Goal: Task Accomplishment & Management: Use online tool/utility

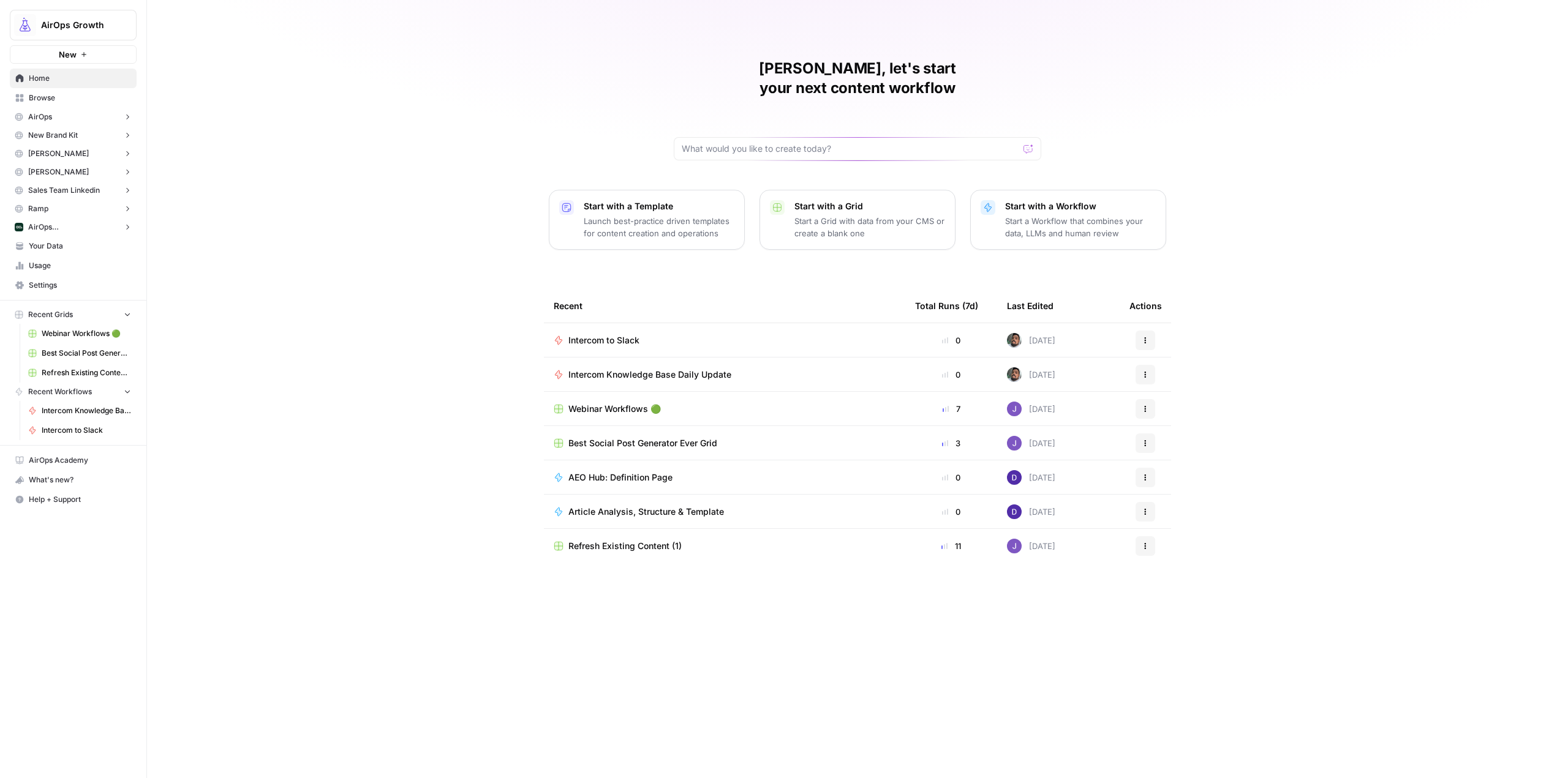
click at [1072, 215] on p "Start a Workflow that combines your data, LLMs and human review" at bounding box center [1080, 227] width 151 height 25
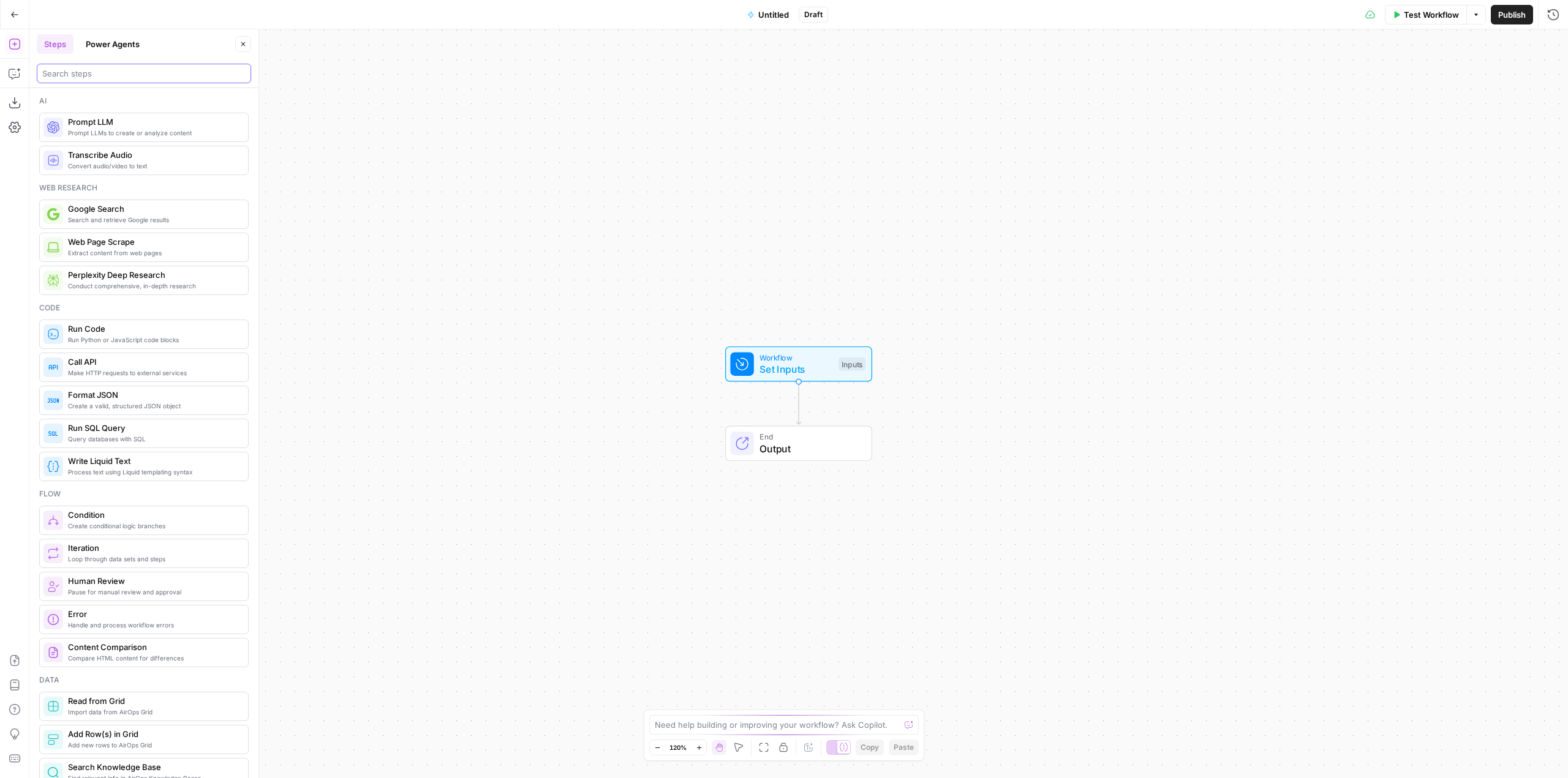
click at [147, 69] on input "search" at bounding box center [143, 74] width 203 height 12
drag, startPoint x: 1055, startPoint y: 432, endPoint x: 1007, endPoint y: 272, distance: 167.0
click at [1007, 272] on div "Workflow Set Inputs Inputs End Output" at bounding box center [799, 404] width 1539 height 748
click at [17, 70] on icon "button" at bounding box center [14, 74] width 12 height 12
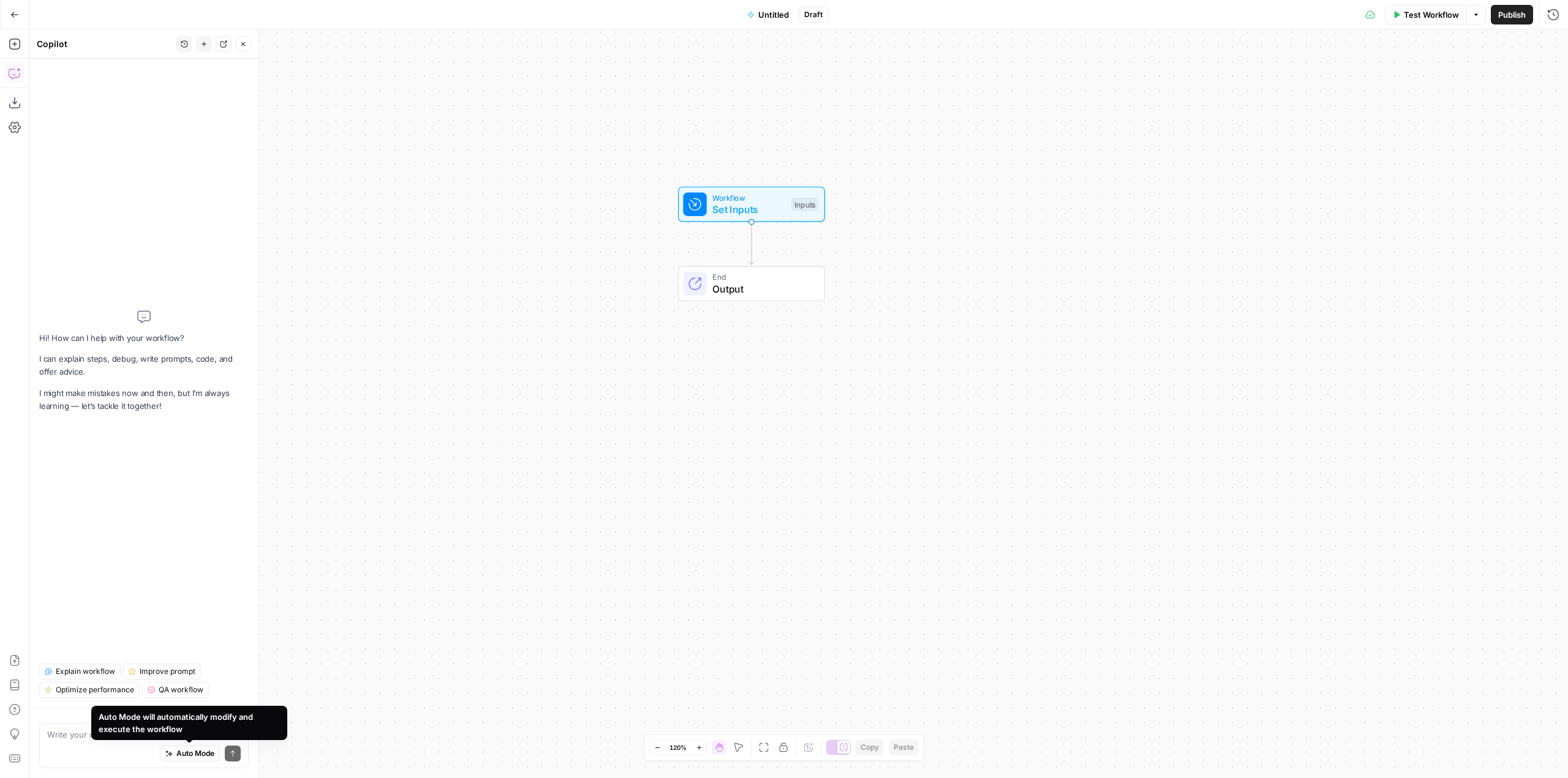
click at [64, 749] on div "Auto Mode Send" at bounding box center [144, 754] width 193 height 27
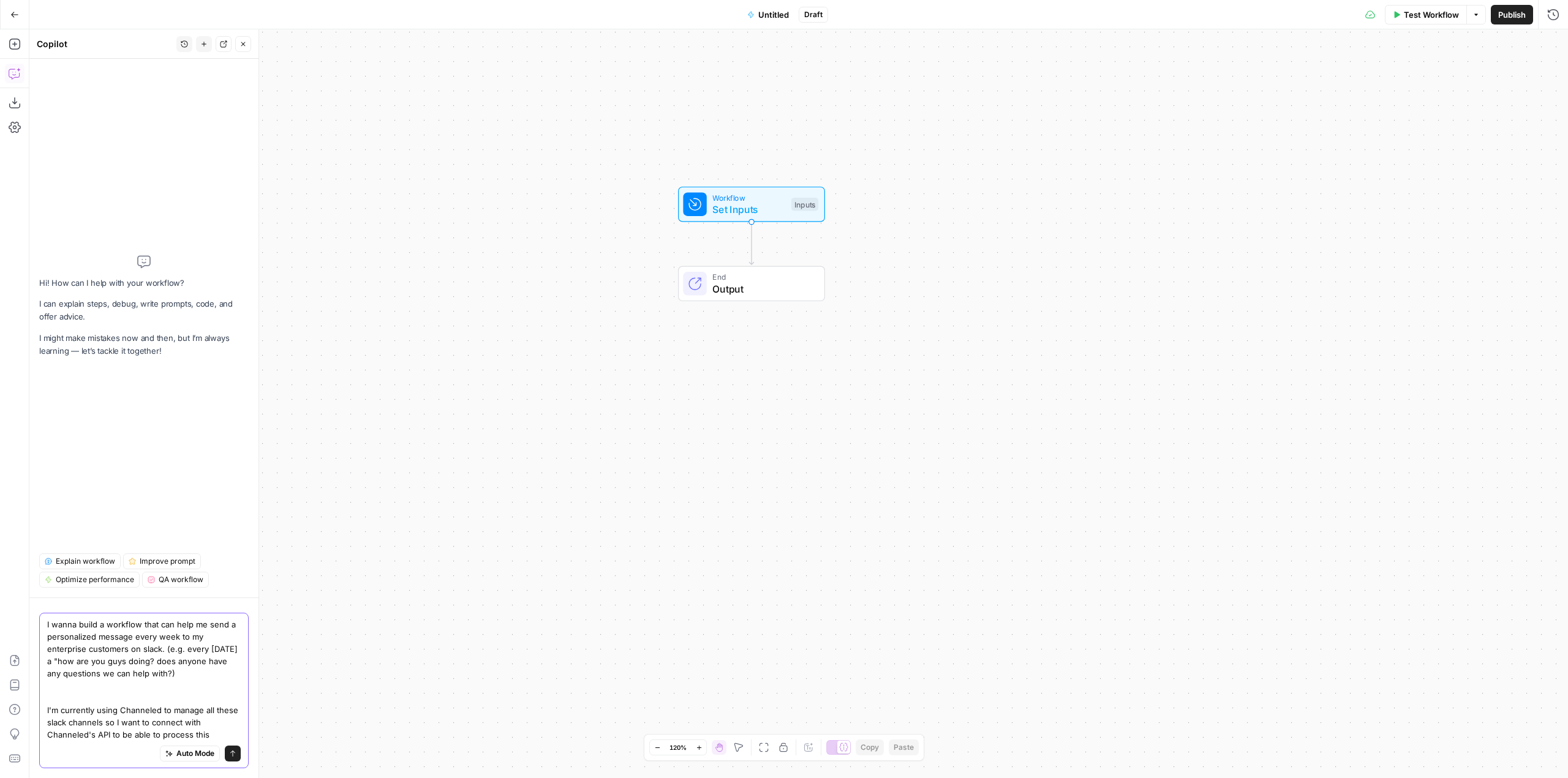
type textarea "I wanna build a workflow that can help me send a personalized message every wee…"
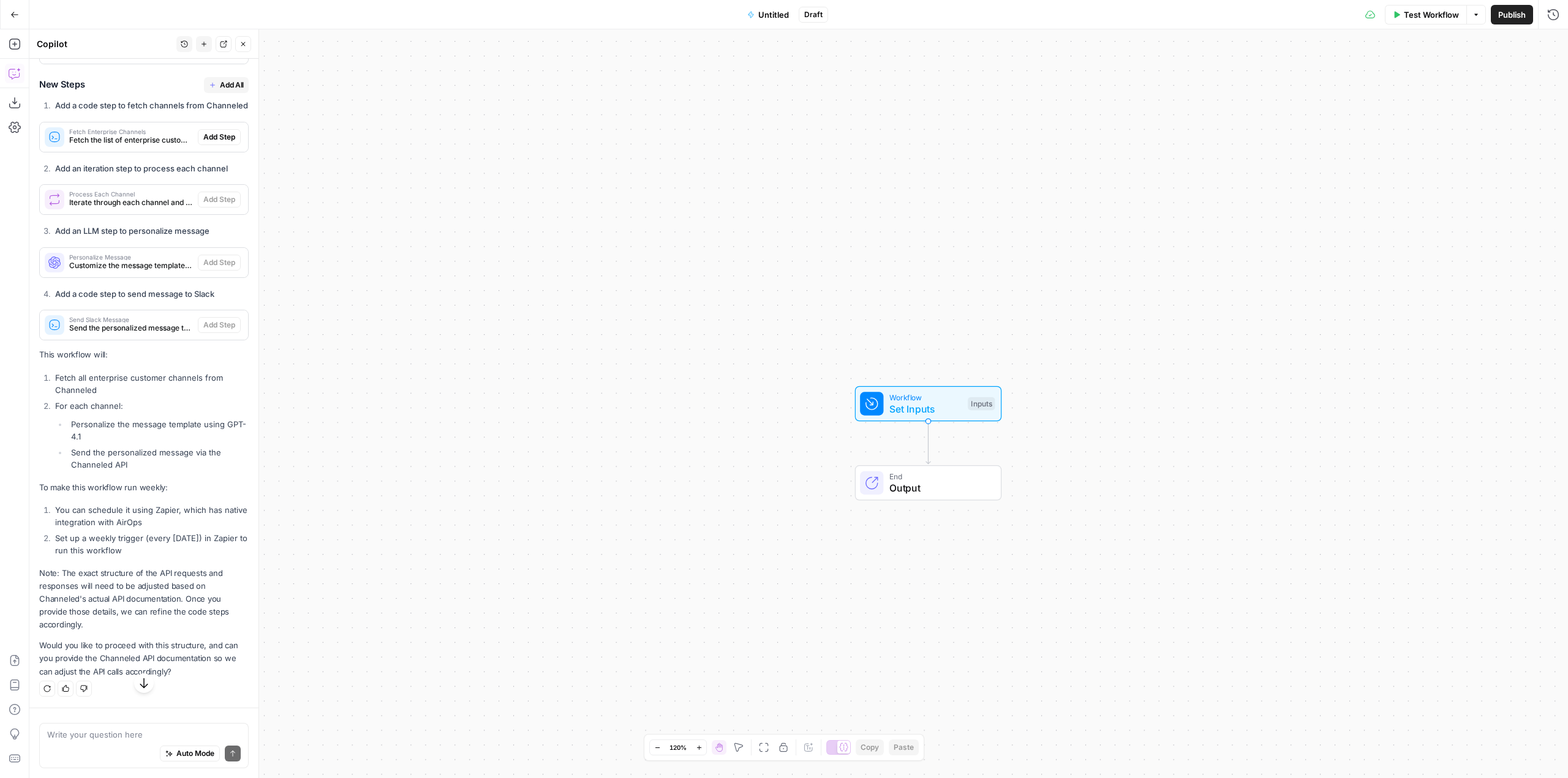
scroll to position [699, 0]
click at [102, 737] on textarea at bounding box center [144, 735] width 193 height 12
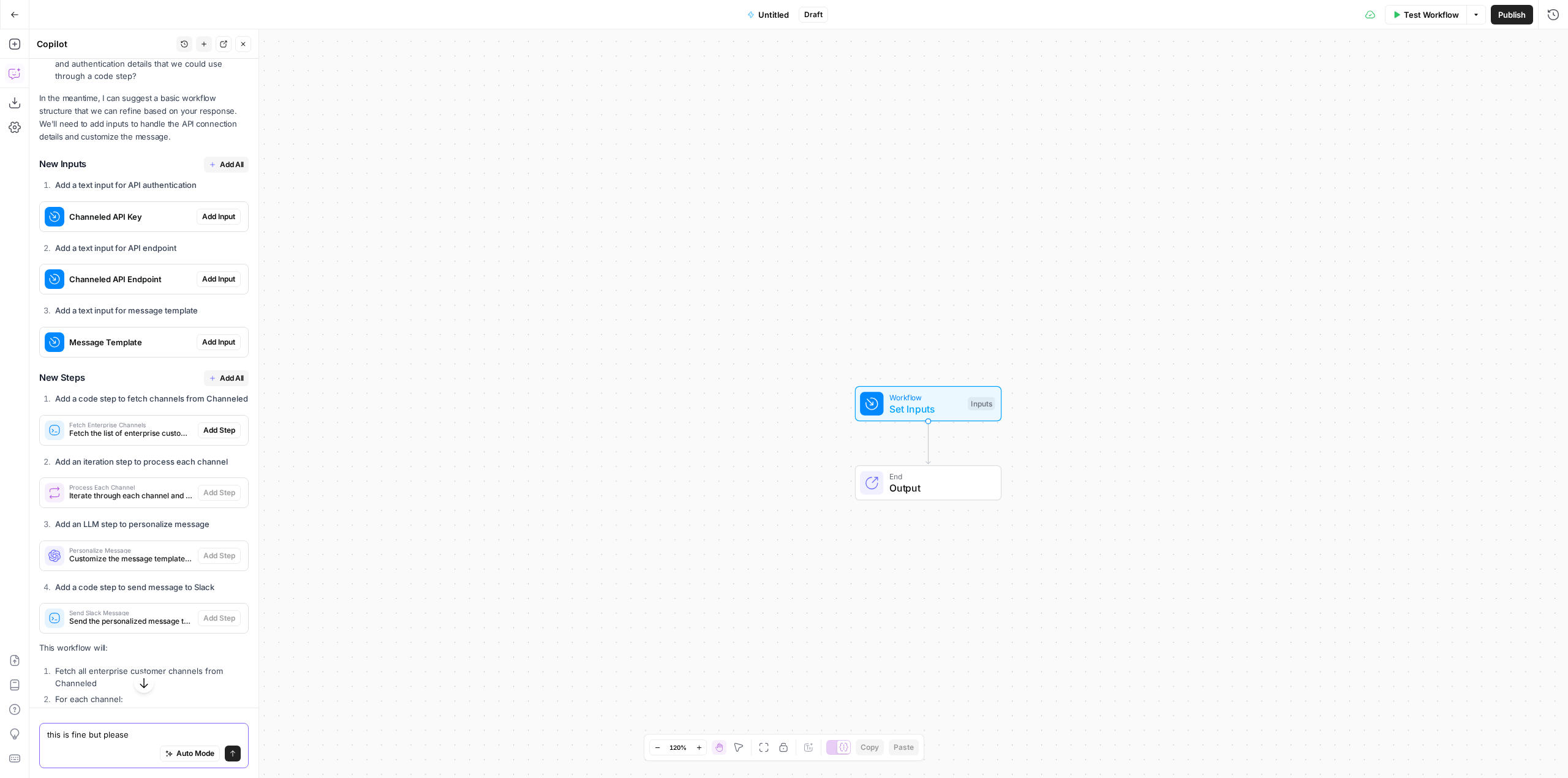
scroll to position [393, 0]
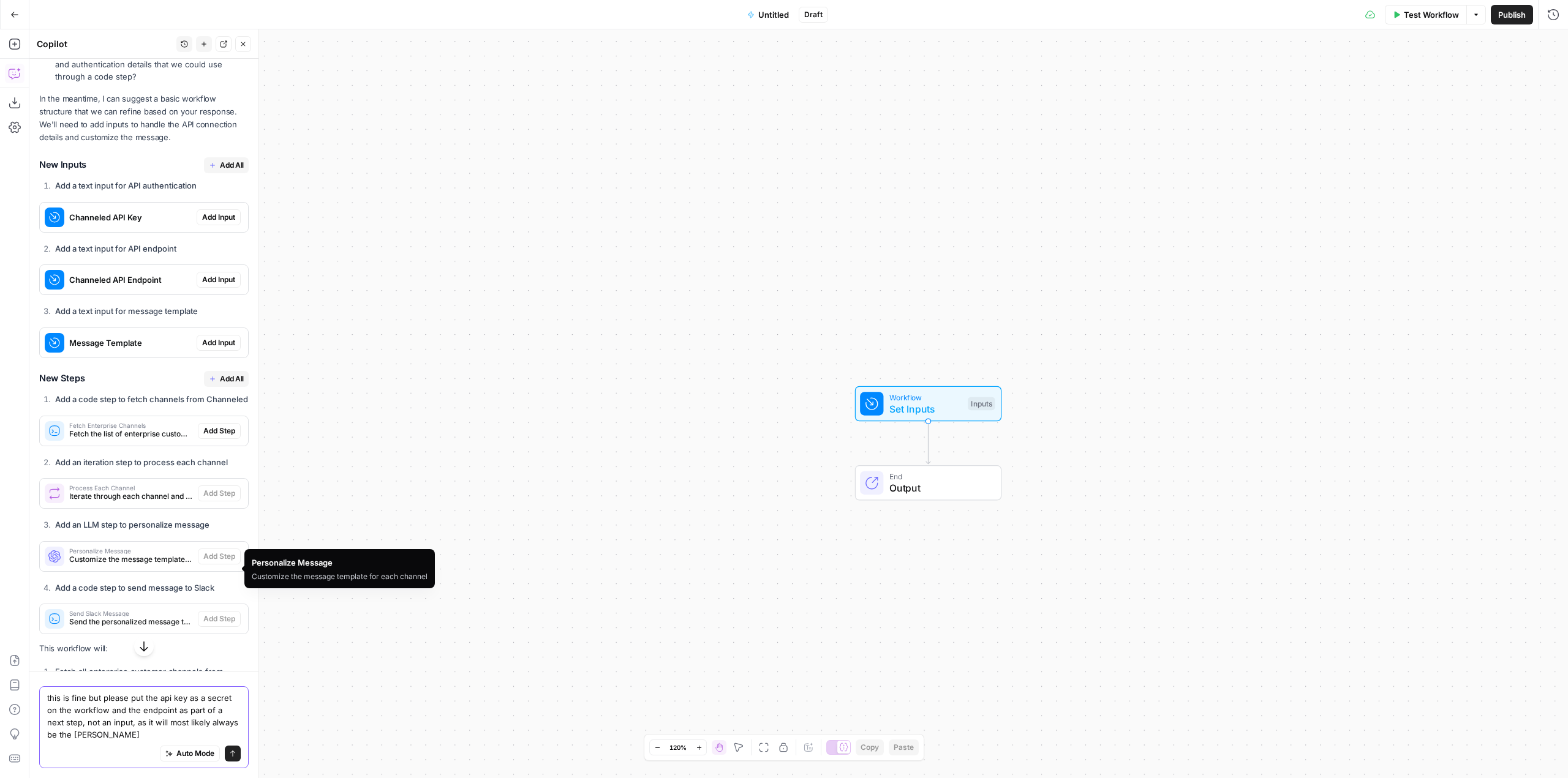
type textarea "this is fine but please put the api key as a secret on the workflow and the end…"
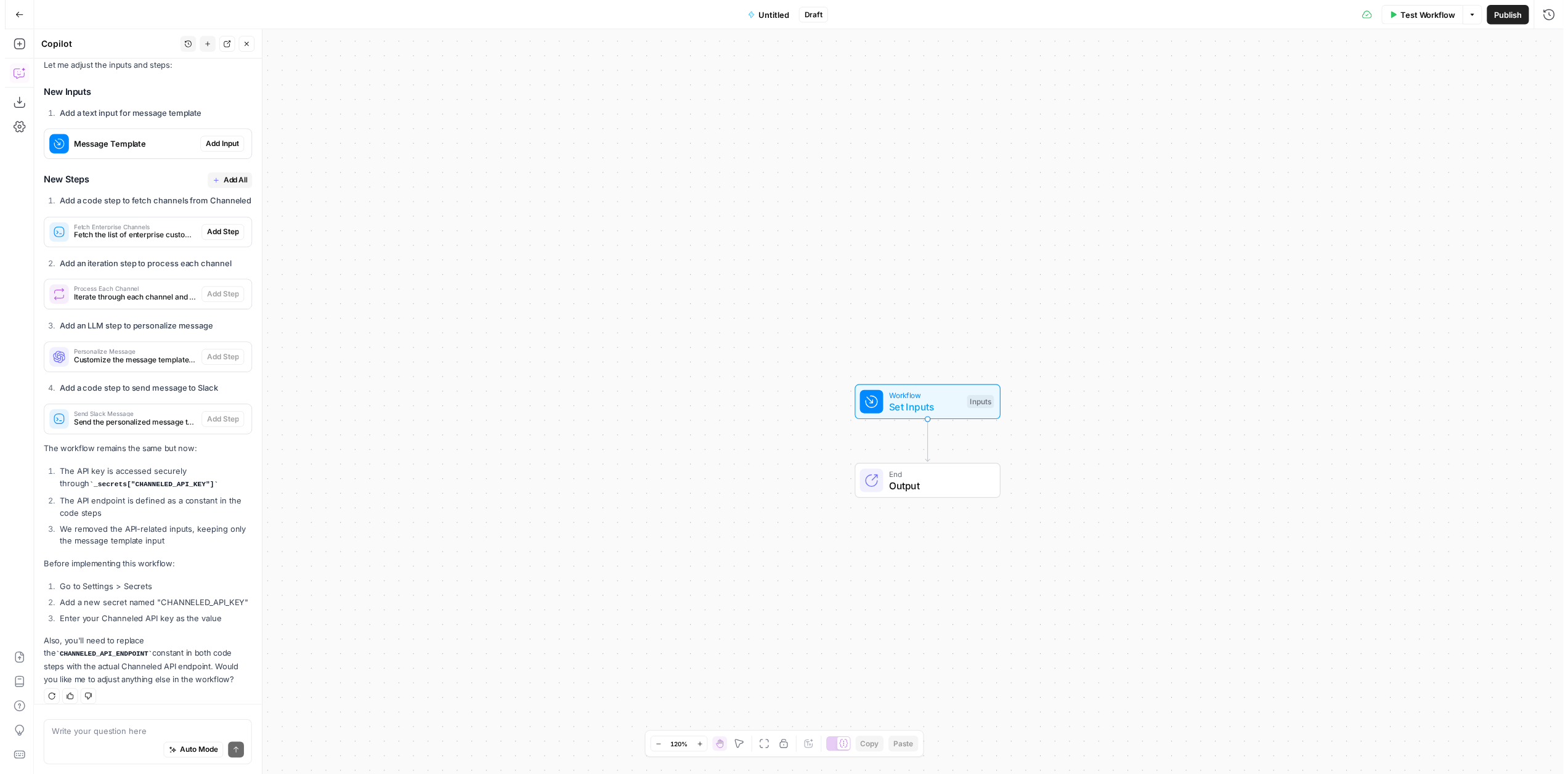
scroll to position [1458, 0]
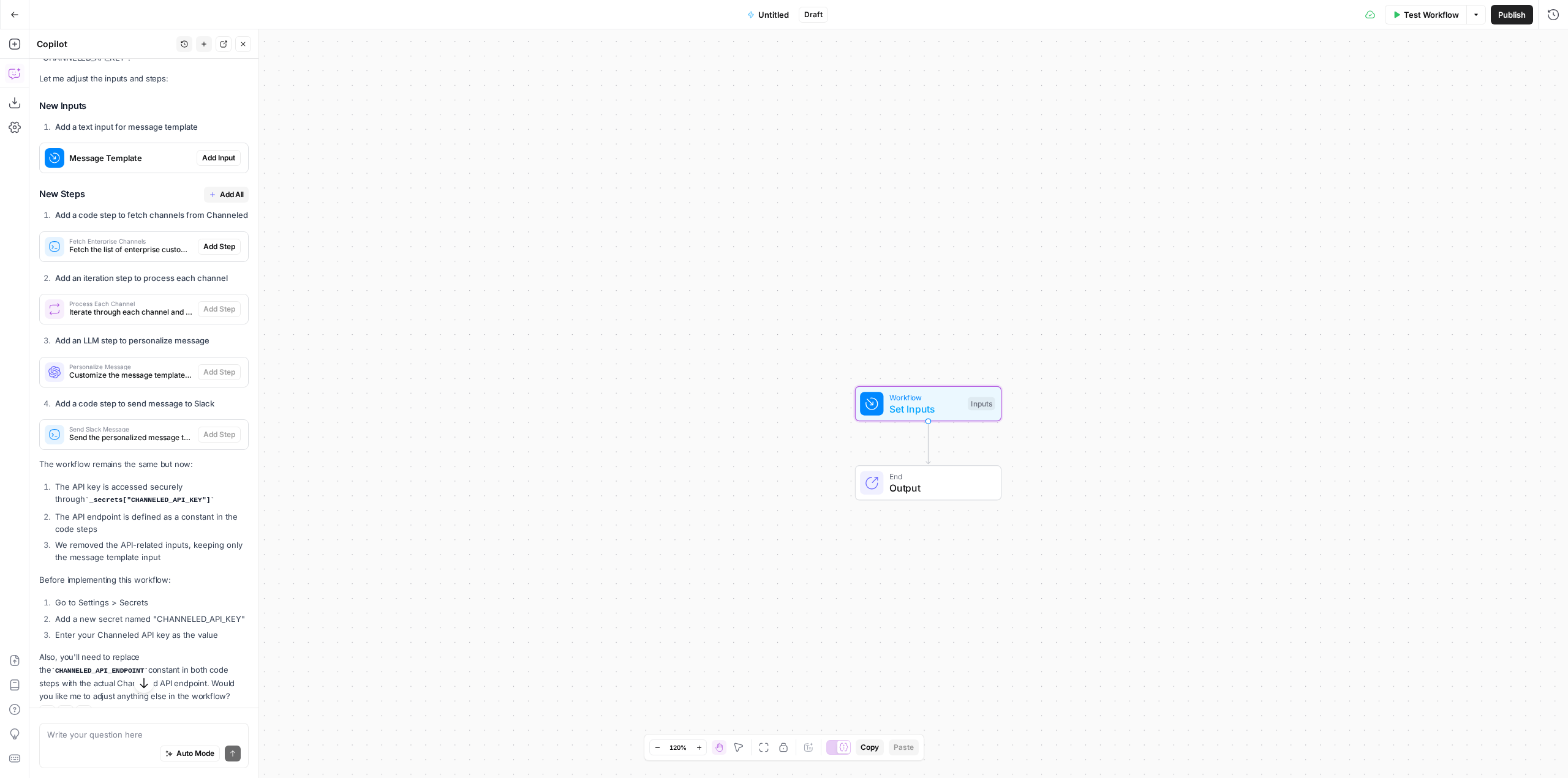
click at [214, 164] on span "Add Input" at bounding box center [219, 158] width 33 height 11
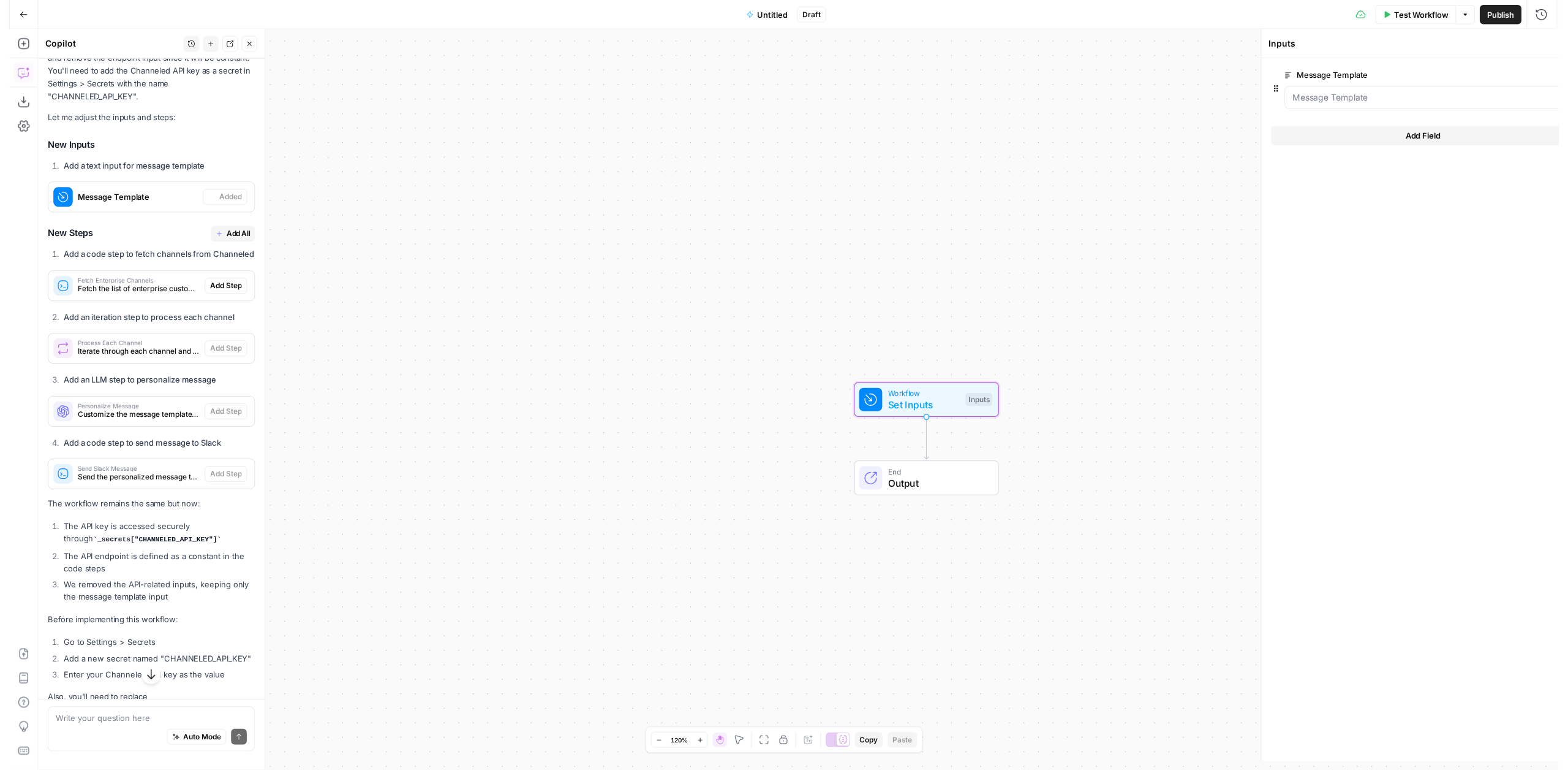
scroll to position [1490, 0]
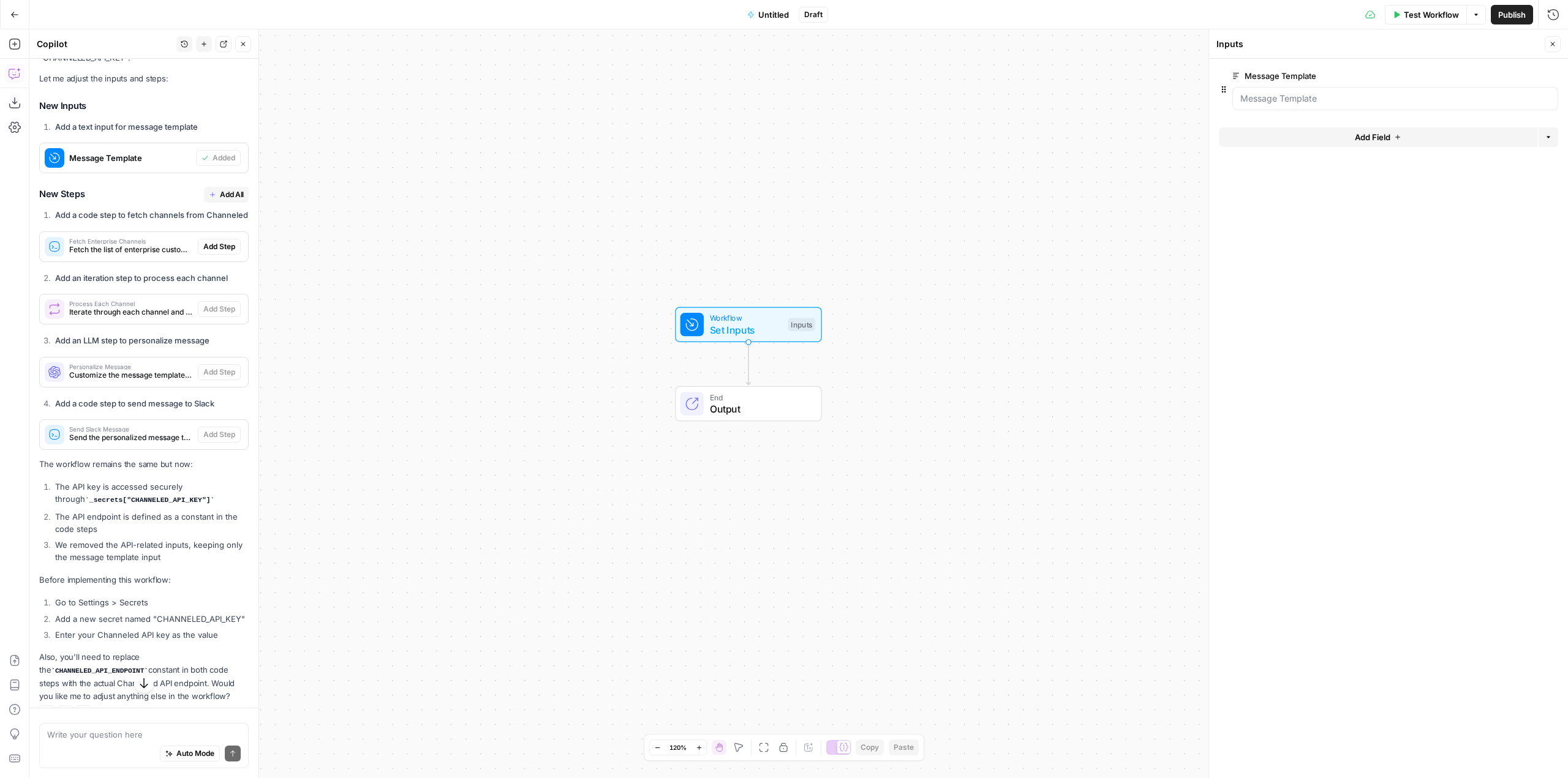
click at [230, 200] on span "Add All" at bounding box center [232, 195] width 24 height 11
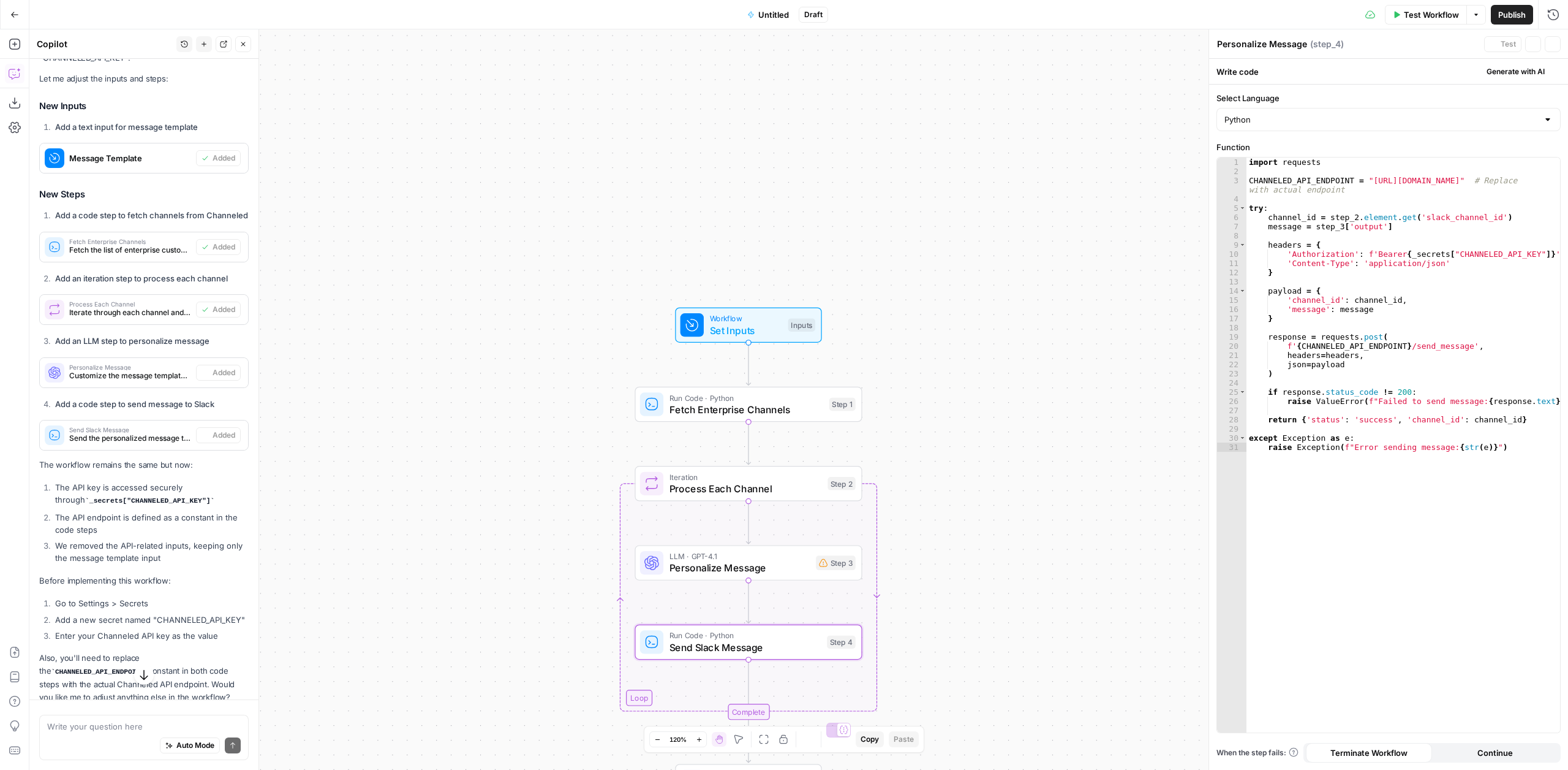
type textarea "Send Slack Message"
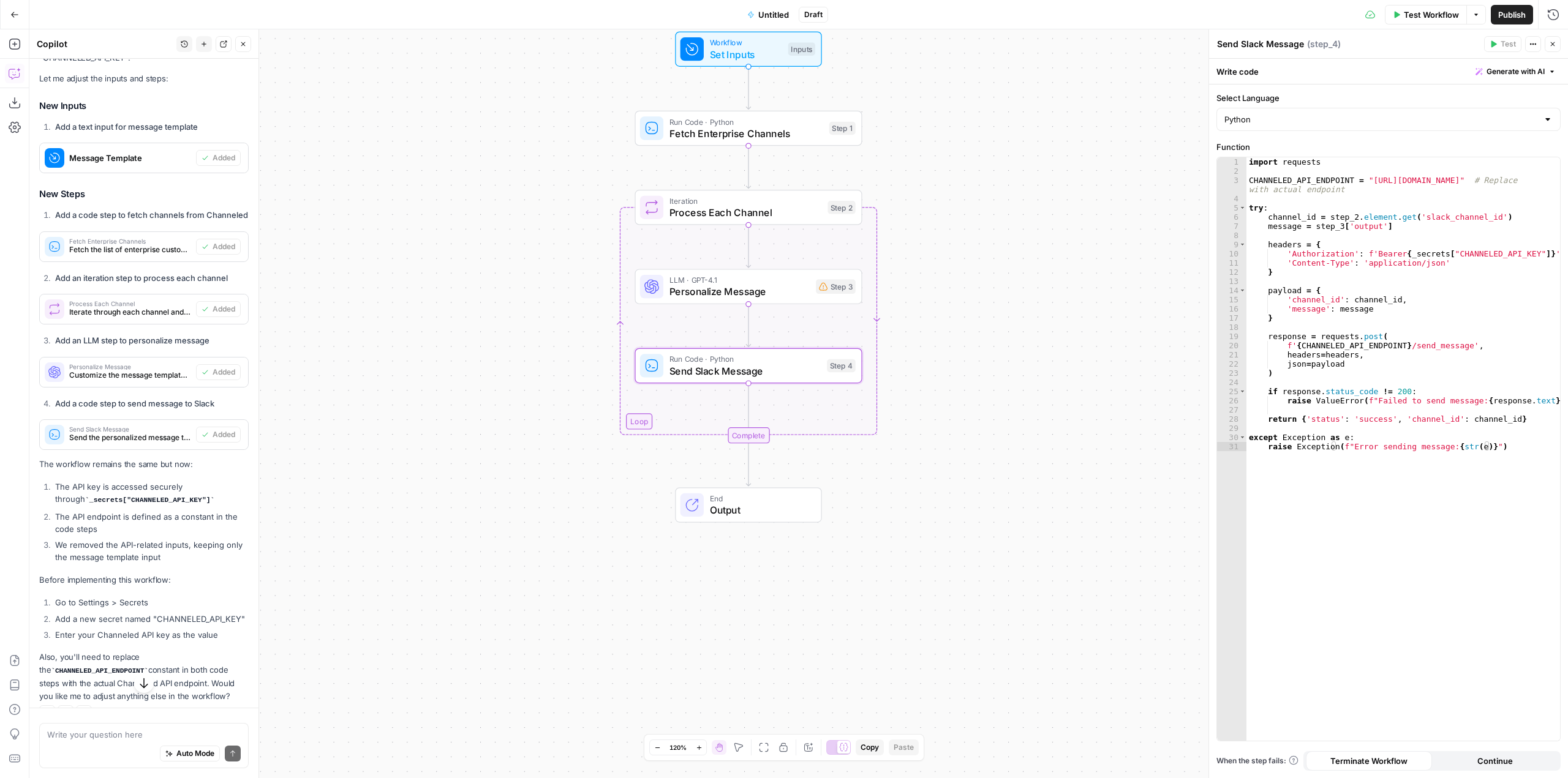
click at [141, 506] on li "The API key is accessed securely through _secrets["CHANNELED_API_KEY"]" at bounding box center [151, 493] width 197 height 25
click at [165, 504] on code "_secrets["CHANNELED_API_KEY"]" at bounding box center [150, 500] width 129 height 8
click at [179, 535] on li "The API endpoint is defined as a constant in the code steps" at bounding box center [151, 523] width 197 height 25
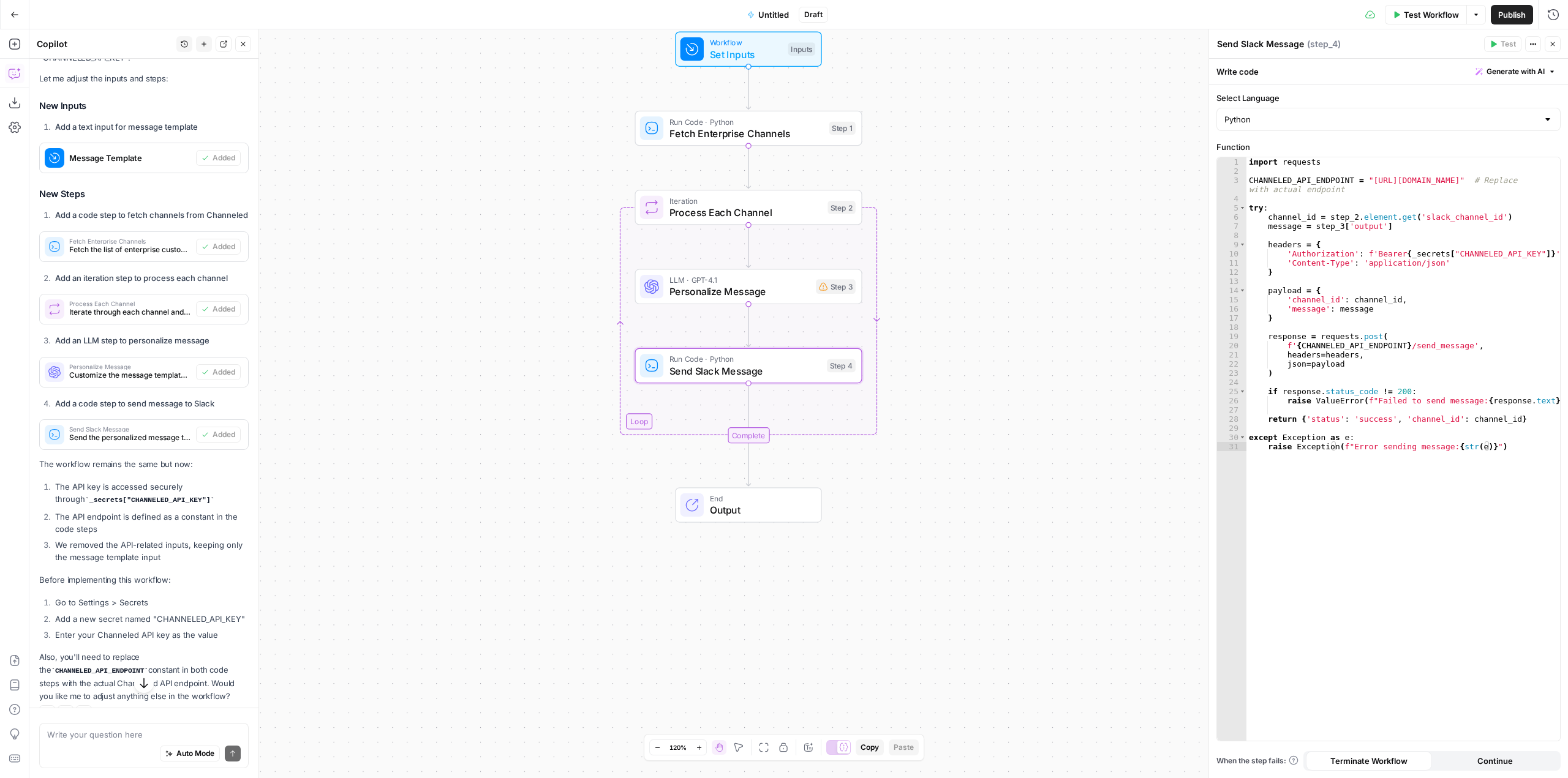
scroll to position [1549, 0]
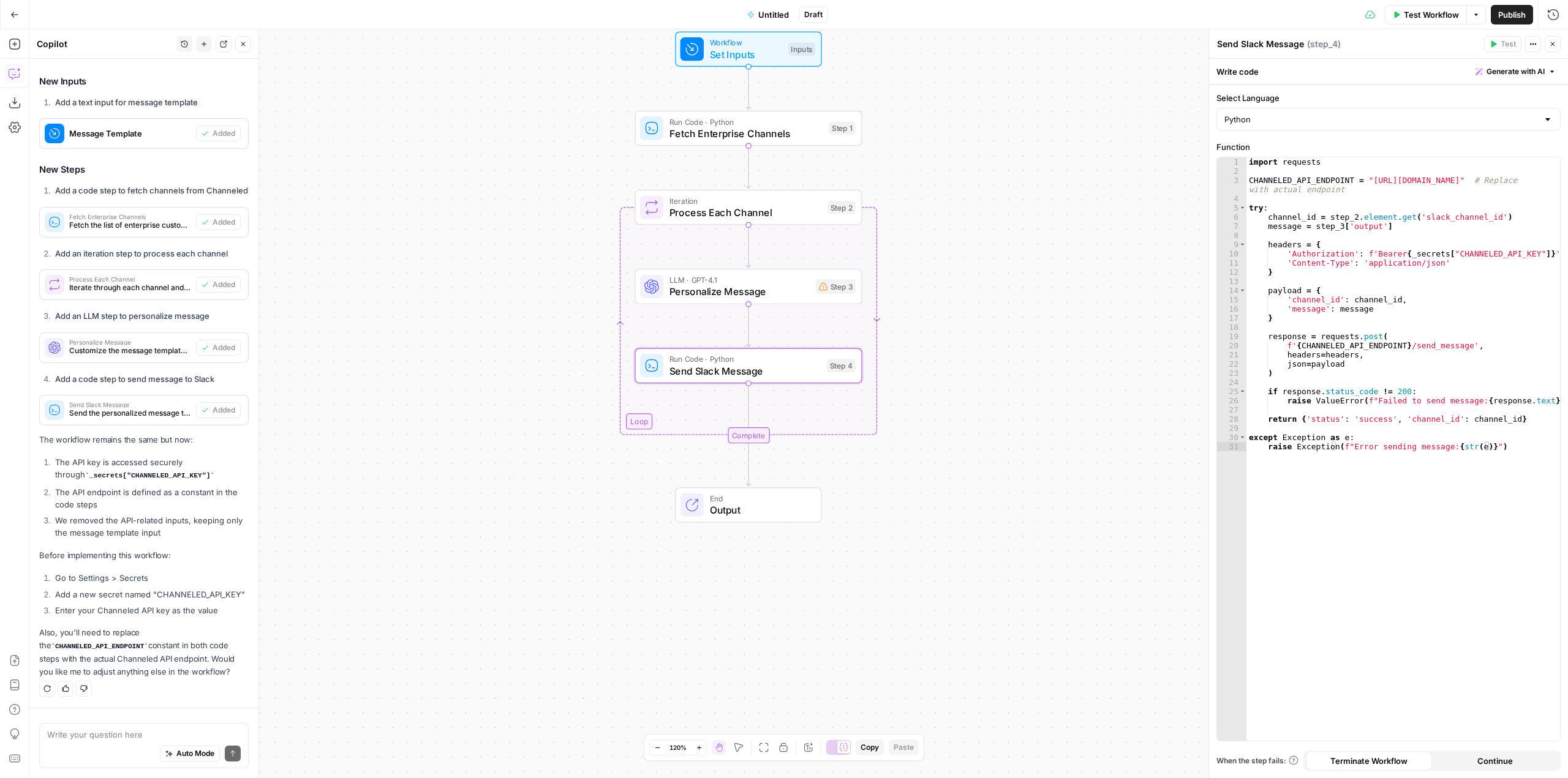
click at [96, 599] on li "Add a new secret named "CHANNELED_API_KEY"" at bounding box center [151, 594] width 197 height 12
copy li "CHANNELED_API_KEY"
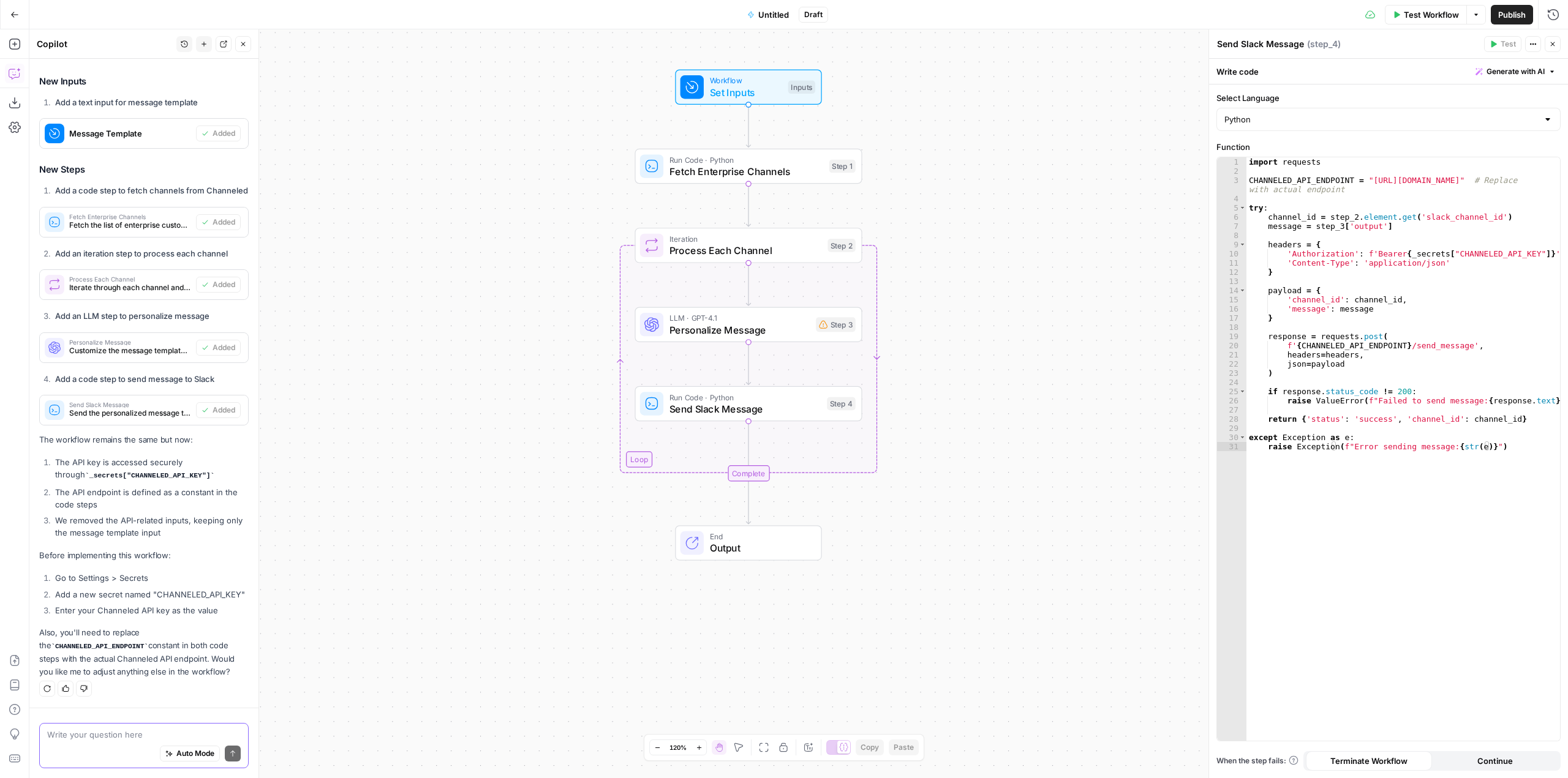
click at [151, 732] on textarea at bounding box center [144, 735] width 193 height 12
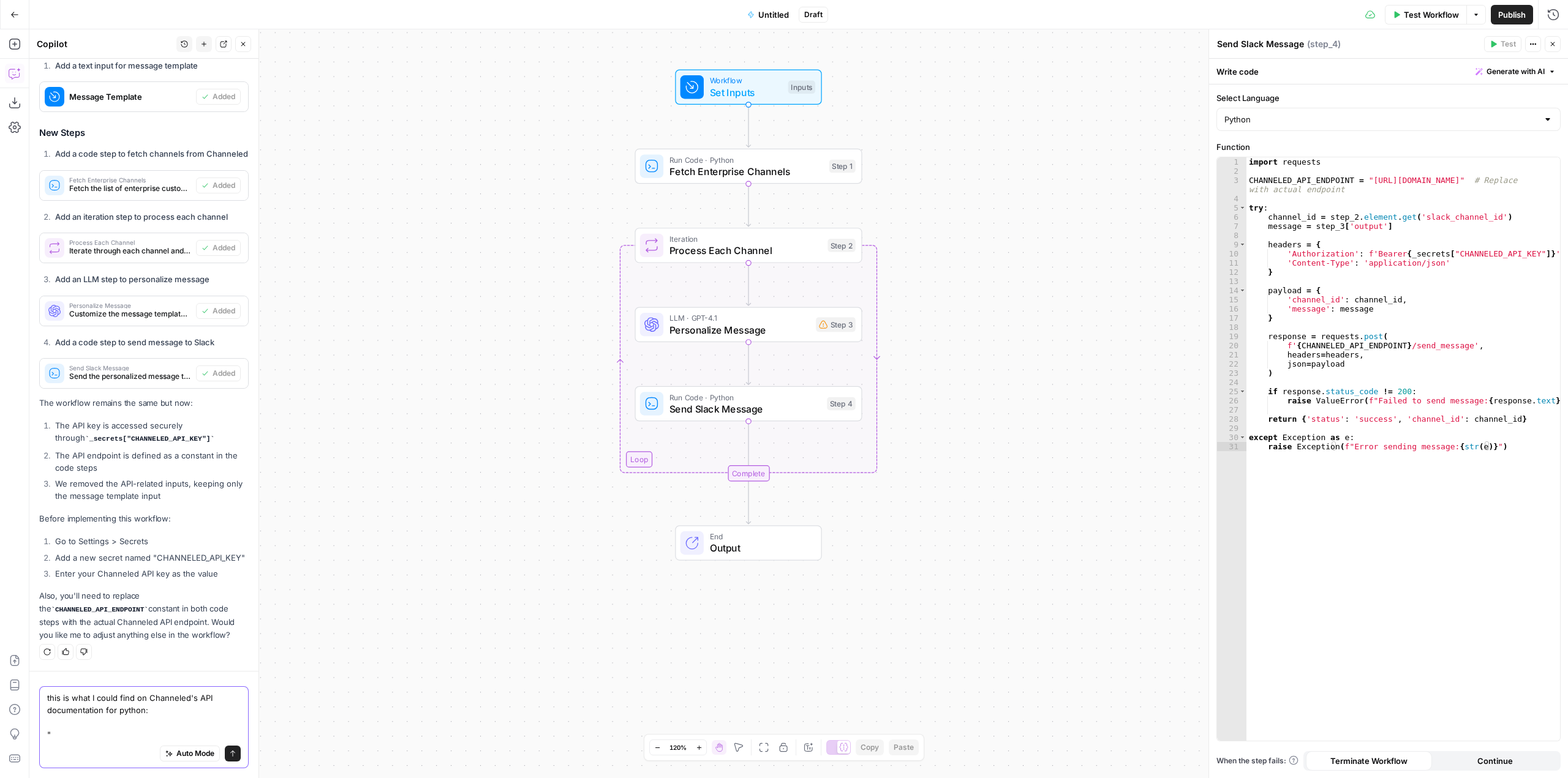
paste textarea "import requests API_KEY = 'your-api-key' response = [DOMAIN_NAME]( '[URL][DOMAI…"
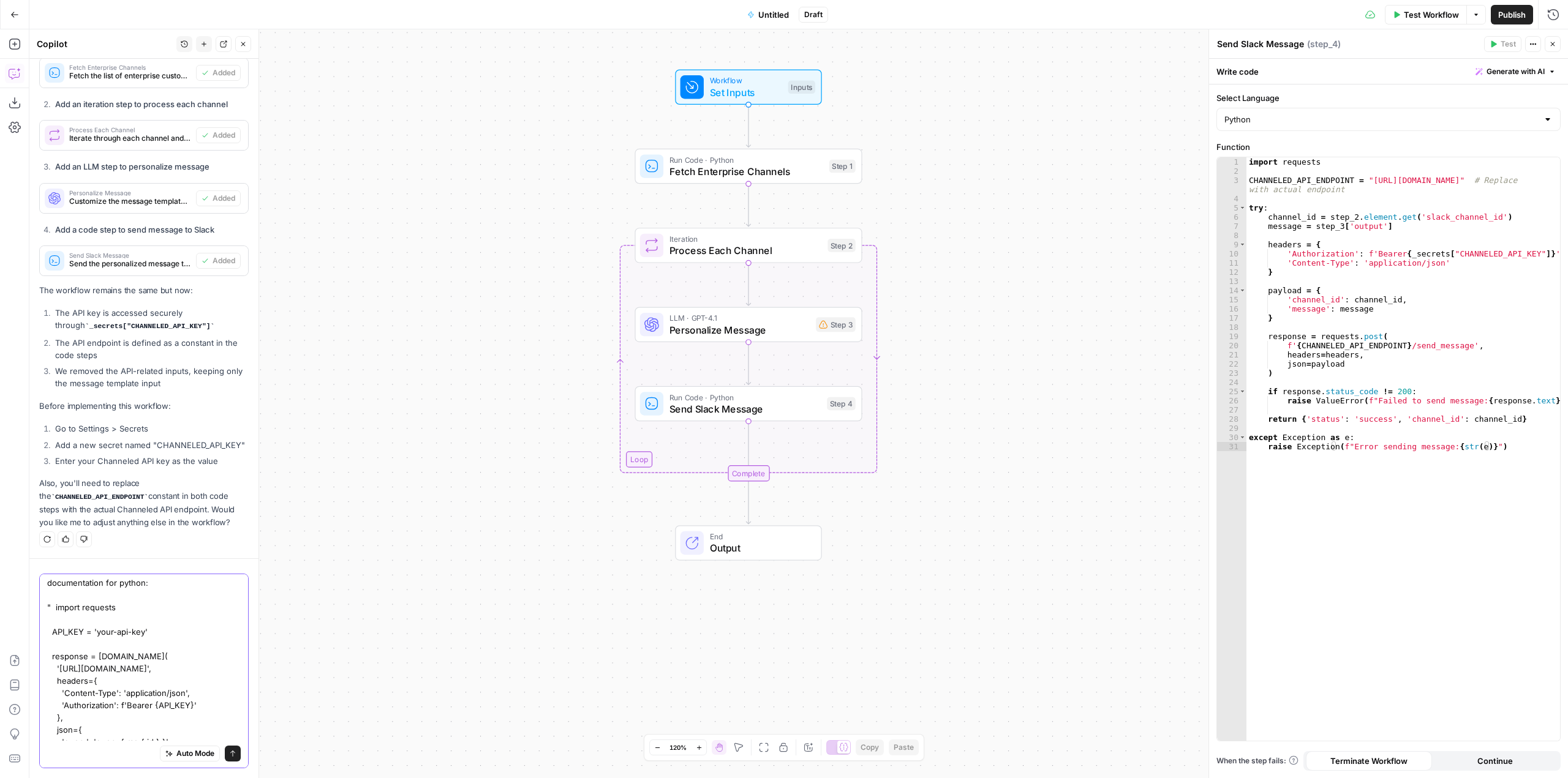
scroll to position [0, 0]
drag, startPoint x: 203, startPoint y: 682, endPoint x: 59, endPoint y: 684, distance: 144.0
click at [59, 684] on textarea "this is what I could find on Channeled's API documentation for python: " import…" at bounding box center [144, 708] width 193 height 257
click at [96, 731] on textarea "this is what I could find on Channeled's API documentation for python: " import…" at bounding box center [144, 612] width 193 height 257
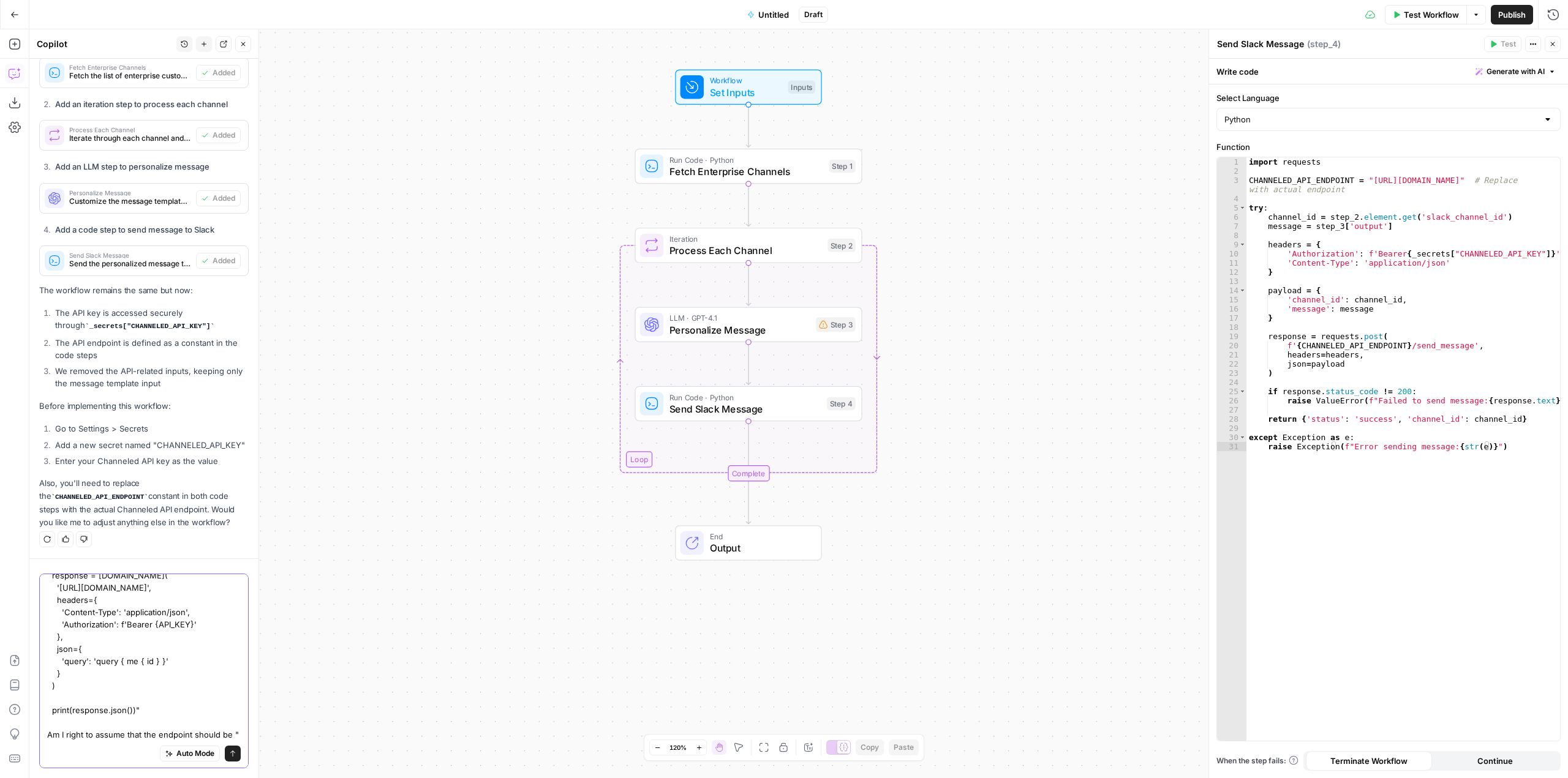
paste textarea "[URL][DOMAIN_NAME]"
type textarea "this is what I could find on Channeled's API documentation for python: " import…"
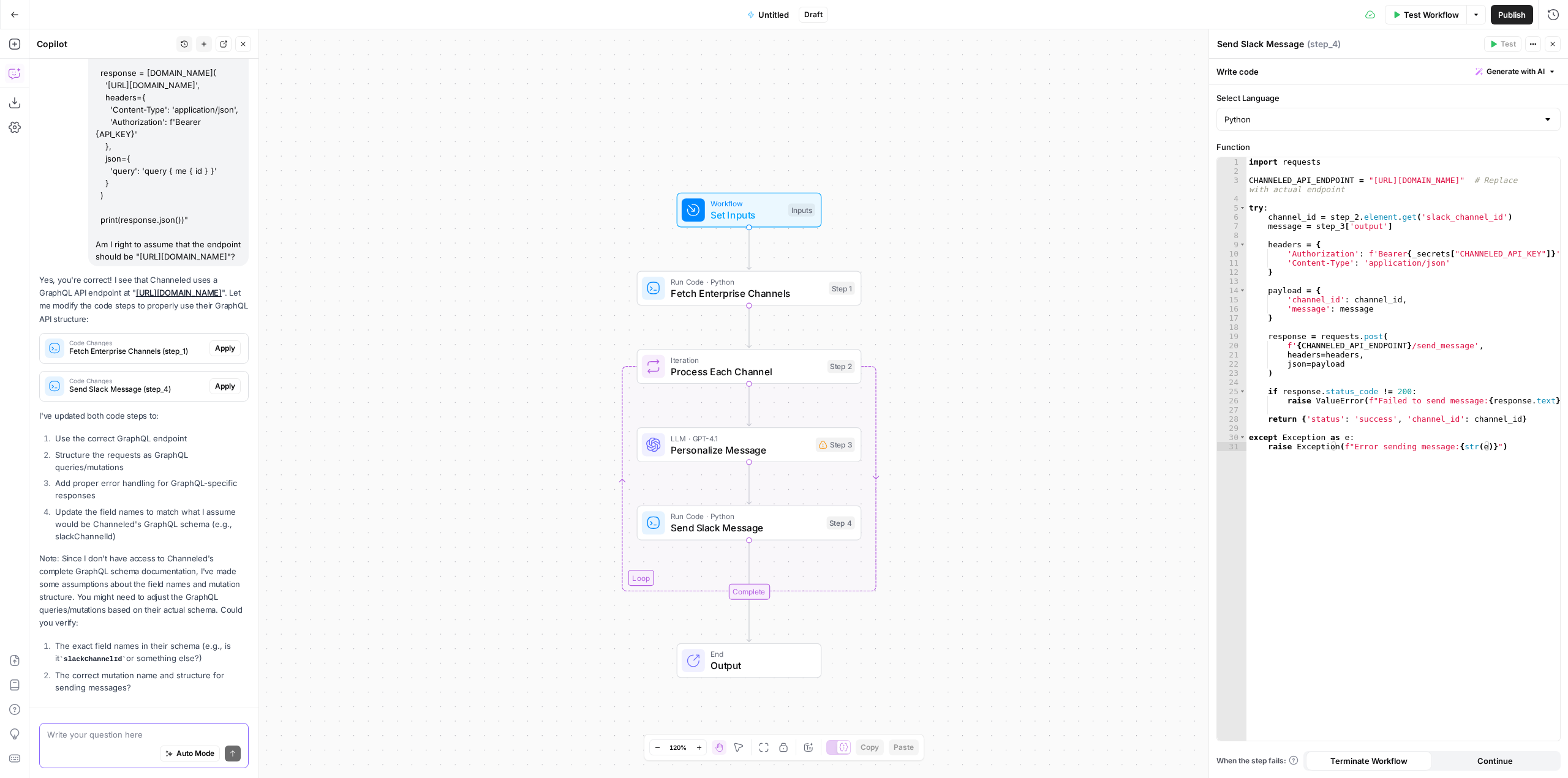
scroll to position [2302, 0]
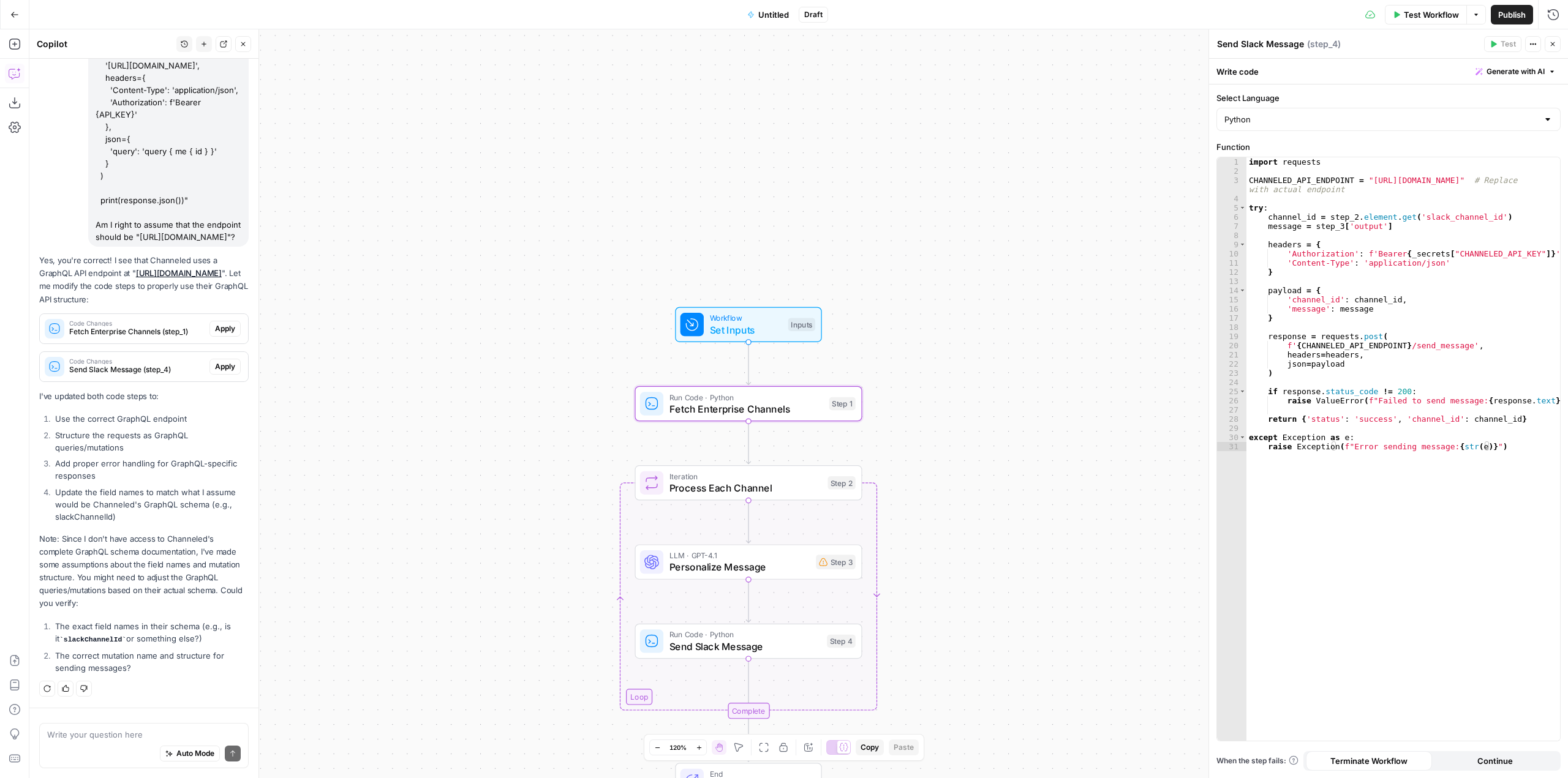
click at [216, 331] on span "Apply" at bounding box center [224, 329] width 20 height 11
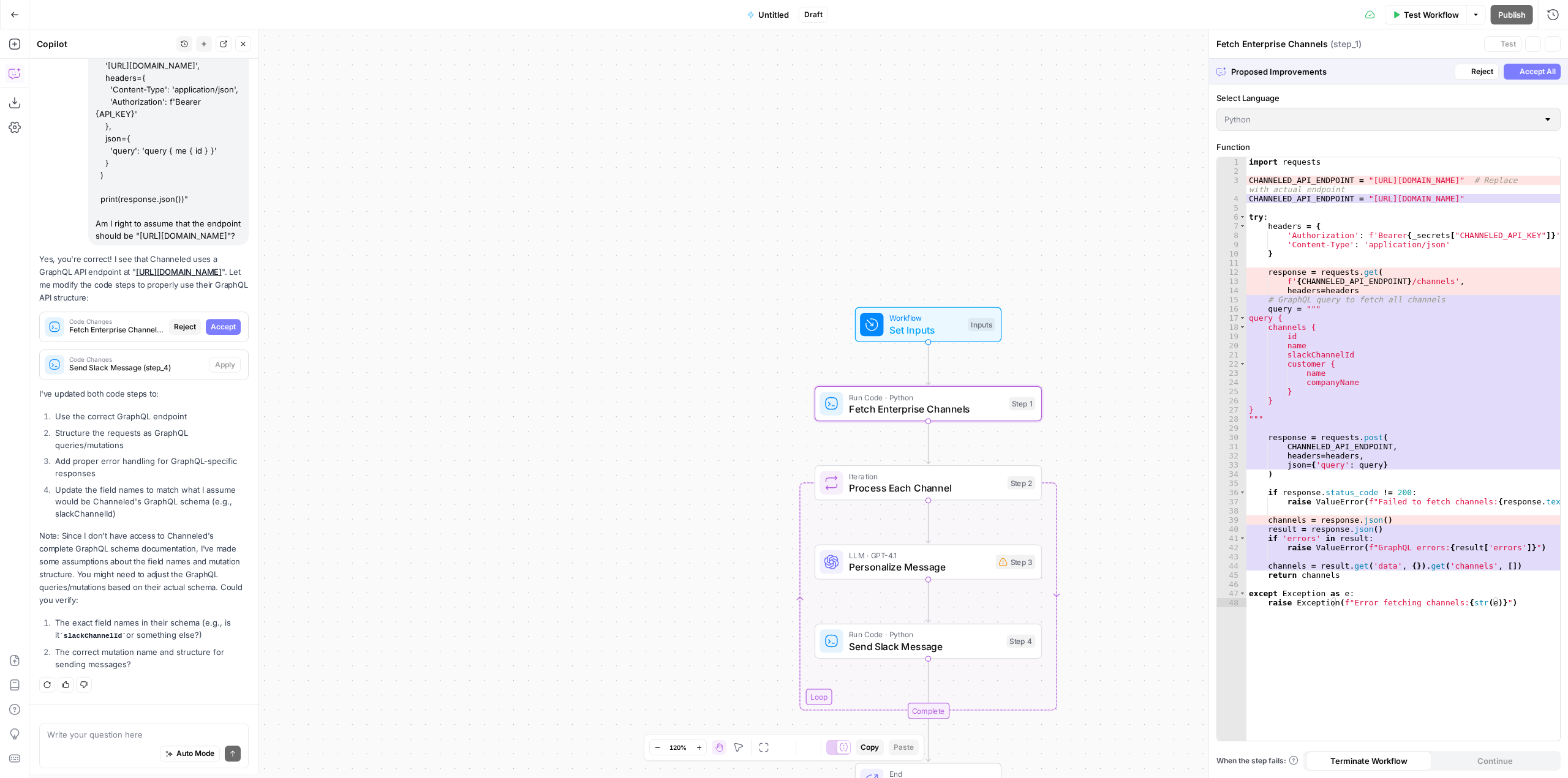
scroll to position [2262, 0]
click at [216, 331] on span "Accept" at bounding box center [223, 329] width 25 height 11
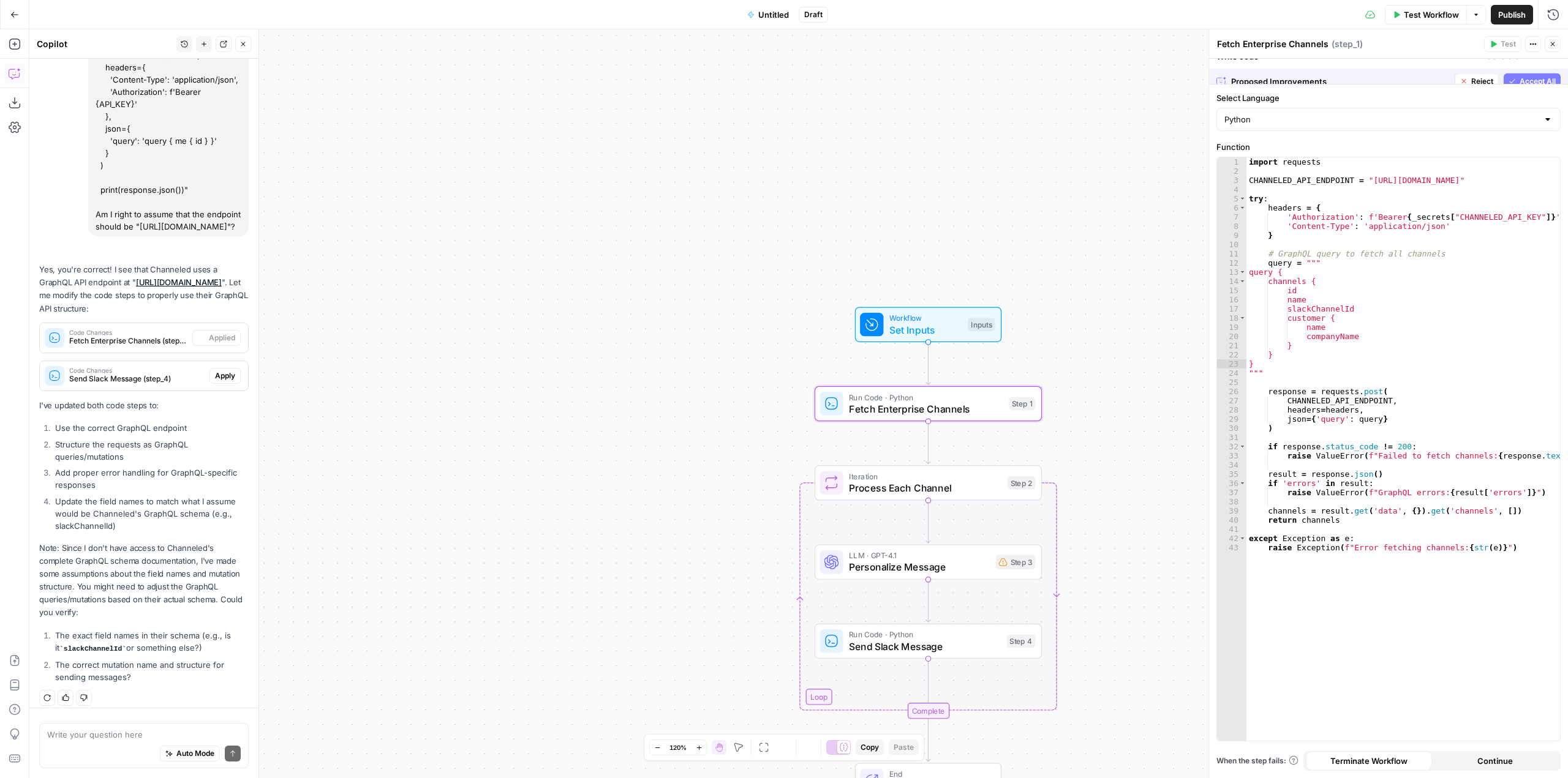
scroll to position [2322, 0]
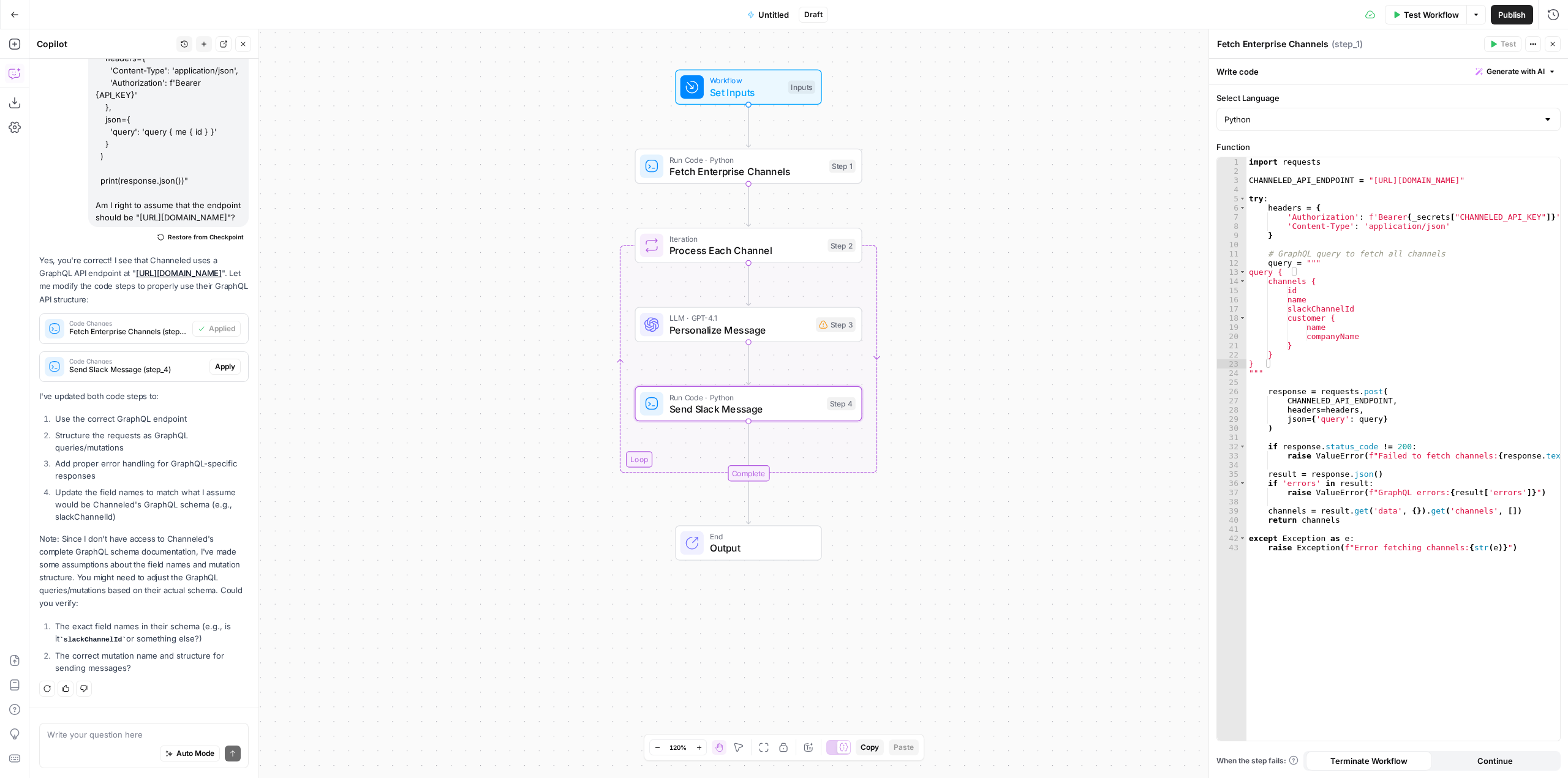
click at [226, 365] on span "Apply" at bounding box center [224, 367] width 20 height 11
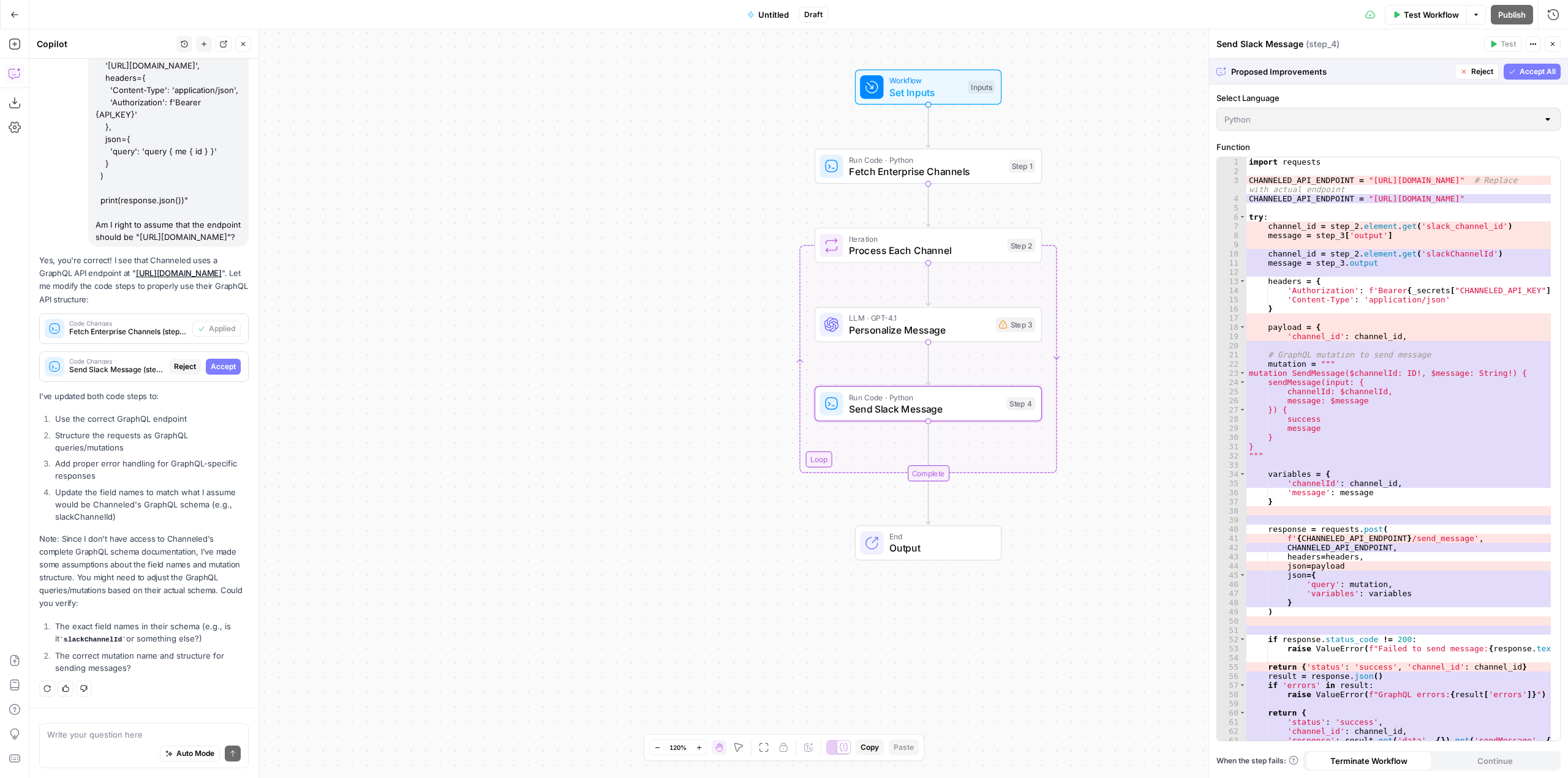
click at [226, 365] on span "Accept" at bounding box center [223, 367] width 25 height 11
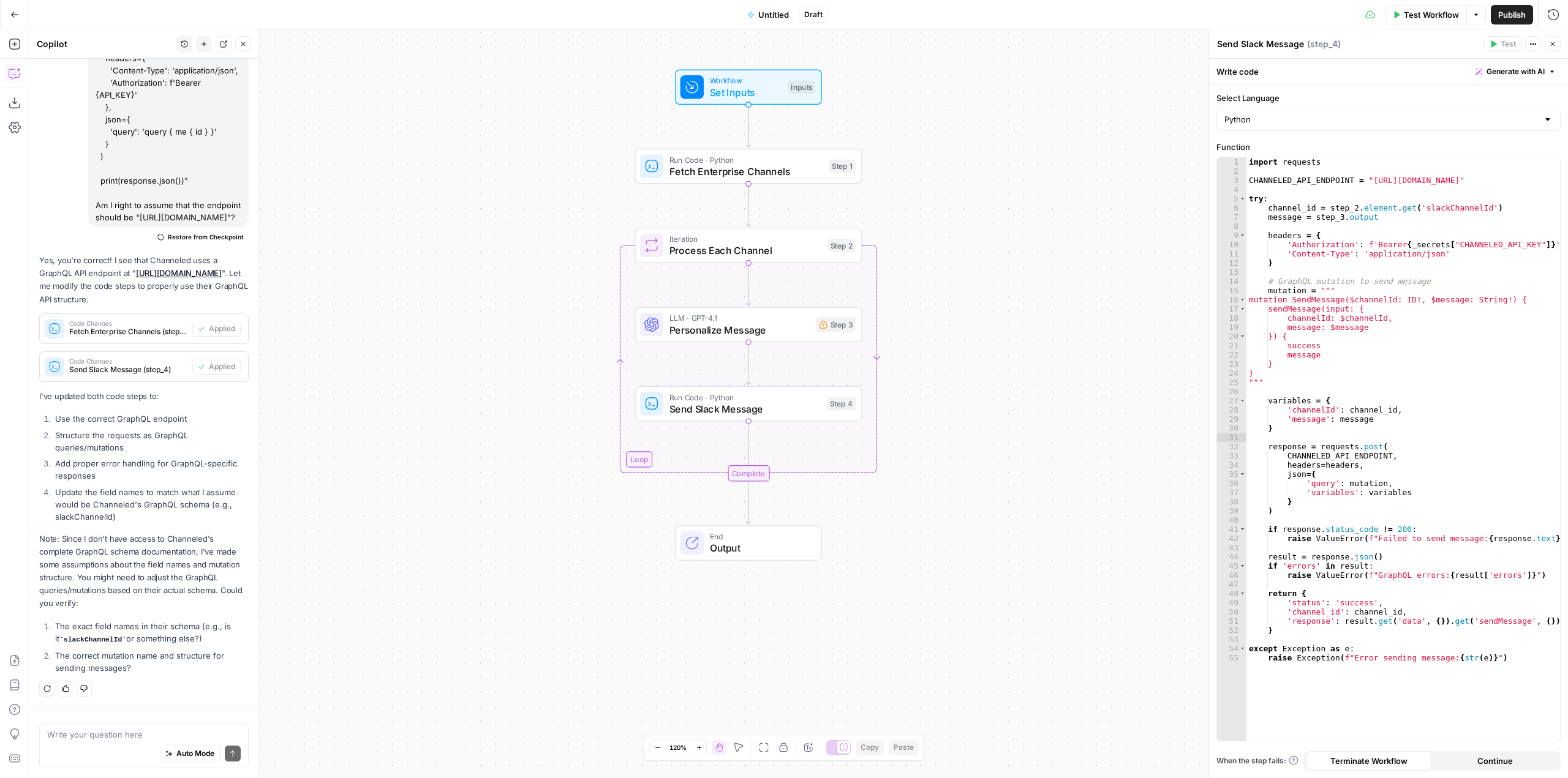
click at [765, 5] on button "Untitled" at bounding box center [768, 14] width 56 height 19
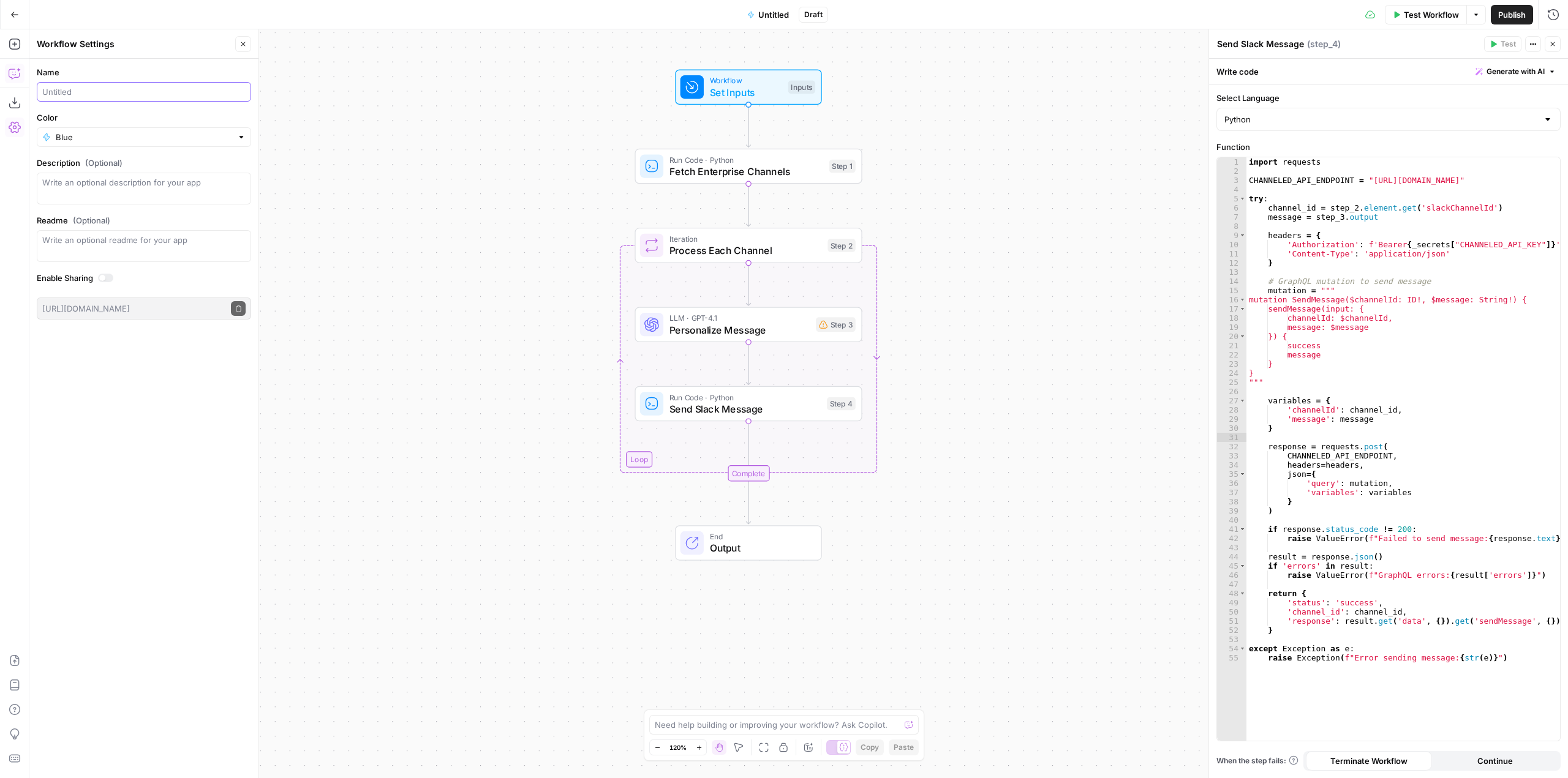
click at [144, 94] on input "Name" at bounding box center [143, 92] width 203 height 12
click at [114, 147] on form "Name Color Blue Description (Optional) Readme (Optional) Write an optional read…" at bounding box center [144, 193] width 229 height 268
click at [118, 136] on input "Color" at bounding box center [144, 137] width 176 height 12
click at [82, 301] on span "Red" at bounding box center [148, 303] width 176 height 12
type input "Red"
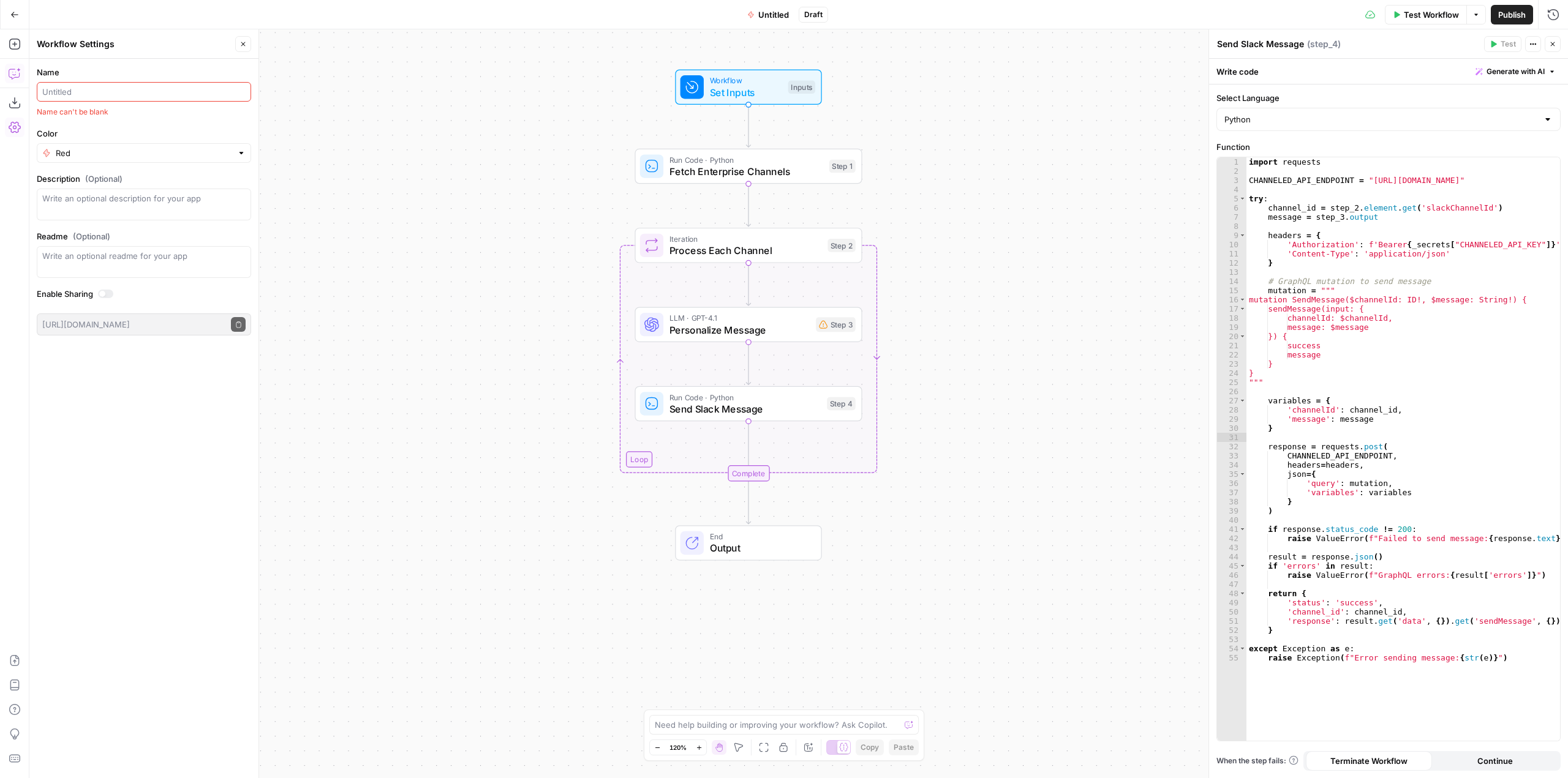
click at [128, 90] on input "Name" at bounding box center [143, 92] width 203 height 12
type input "Enterprise Builder Slack Message"
click at [197, 192] on textarea "Description (Optional)" at bounding box center [143, 188] width 203 height 25
paste textarea "How might we do a proactive message across all customer accounts each week aski…"
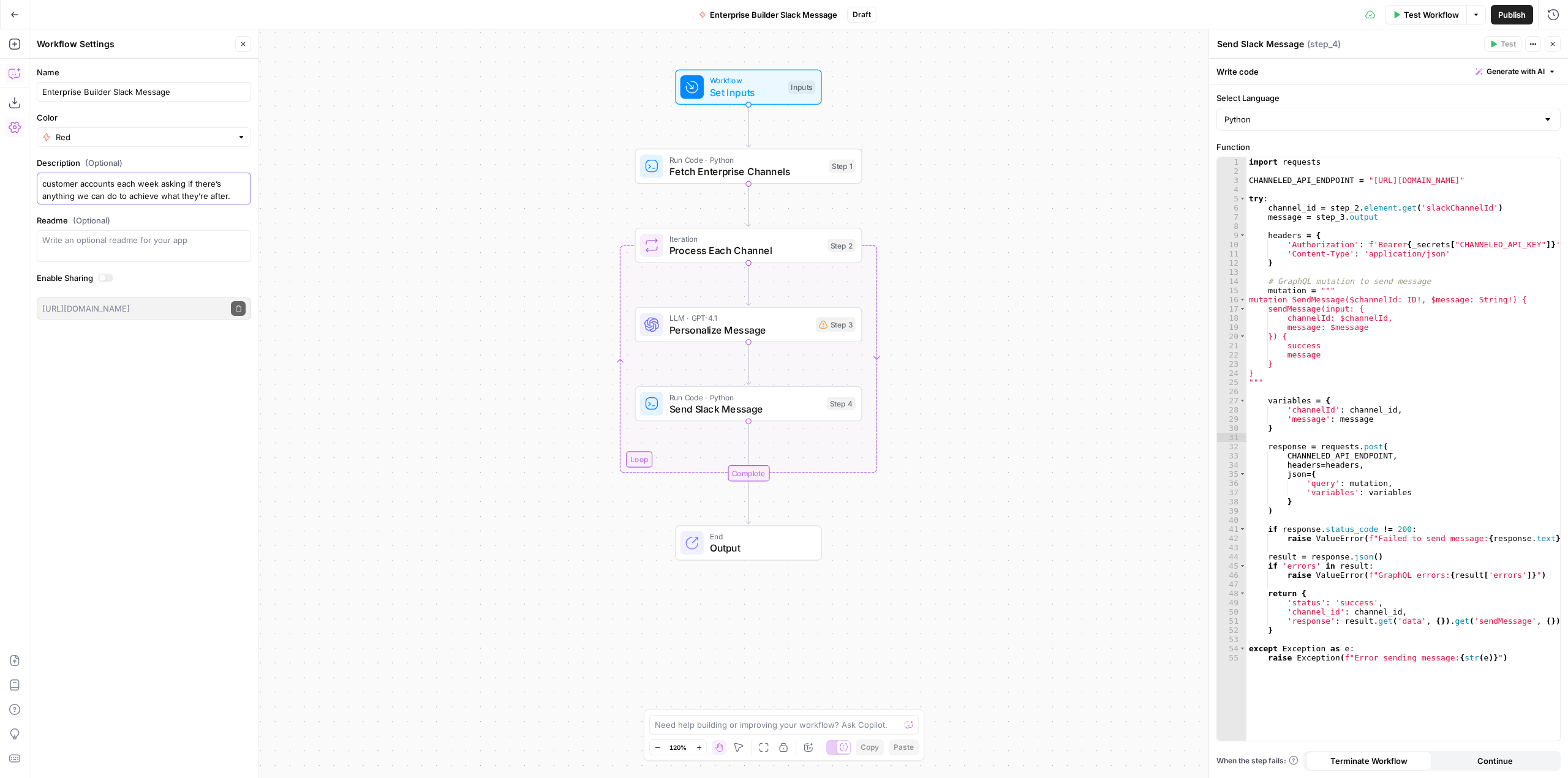
scroll to position [0, 0]
drag, startPoint x: 156, startPoint y: 185, endPoint x: 30, endPoint y: 181, distance: 126.1
click at [30, 181] on form "Name Enterprise Builder Slack Message Color Red Description (Optional) How migh…" at bounding box center [144, 193] width 229 height 268
click at [45, 180] on textarea "How might we do a proactive message across all customer accounts each week aski…" at bounding box center [143, 188] width 203 height 25
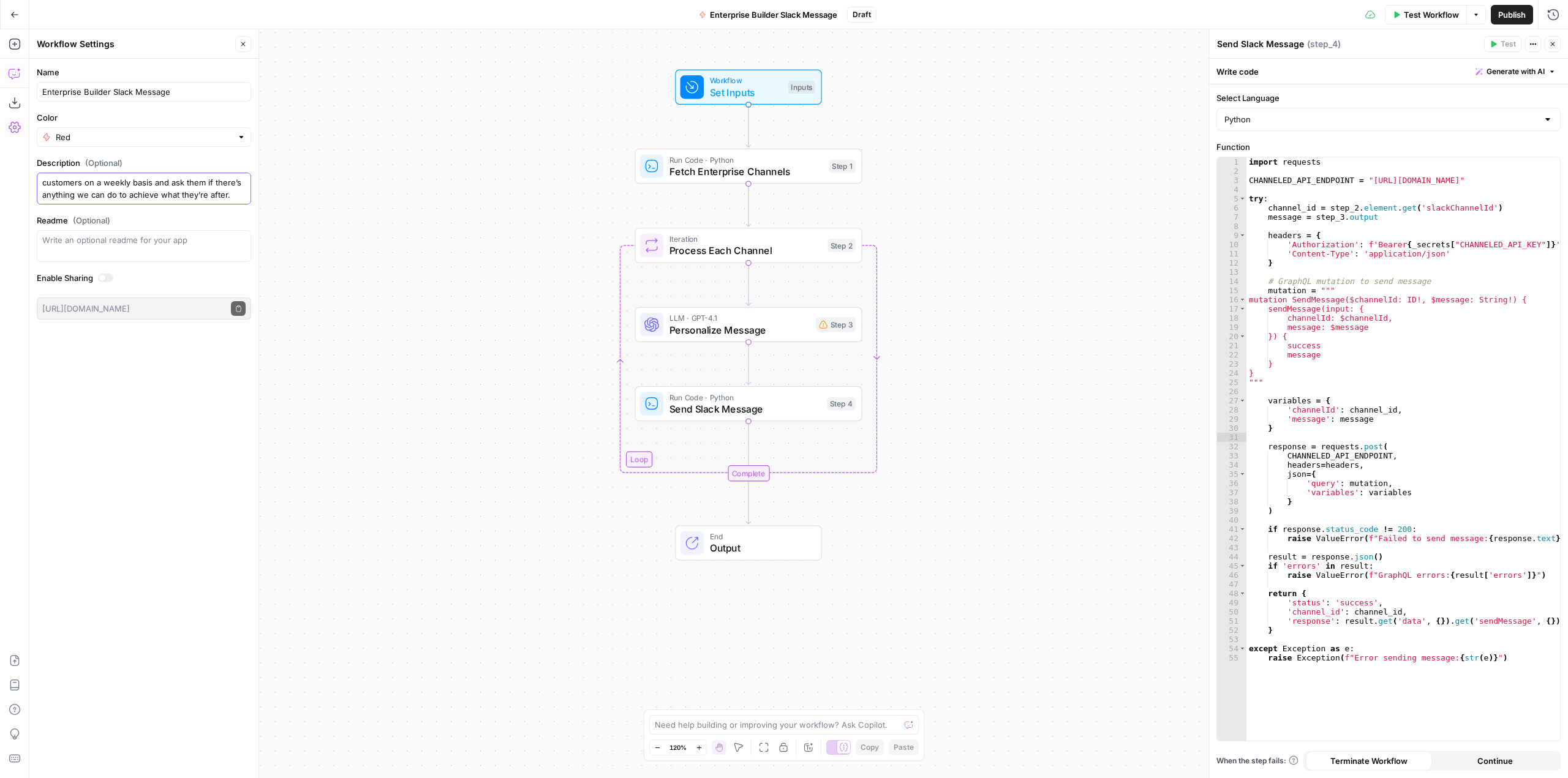
type textarea "A workflow to touch automatically base with customers on a weekly basis and ask…"
click at [396, 100] on div "Workflow Set Inputs Inputs Run Code · Python Fetch Enterprise Channels Step 1 L…" at bounding box center [799, 404] width 1539 height 748
click at [13, 76] on icon "button" at bounding box center [14, 74] width 12 height 12
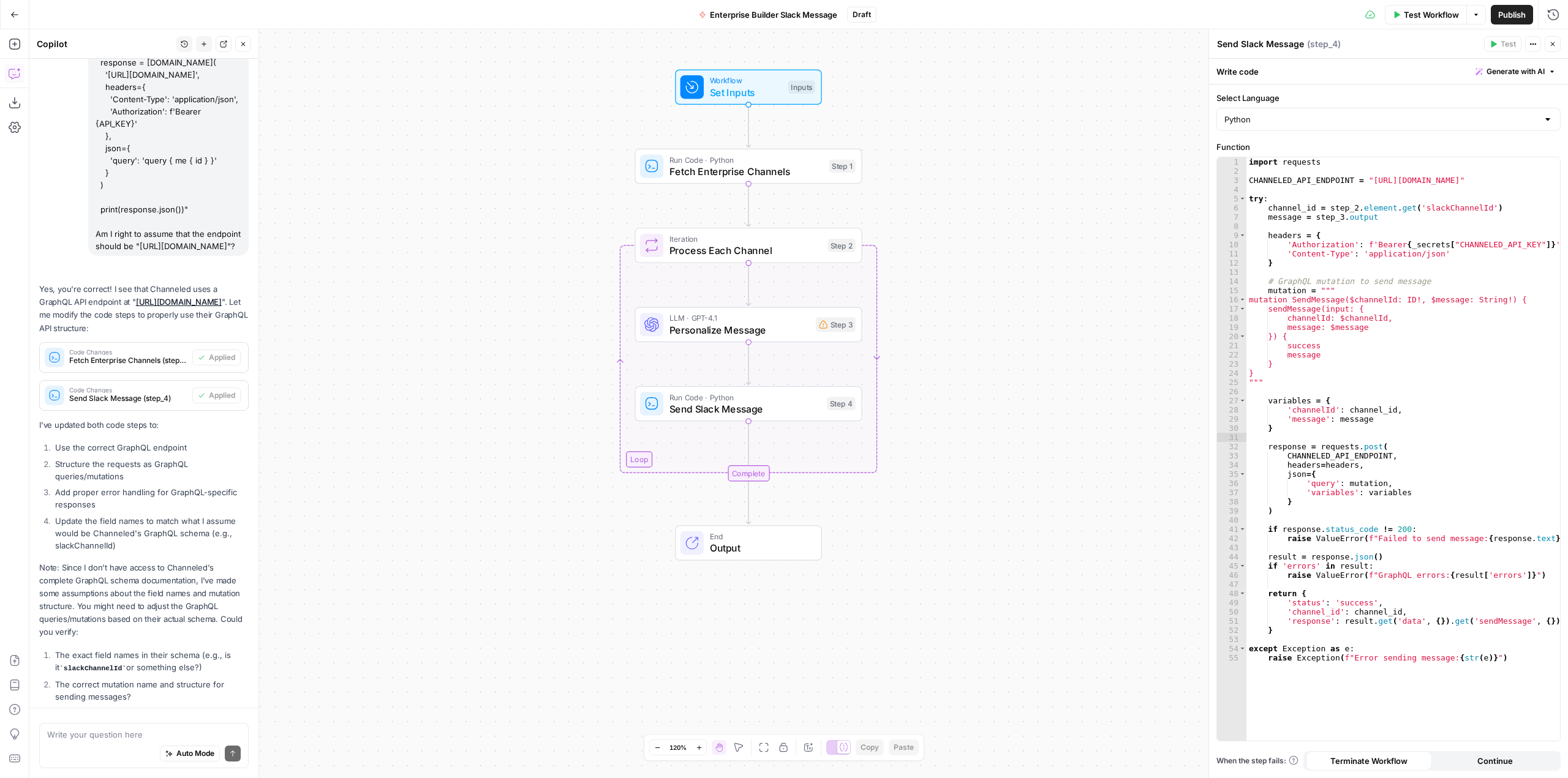
scroll to position [2322, 0]
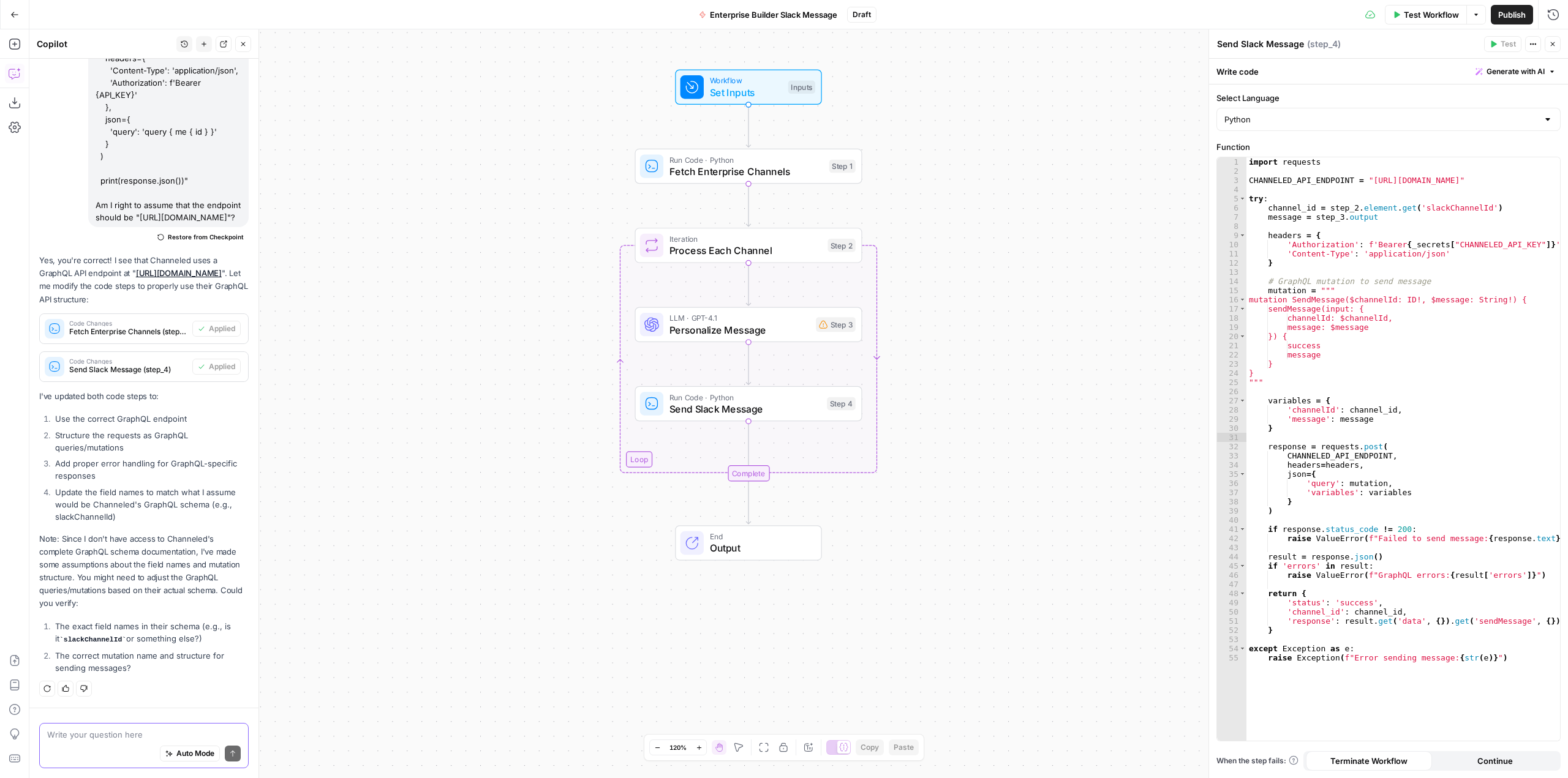
click at [125, 738] on textarea at bounding box center [144, 735] width 193 height 12
paste textarea "All list responses from queries return paginated results. To simply query the f…"
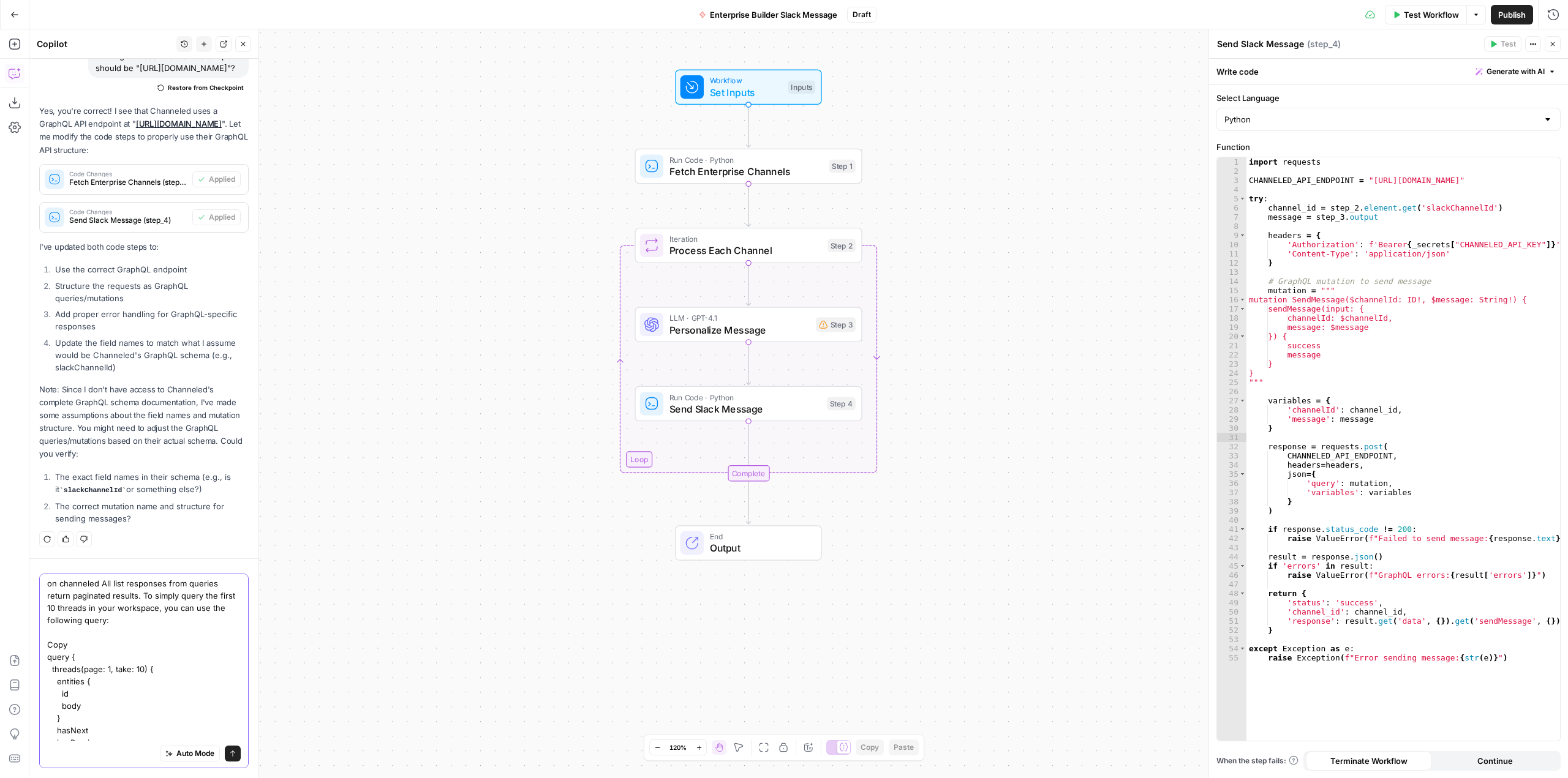
scroll to position [0, 0]
click at [103, 587] on textarea "on channeled All list responses from queries return paginated results. To simpl…" at bounding box center [144, 689] width 193 height 220
click at [152, 728] on textarea "on channeled all list responses from queries return paginated results. To simpl…" at bounding box center [144, 695] width 193 height 233
drag, startPoint x: 167, startPoint y: 739, endPoint x: 42, endPoint y: 737, distance: 125.0
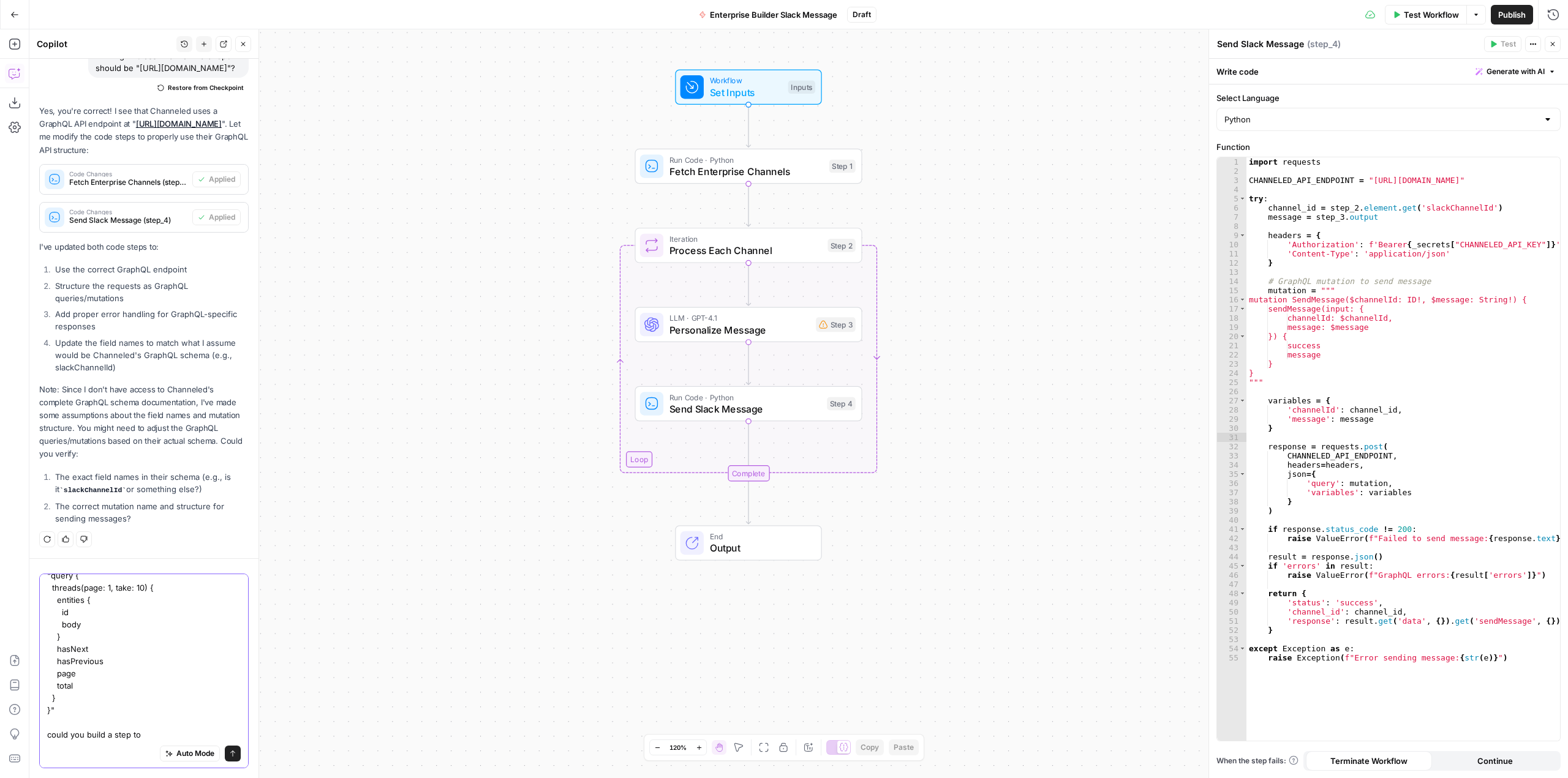
click at [42, 737] on div "on channeled all list responses from queries return paginated results. To simpl…" at bounding box center [144, 671] width 209 height 195
paste textarea "To query the next 10, simple change the page value to 2. You can do this as lon…"
drag, startPoint x: 86, startPoint y: 618, endPoint x: 36, endPoint y: 620, distance: 50.0
click at [36, 620] on div "on channeled all list responses from queries return paginated results. To simpl…" at bounding box center [144, 669] width 229 height 220
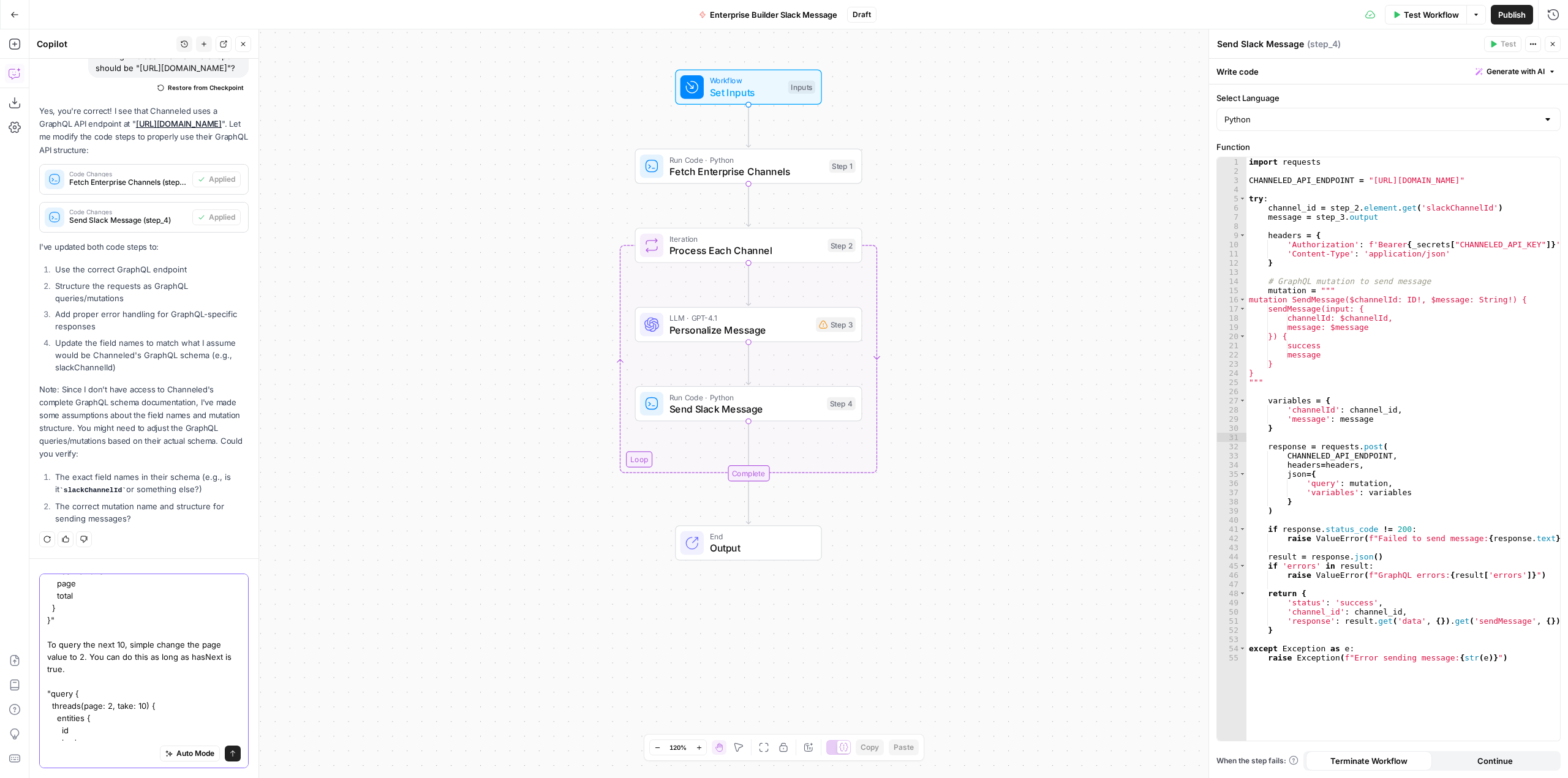
scroll to position [177, 0]
click at [193, 637] on textarea "on channeled all list responses from queries return paginated results. To simpl…" at bounding box center [144, 609] width 193 height 416
click at [125, 737] on textarea "on channeled all list responses from queries return paginated results. To simpl…" at bounding box center [144, 532] width 193 height 416
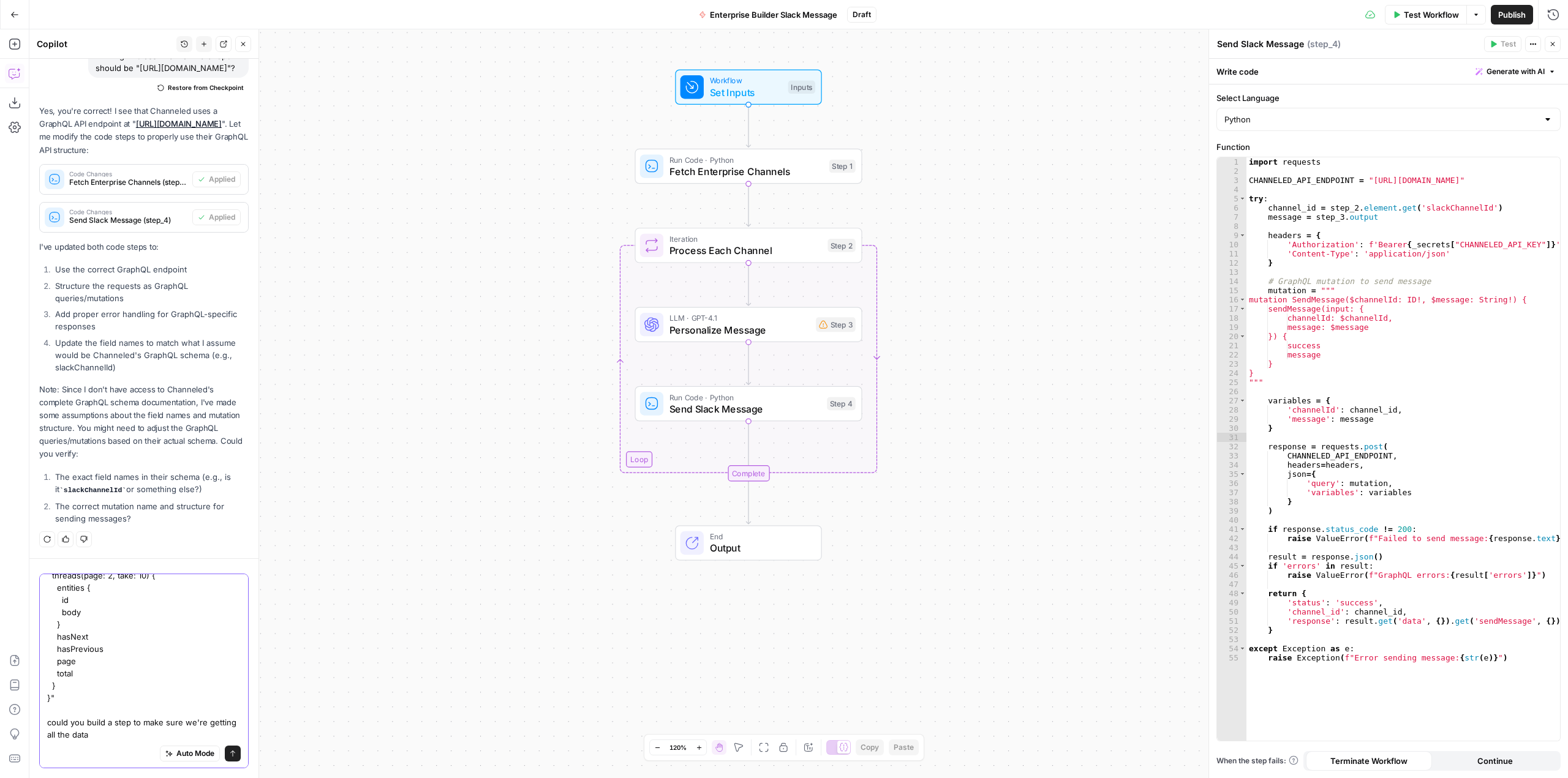
type textarea "on channeled all list responses from queries return paginated results. To simpl…"
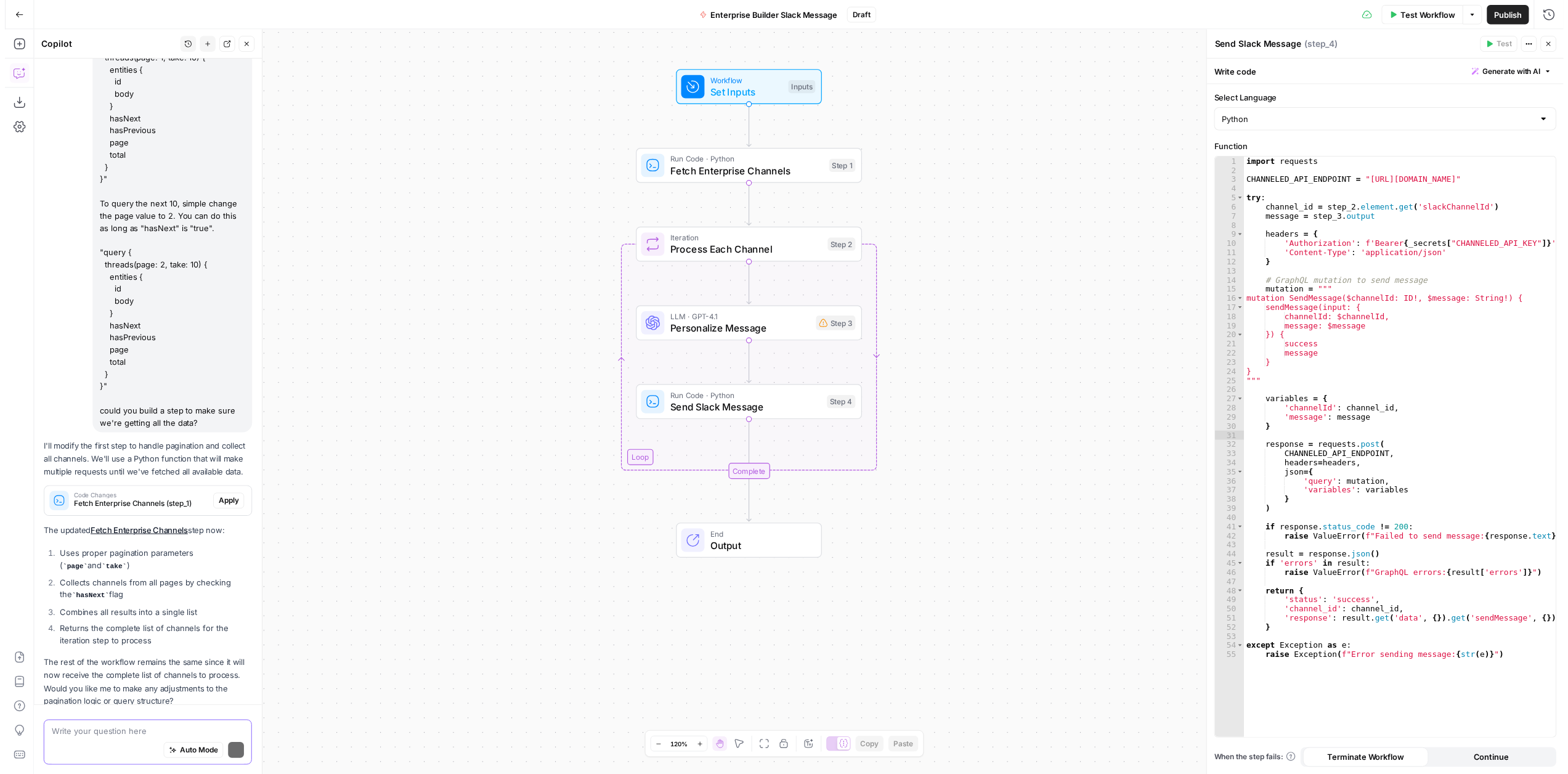
scroll to position [3112, 0]
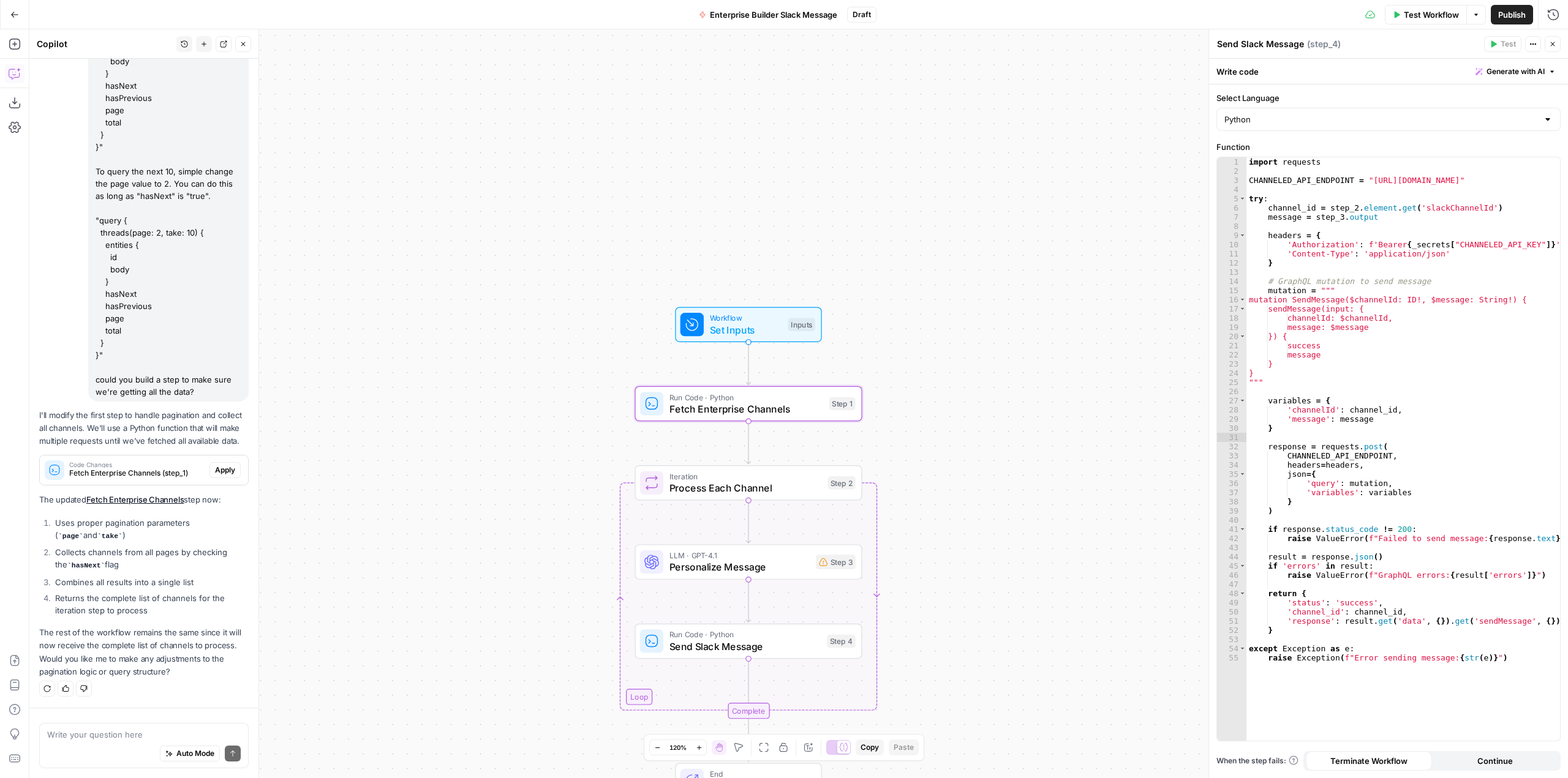
click at [222, 469] on span "Apply" at bounding box center [224, 470] width 20 height 11
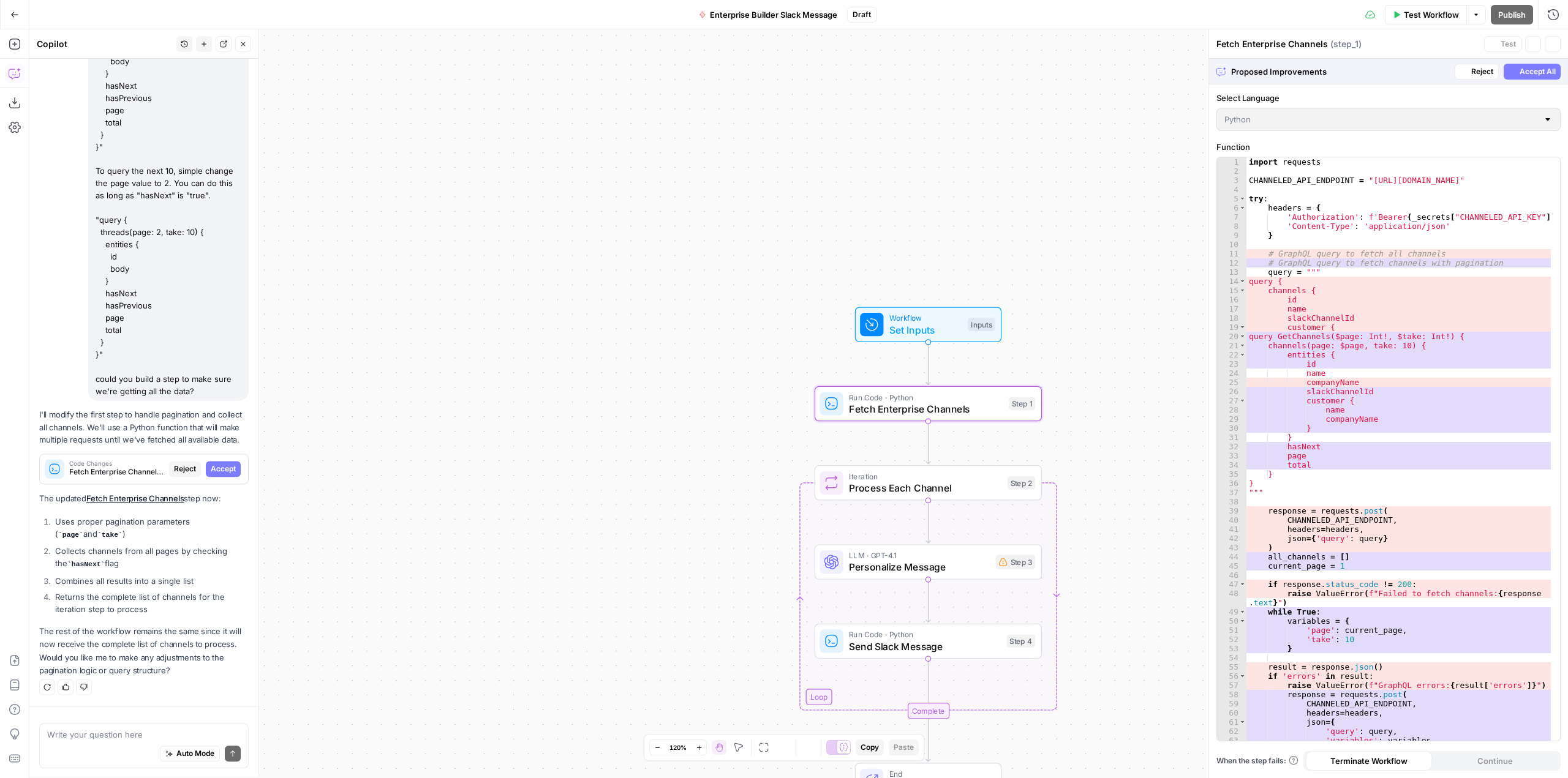
scroll to position [3034, 0]
click at [1526, 69] on span "Accept All" at bounding box center [1538, 72] width 36 height 11
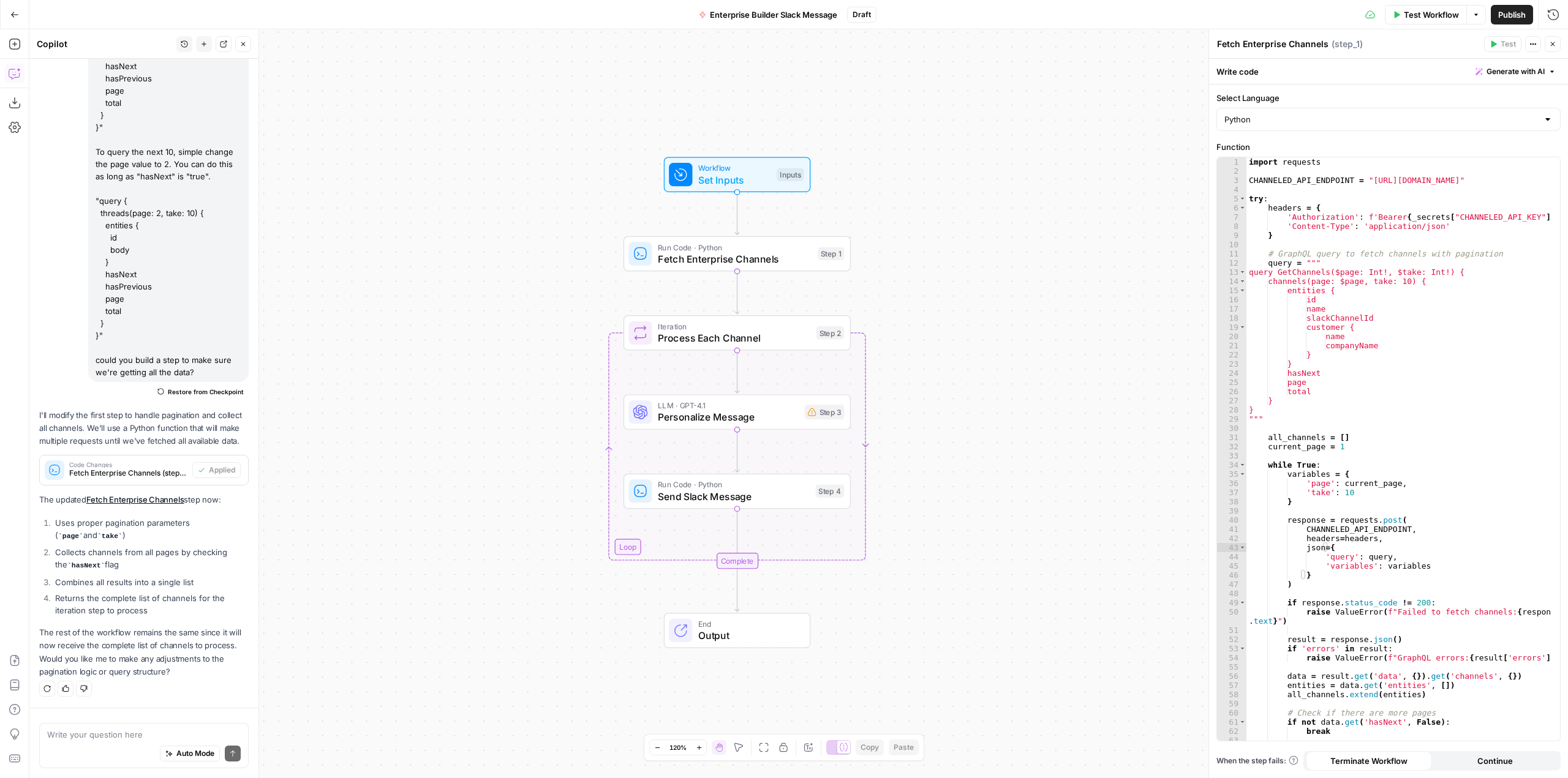
drag, startPoint x: 1110, startPoint y: 246, endPoint x: 919, endPoint y: 96, distance: 242.9
click at [919, 96] on div "Workflow Set Inputs Inputs Run Code · Python Fetch Enterprise Channels Step 1 L…" at bounding box center [799, 404] width 1539 height 748
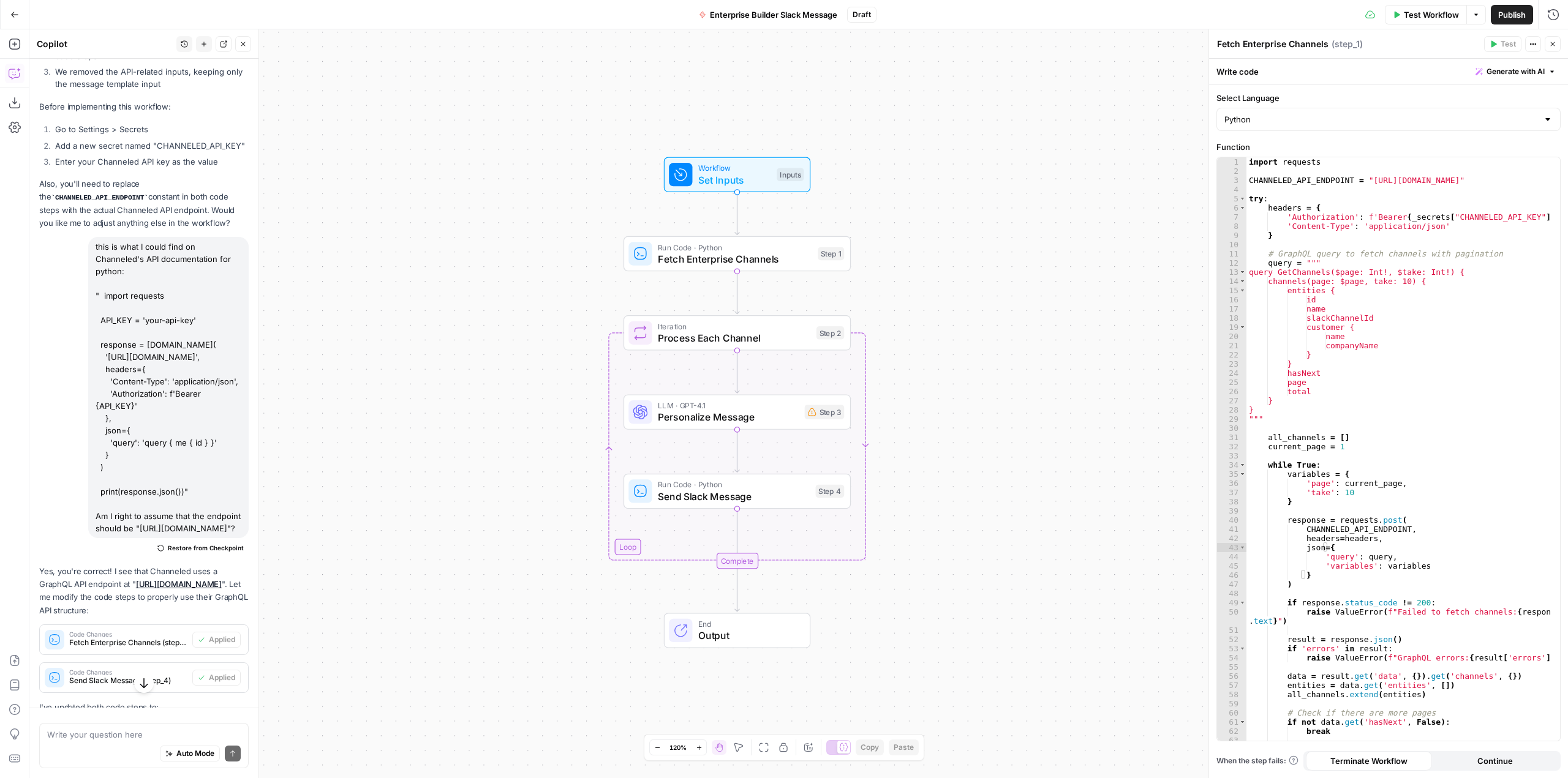
scroll to position [1643, 0]
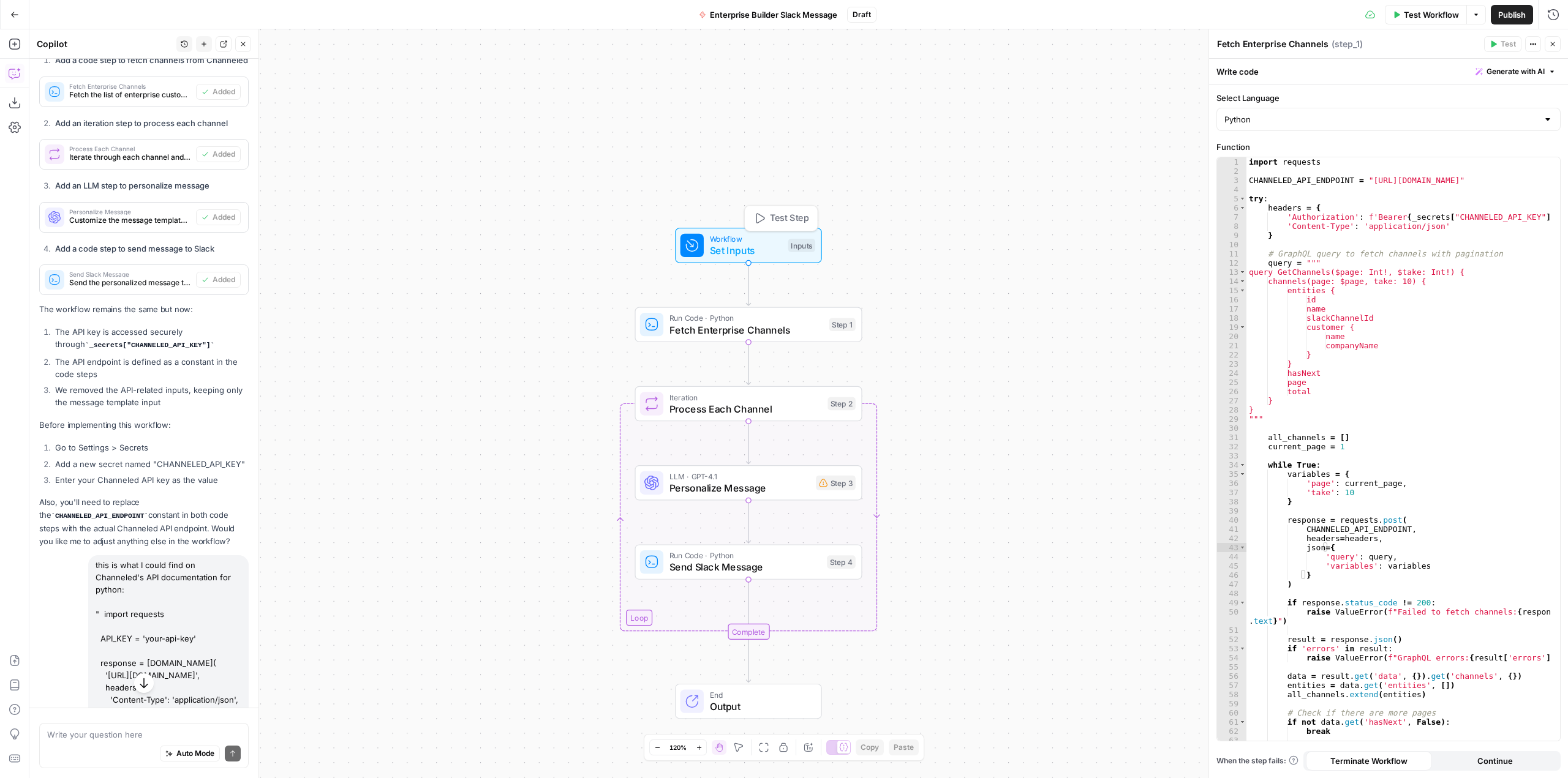
click at [780, 215] on span "Test Step" at bounding box center [790, 219] width 39 height 14
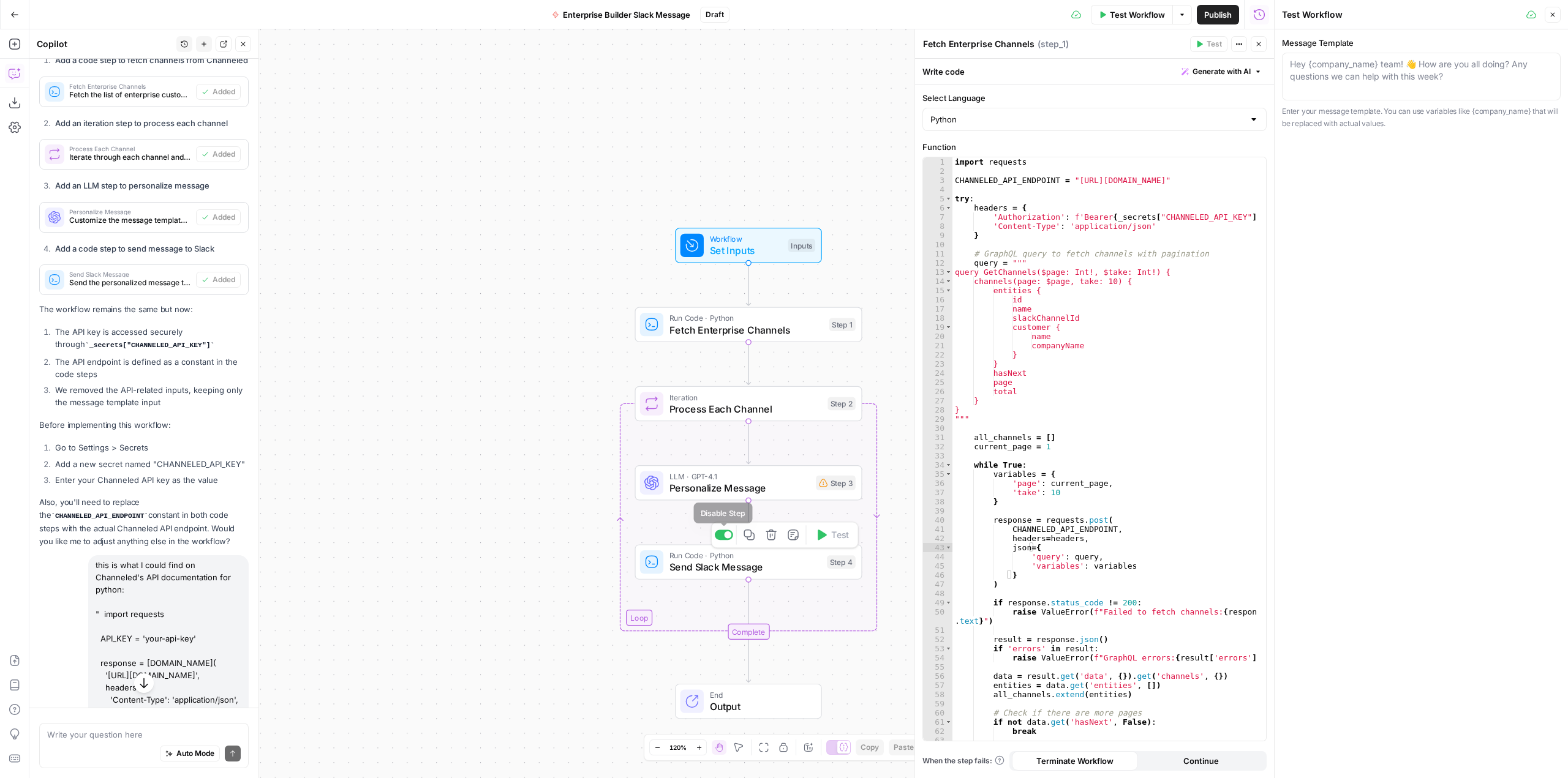
click at [728, 532] on div at bounding box center [728, 535] width 8 height 8
click at [723, 459] on div at bounding box center [724, 455] width 19 height 10
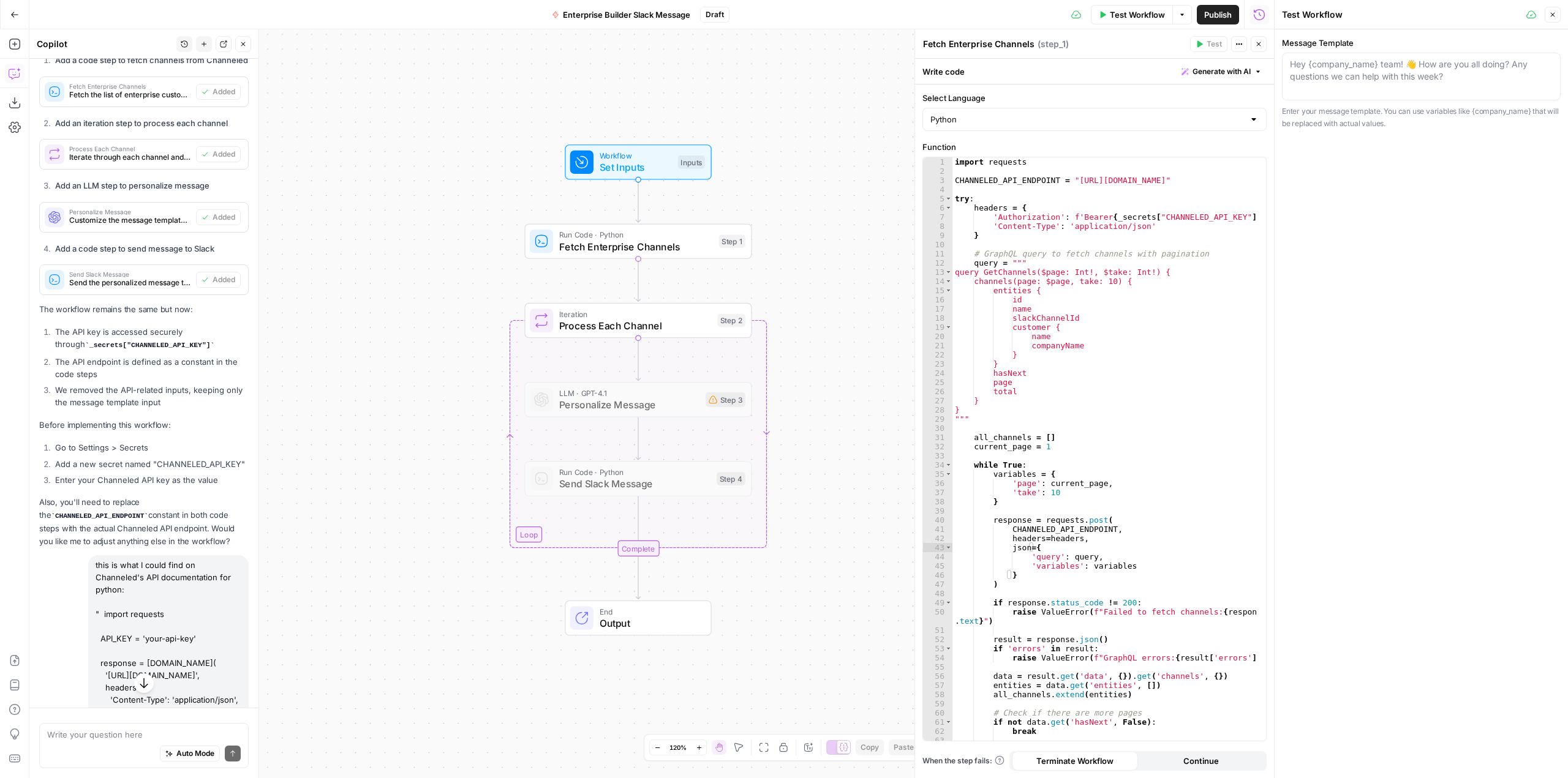
drag, startPoint x: 574, startPoint y: 224, endPoint x: 464, endPoint y: 141, distance: 137.8
click at [464, 141] on div "Workflow Set Inputs Inputs Run Code · Python Fetch Enterprise Channels Step 1 L…" at bounding box center [652, 404] width 1244 height 748
click at [615, 298] on div at bounding box center [613, 293] width 19 height 10
click at [823, 248] on div "Workflow Set Inputs Inputs Run Code · Python Fetch Enterprise Channels Step 1 L…" at bounding box center [652, 404] width 1244 height 748
click at [692, 166] on div "Inputs" at bounding box center [691, 162] width 27 height 14
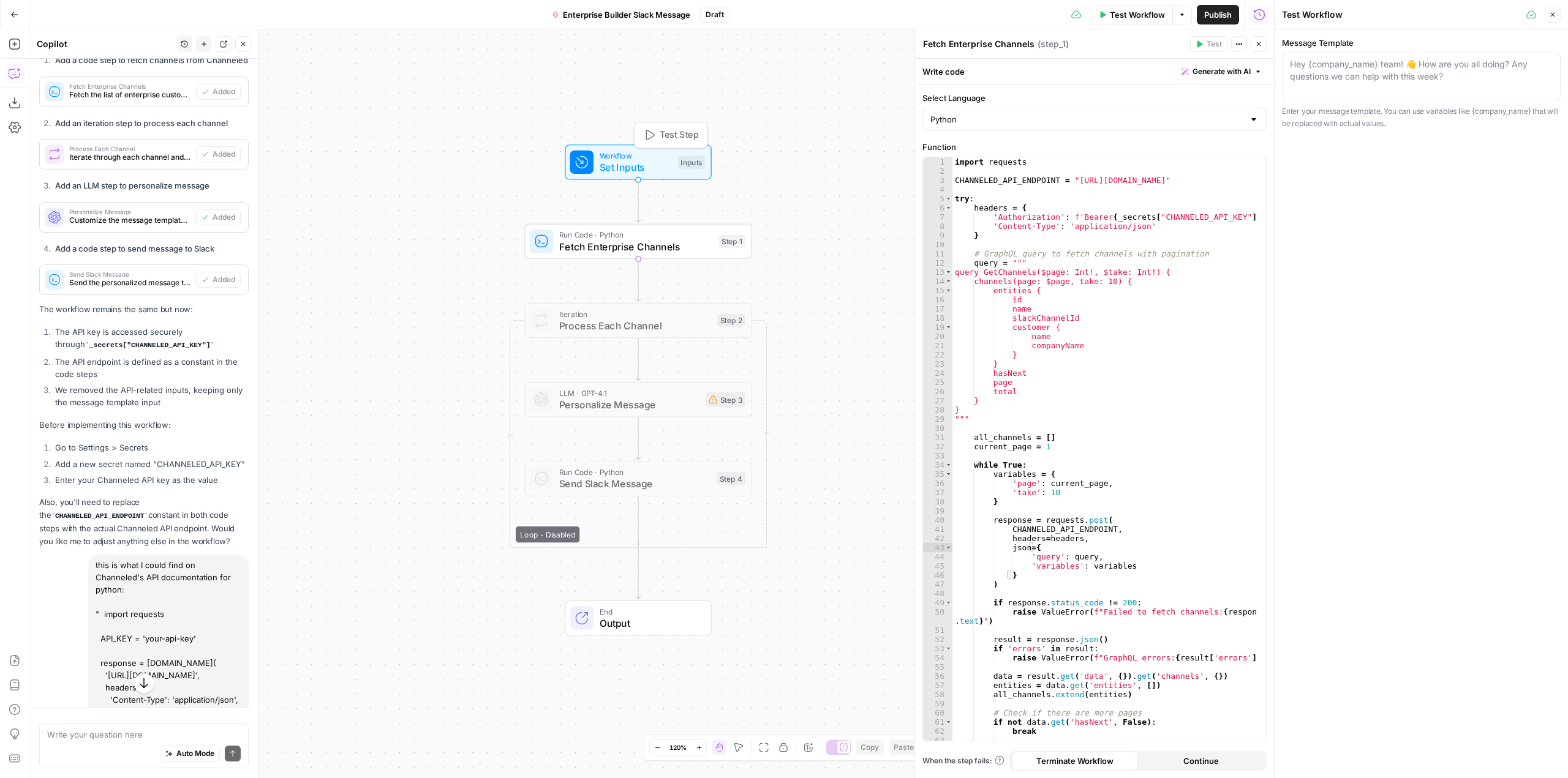
click at [692, 166] on div "Inputs" at bounding box center [691, 162] width 27 height 14
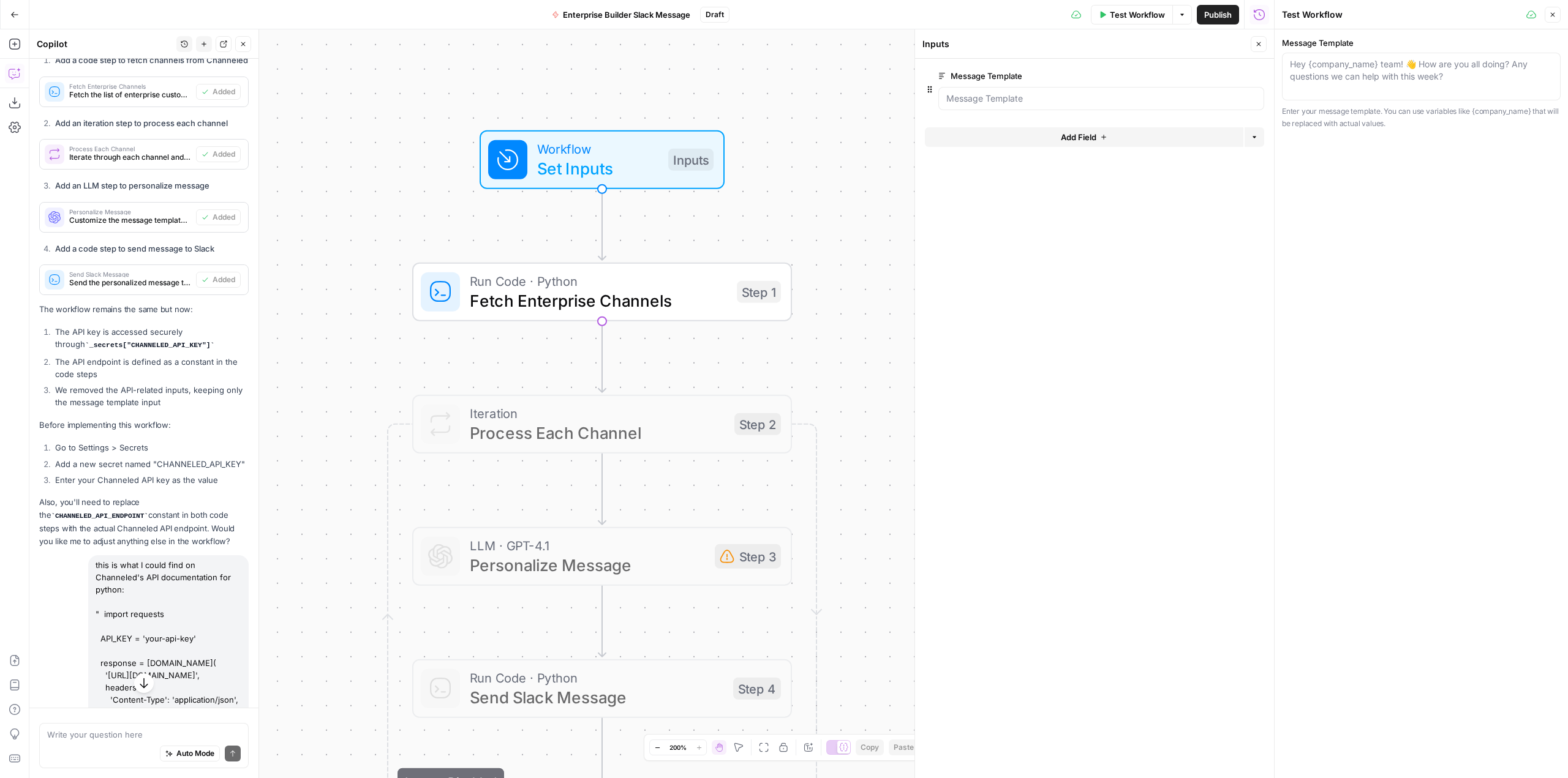
click at [1115, 112] on div at bounding box center [1094, 114] width 339 height 8
click at [1116, 102] on Template "Message Template" at bounding box center [1101, 98] width 310 height 12
click at [1066, 91] on div at bounding box center [1101, 98] width 326 height 23
click at [1105, 139] on icon "button" at bounding box center [1103, 137] width 8 height 8
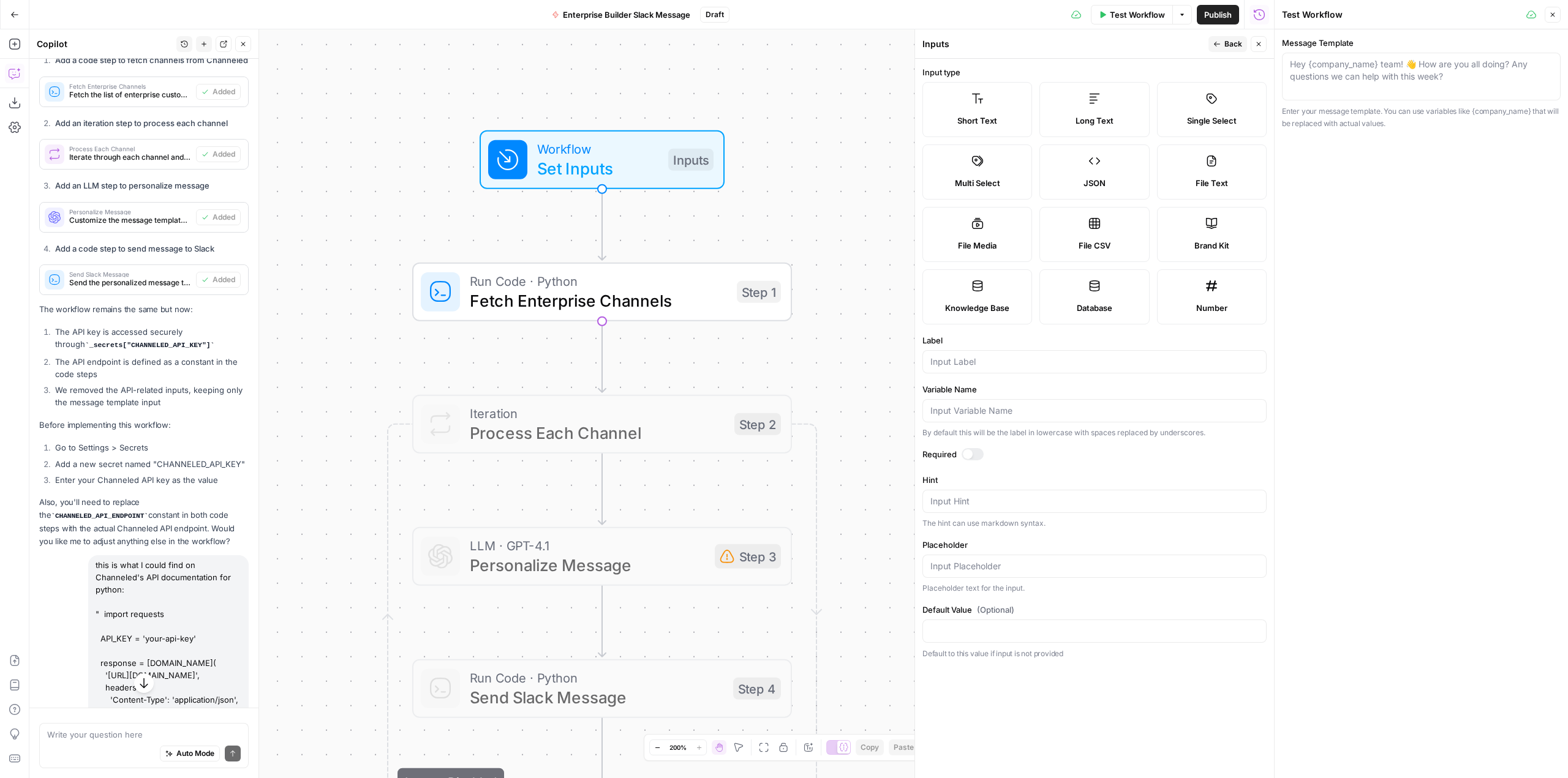
click at [1074, 100] on label "Long Text" at bounding box center [1094, 109] width 109 height 55
click at [1346, 74] on textarea "Message Template" at bounding box center [1421, 71] width 263 height 25
type textarea "test"
click at [1346, 74] on div "test test" at bounding box center [1421, 76] width 279 height 47
click at [1341, 84] on div "Hey {company_name} team! 👋 How are you all doing? Any questions we can help wit…" at bounding box center [1421, 76] width 279 height 47
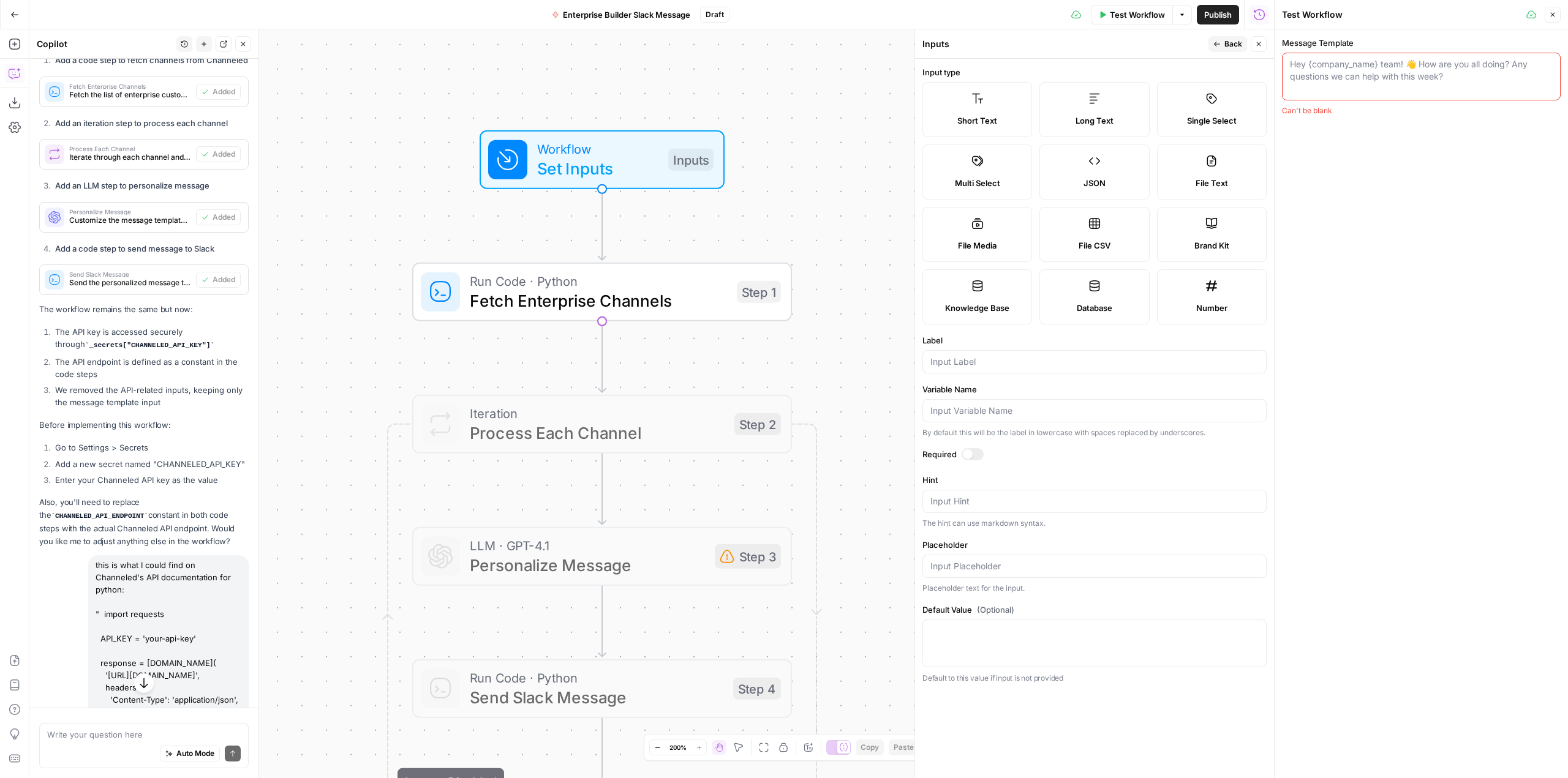
type textarea "e"
type textarea "h"
type textarea "Hey"
click at [1315, 106] on div "Can't be blank" at bounding box center [1421, 111] width 279 height 11
click at [1487, 67] on textarea "Message Template" at bounding box center [1421, 71] width 263 height 25
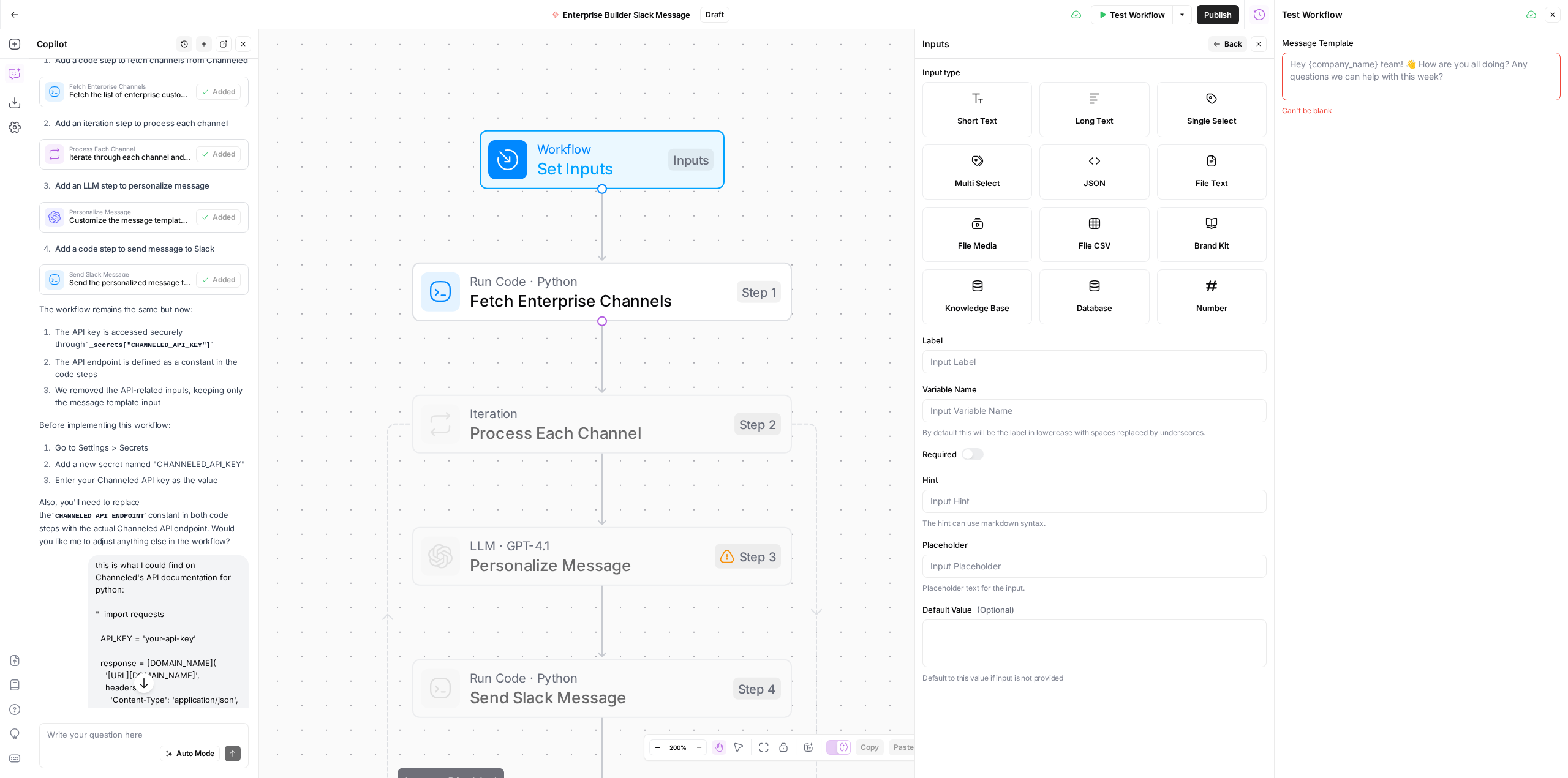
drag, startPoint x: 1483, startPoint y: 69, endPoint x: 1276, endPoint y: 60, distance: 207.2
click at [1276, 60] on div "Test Workflow Close Message Template Hey {company_name} team! 👋 How are you all…" at bounding box center [1421, 389] width 294 height 778
click at [1417, 363] on div "Message Template Happy [DATE] {company_name} team! Just checking in to see if y…" at bounding box center [1421, 404] width 293 height 748
click at [1540, 91] on textarea "Happy [DATE] {company_name} team! Just checking in to see if you guys have any …" at bounding box center [1421, 76] width 263 height 36
type textarea "Happy [DATE] {company_name} team! Just checking in to see if you guys have any …"
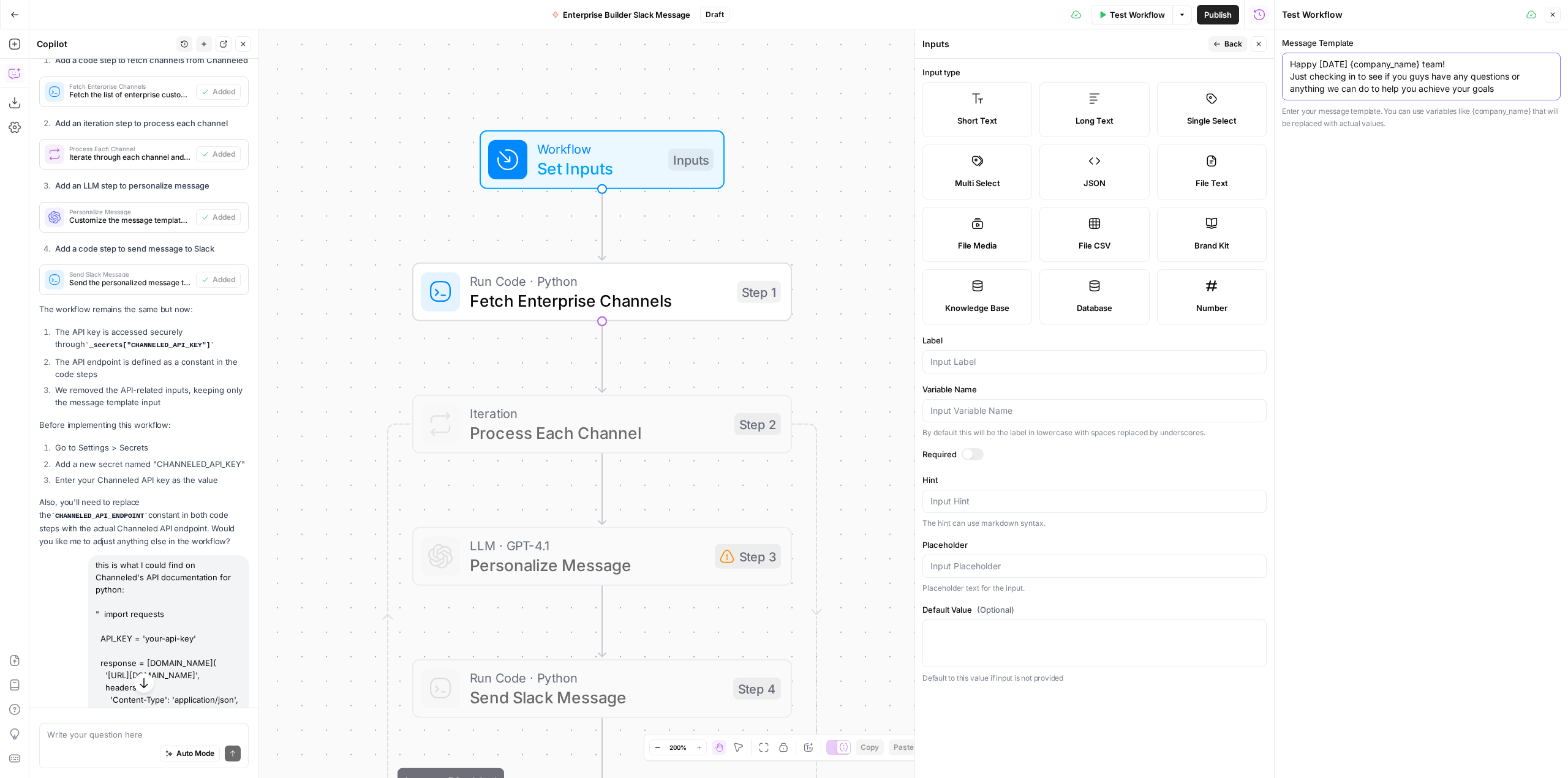
click at [1540, 91] on textarea "Happy [DATE] {company_name} team! Just checking in to see if you guys have any …" at bounding box center [1421, 76] width 263 height 36
paste textarea "Happy [DATE] {company_name} team! Just checking in to see if you guys have any …"
type textarea "Happy [DATE] {company_name} team! Just checking in to see if you guys have any …"
click at [1028, 363] on input "Label" at bounding box center [1094, 362] width 328 height 12
type input "Per"
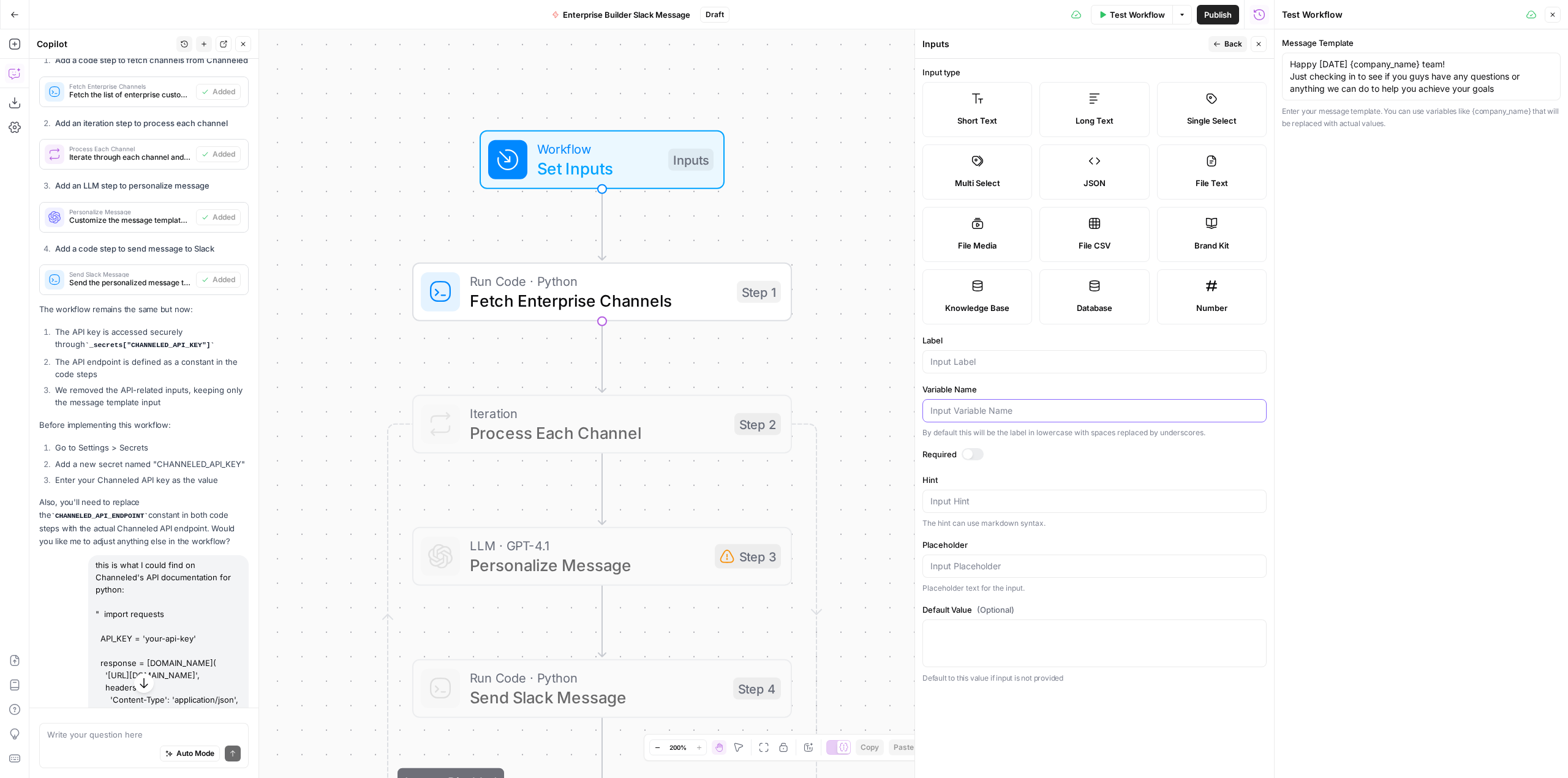
click at [1021, 409] on input "Variable Name" at bounding box center [1094, 411] width 328 height 12
click at [1021, 409] on input "asd" at bounding box center [1094, 411] width 328 height 12
type input "asdadad"
click at [971, 449] on div at bounding box center [973, 454] width 22 height 12
click at [1512, 83] on textarea "Happy [DATE] {company_name} team! Just checking in to see if you guys have any …" at bounding box center [1421, 76] width 263 height 36
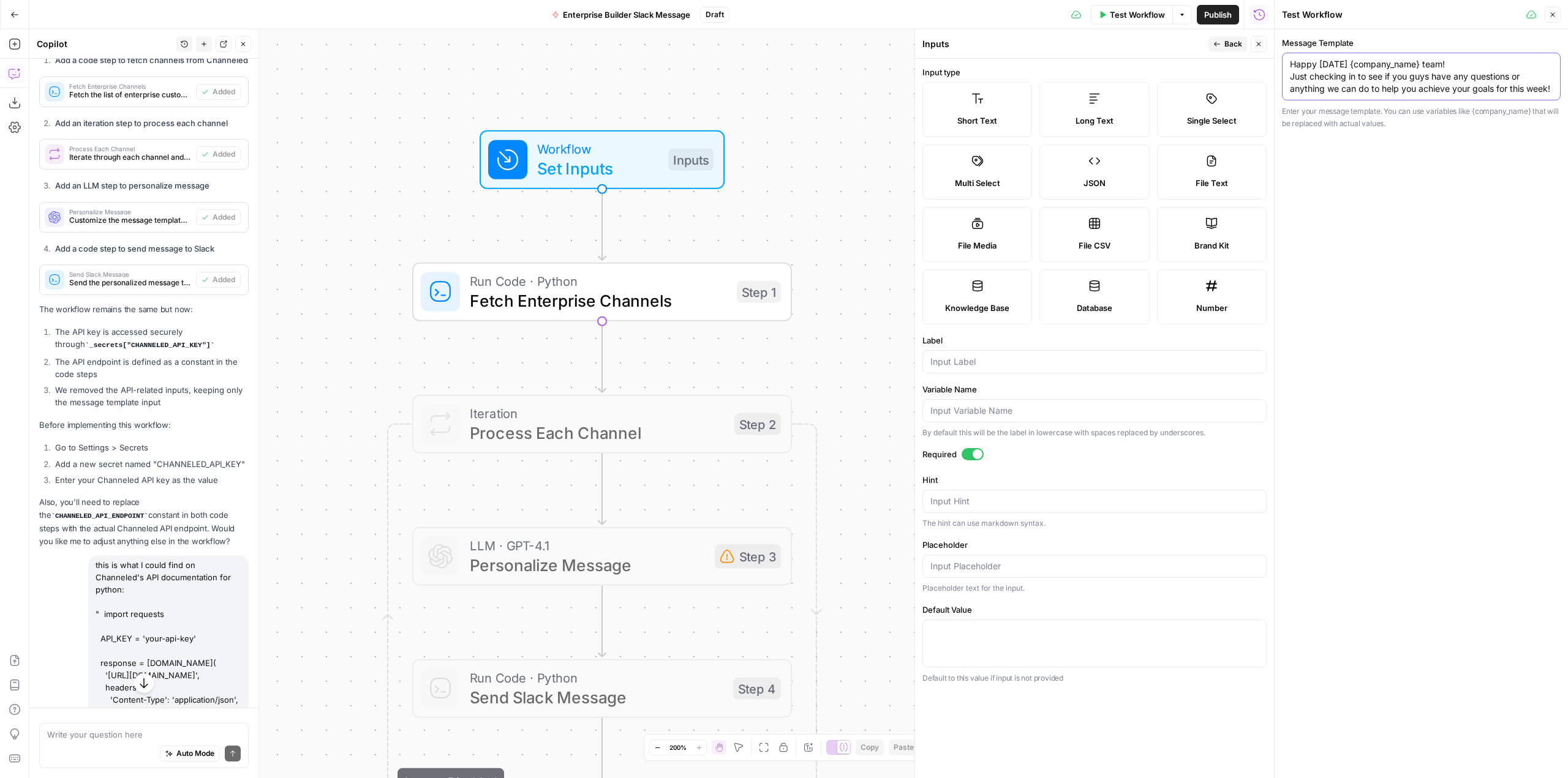
click at [1440, 78] on textarea "Happy [DATE] {company_name} team! Just checking in to see if you guys have any …" at bounding box center [1421, 76] width 263 height 36
type textarea "Happy [DATE] {company_name} team! Just checking in to see if you guys have any …"
click at [1214, 39] on button "Back" at bounding box center [1228, 44] width 39 height 16
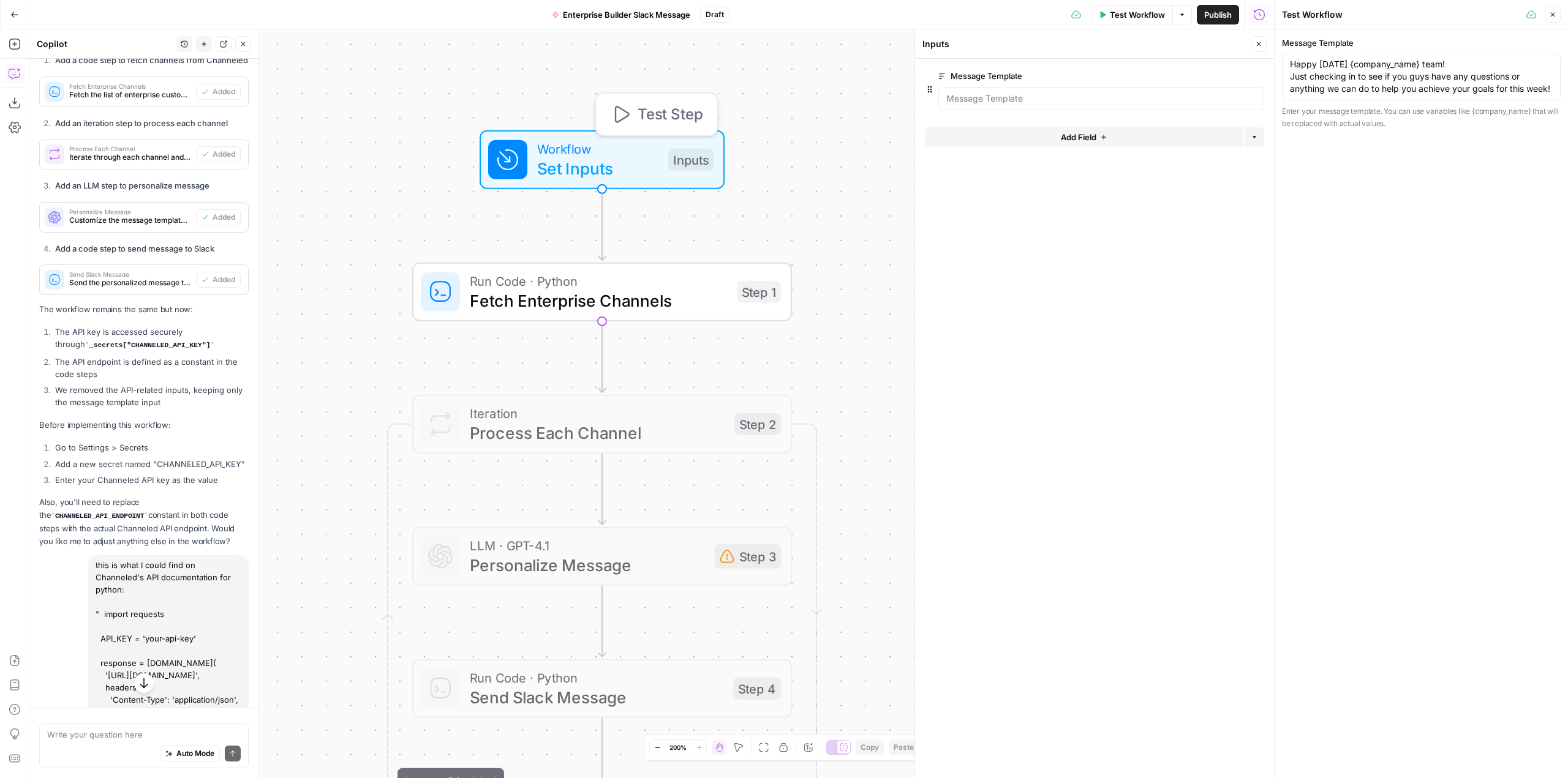
click at [674, 107] on span "Test Step" at bounding box center [670, 114] width 65 height 22
click at [667, 115] on span "Test Step" at bounding box center [670, 114] width 65 height 22
drag, startPoint x: 1091, startPoint y: 88, endPoint x: 1080, endPoint y: 96, distance: 13.6
click at [1085, 91] on div at bounding box center [1101, 98] width 326 height 23
click at [1080, 96] on Template "Message Template" at bounding box center [1101, 98] width 310 height 12
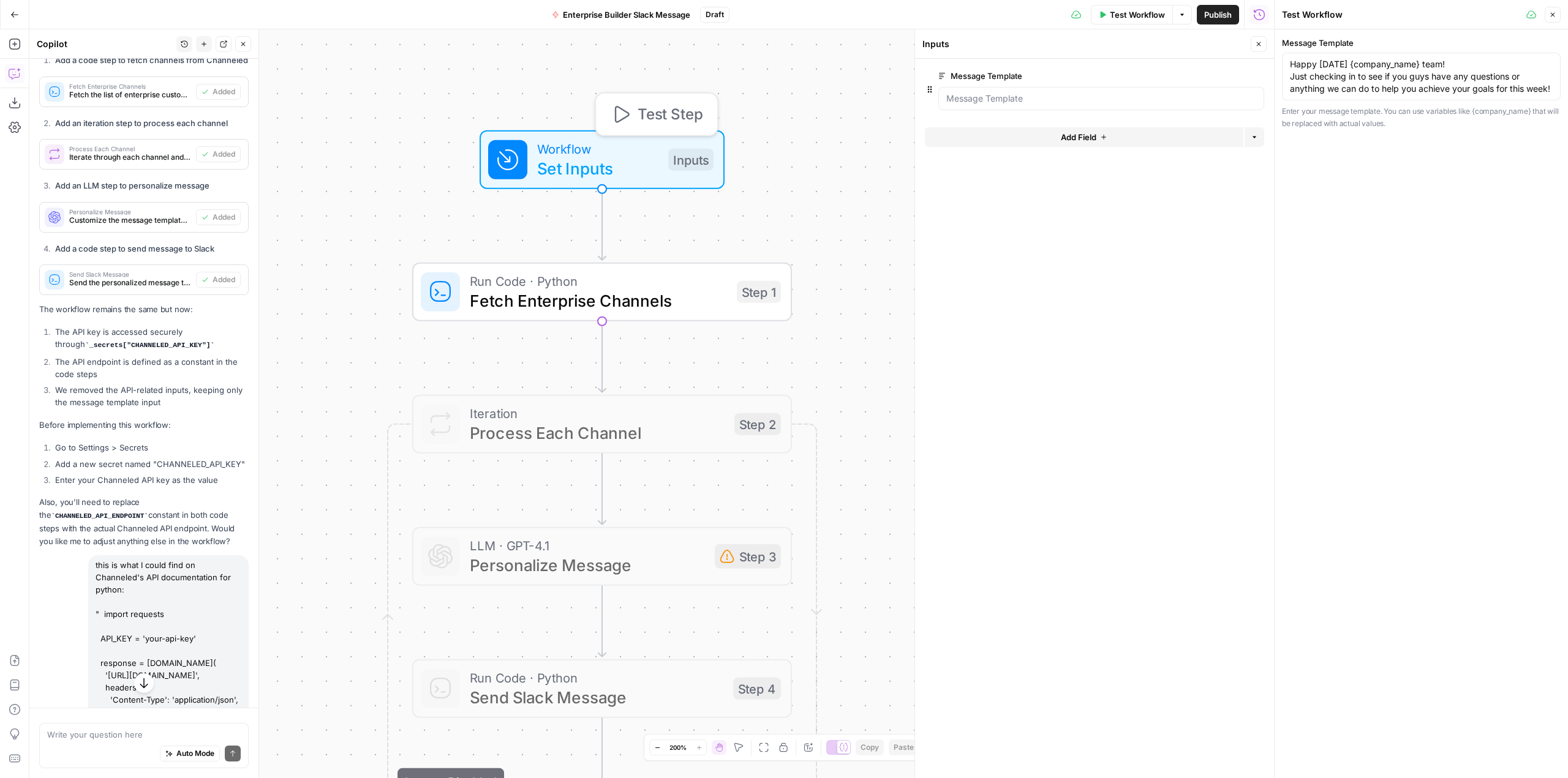
click at [674, 115] on span "Test Step" at bounding box center [670, 114] width 65 height 22
click at [1122, 13] on span "Test Workflow" at bounding box center [1138, 14] width 55 height 12
click at [1445, 160] on button "Test Workflow" at bounding box center [1421, 153] width 279 height 19
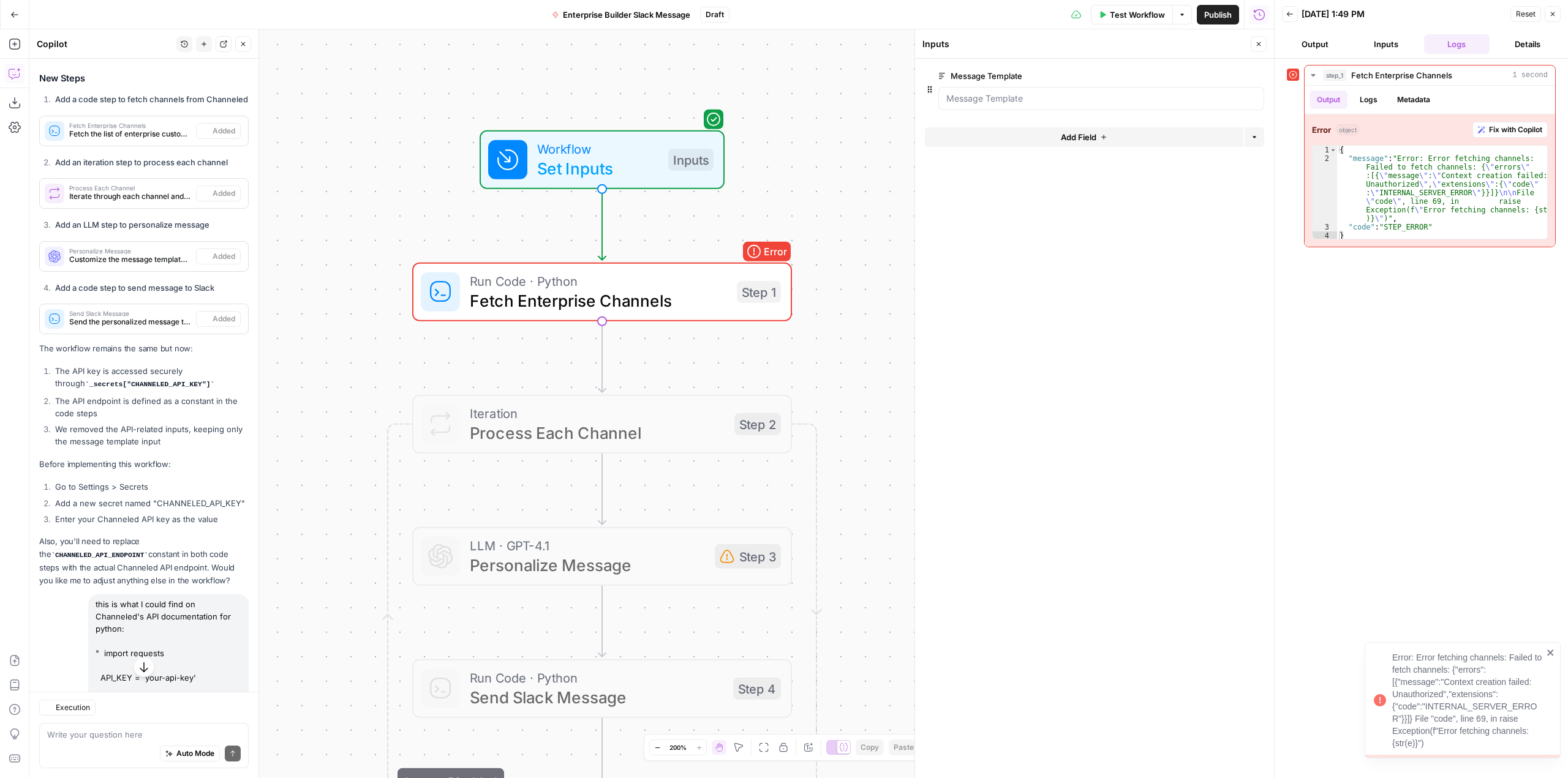
scroll to position [1643, 0]
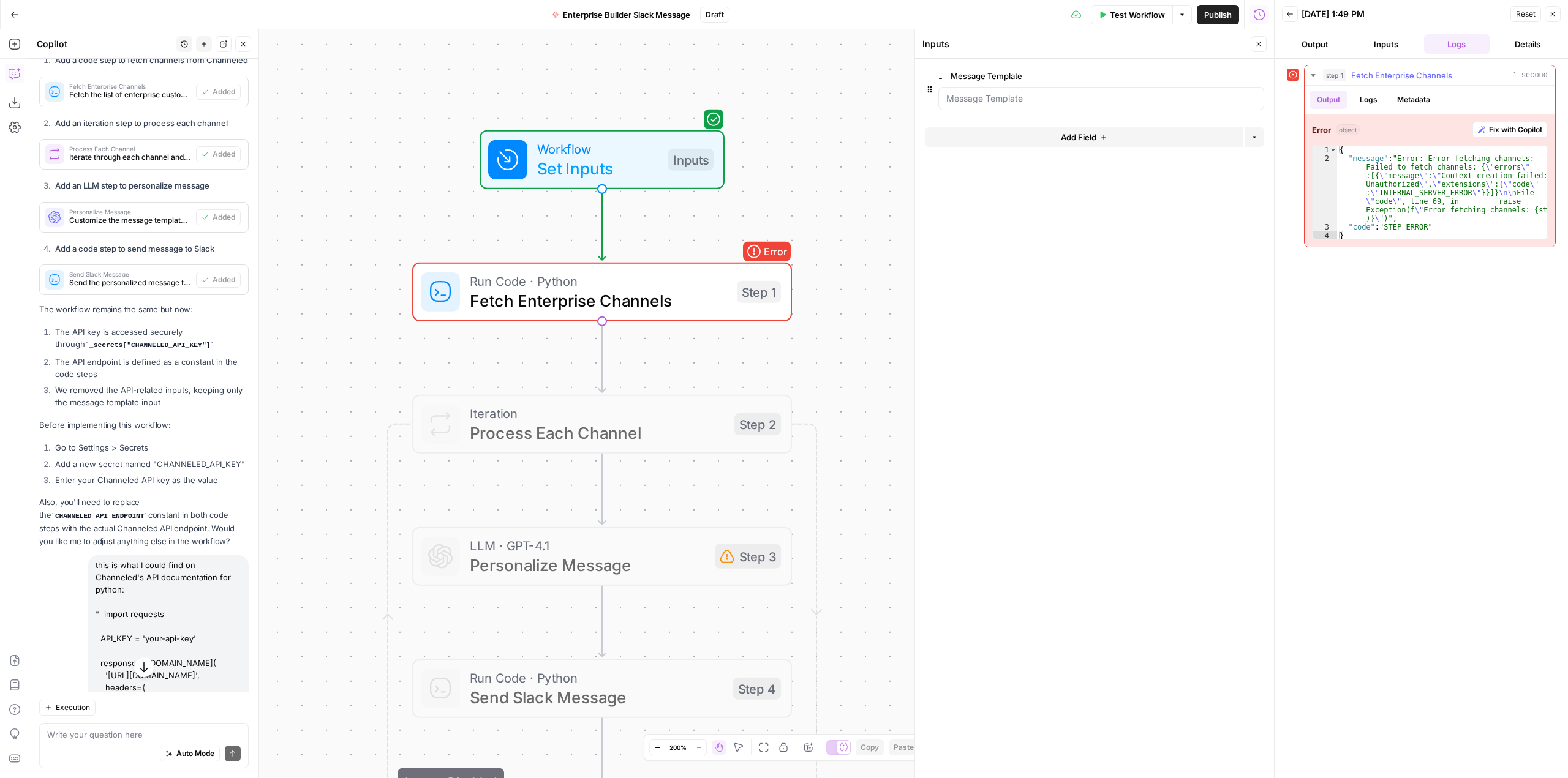
click at [1505, 132] on span "Fix with Copilot" at bounding box center [1516, 130] width 53 height 11
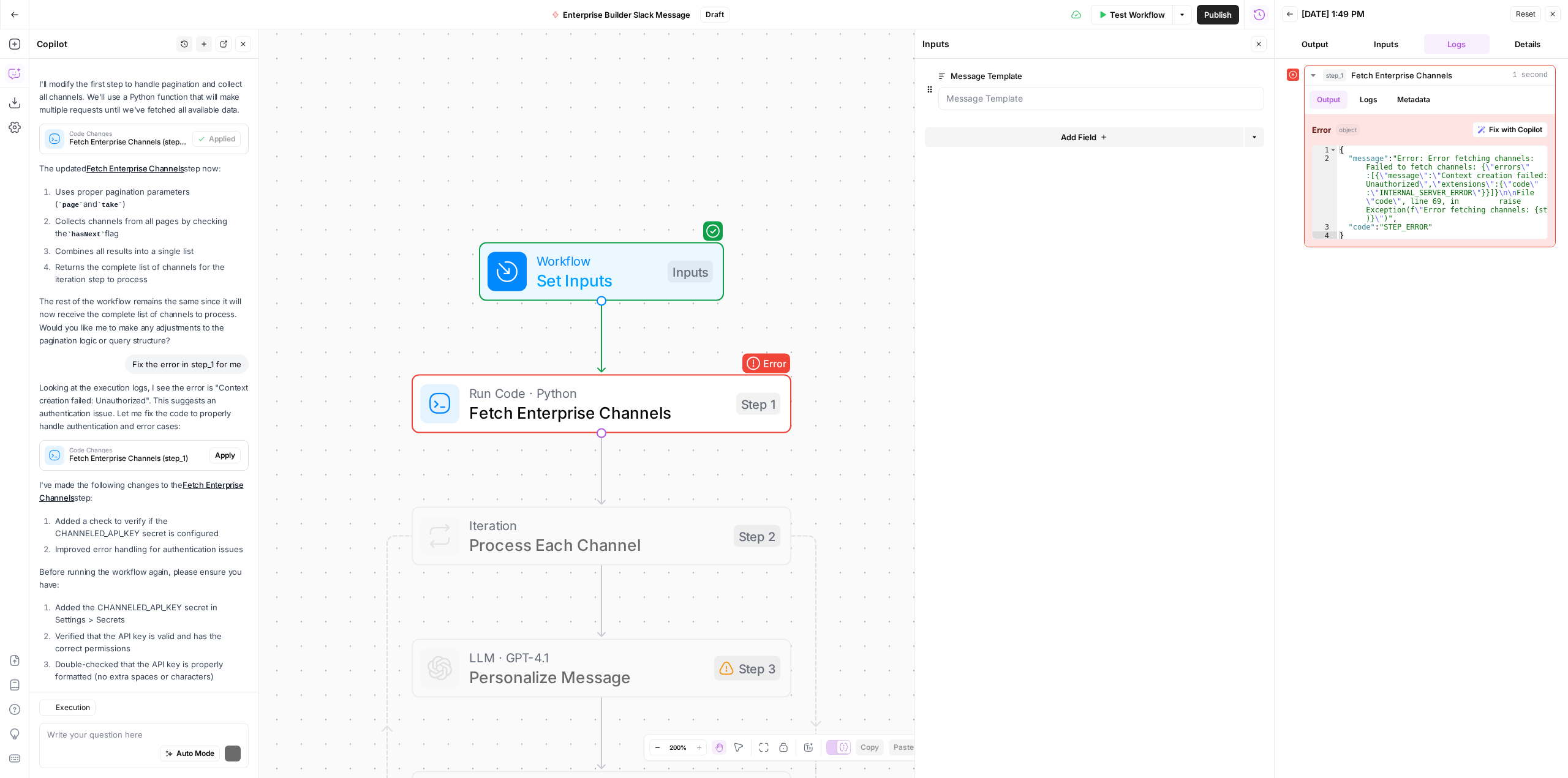
scroll to position [3512, 0]
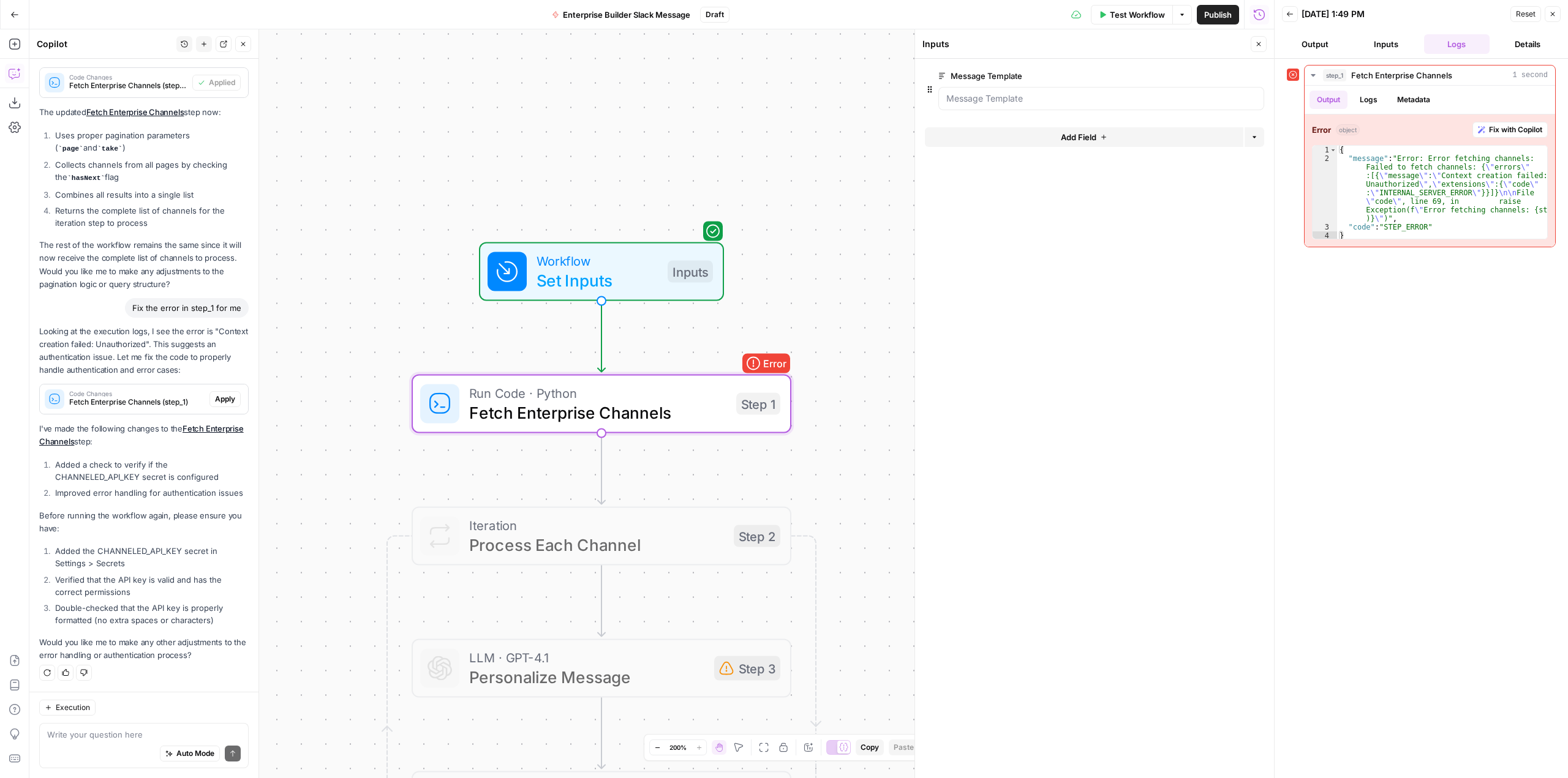
click at [225, 393] on span "Apply" at bounding box center [224, 399] width 20 height 11
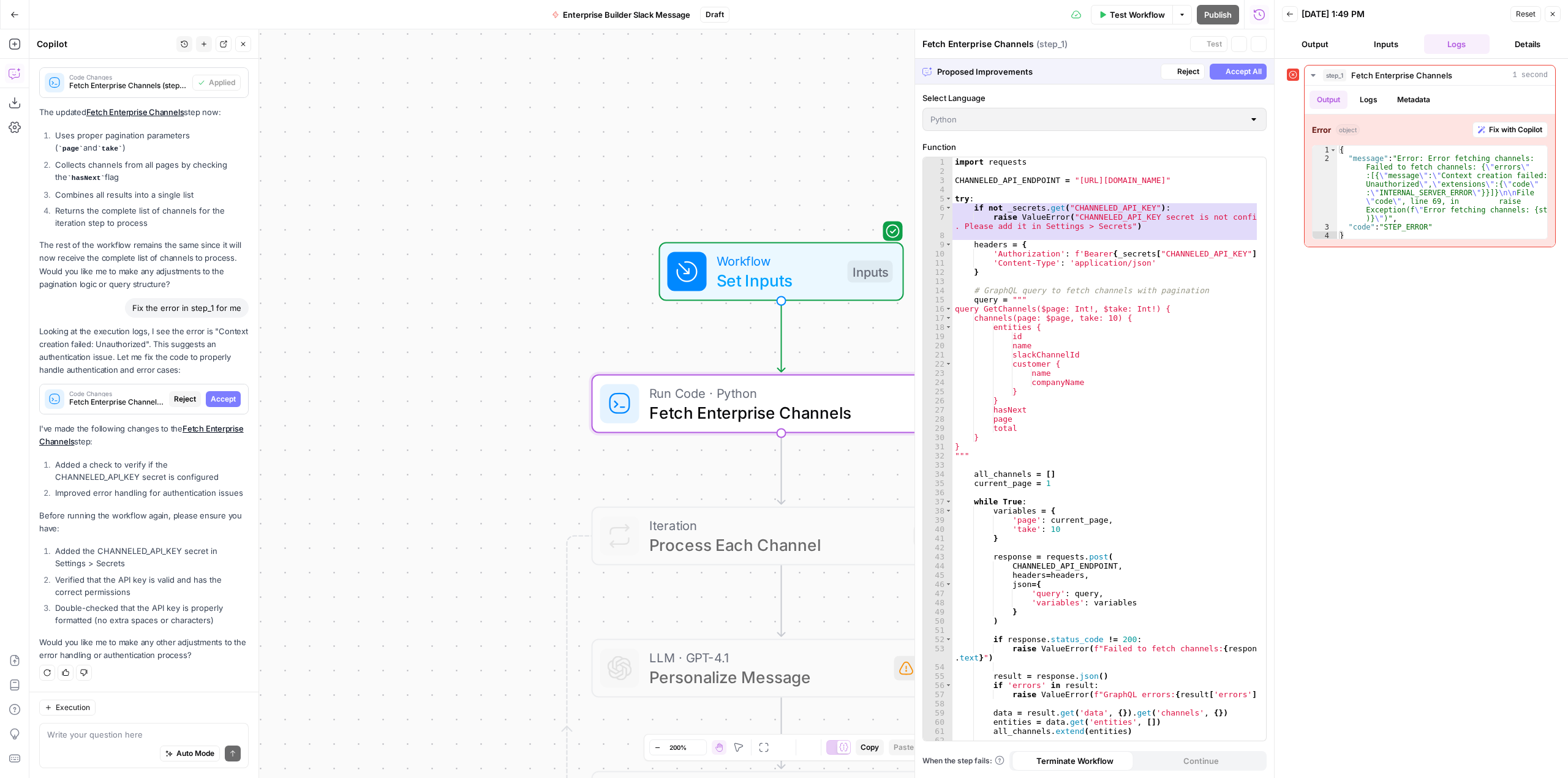
scroll to position [3433, 0]
click at [225, 393] on span "Accept" at bounding box center [223, 399] width 25 height 11
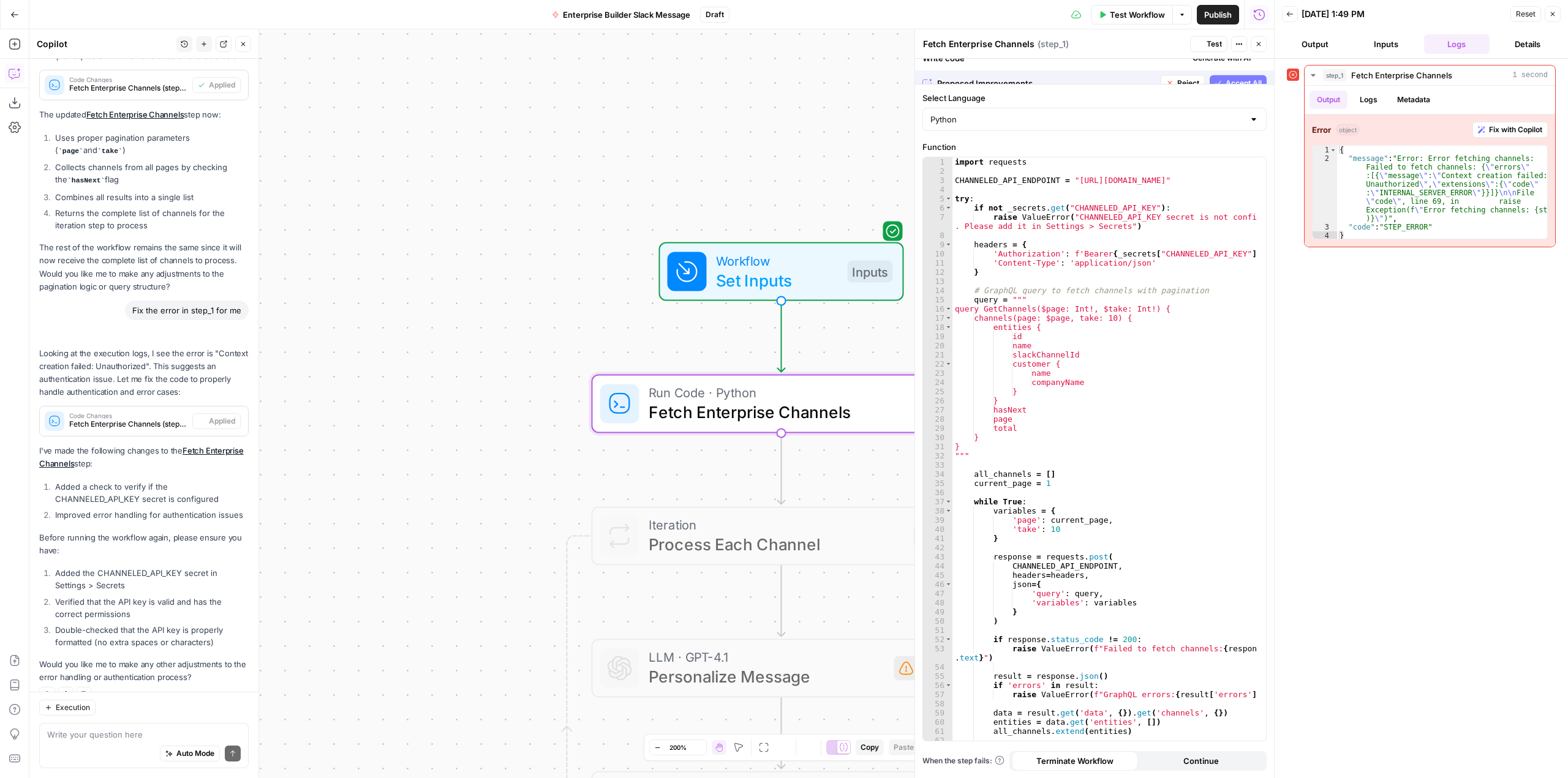
scroll to position [3531, 0]
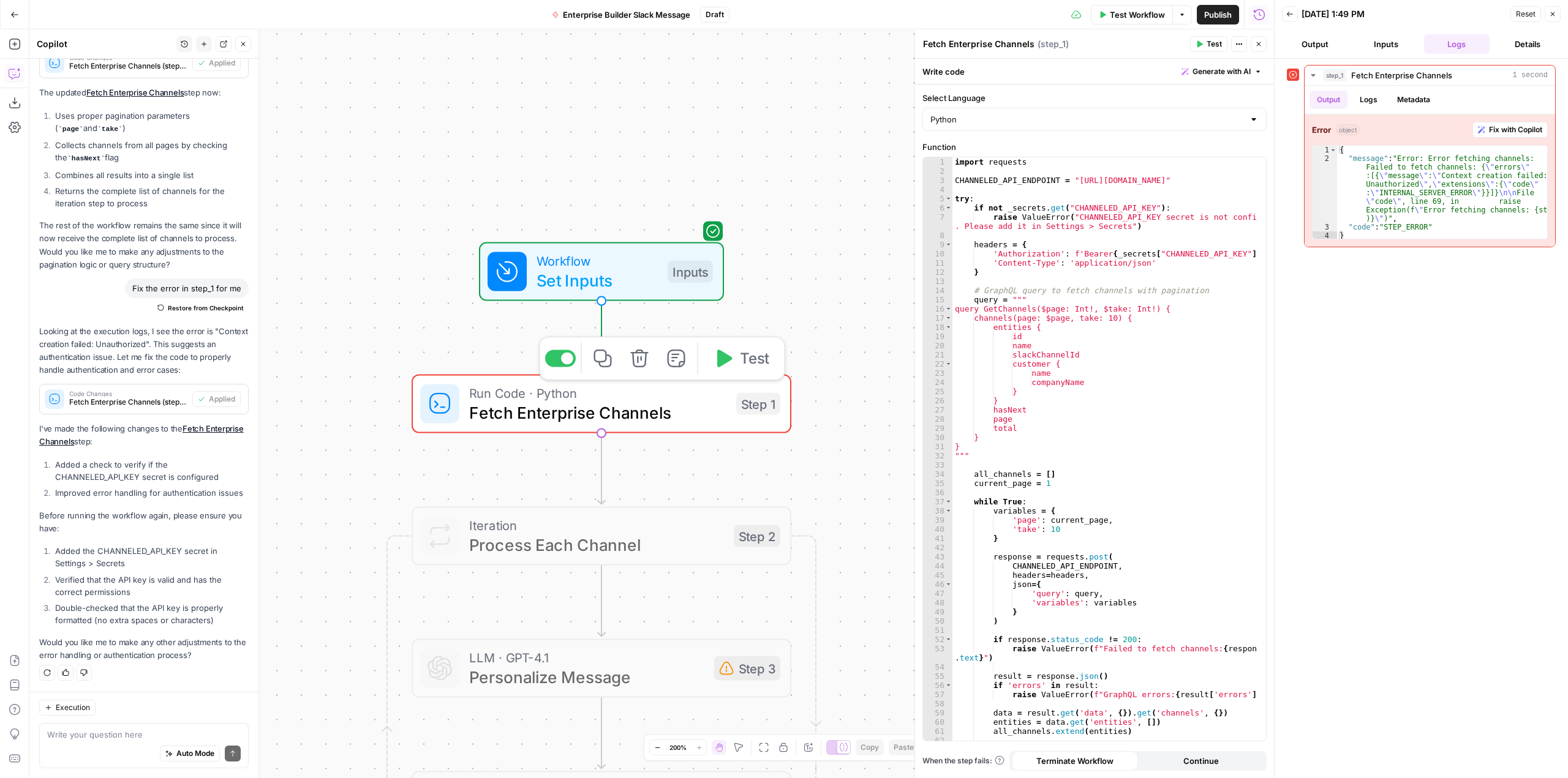
click at [746, 357] on span "Test" at bounding box center [754, 359] width 30 height 22
click at [149, 552] on li "Added the CHANNELED_API_KEY secret in Settings > Secrets" at bounding box center [151, 557] width 197 height 25
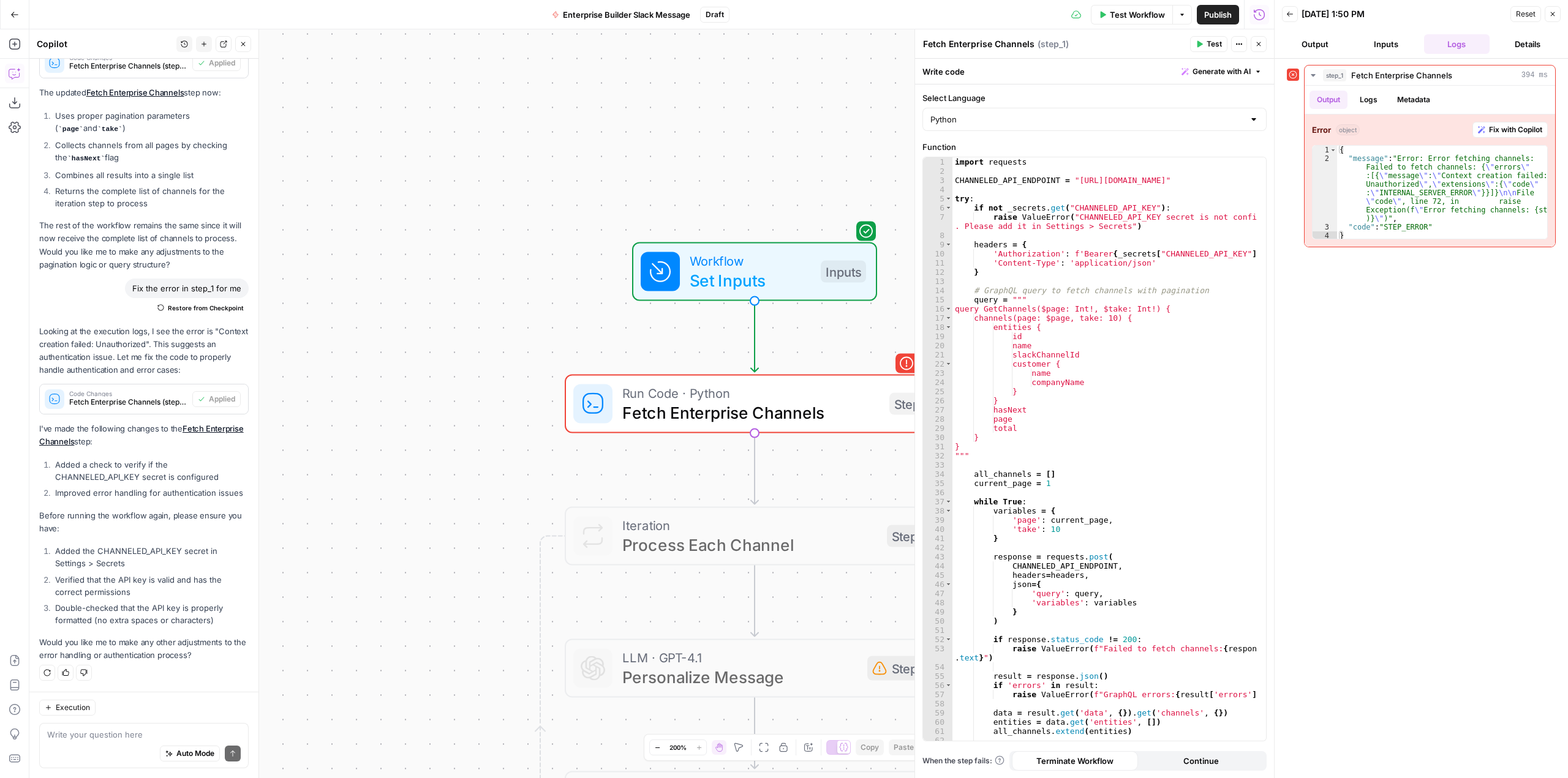
copy li "CHANNELED_API_KEY"
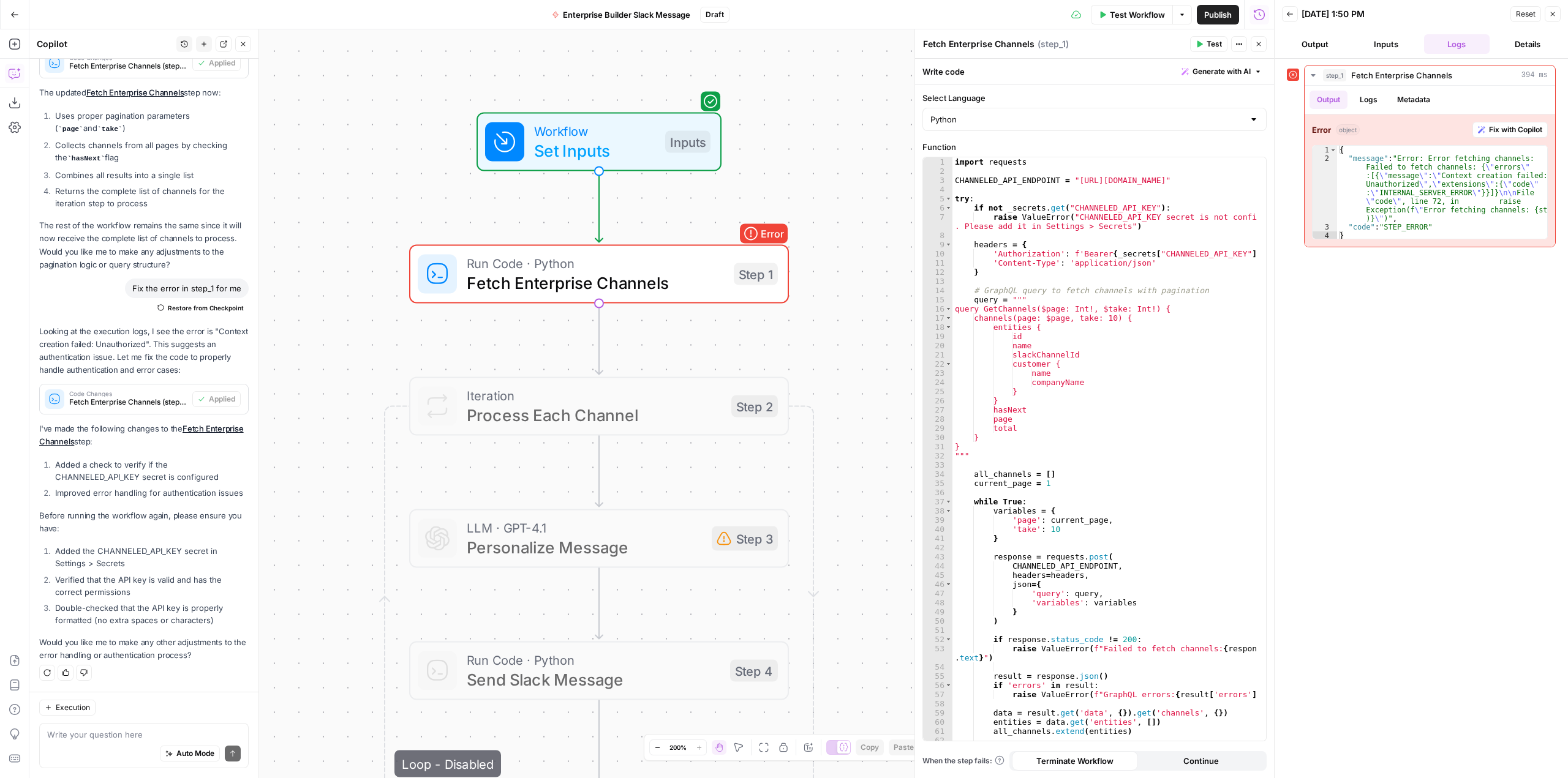
drag, startPoint x: 817, startPoint y: 464, endPoint x: 661, endPoint y: 334, distance: 203.1
click at [661, 334] on div "Workflow Set Inputs Inputs Error Run Code · Python Fetch Enterprise Channels St…" at bounding box center [652, 404] width 1244 height 748
click at [741, 237] on span "Test" at bounding box center [752, 229] width 30 height 22
click at [1496, 131] on span "Fix with Copilot" at bounding box center [1516, 130] width 53 height 11
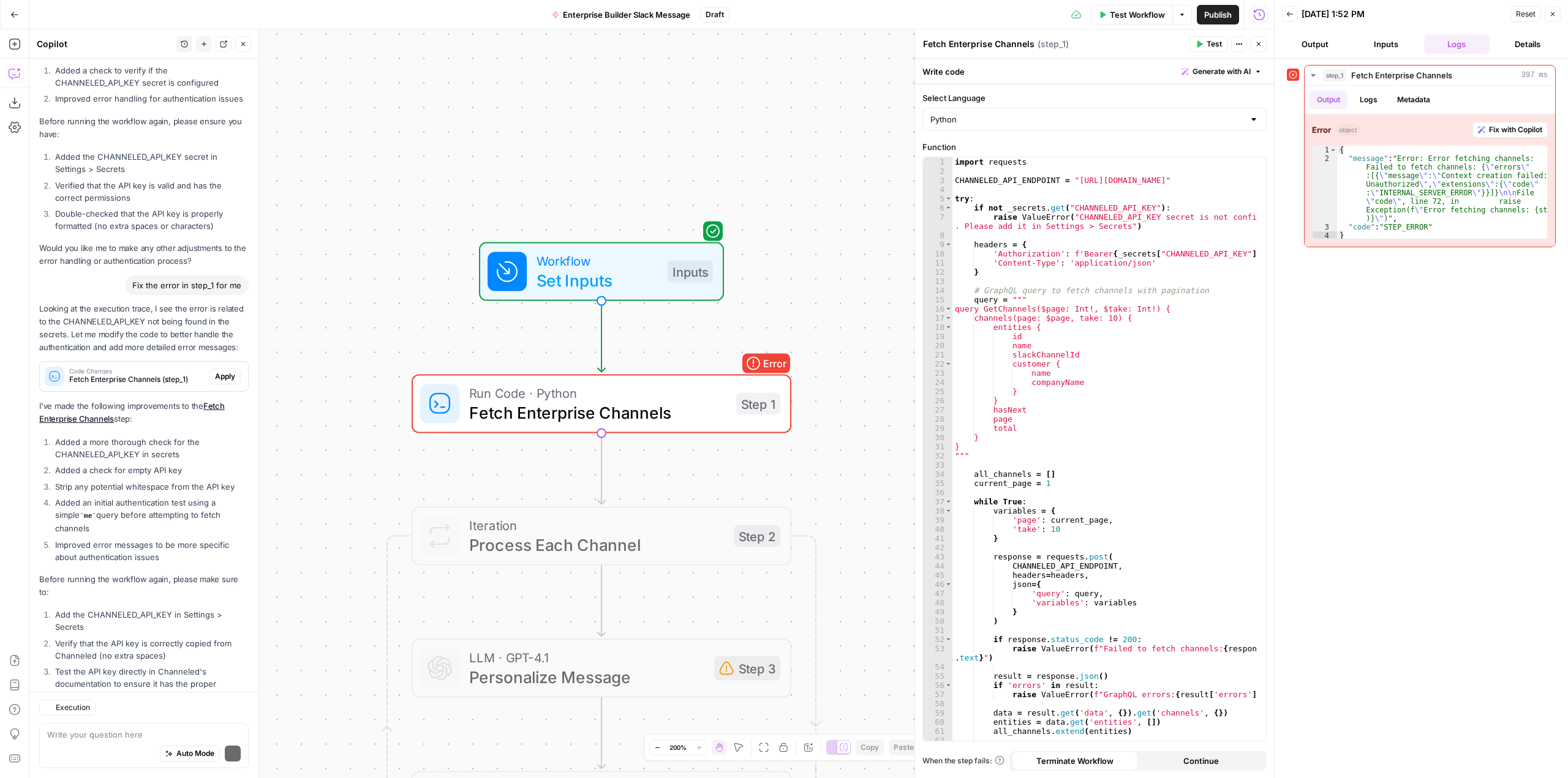
scroll to position [4001, 0]
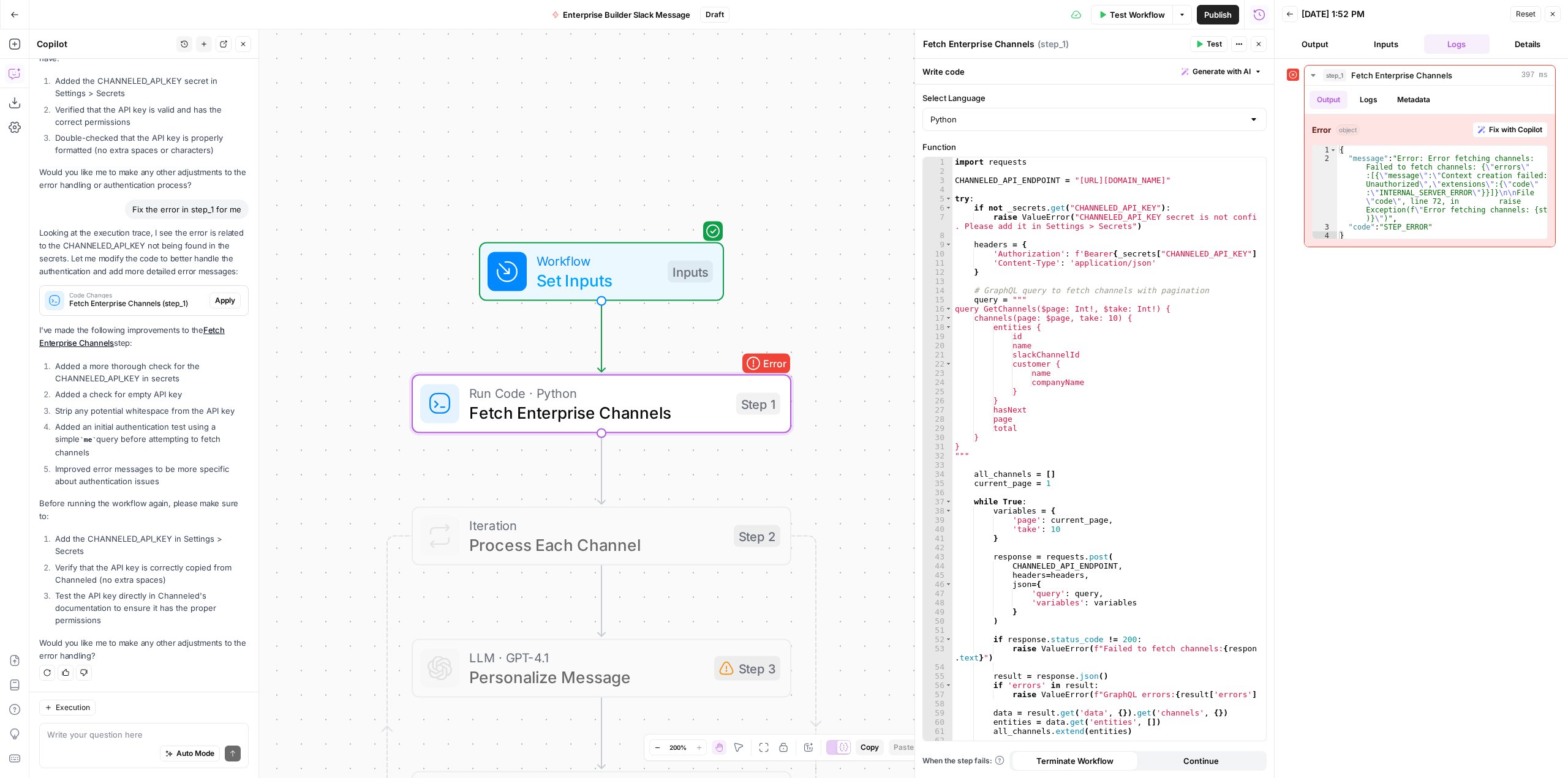
click at [220, 299] on span "Apply" at bounding box center [224, 301] width 20 height 11
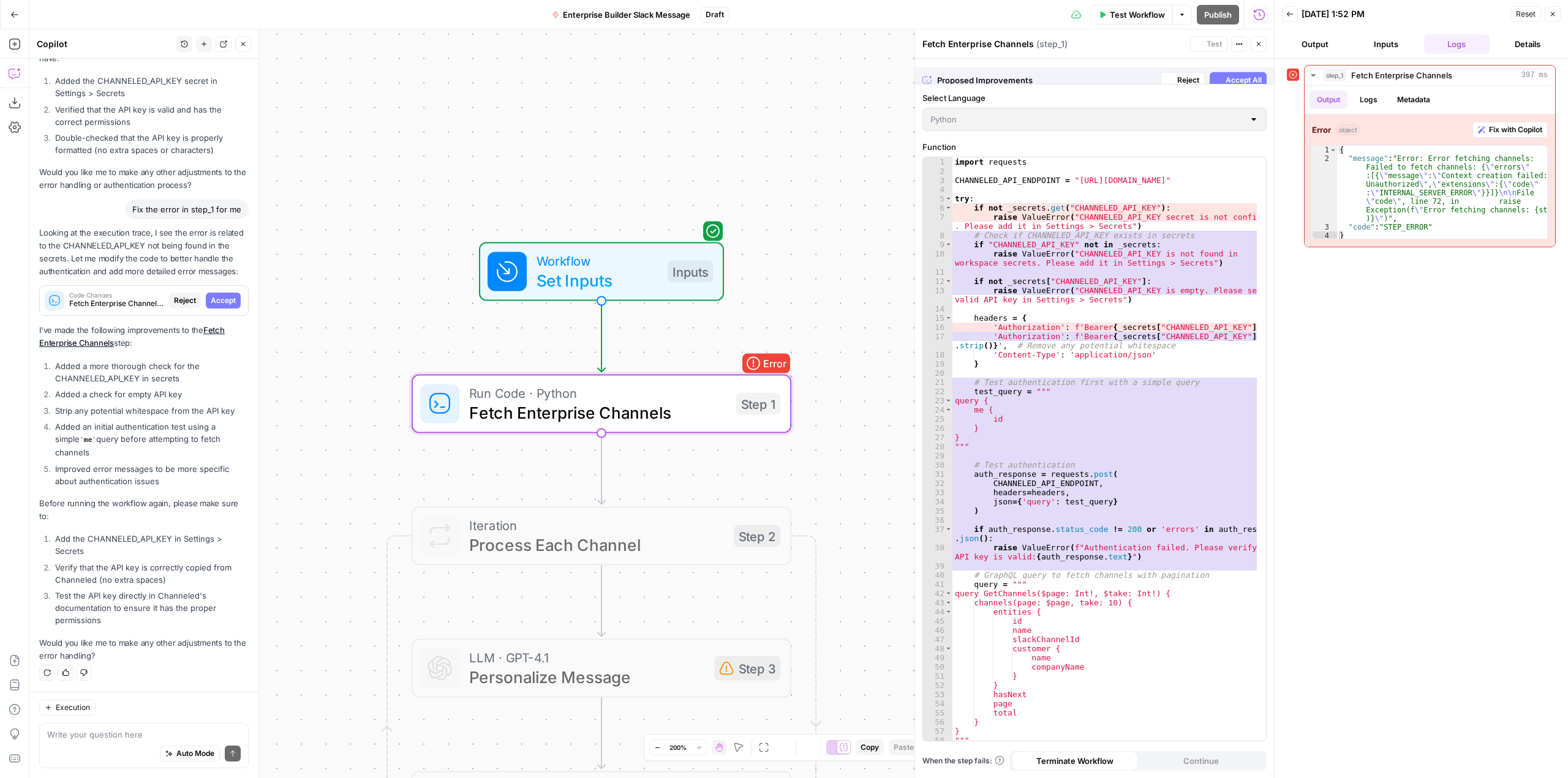
scroll to position [3904, 0]
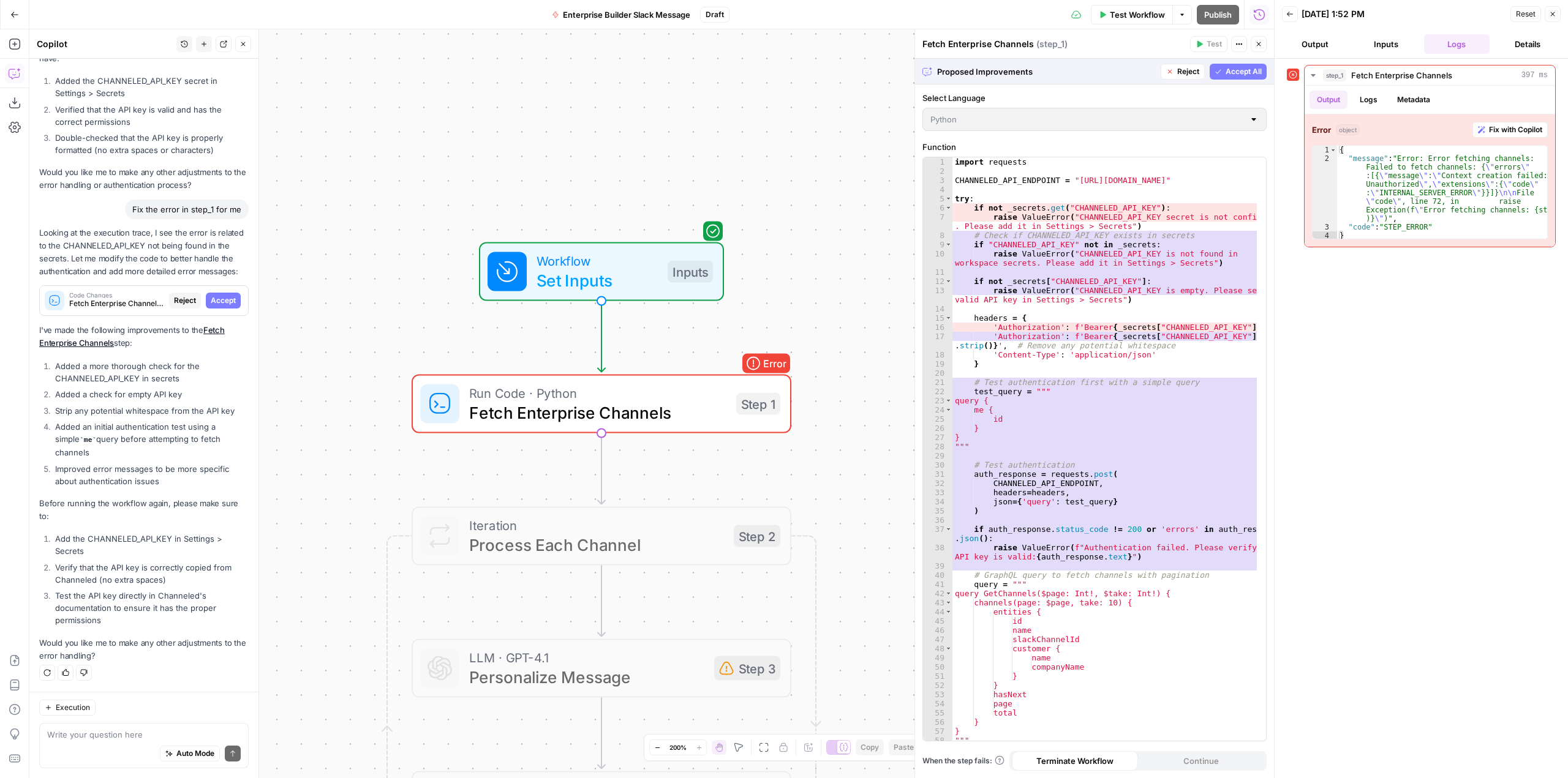
click at [1232, 70] on span "Accept All" at bounding box center [1244, 72] width 36 height 11
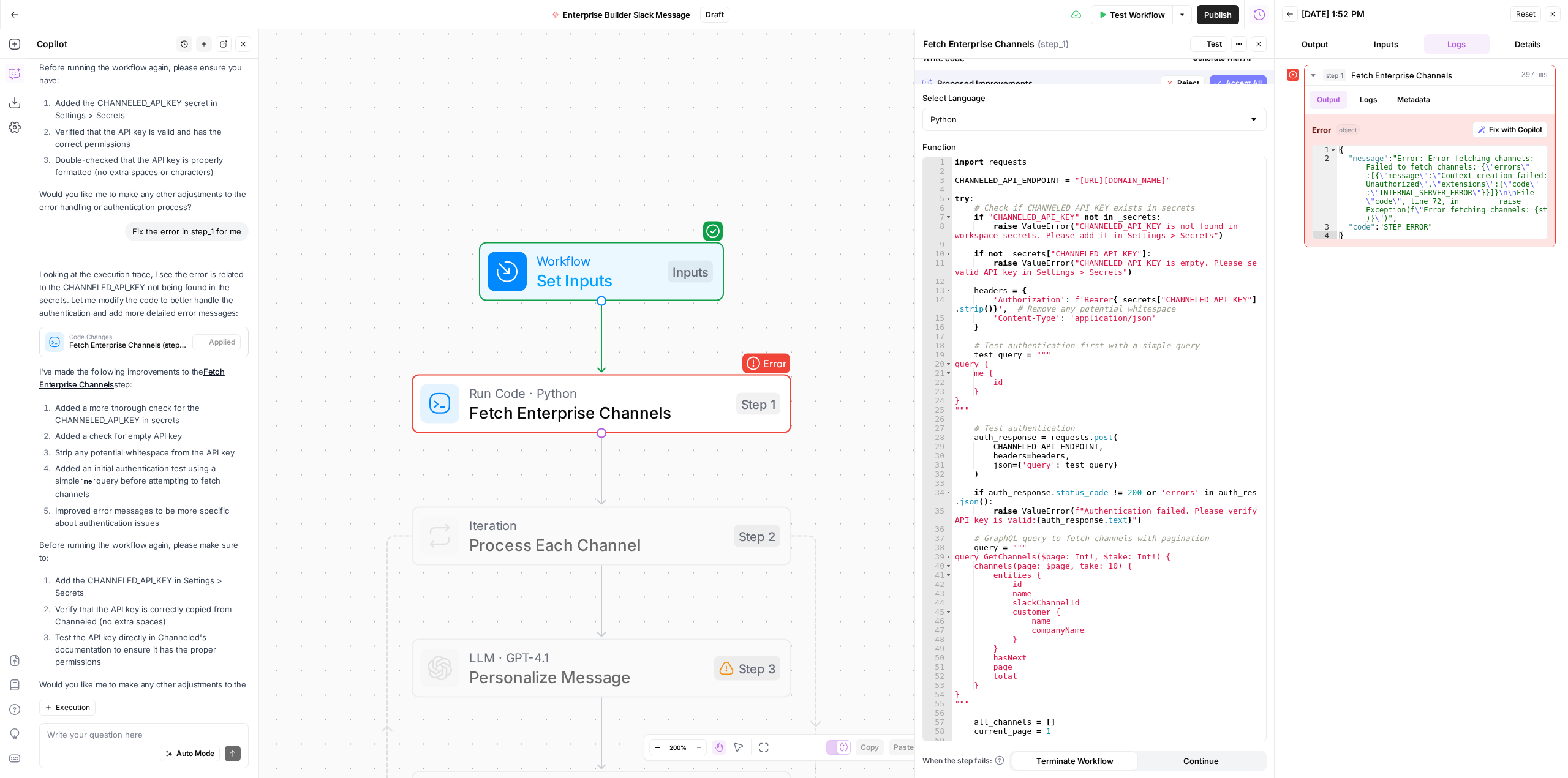
scroll to position [4021, 0]
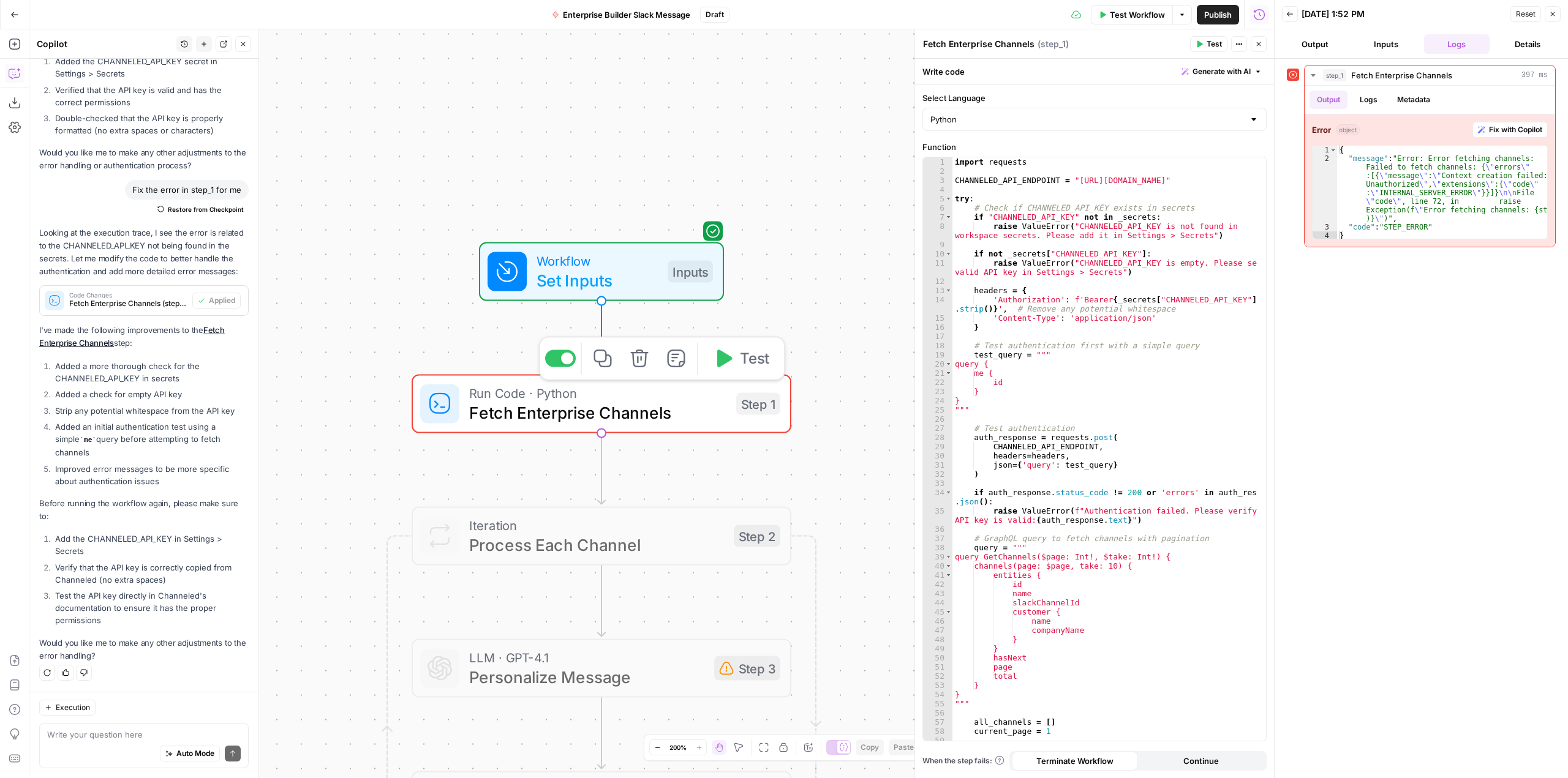
click at [737, 367] on button "Test" at bounding box center [741, 358] width 76 height 32
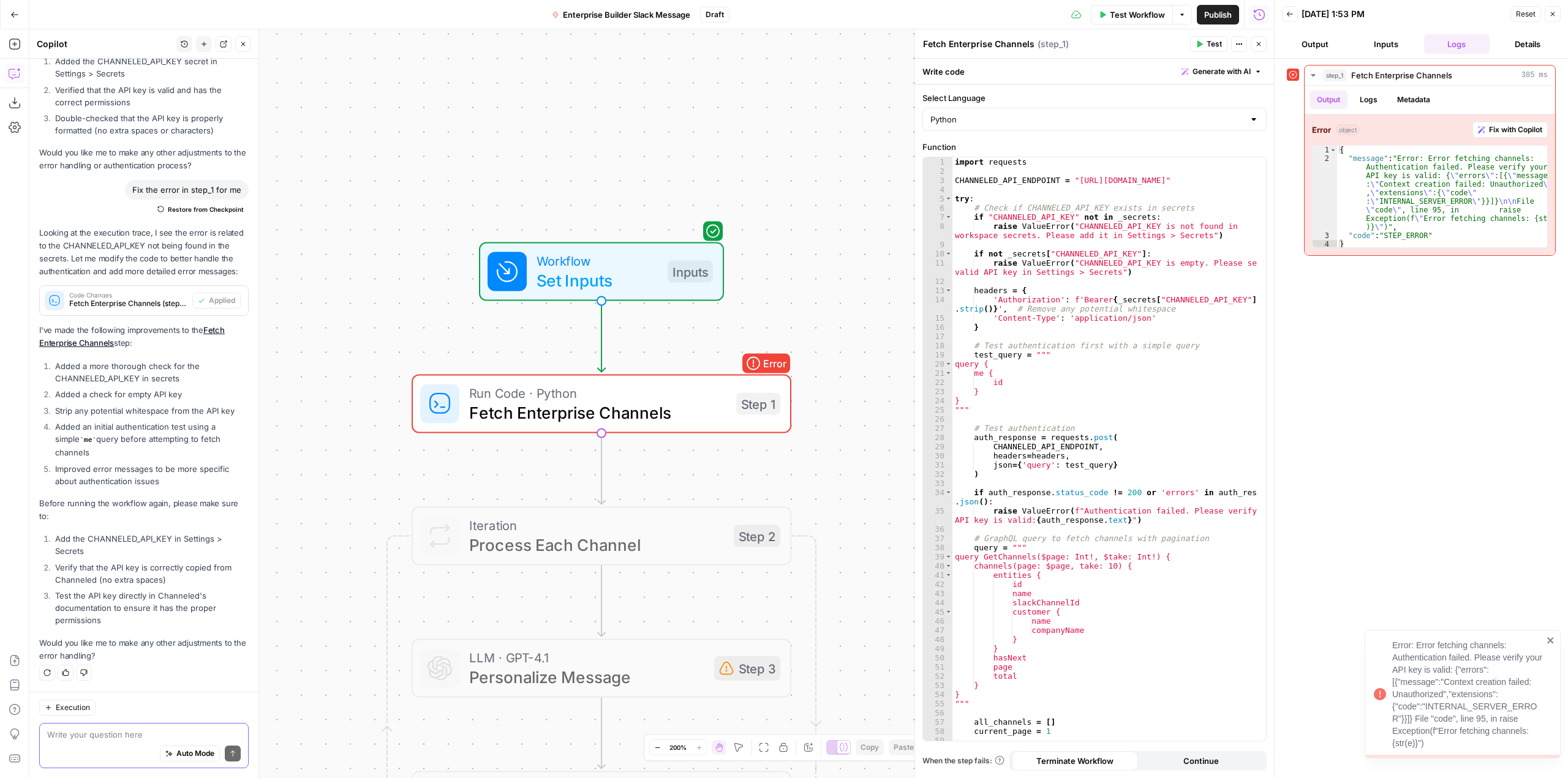
click at [139, 732] on textarea at bounding box center [144, 735] width 193 height 12
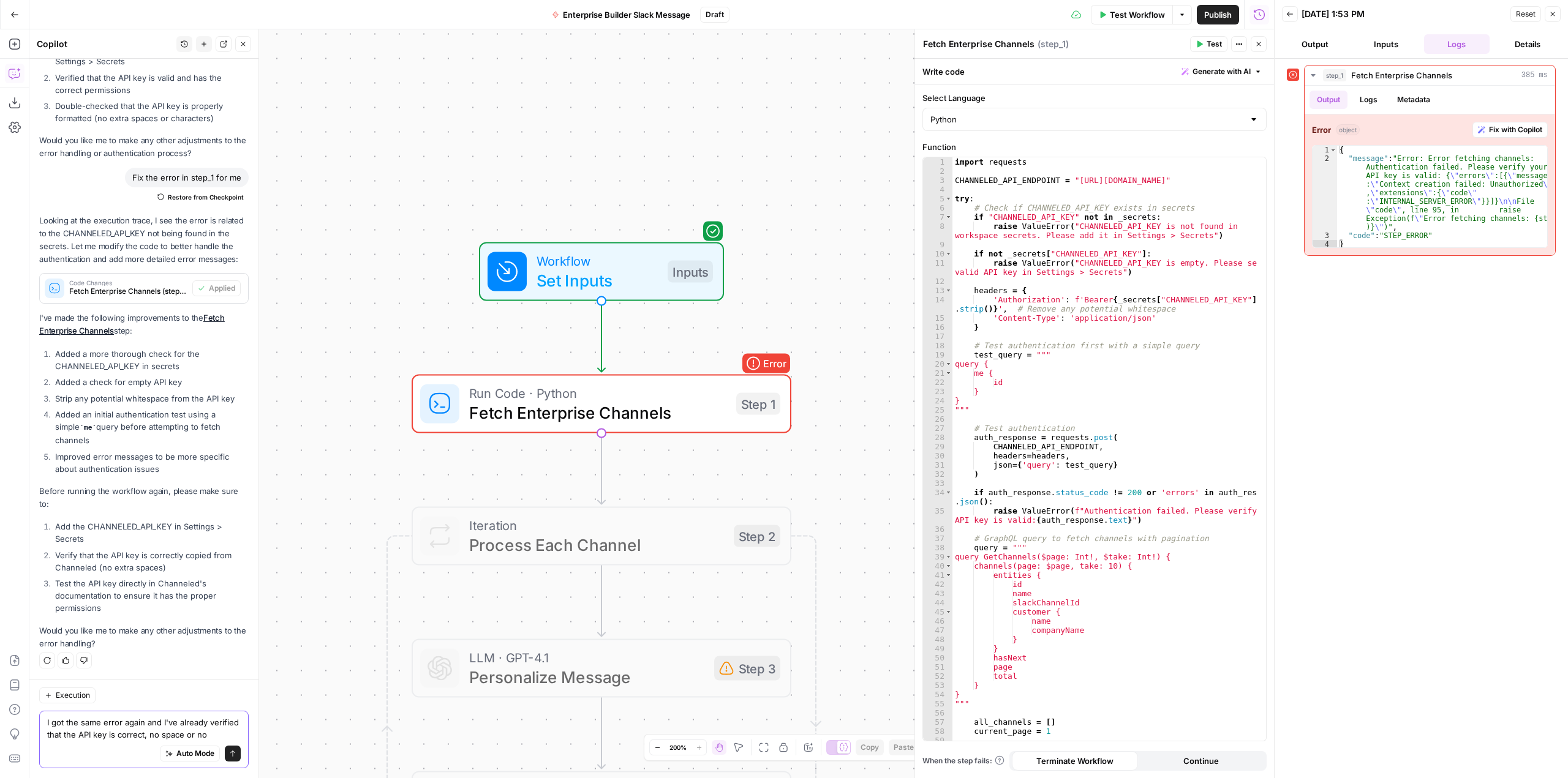
scroll to position [4045, 0]
type textarea "I got the same error again and I've already verified that the API key is correc…"
click at [229, 757] on icon "submit" at bounding box center [233, 753] width 8 height 8
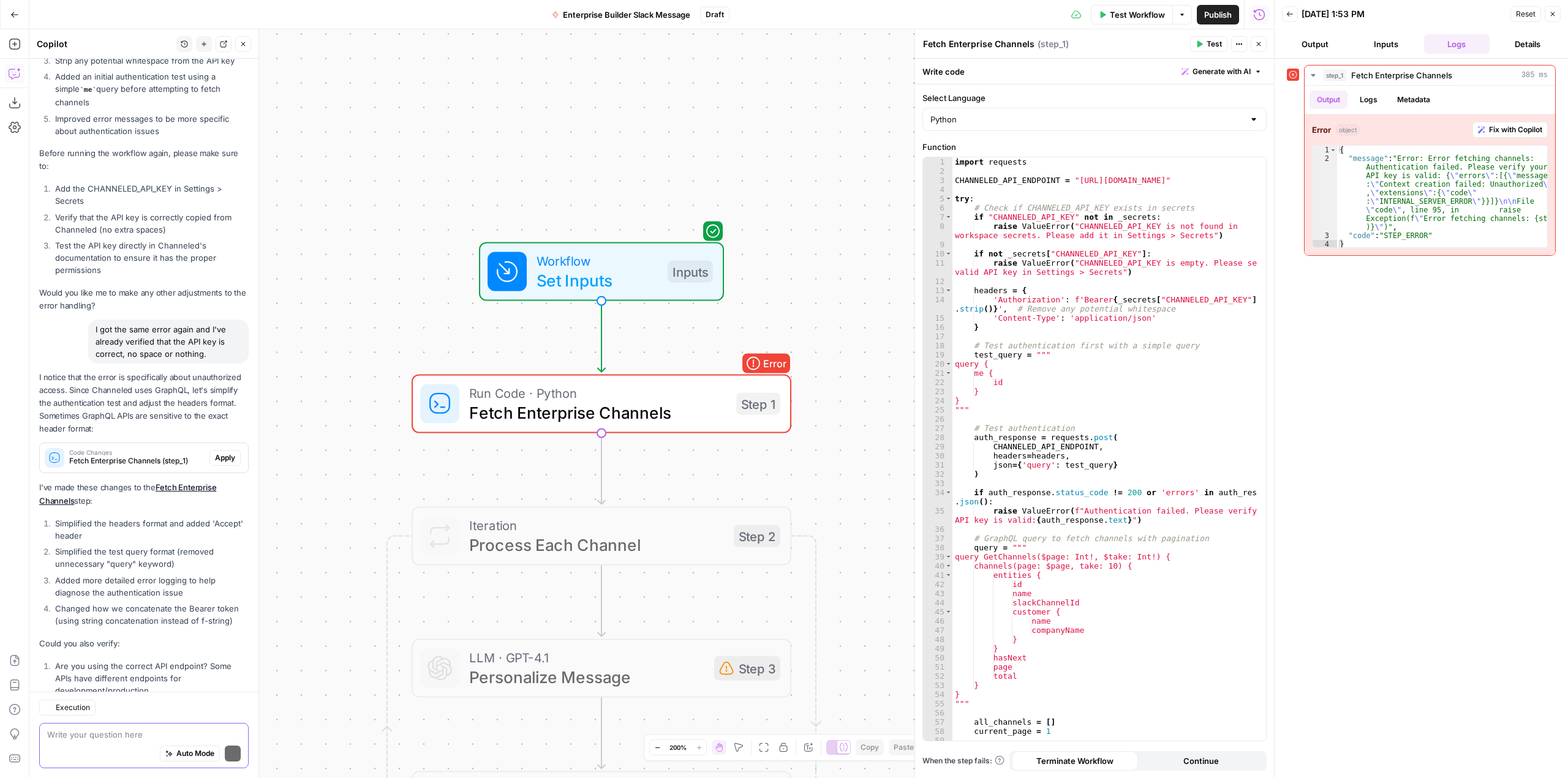
scroll to position [4466, 0]
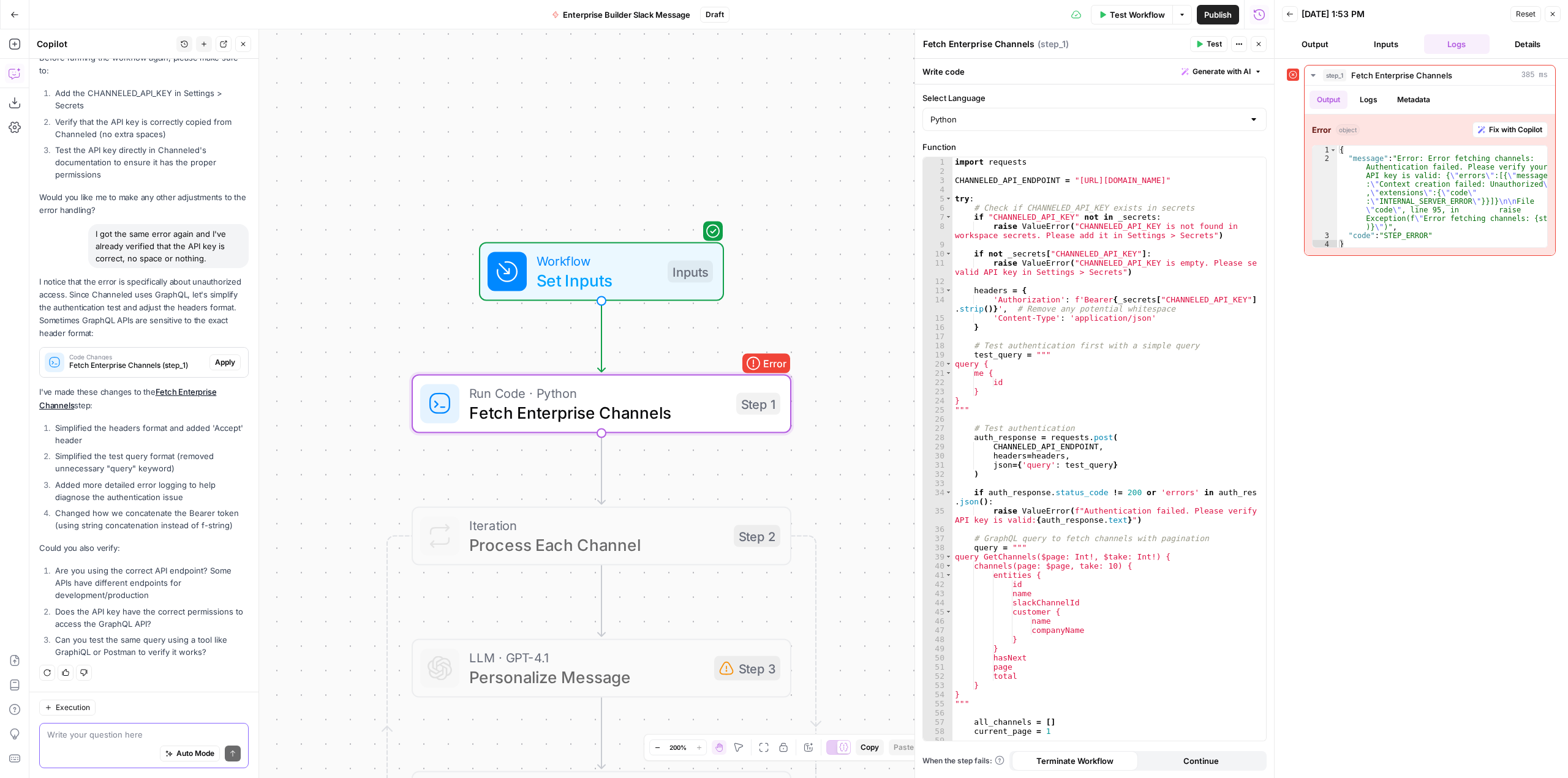
click at [215, 359] on span "Apply" at bounding box center [224, 363] width 20 height 11
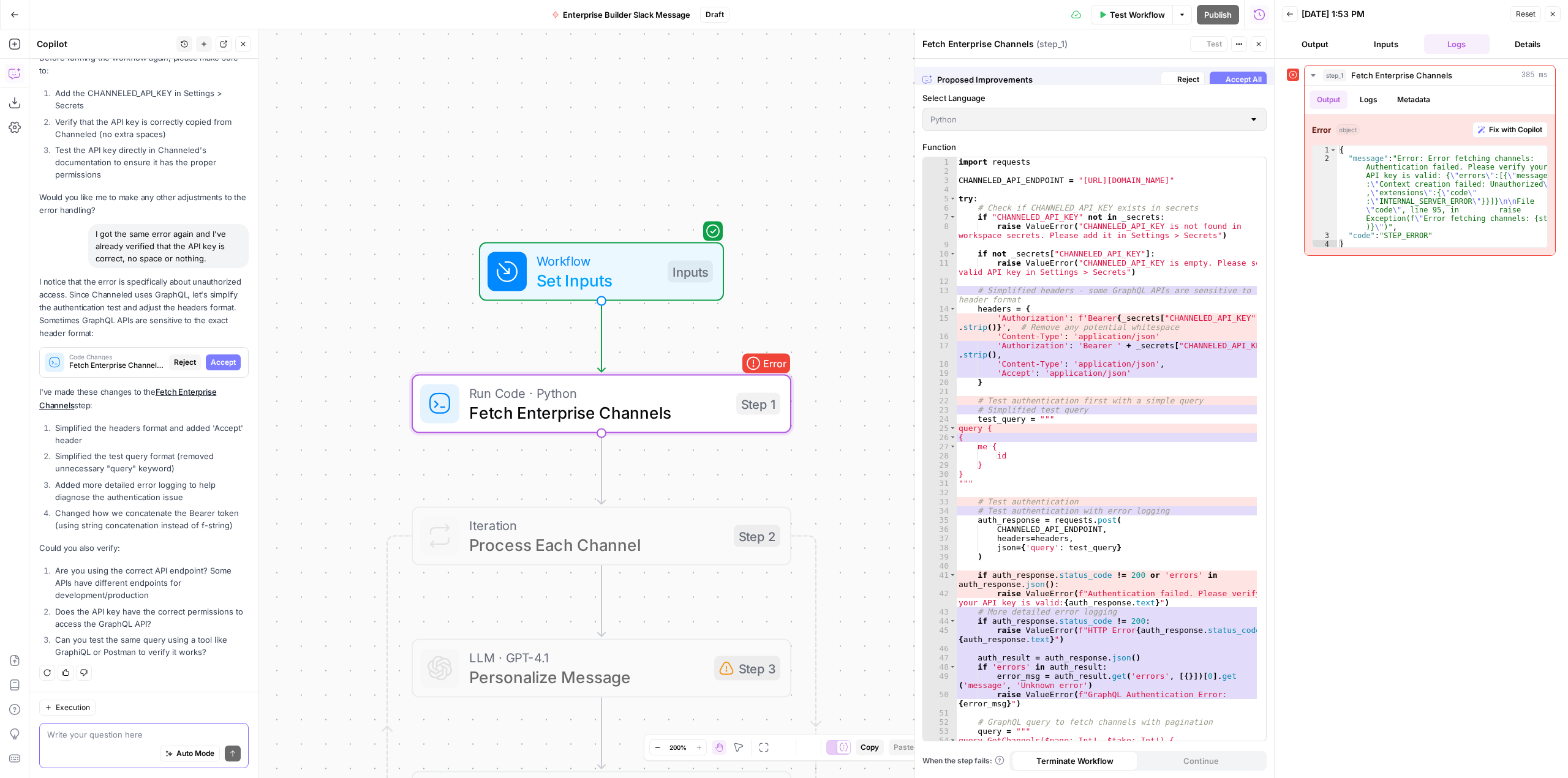
scroll to position [4349, 0]
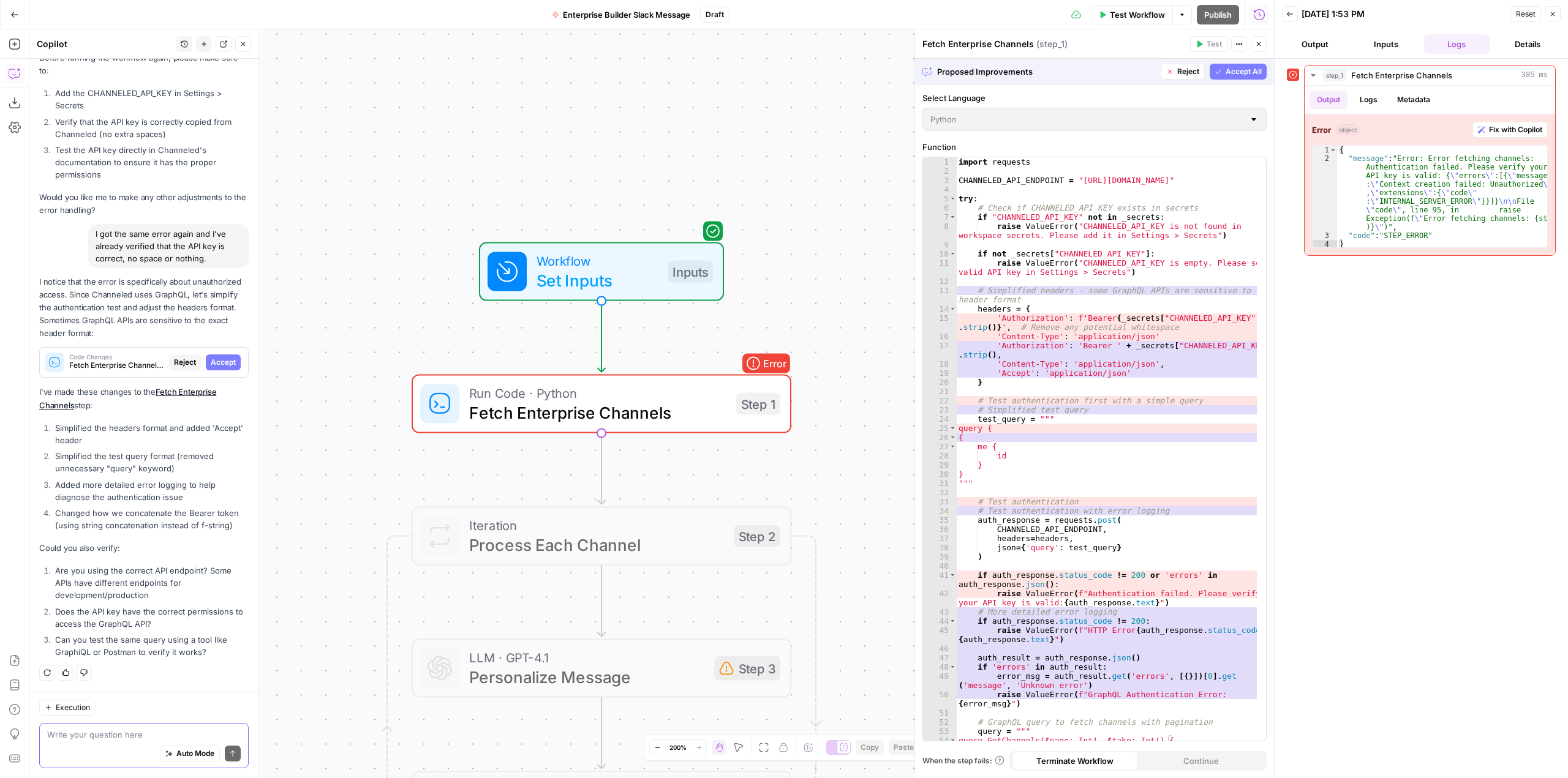
click at [1236, 74] on span "Accept All" at bounding box center [1244, 72] width 36 height 11
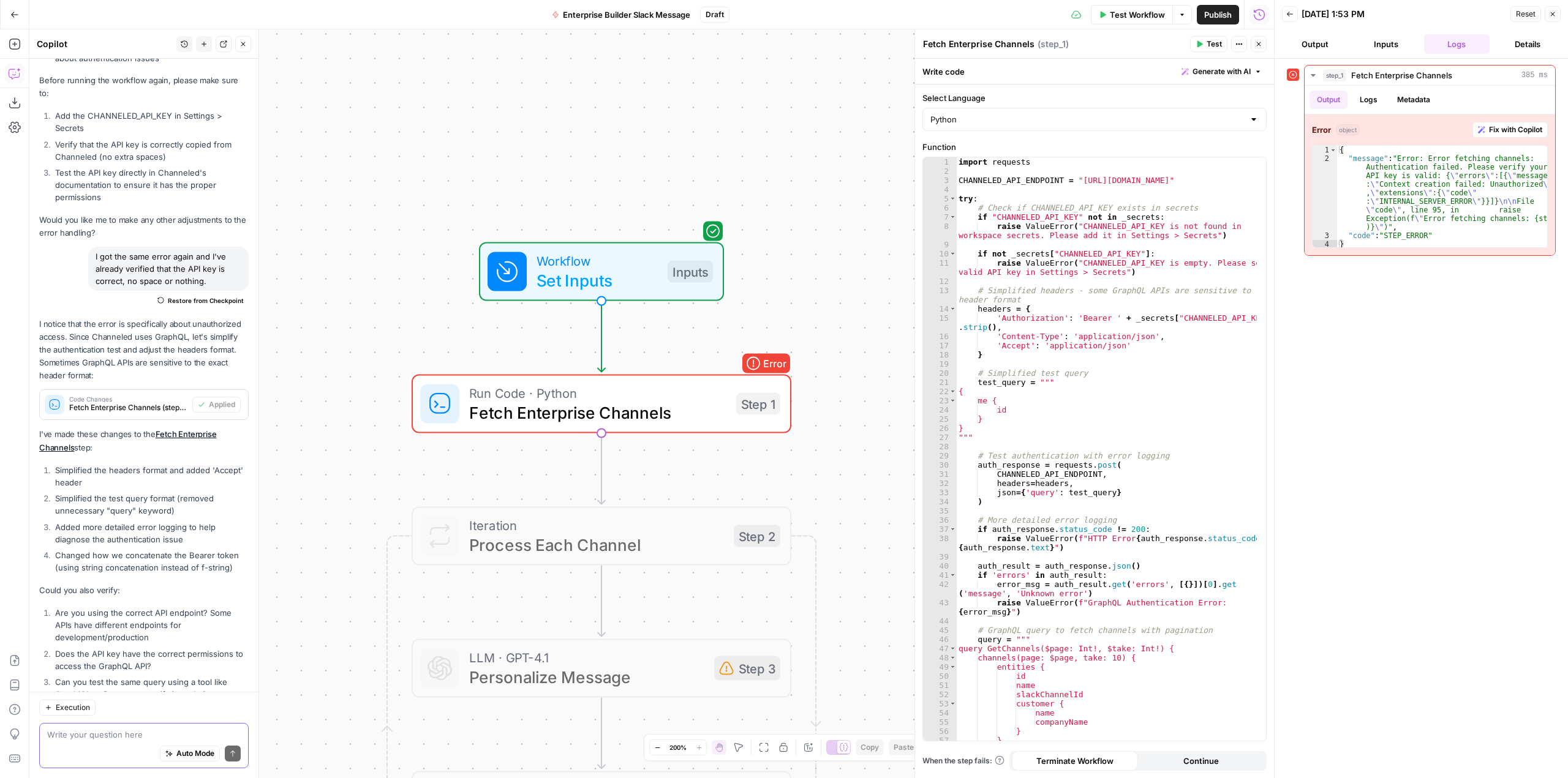
scroll to position [4364, 0]
click at [748, 360] on span "Test" at bounding box center [754, 359] width 30 height 22
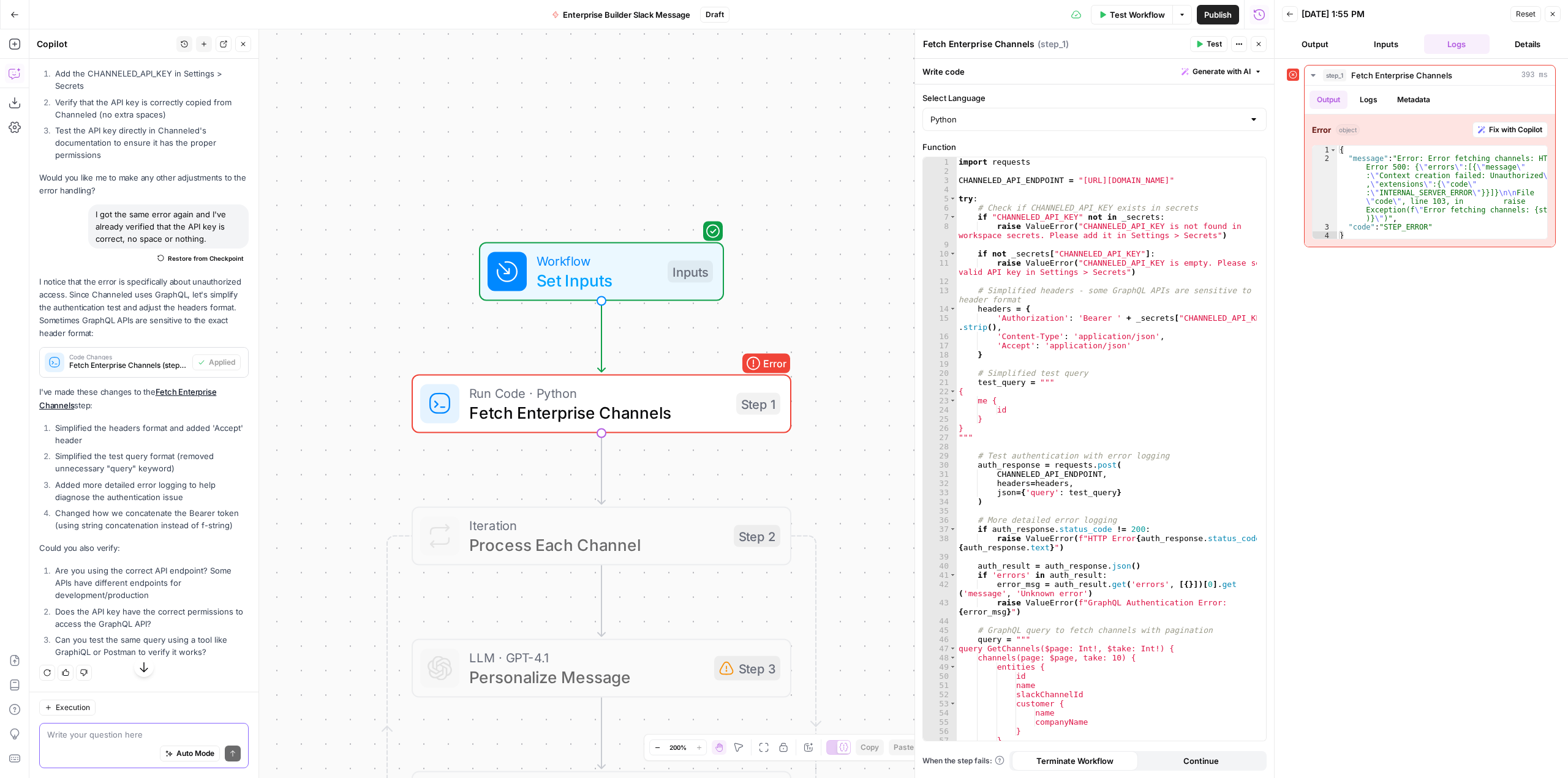
scroll to position [4486, 0]
click at [1501, 130] on span "Fix with Copilot" at bounding box center [1516, 130] width 53 height 11
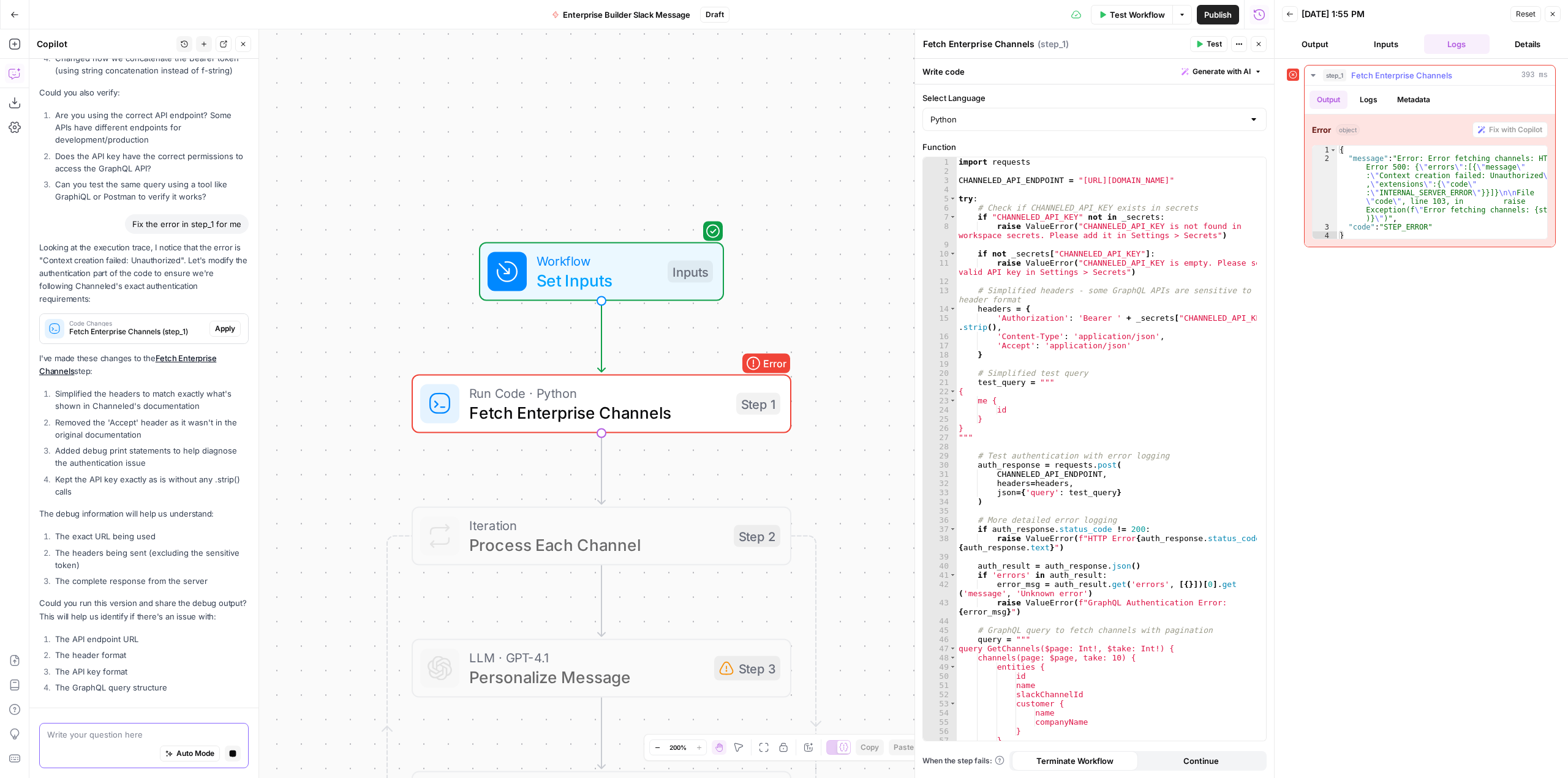
scroll to position [4990, 0]
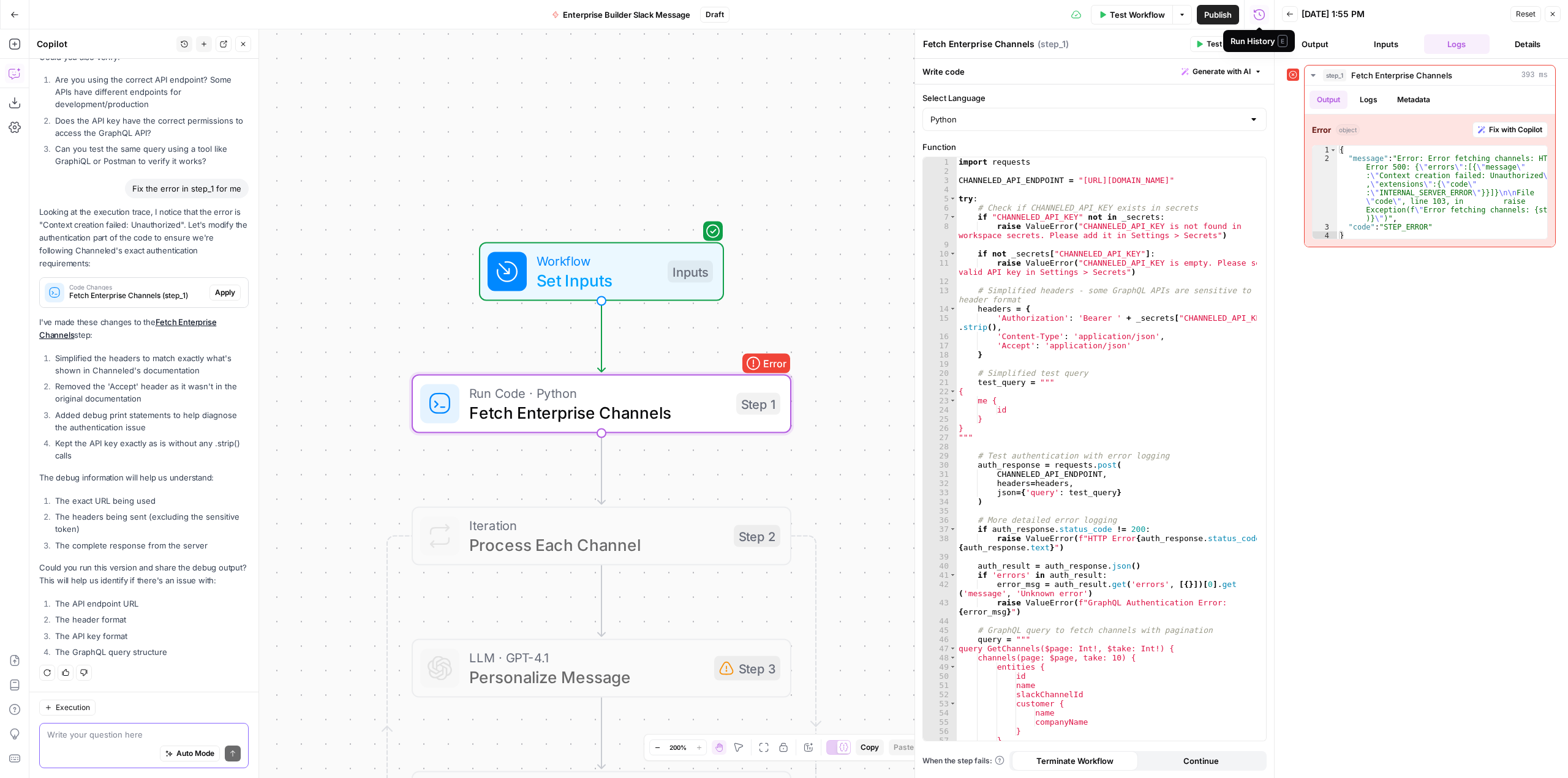
click at [215, 287] on span "Apply" at bounding box center [224, 292] width 20 height 11
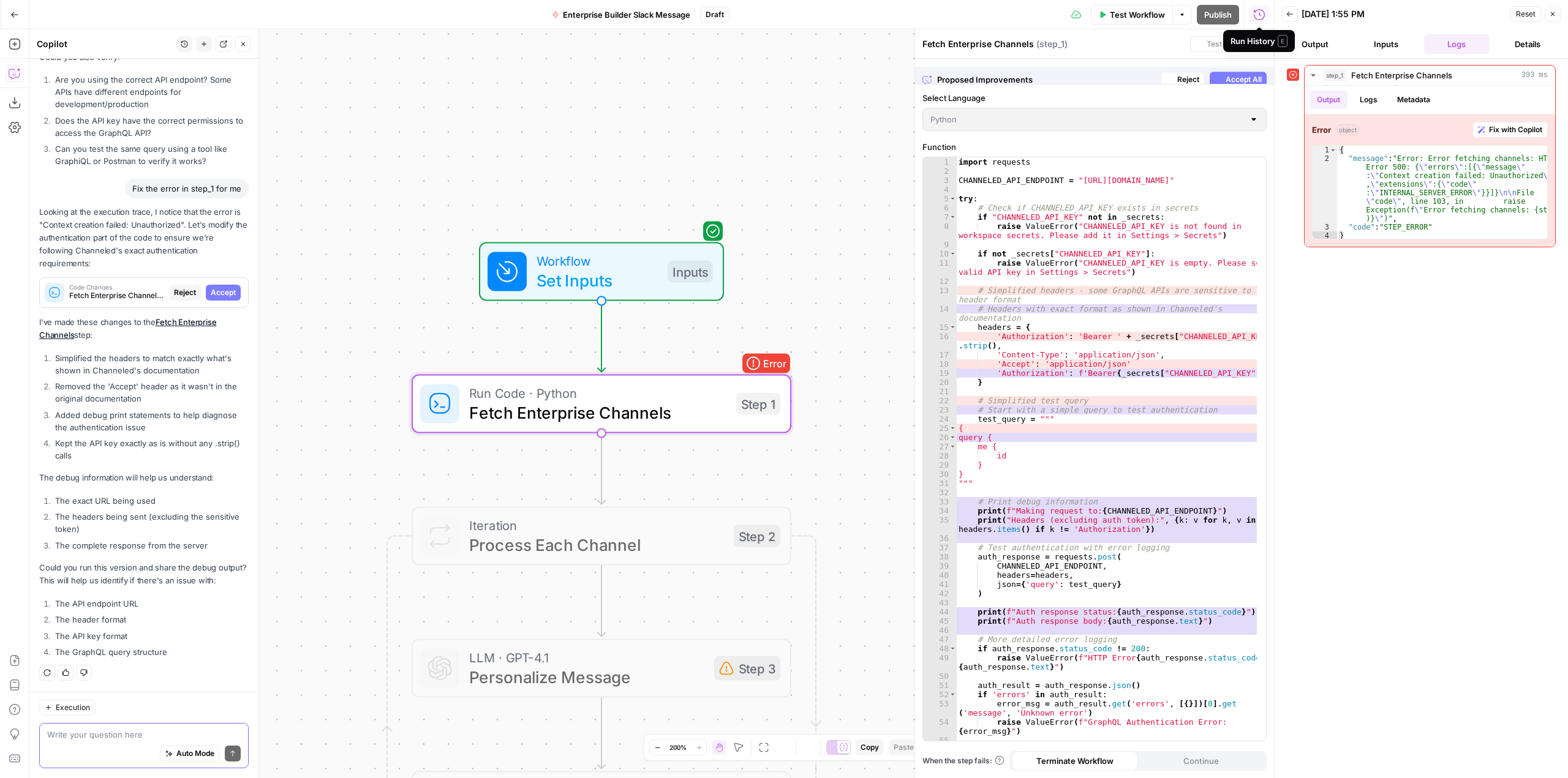
scroll to position [4853, 0]
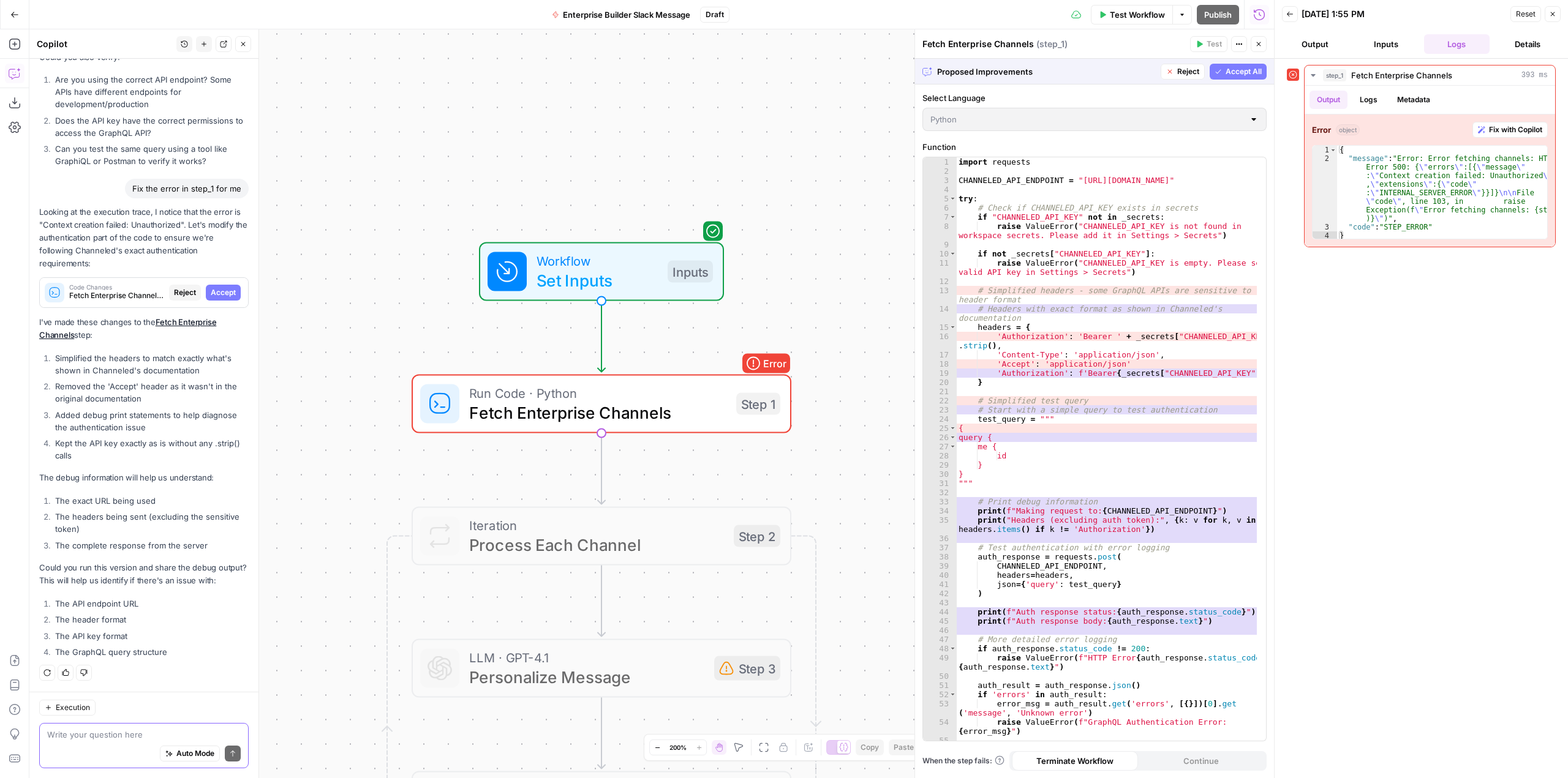
click at [1244, 69] on span "Accept All" at bounding box center [1244, 72] width 36 height 11
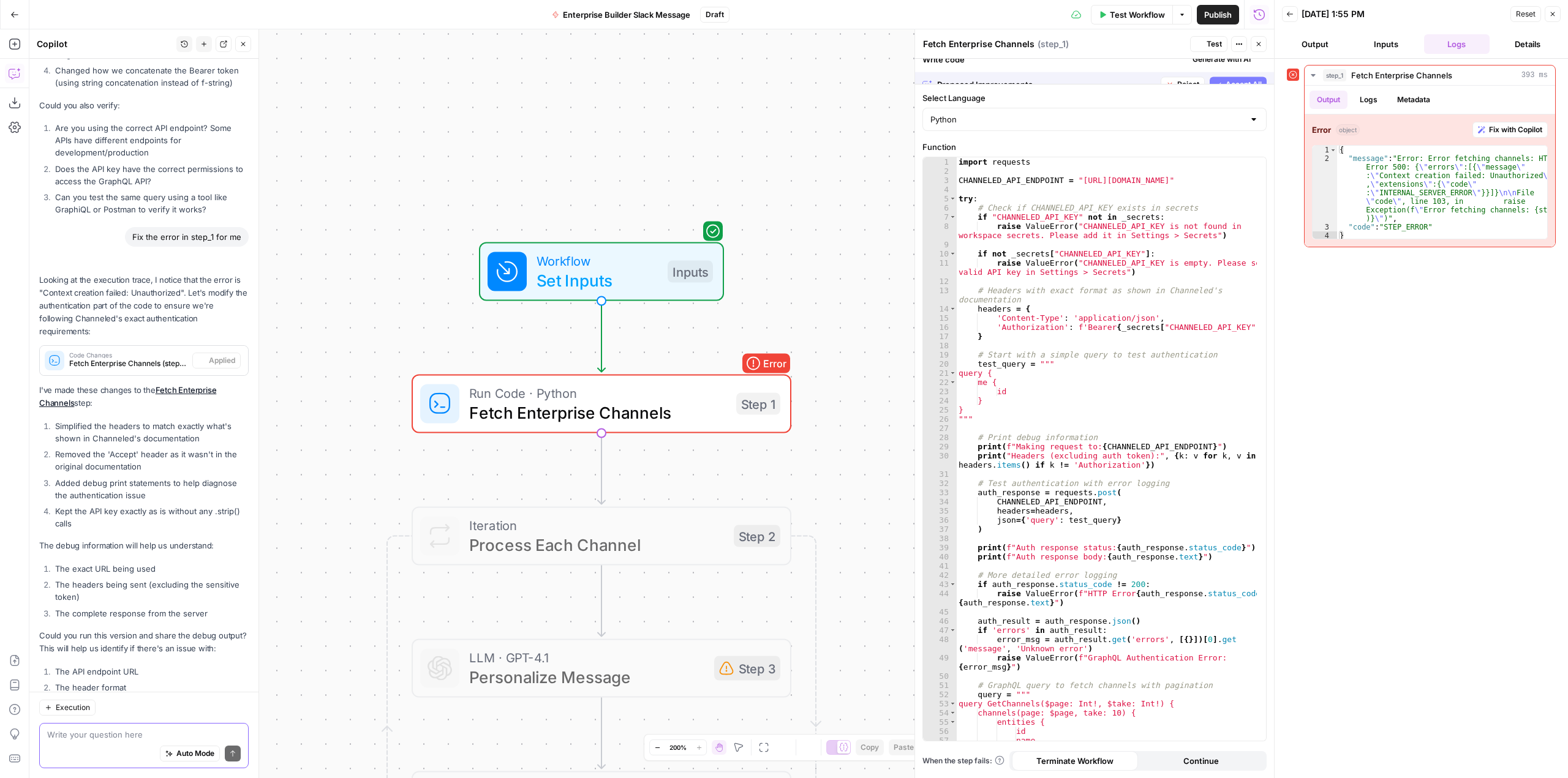
scroll to position [5010, 0]
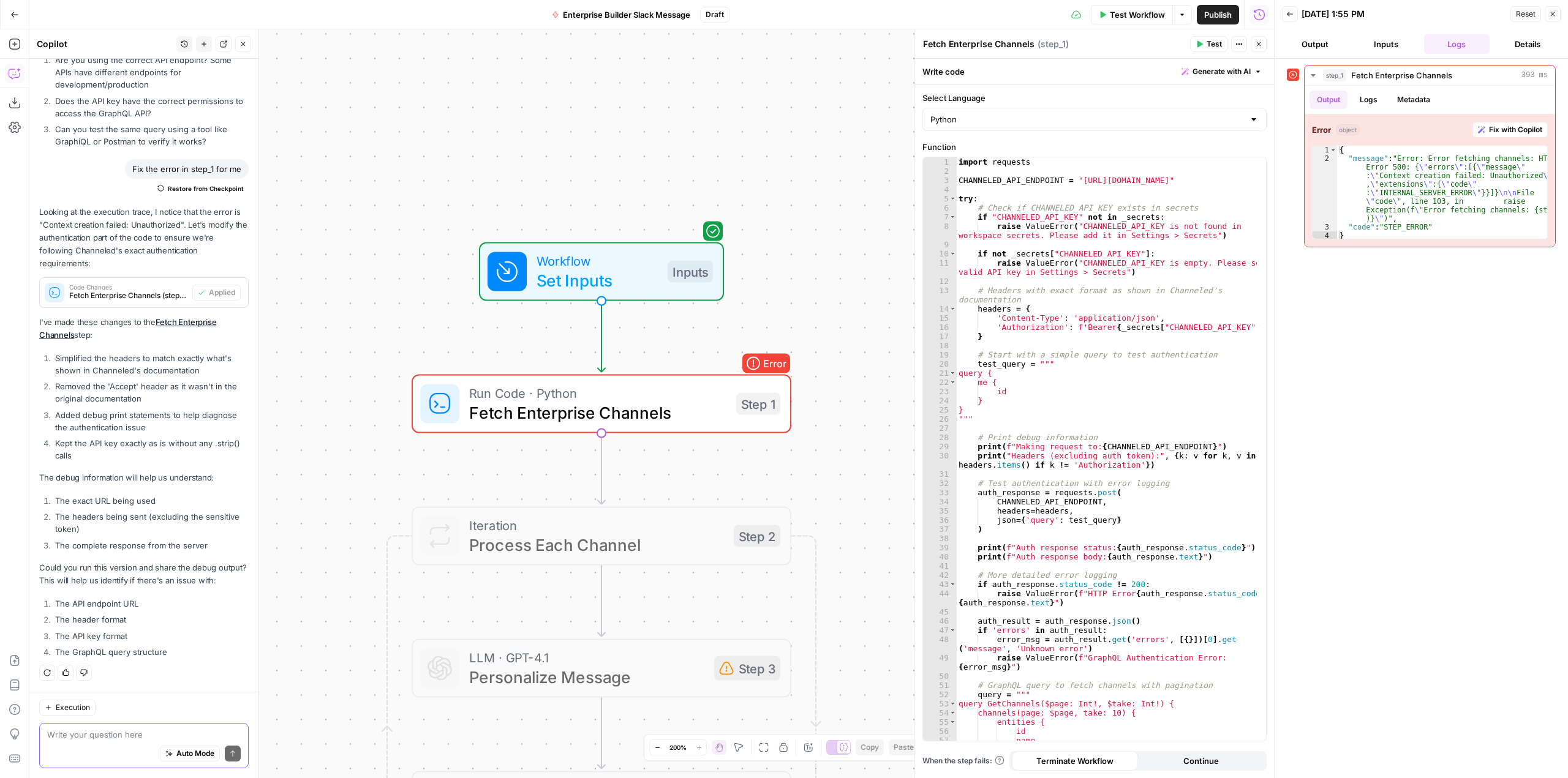
click at [1205, 42] on button "Test" at bounding box center [1209, 44] width 37 height 16
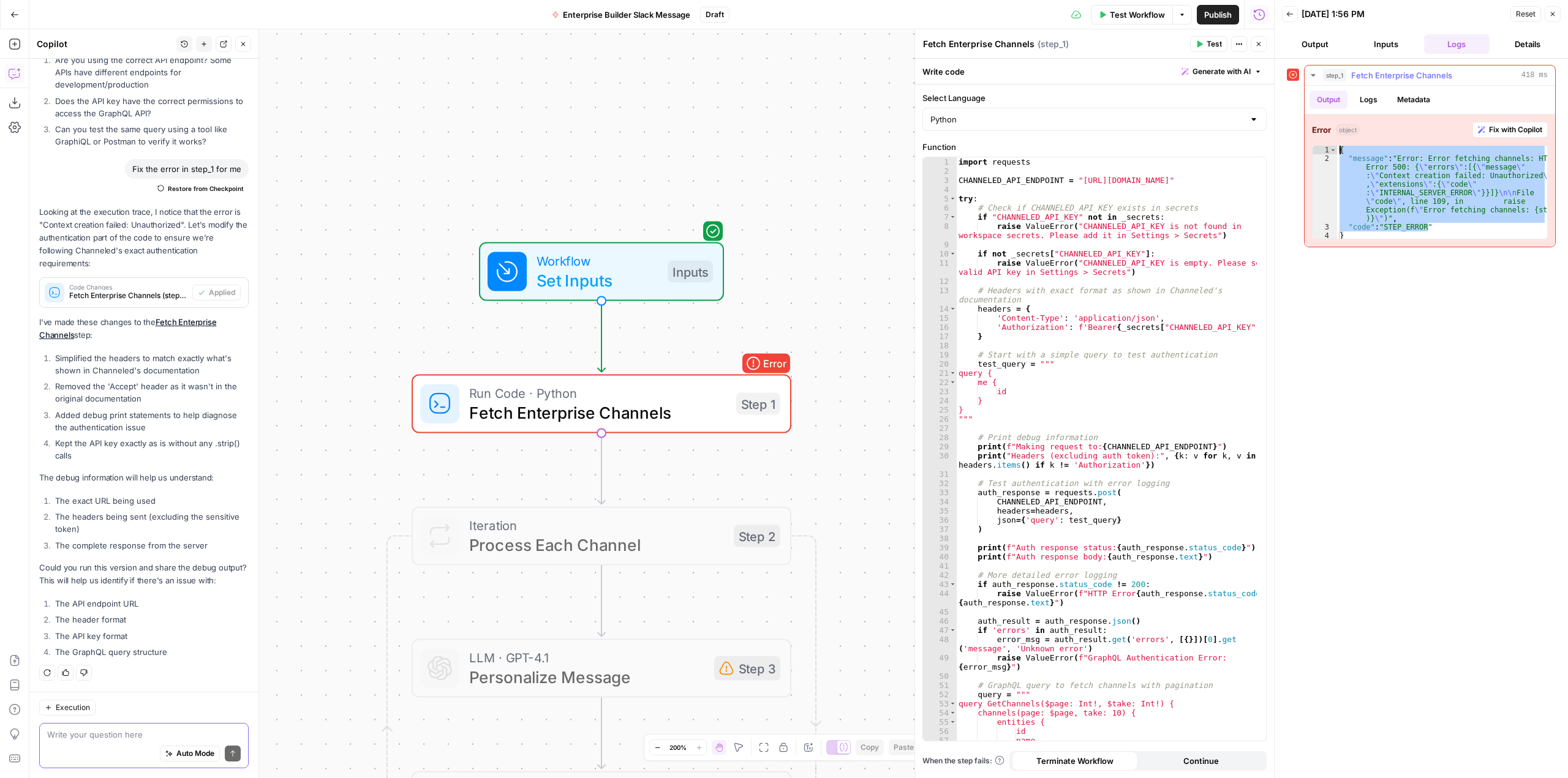
drag, startPoint x: 1459, startPoint y: 228, endPoint x: 1328, endPoint y: 138, distance: 158.9
click at [1328, 138] on div "**********" at bounding box center [1430, 180] width 251 height 132
click at [1417, 140] on div "**********" at bounding box center [1430, 180] width 251 height 132
click at [1348, 227] on div "{ "message" : "Error: Error fetching channels: HTTP Error 500: { \" errors \" :…" at bounding box center [1442, 192] width 210 height 93
drag, startPoint x: 1349, startPoint y: 237, endPoint x: 1300, endPoint y: 139, distance: 109.6
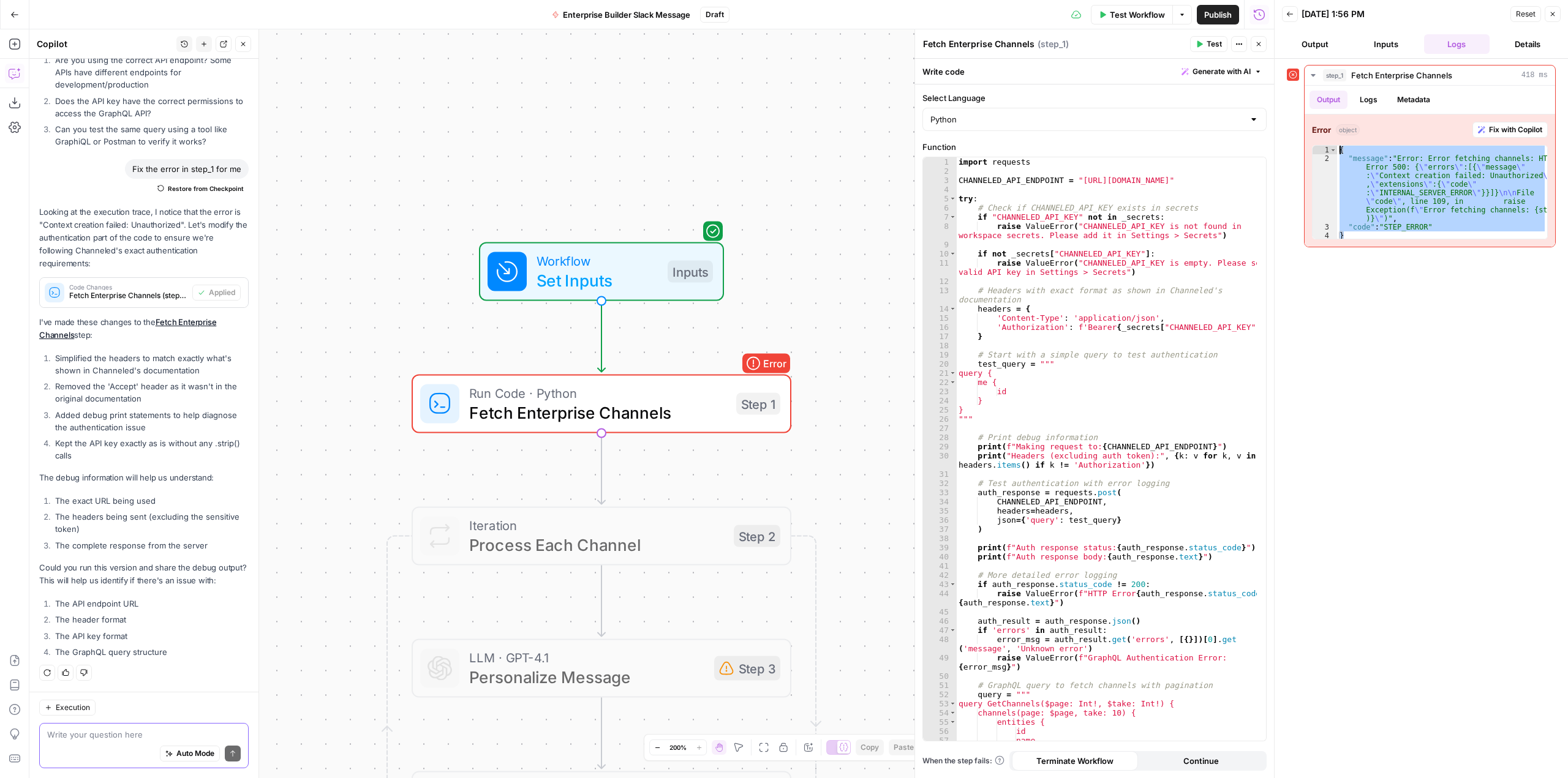
click at [1300, 139] on div "**********" at bounding box center [1421, 155] width 269 height 182
type textarea "**********"
click at [147, 733] on textarea at bounding box center [144, 735] width 193 height 12
paste textarea "{ "message": "Error: Error fetching channels: HTTP Error 500: {\"errors\":[{\"m…"
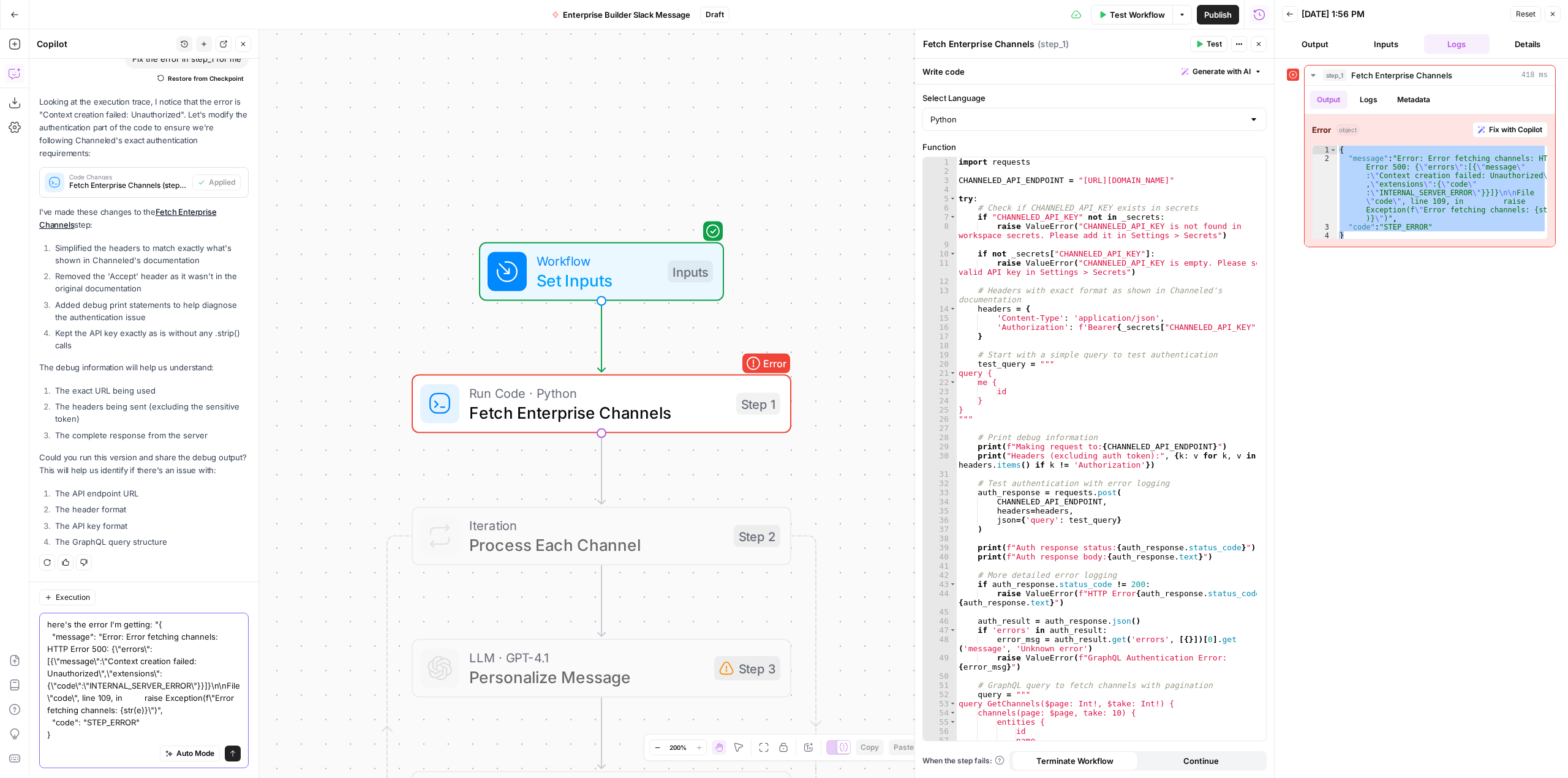
type textarea "here's the error I'm getting: "{ "message": "Error: Error fetching channels: HT…"
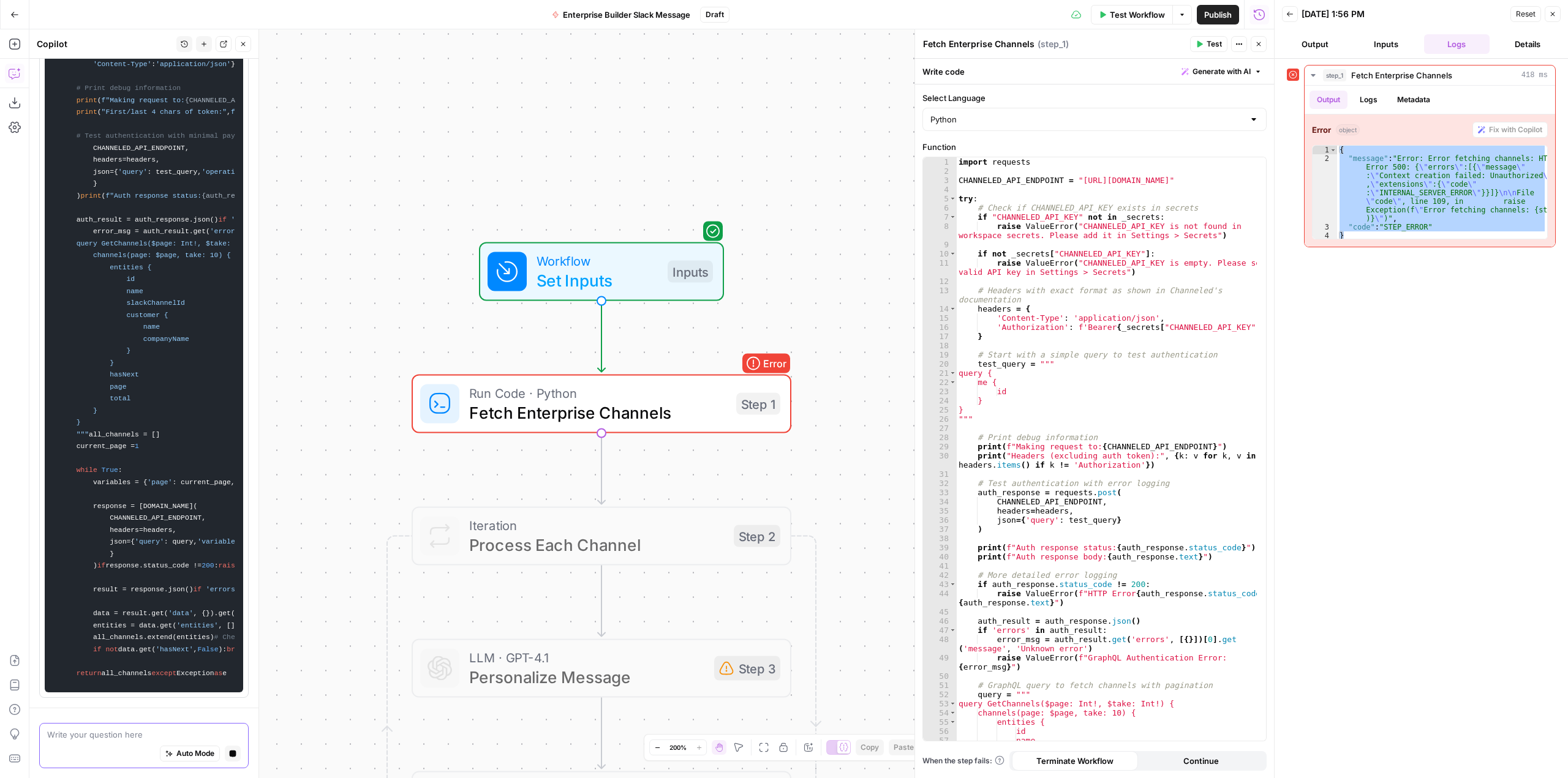
scroll to position [6393, 0]
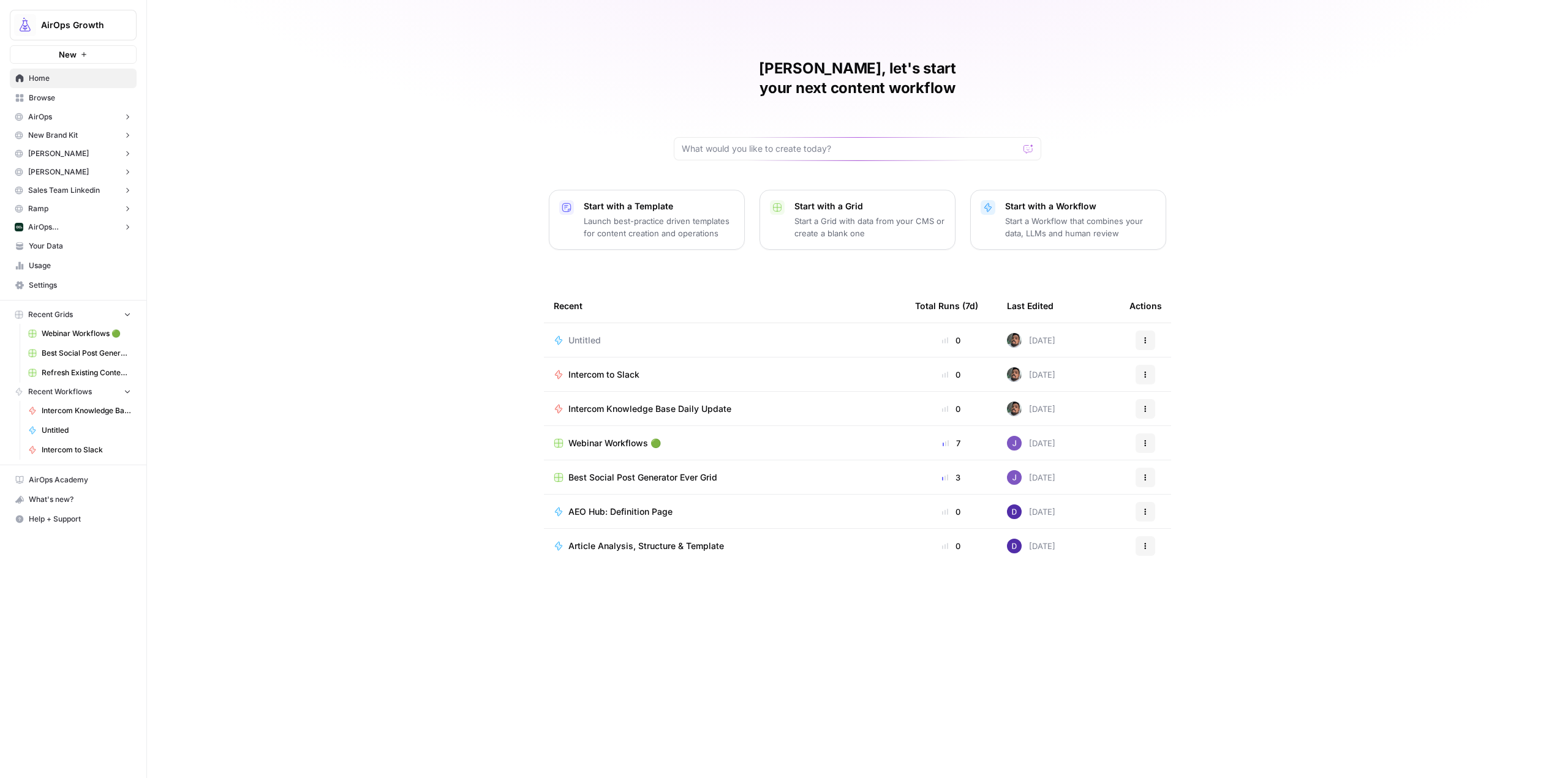
click at [70, 283] on span "Settings" at bounding box center [80, 285] width 103 height 11
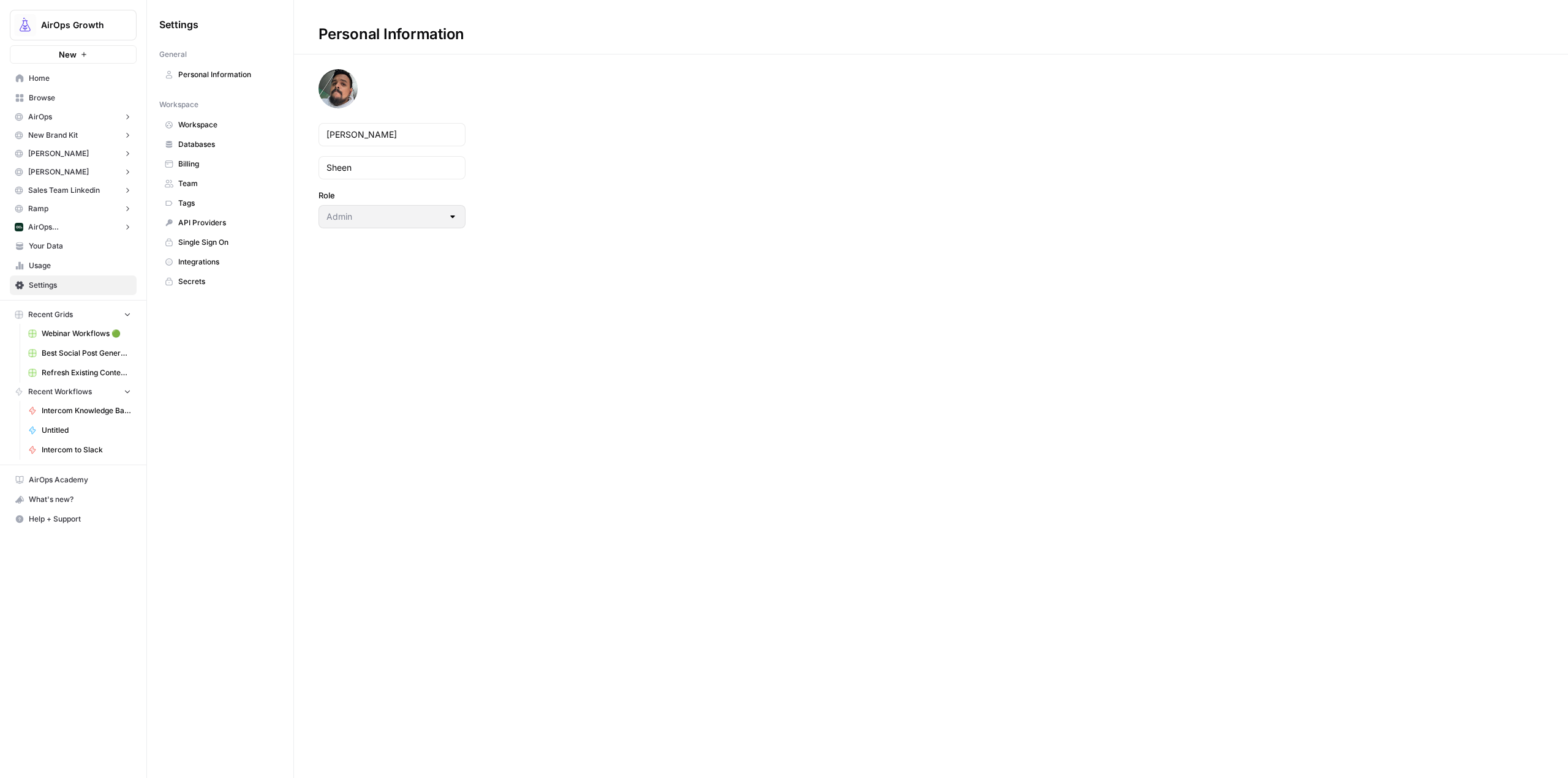
click at [235, 277] on span "Secrets" at bounding box center [227, 281] width 98 height 11
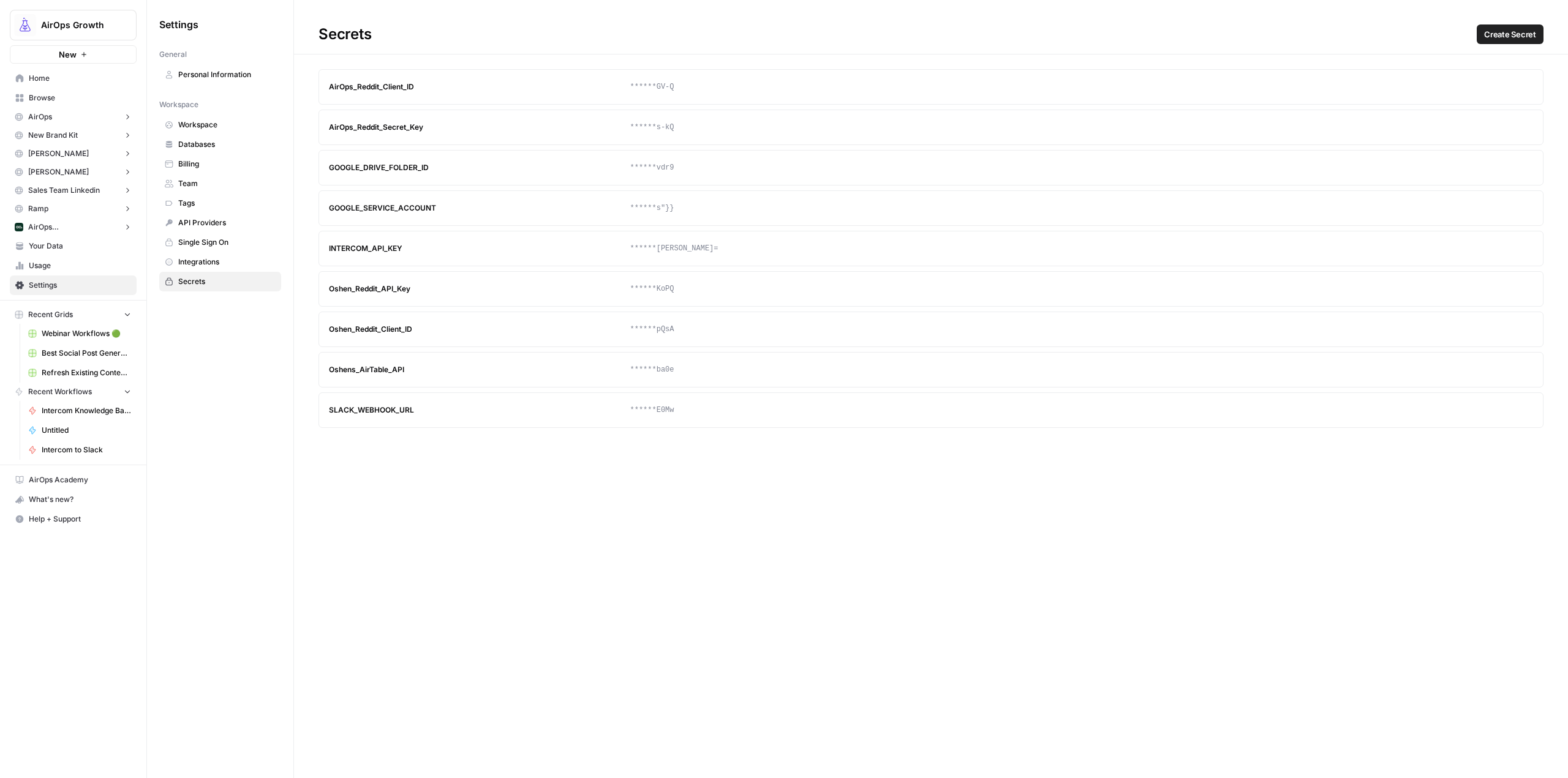
click at [1527, 39] on span "Create Secret" at bounding box center [1510, 34] width 52 height 12
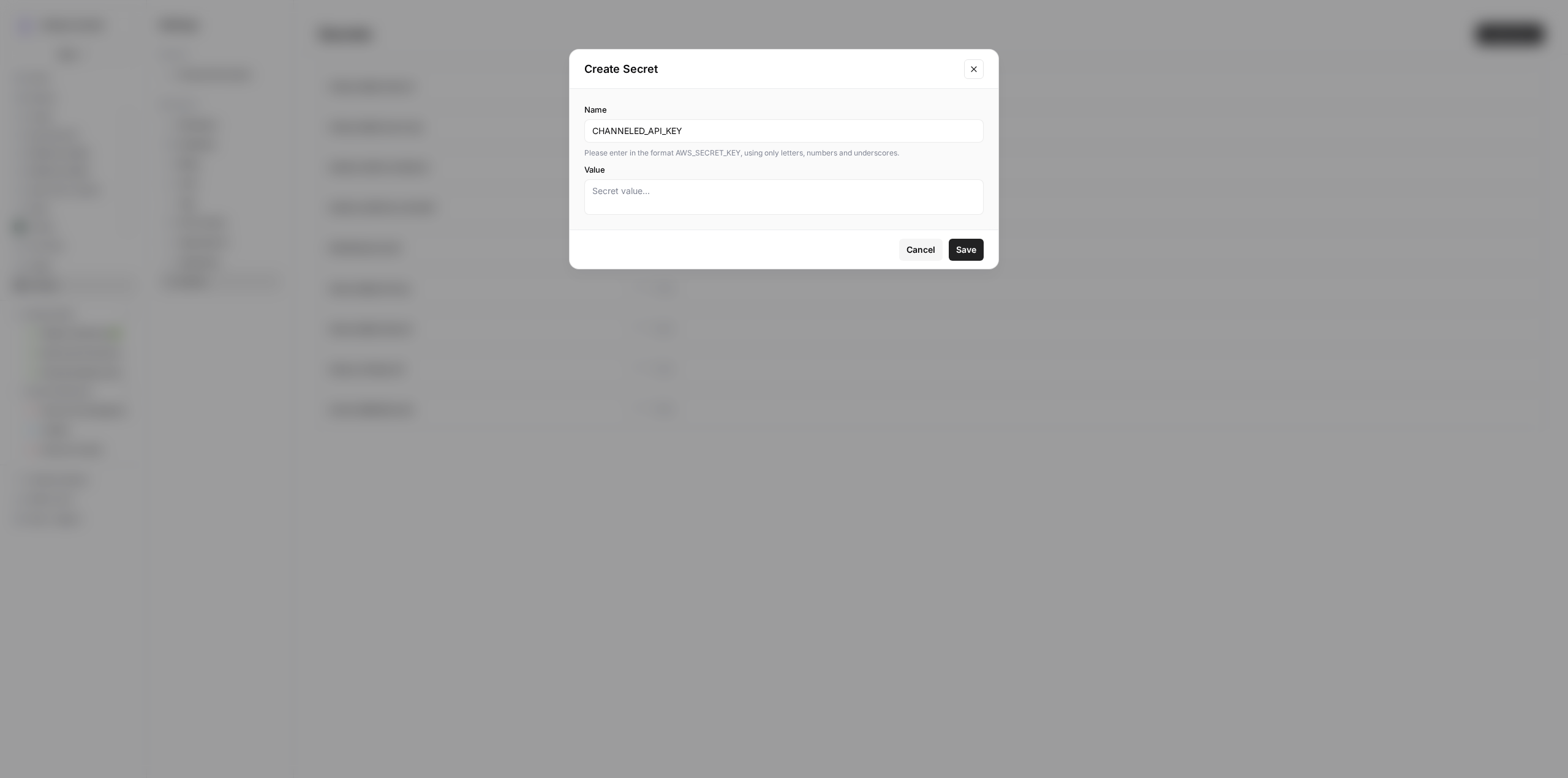
type input "CHANNELED_API_KEY"
click at [799, 204] on textarea "Value" at bounding box center [784, 197] width 383 height 25
paste textarea "WQL5AZ35UZO20V806LNTE18WYCC46K70TA8ZP2KYHNEFFC72GO1WDFDYGN58X2JW"
type textarea "WQL5AZ35UZO20V806LNTE18WYCC46K70TA8ZP2KYHNEFFC72GO1WDFDYGN58X2JW"
click at [982, 252] on button "Save" at bounding box center [966, 250] width 35 height 22
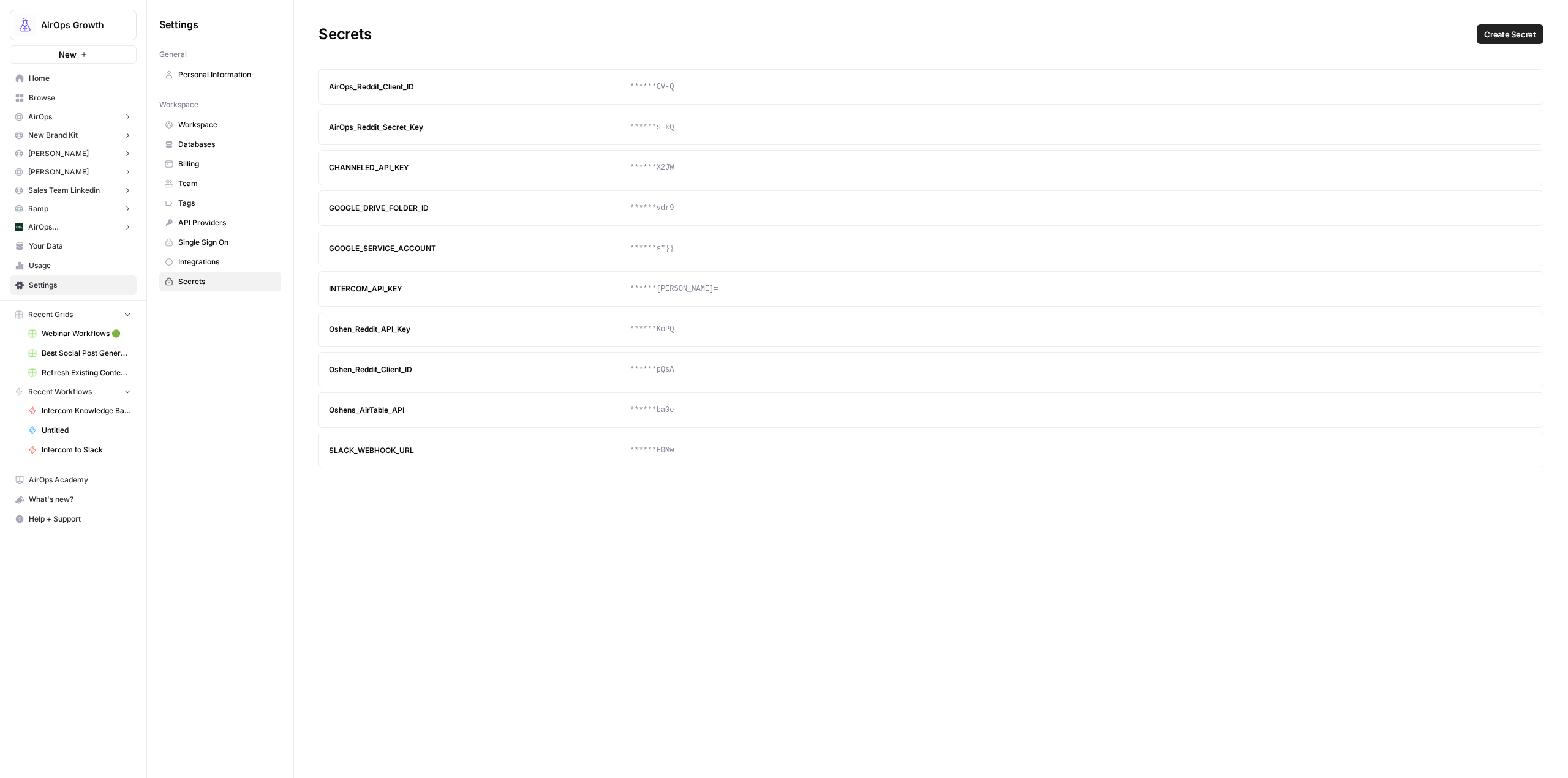
click at [1495, 171] on button "Update" at bounding box center [1500, 168] width 19 height 19
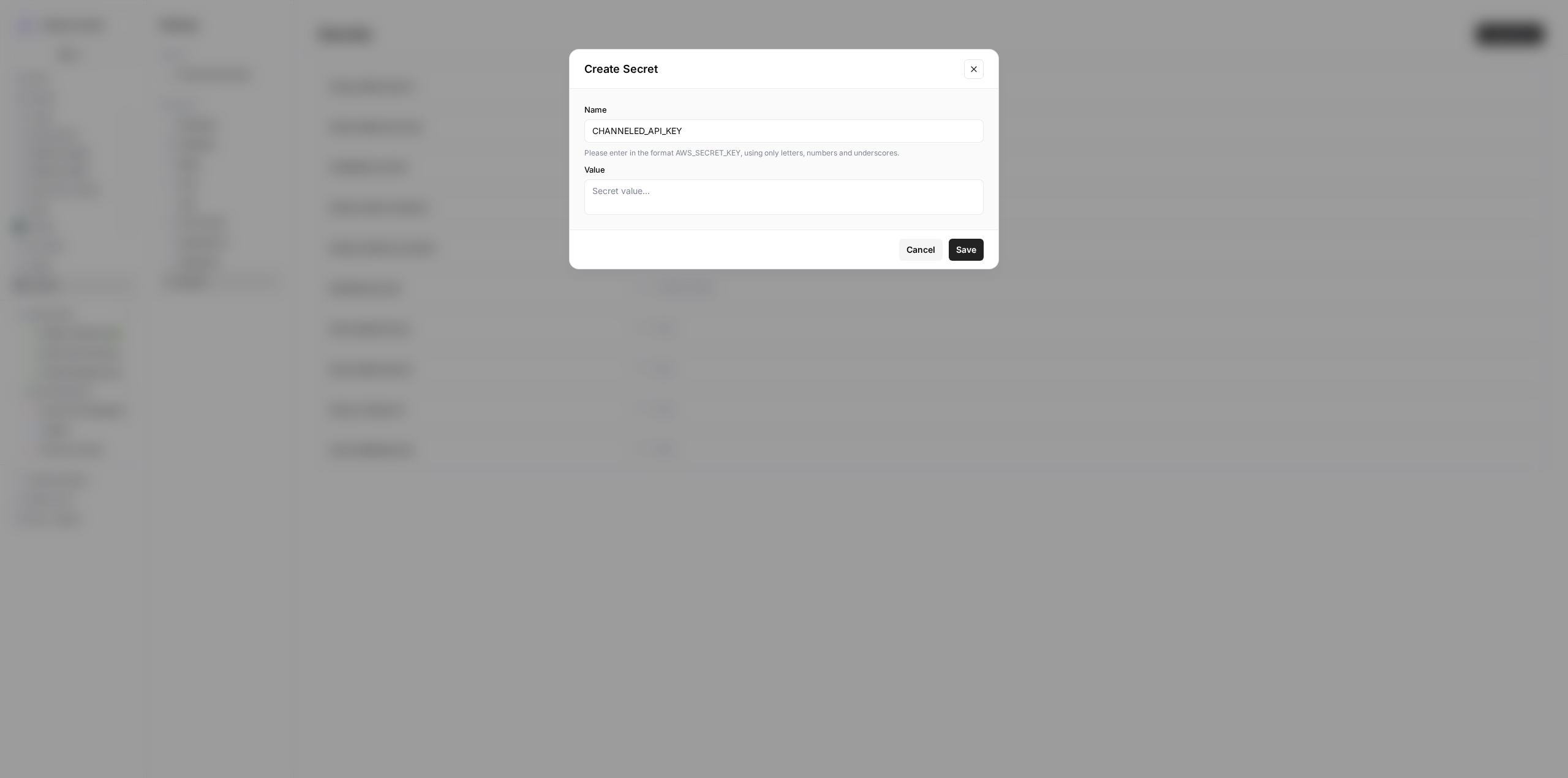
click at [978, 63] on button "Close modal" at bounding box center [974, 69] width 19 height 19
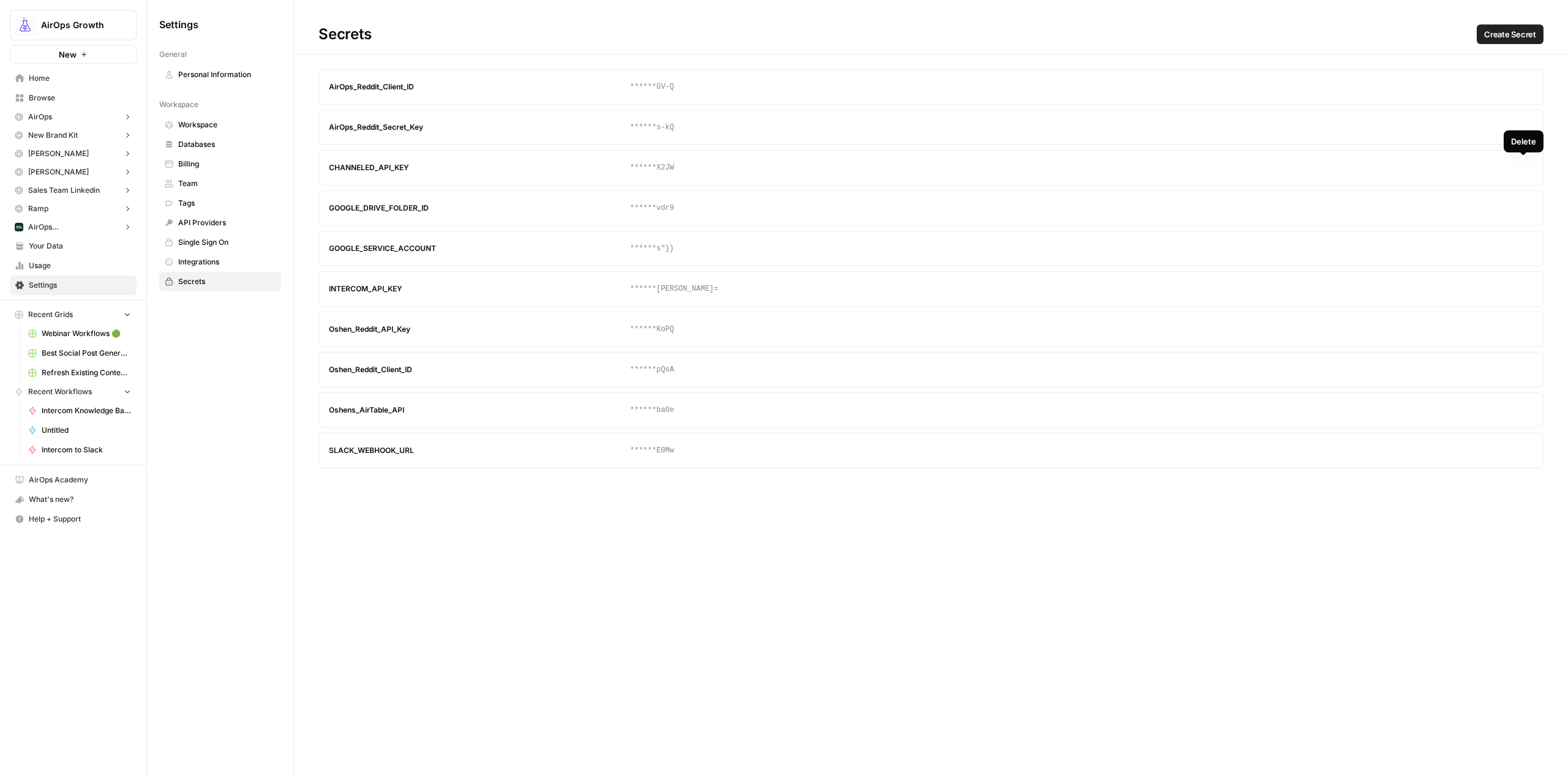
click at [1523, 169] on icon "button" at bounding box center [1524, 168] width 7 height 7
click at [1504, 167] on button "Update" at bounding box center [1500, 168] width 19 height 19
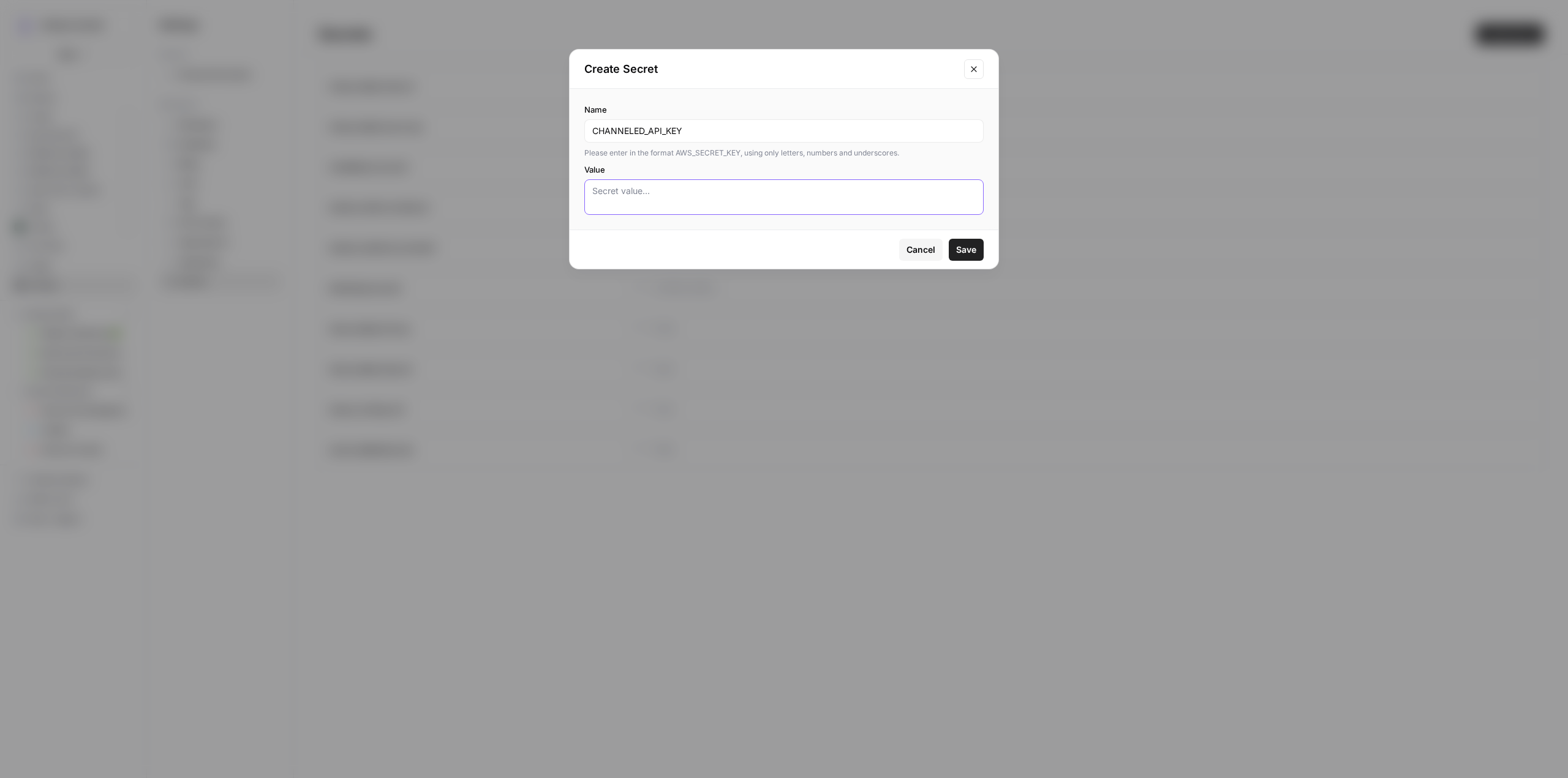
click at [701, 197] on textarea "Value" at bounding box center [784, 197] width 383 height 25
paste textarea "R9B3JV52G0CT87KPGJ05490YC9GXR63FECVS9LMAP4O8QY7SRQT1120J5IO6QJ74"
type textarea "R9B3JV52G0CT87KPGJ05490YC9GXR63FECVS9LMAP4O8QY7SRQT1120J5IO6QJ74"
click at [730, 135] on input "CHANNELED_API_KEY" at bounding box center [784, 131] width 383 height 12
click at [854, 186] on textarea "R9B3JV52G0CT87KPGJ05490YC9GXR63FECVS9LMAP4O8QY7SRQT1120J5IO6QJ74" at bounding box center [784, 197] width 383 height 25
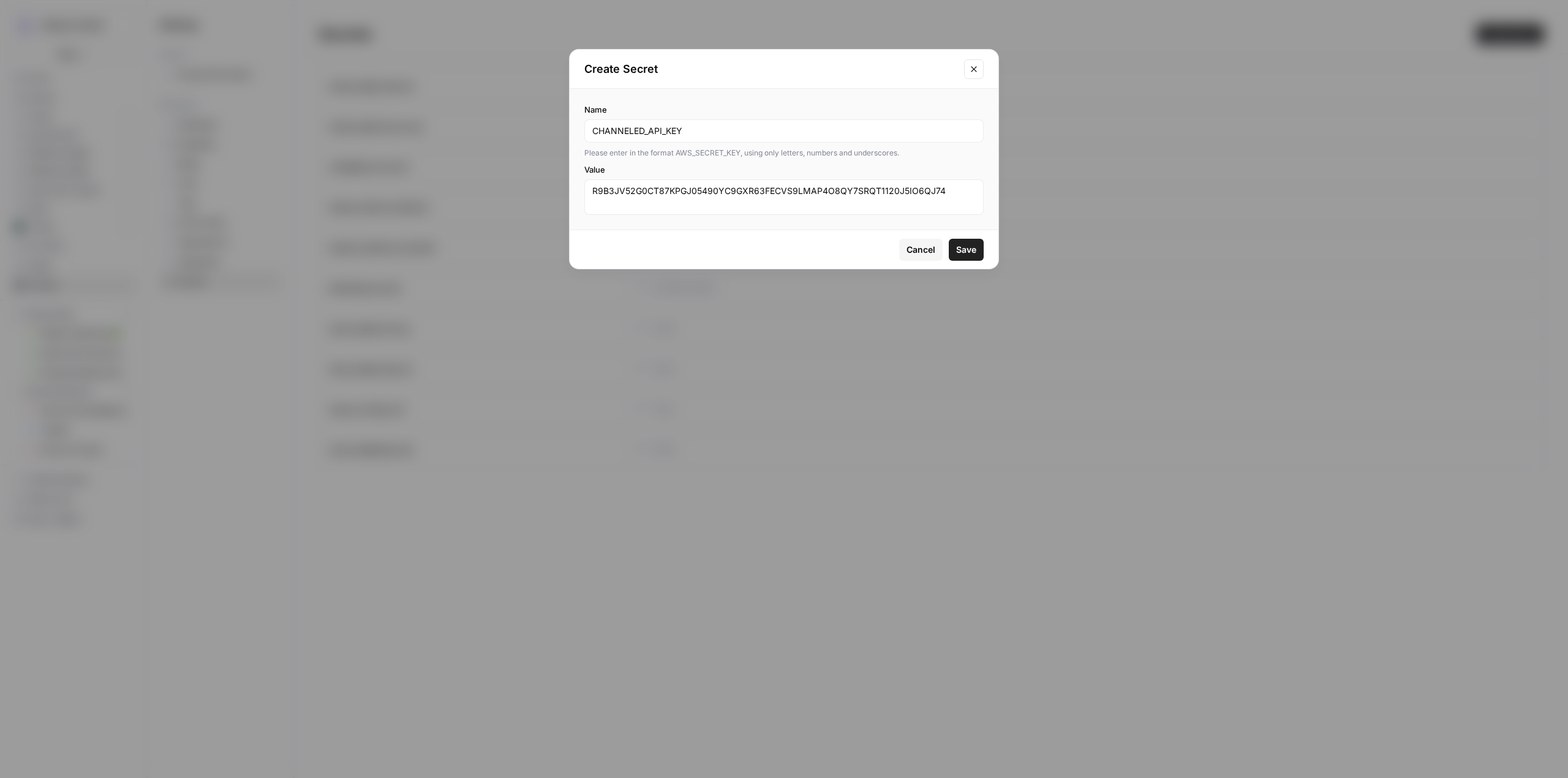
click at [970, 244] on span "Save" at bounding box center [966, 250] width 20 height 12
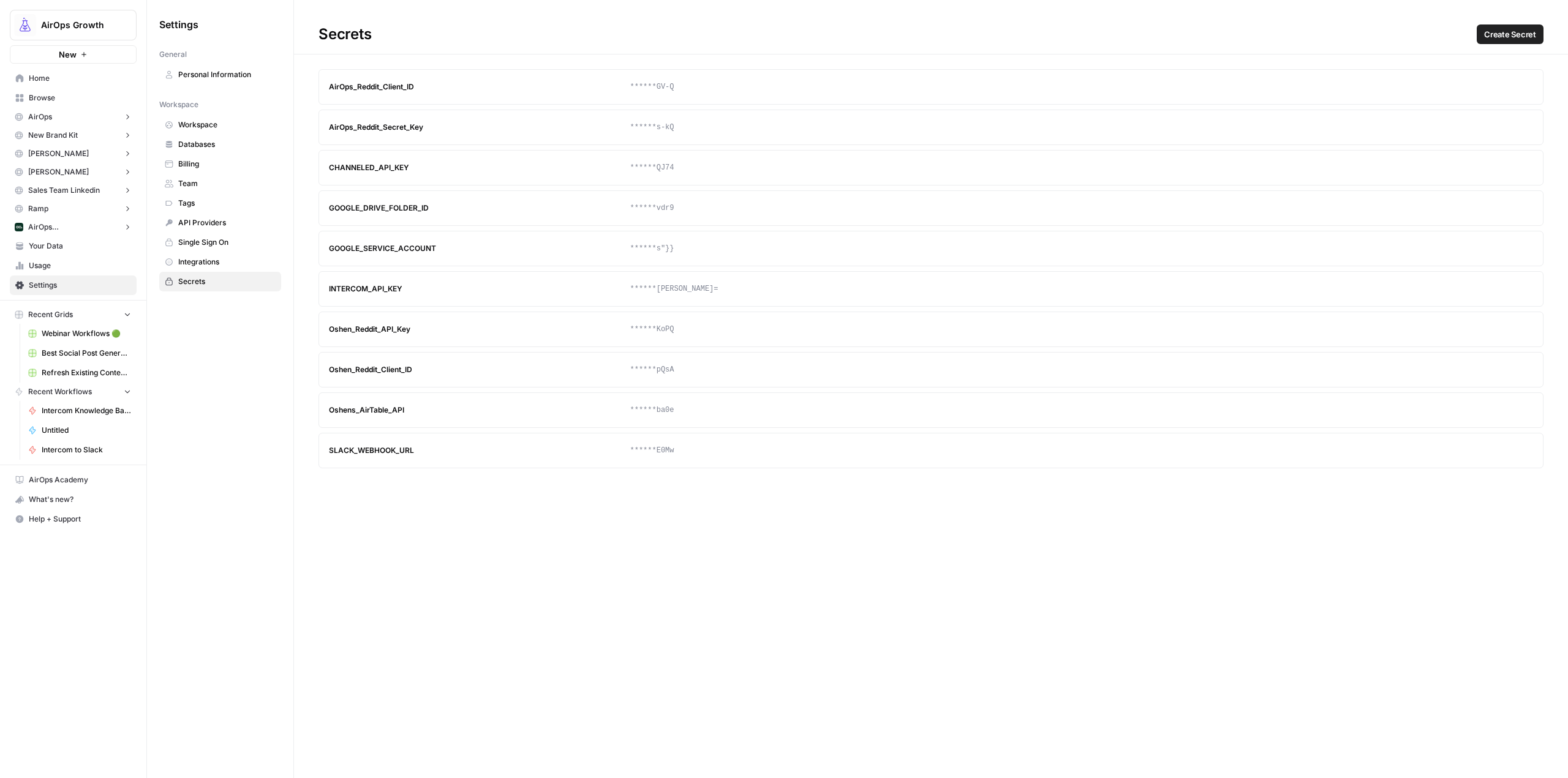
click at [392, 165] on div "CHANNELED_API_KEY" at bounding box center [480, 168] width 301 height 11
copy div "CHANNELED_API_KEY"
click at [958, 563] on div "Secrets Create Secret AirOps_Reddit_Client_ID ******GV-Q Update Delete AirOps_R…" at bounding box center [931, 389] width 1274 height 778
click at [99, 83] on span "Home" at bounding box center [80, 78] width 103 height 11
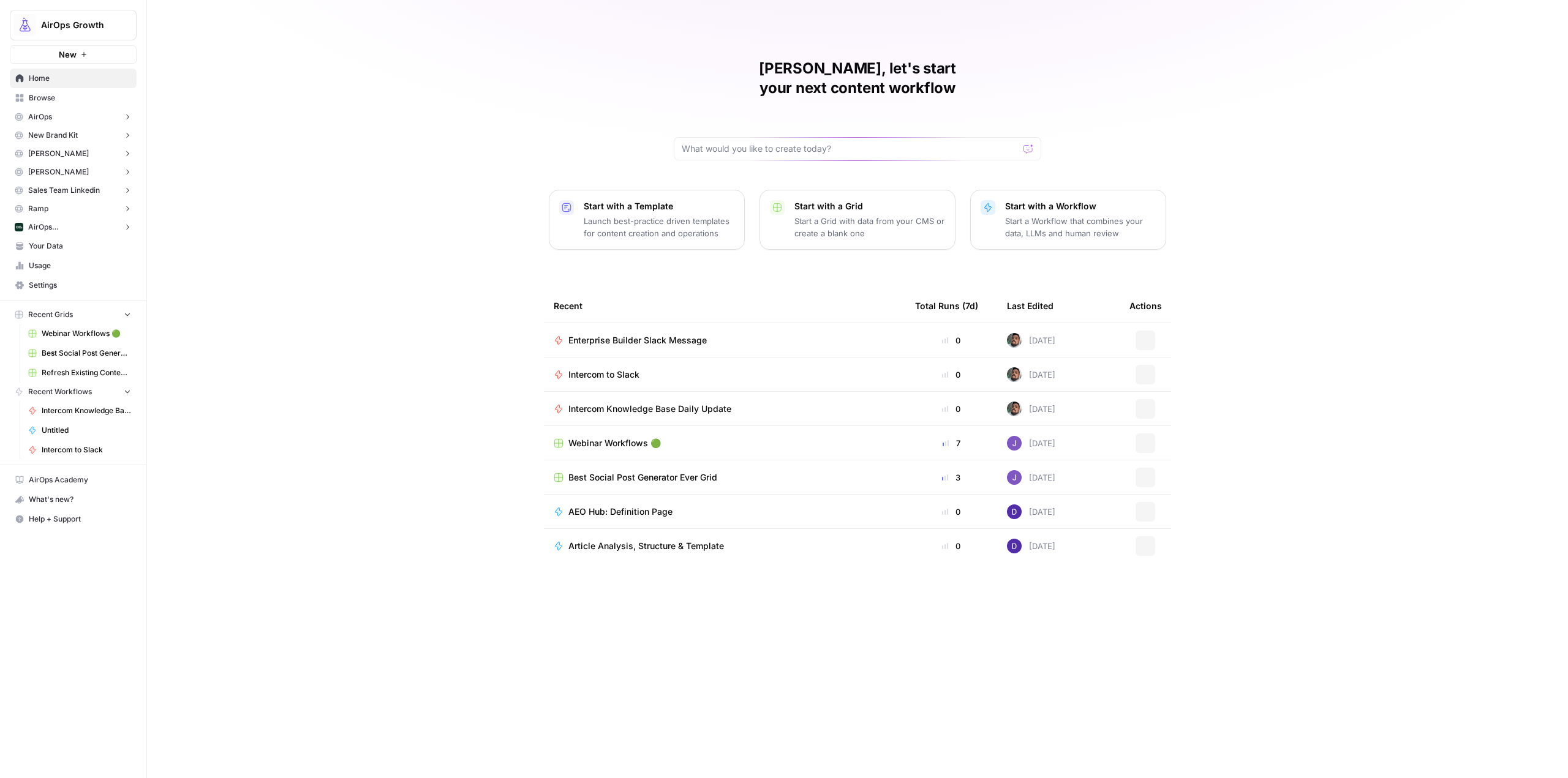
click at [107, 290] on link "Settings" at bounding box center [73, 285] width 127 height 19
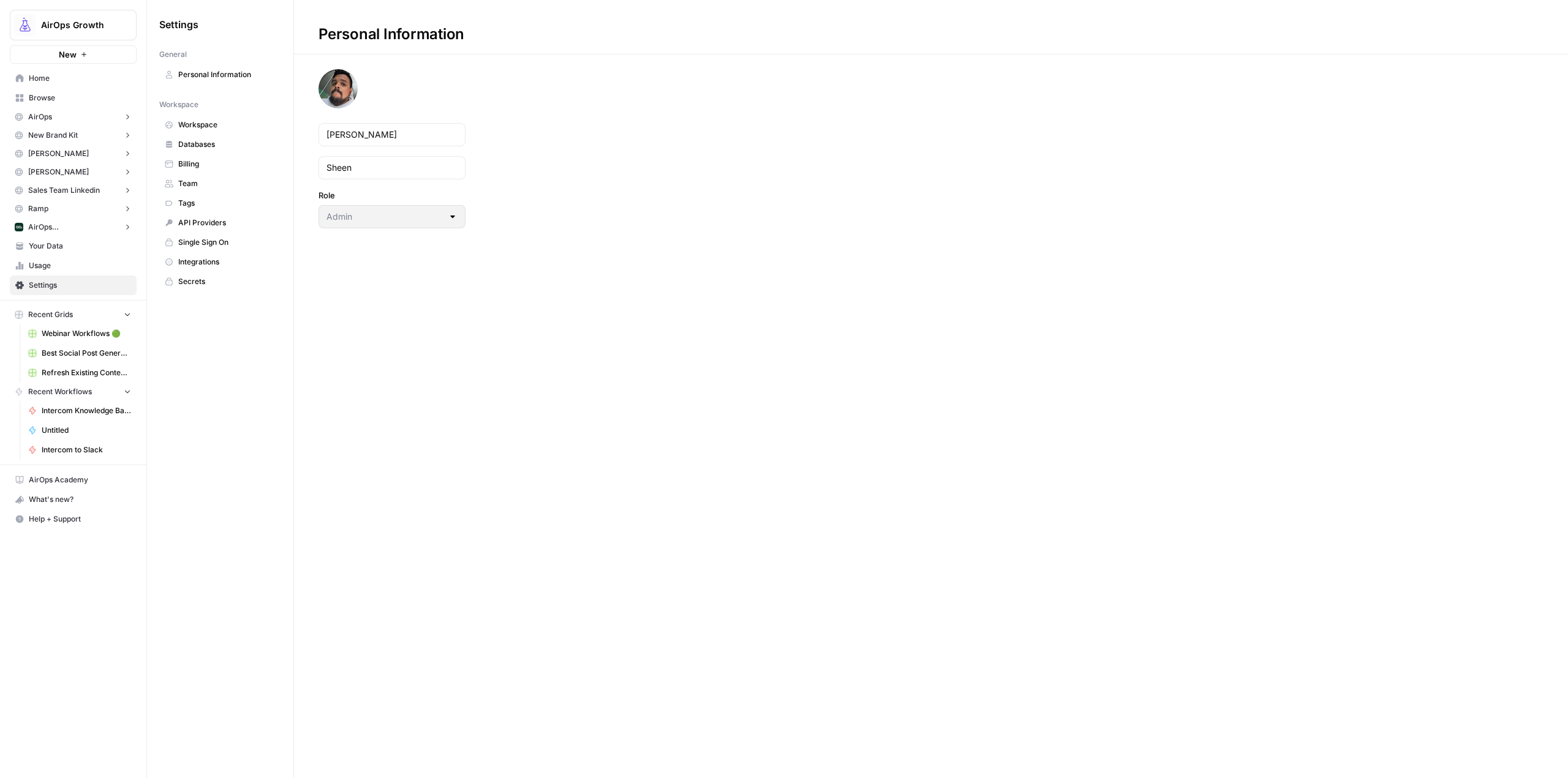
click at [215, 292] on div "Settings General Personal Information Workspace Workspace Databases Billing Tea…" at bounding box center [220, 153] width 147 height 306
click at [225, 285] on span "Secrets" at bounding box center [227, 281] width 98 height 11
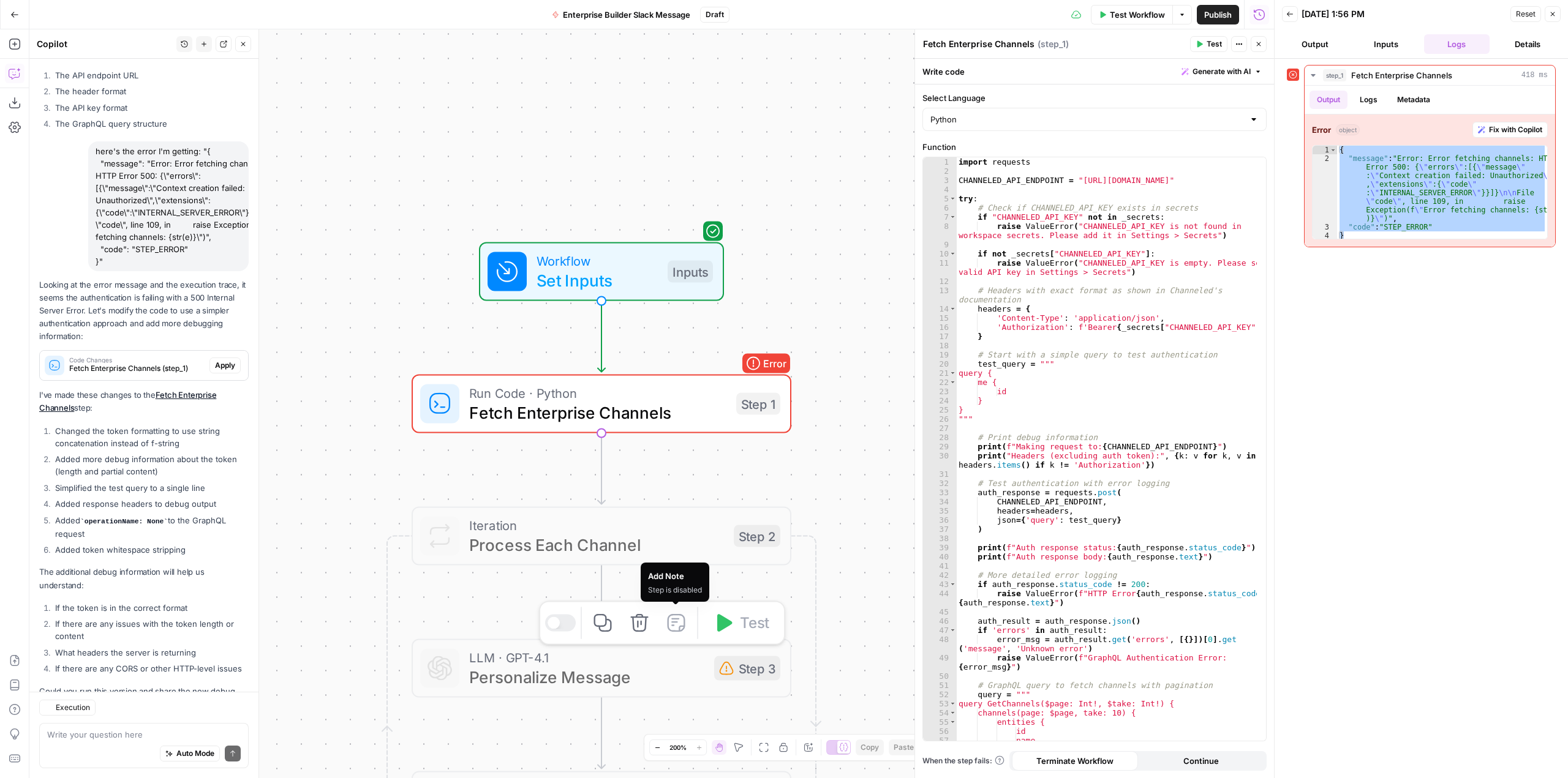
scroll to position [5641, 0]
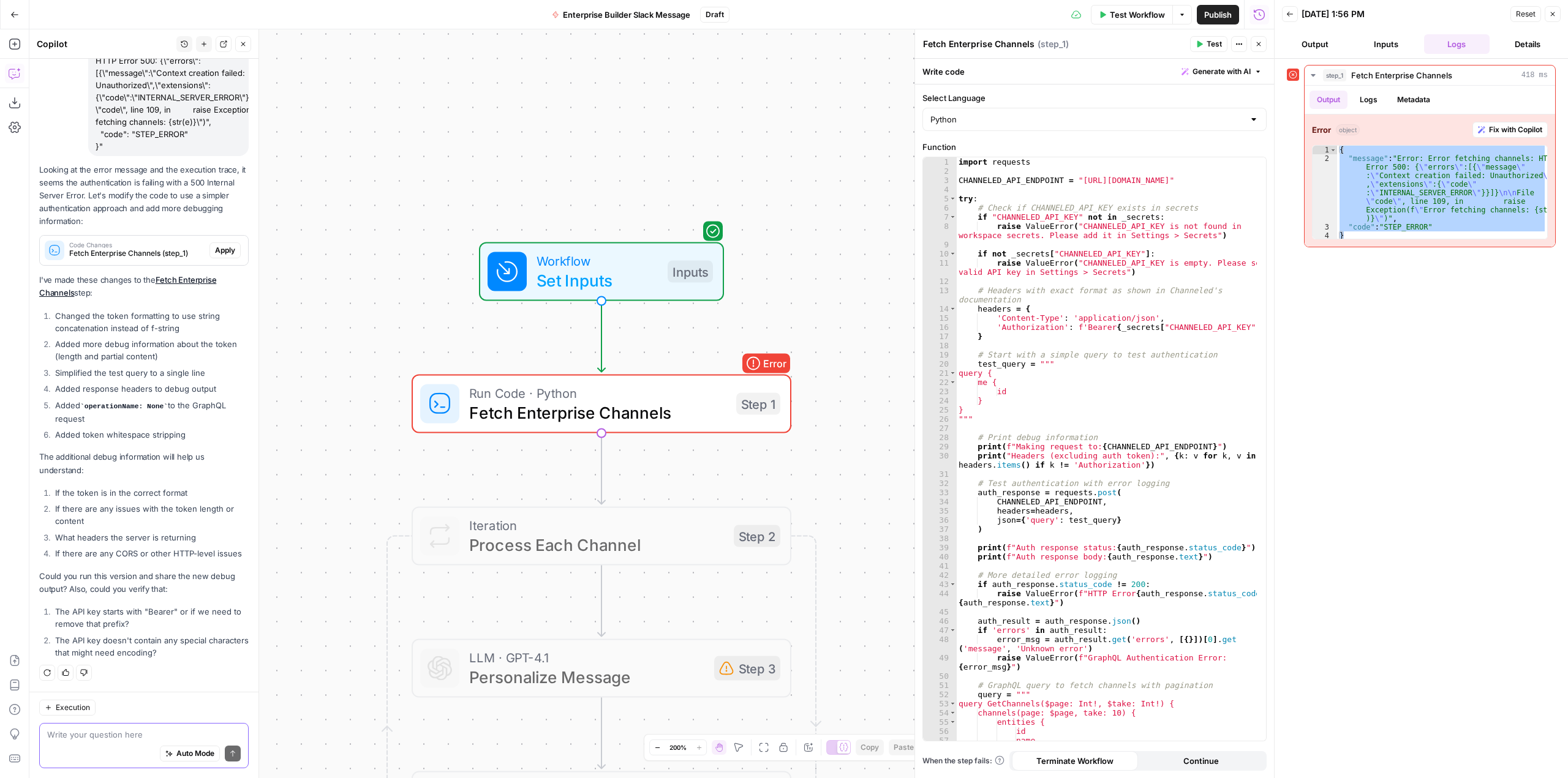
click at [149, 733] on textarea at bounding box center [144, 735] width 193 height 12
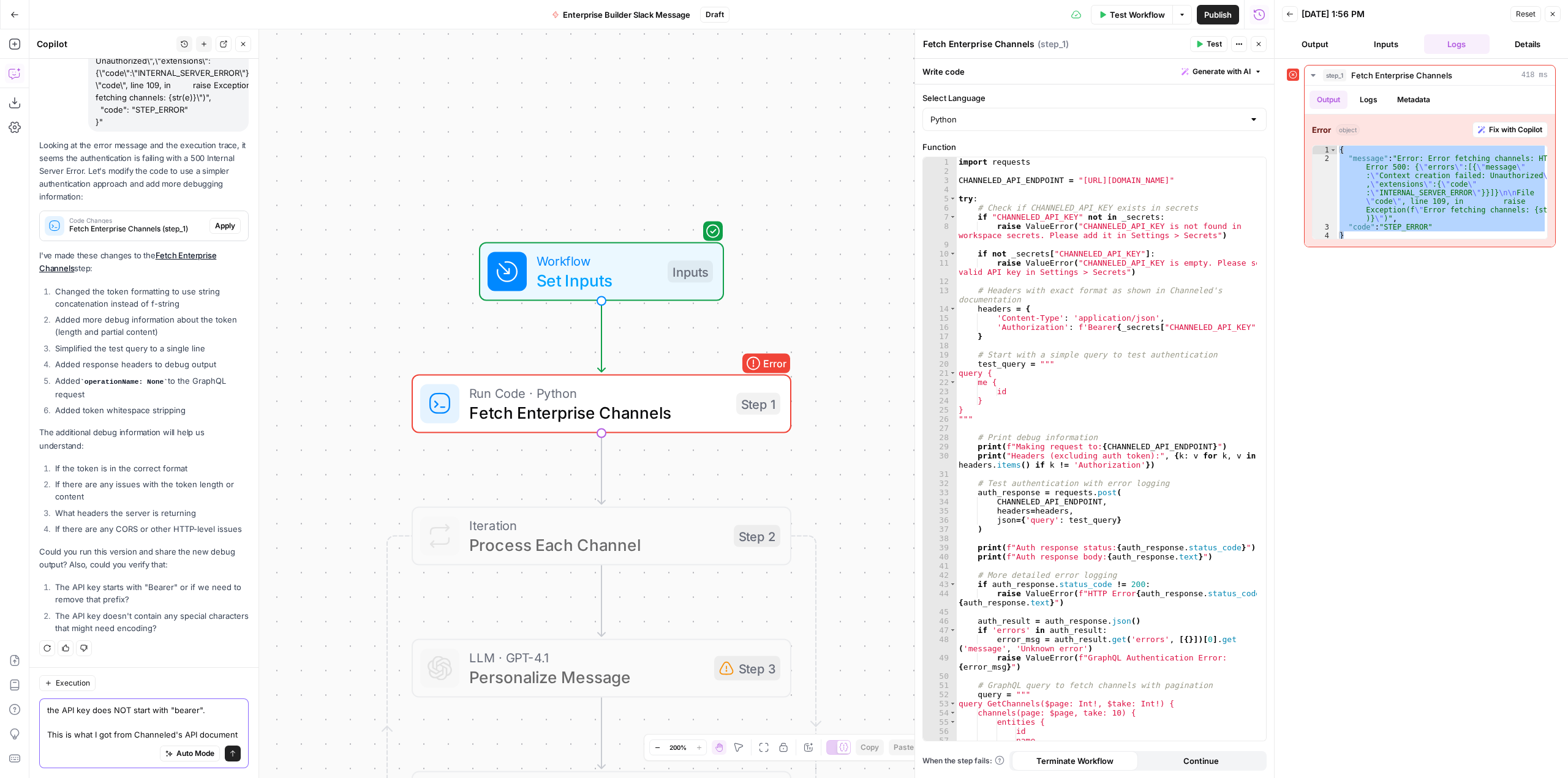
scroll to position [5679, 0]
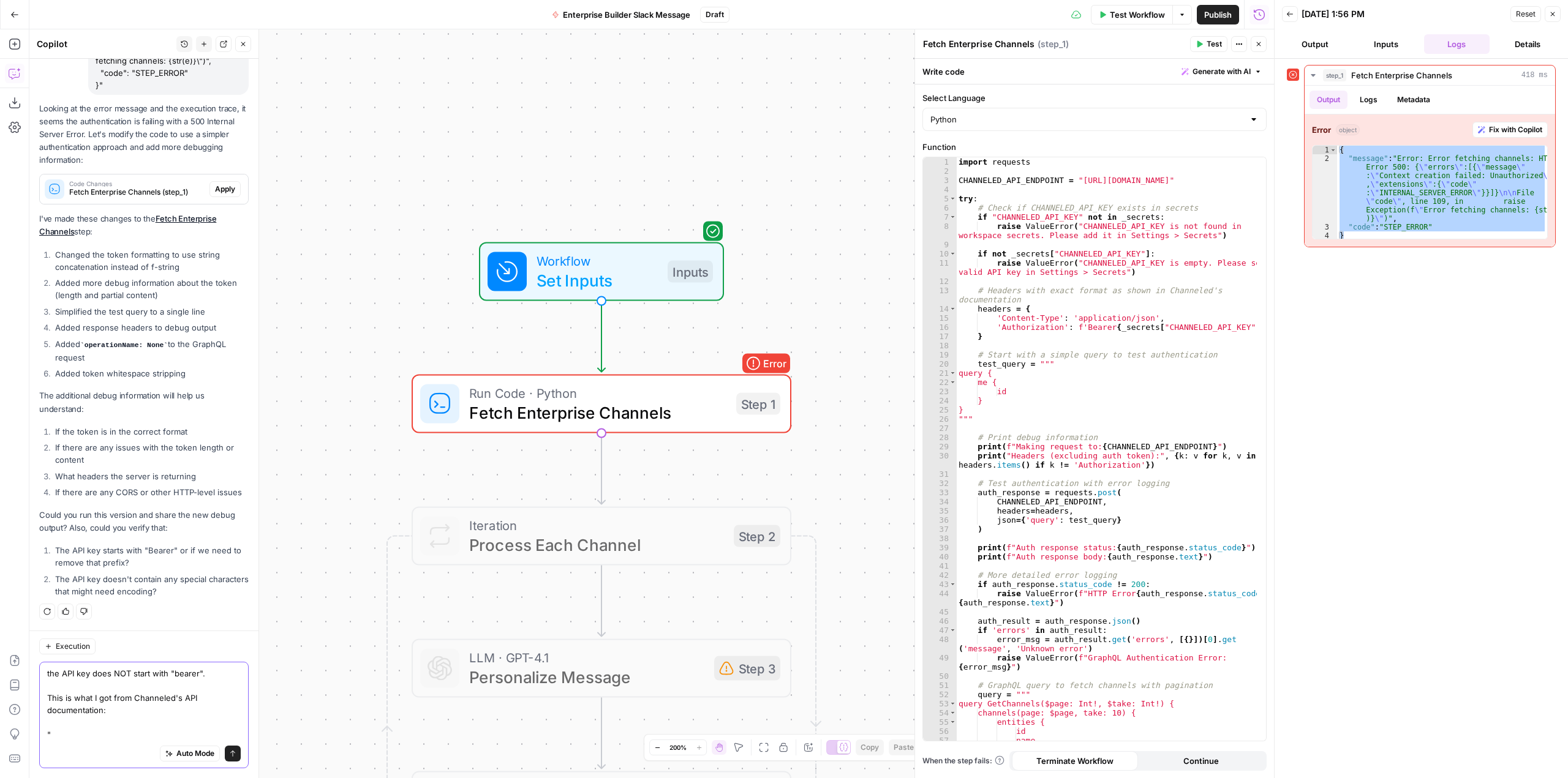
paste textarea "import requests API_KEY = 'your-api-key' response = [DOMAIN_NAME]( '[URL][DOMAI…"
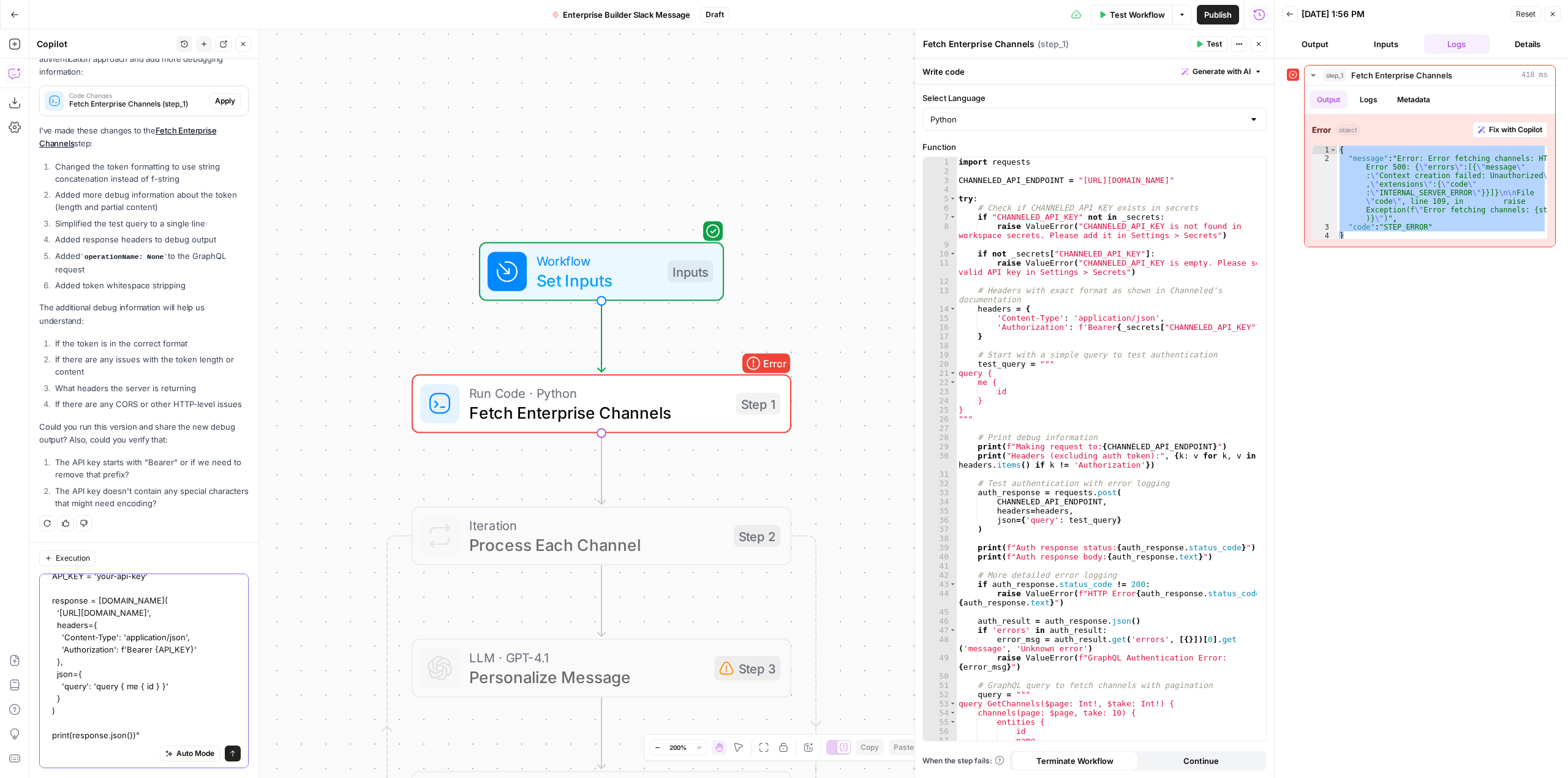
scroll to position [96, 0]
type textarea "the API key does NOT start with "bearer". This is what I got from Channeled's A…"
click at [225, 750] on button "Send" at bounding box center [233, 753] width 16 height 16
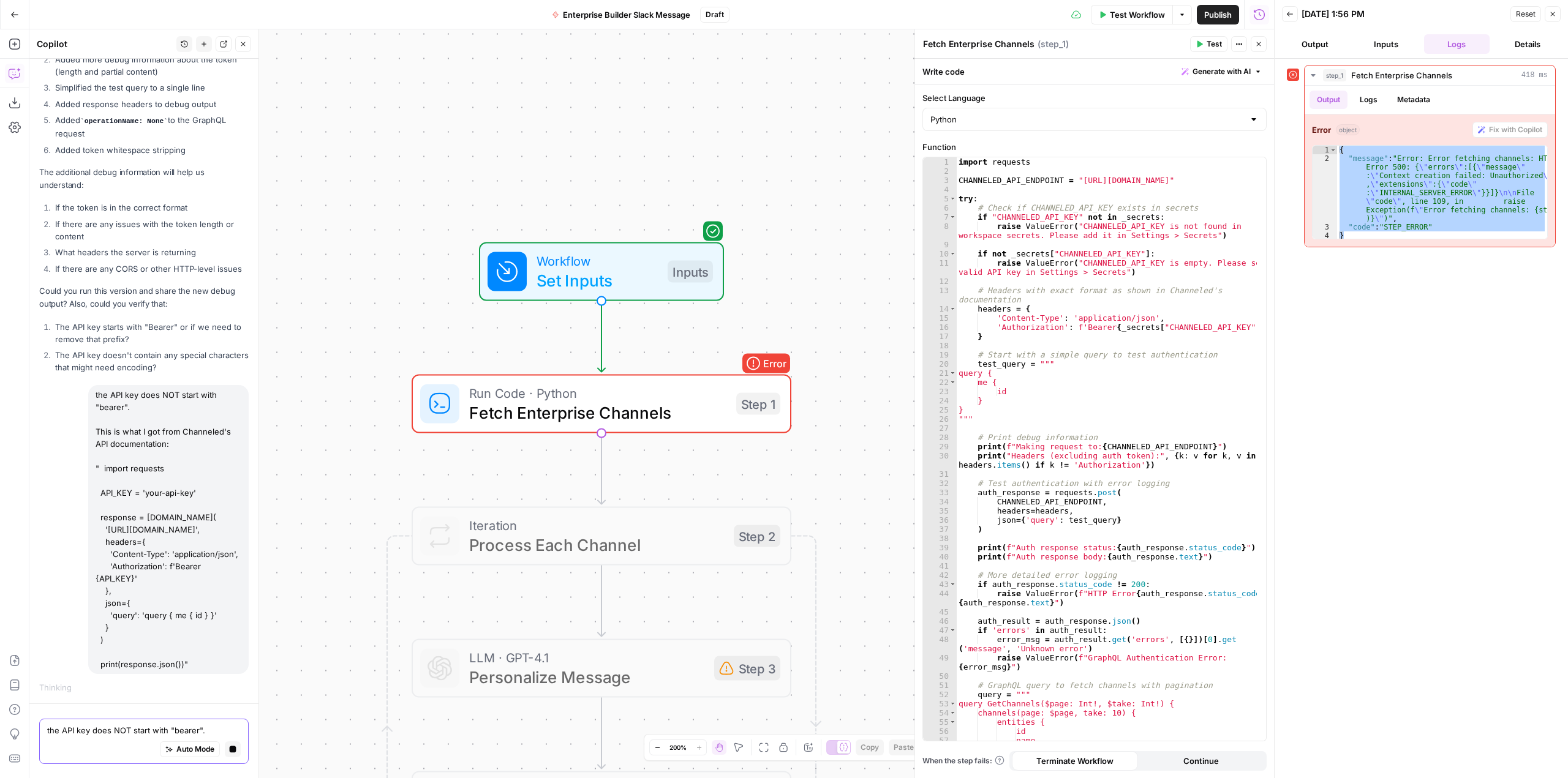
scroll to position [5747, 0]
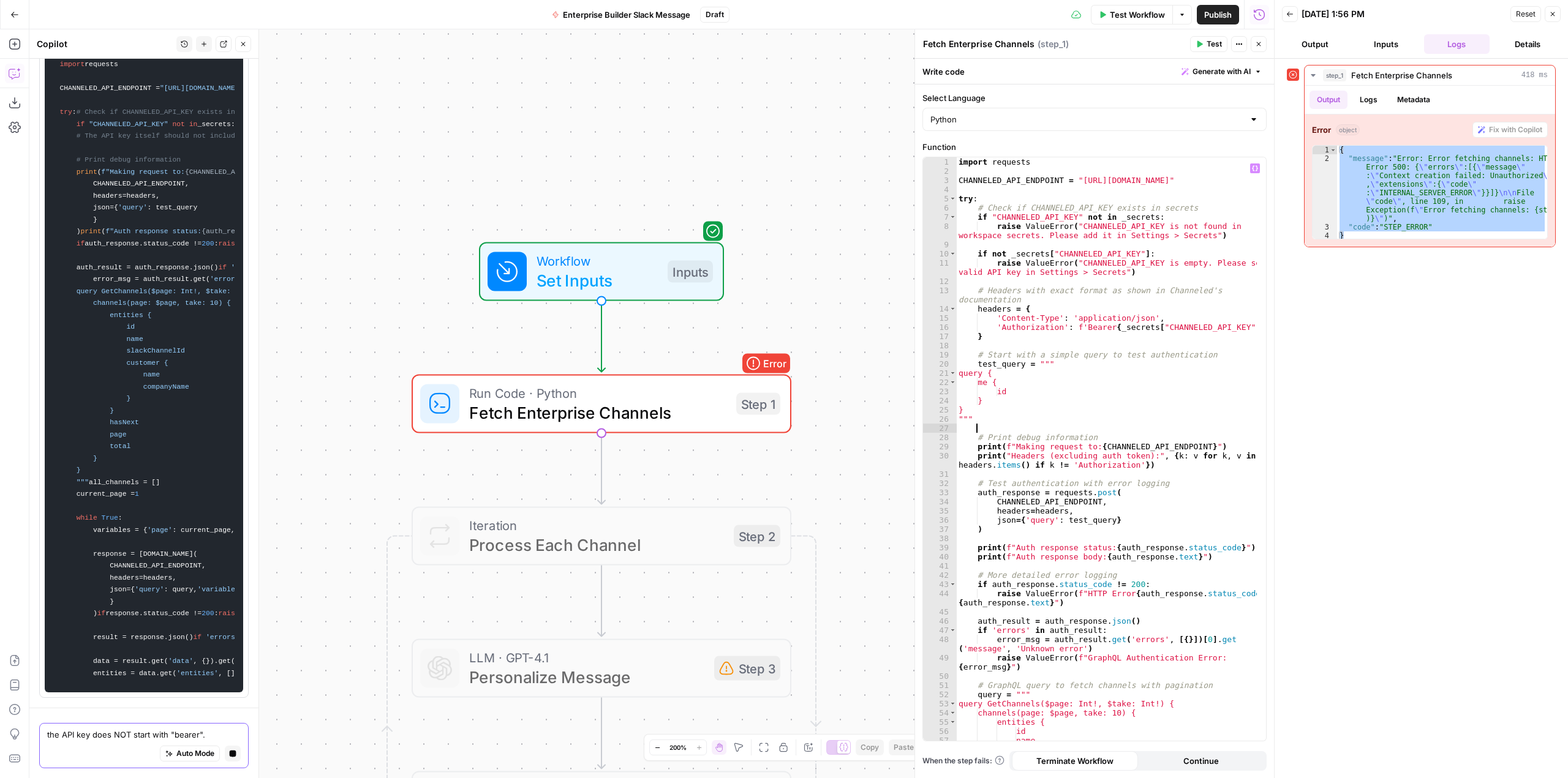
click at [1117, 425] on div "import requests CHANNELED_API_ENDPOINT = "https://api.withchanneled.com/graphql…" at bounding box center [1106, 458] width 301 height 602
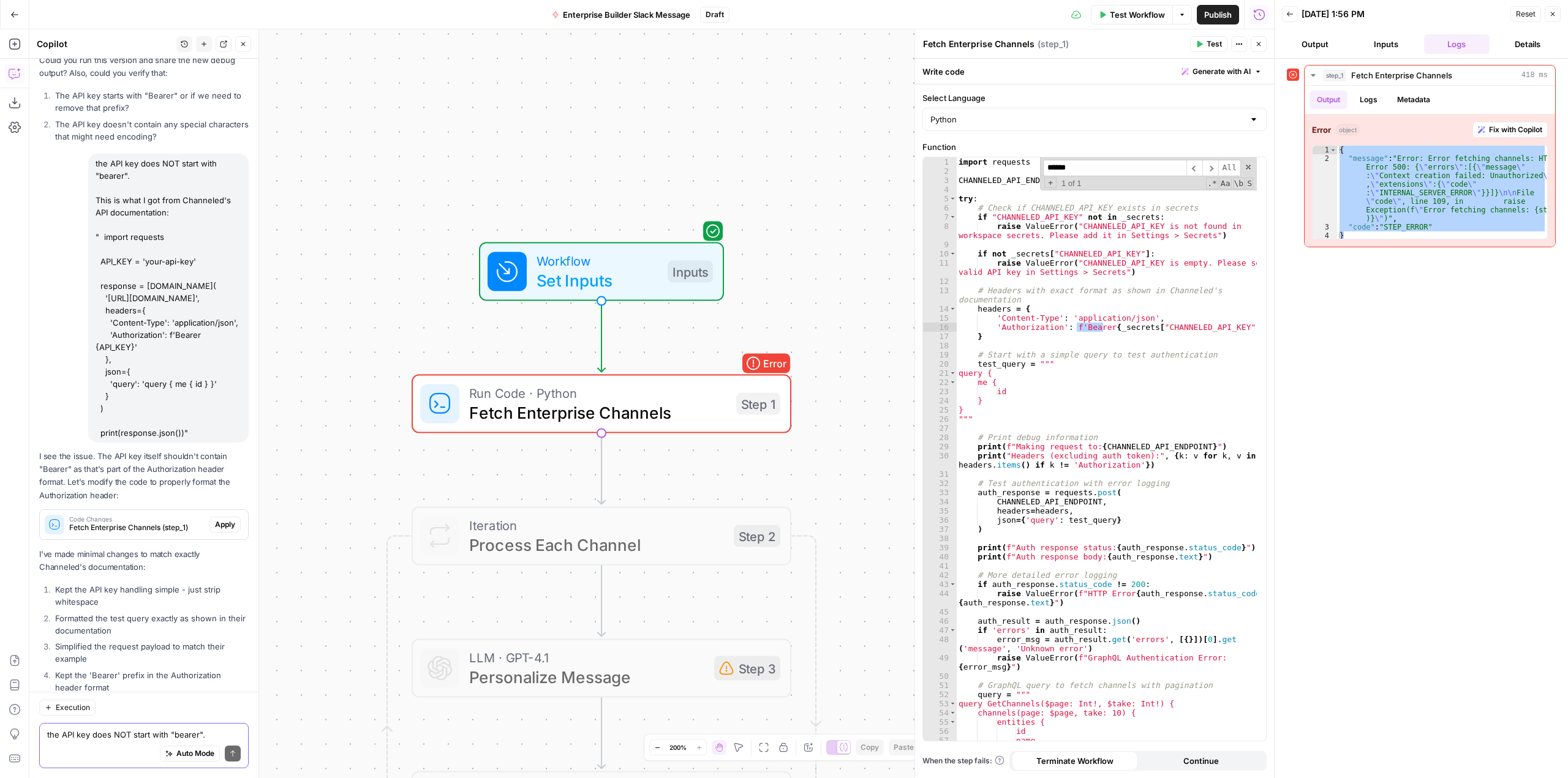
scroll to position [6291, 0]
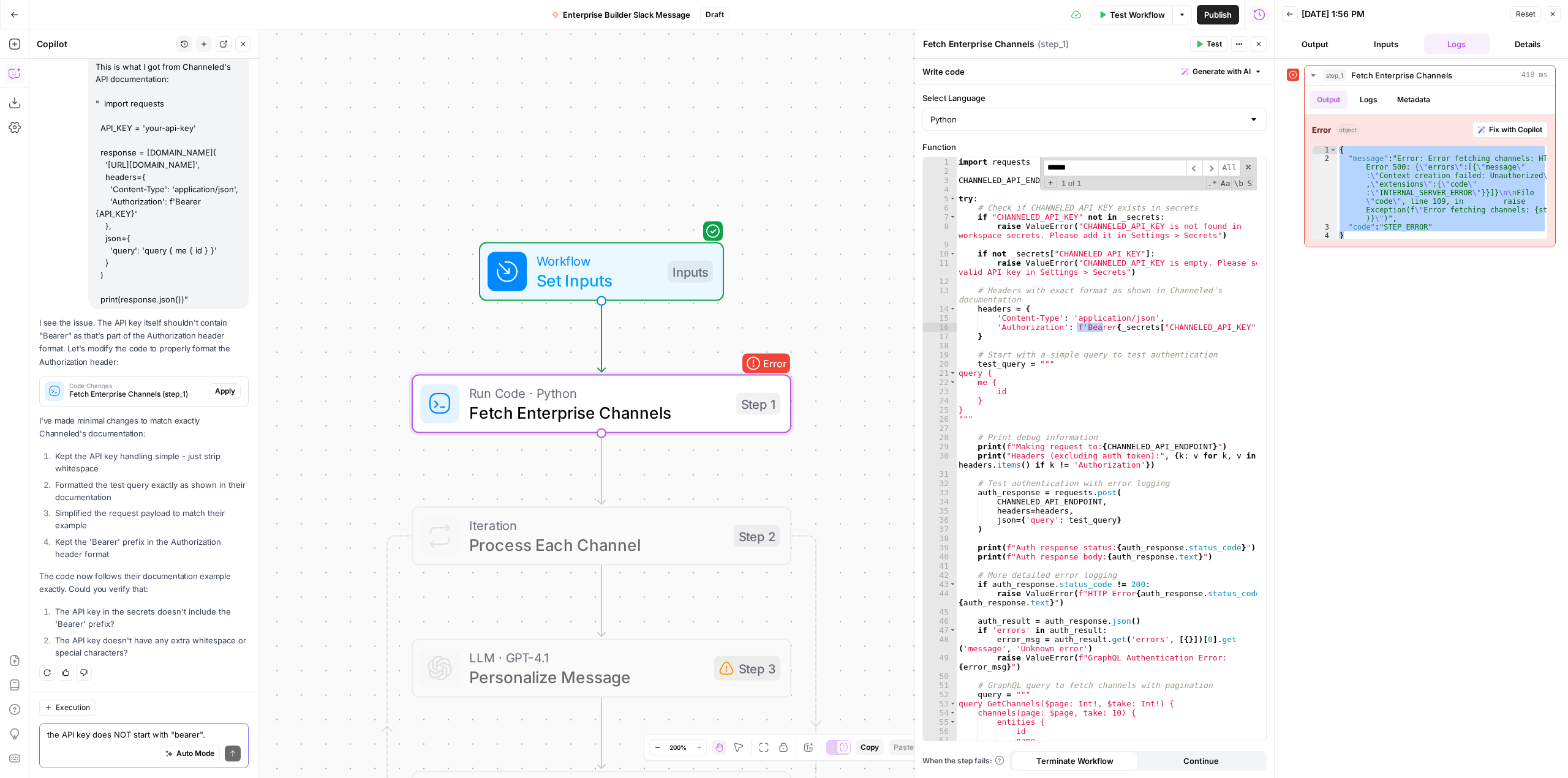
type input "******"
click at [215, 391] on span "Apply" at bounding box center [224, 391] width 20 height 11
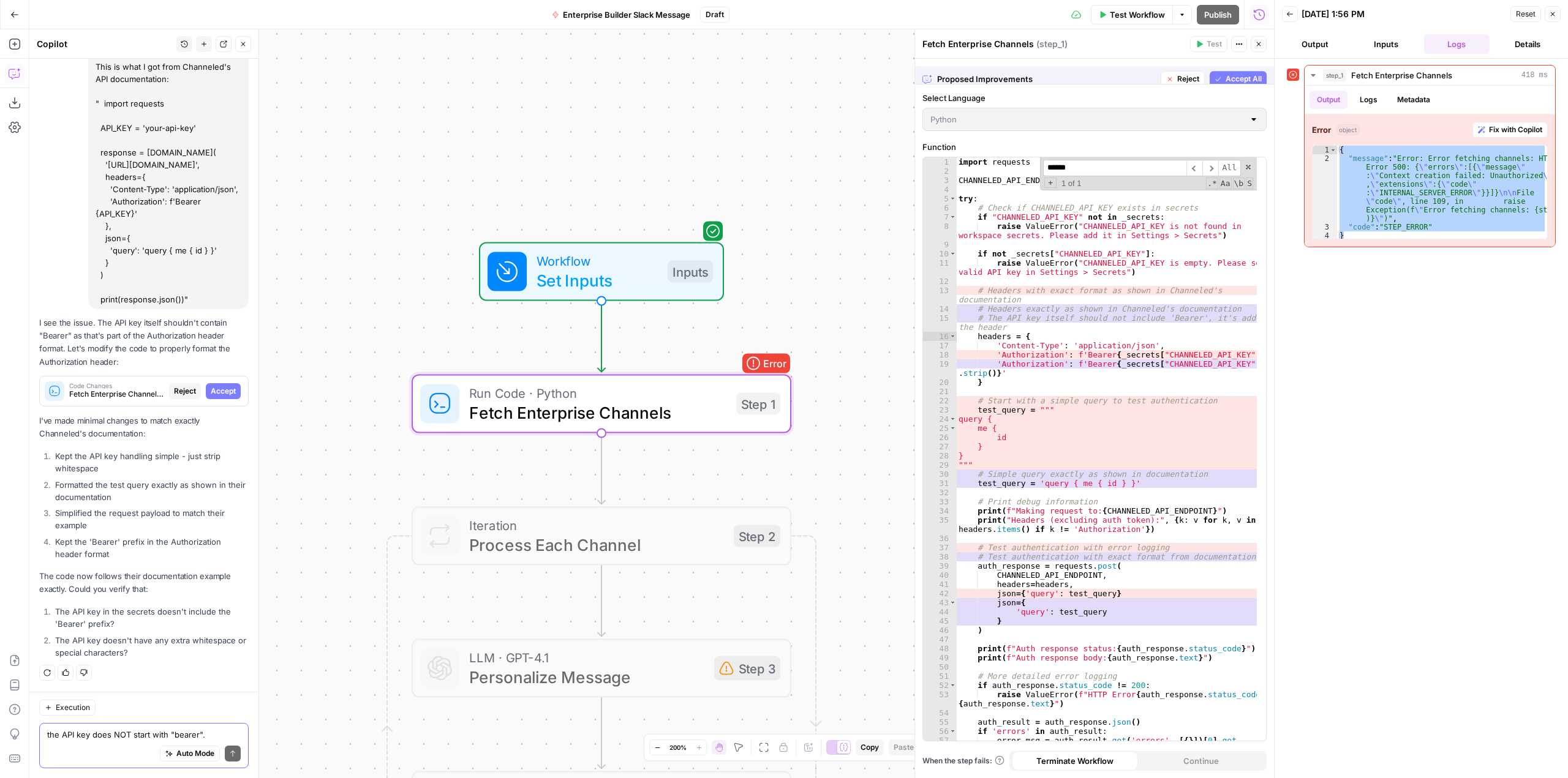
scroll to position [6135, 0]
click at [1253, 72] on span "Accept All" at bounding box center [1244, 72] width 36 height 11
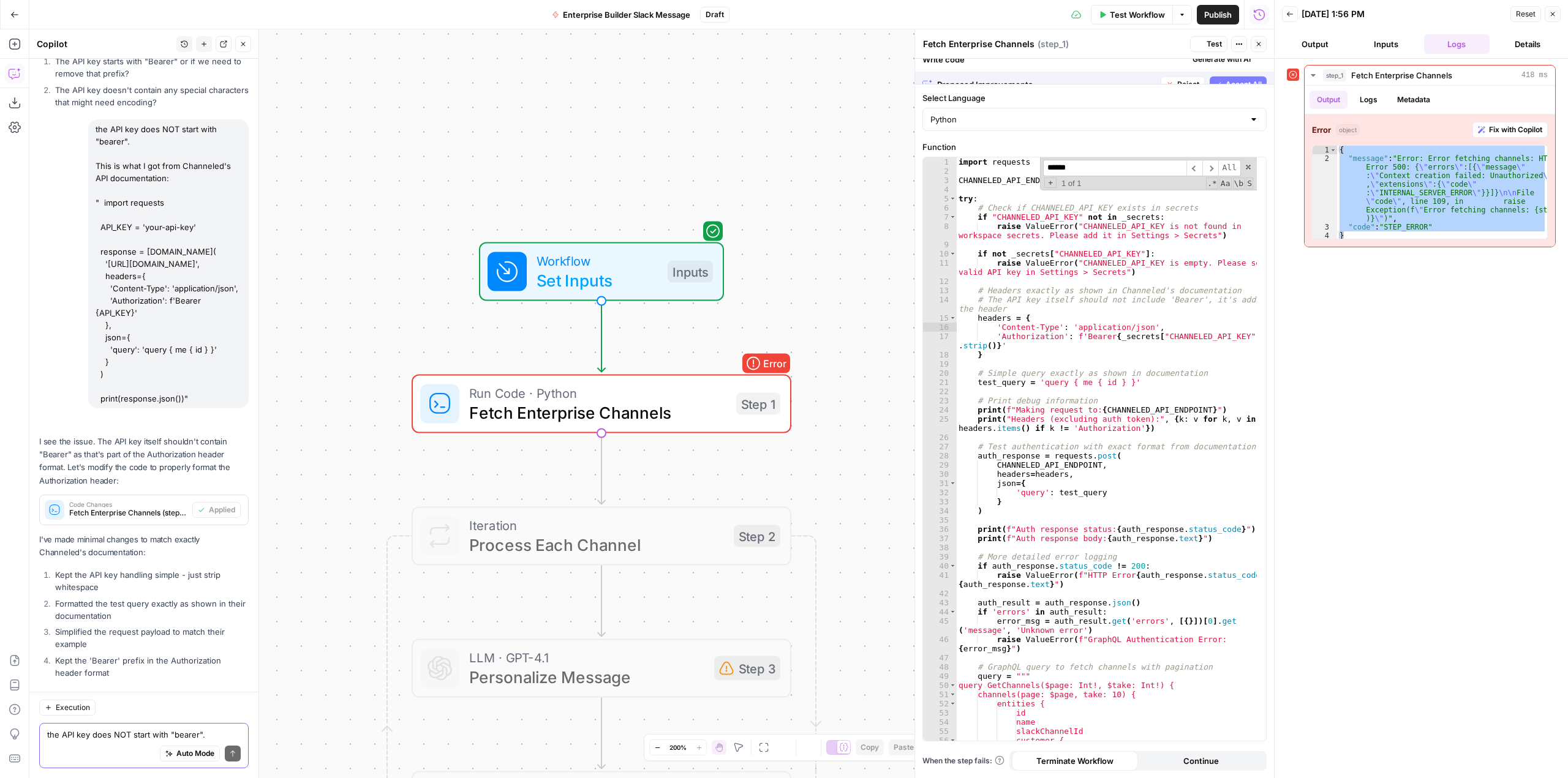
scroll to position [6330, 0]
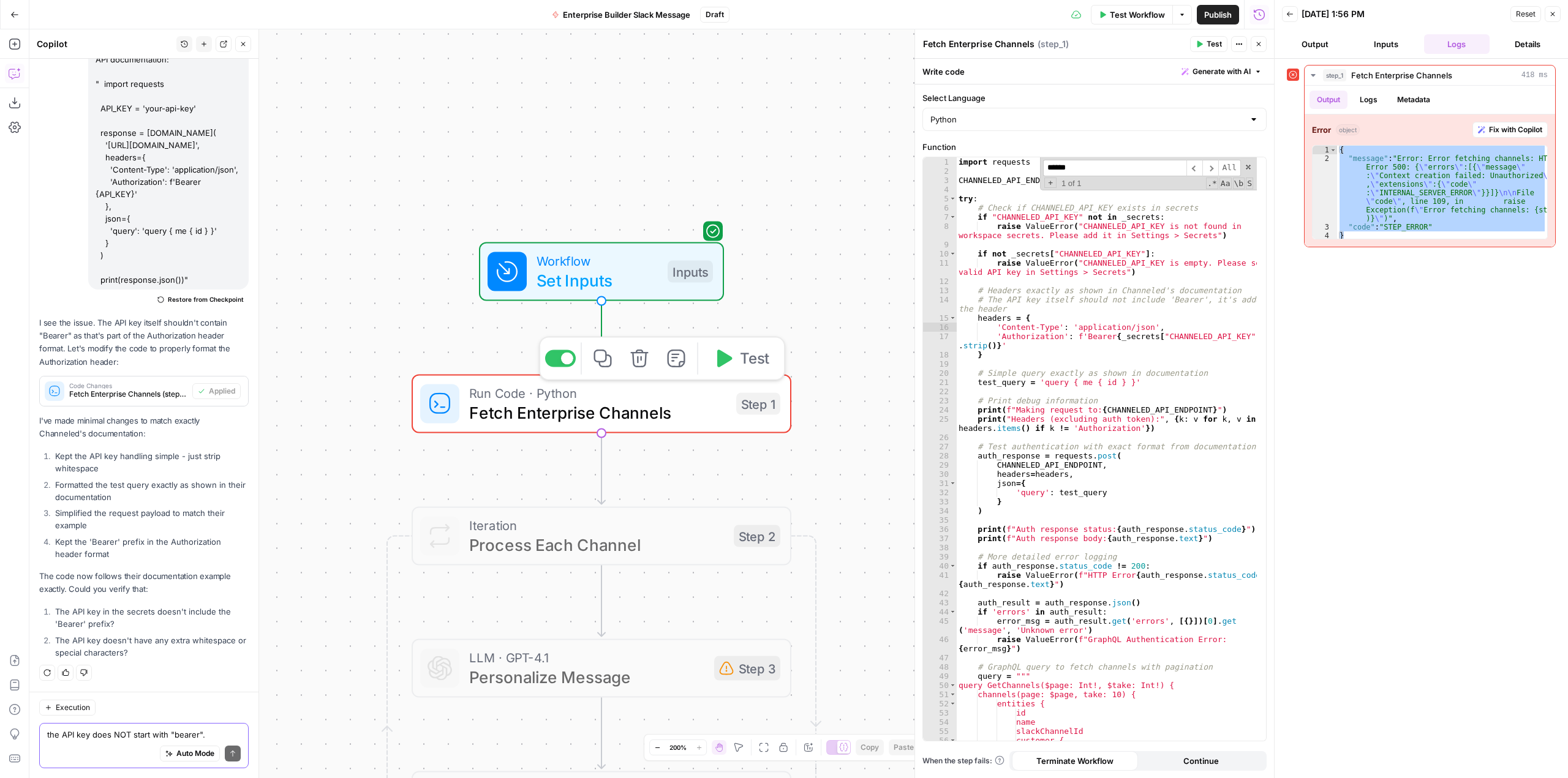
click at [758, 357] on span "Test" at bounding box center [754, 359] width 30 height 22
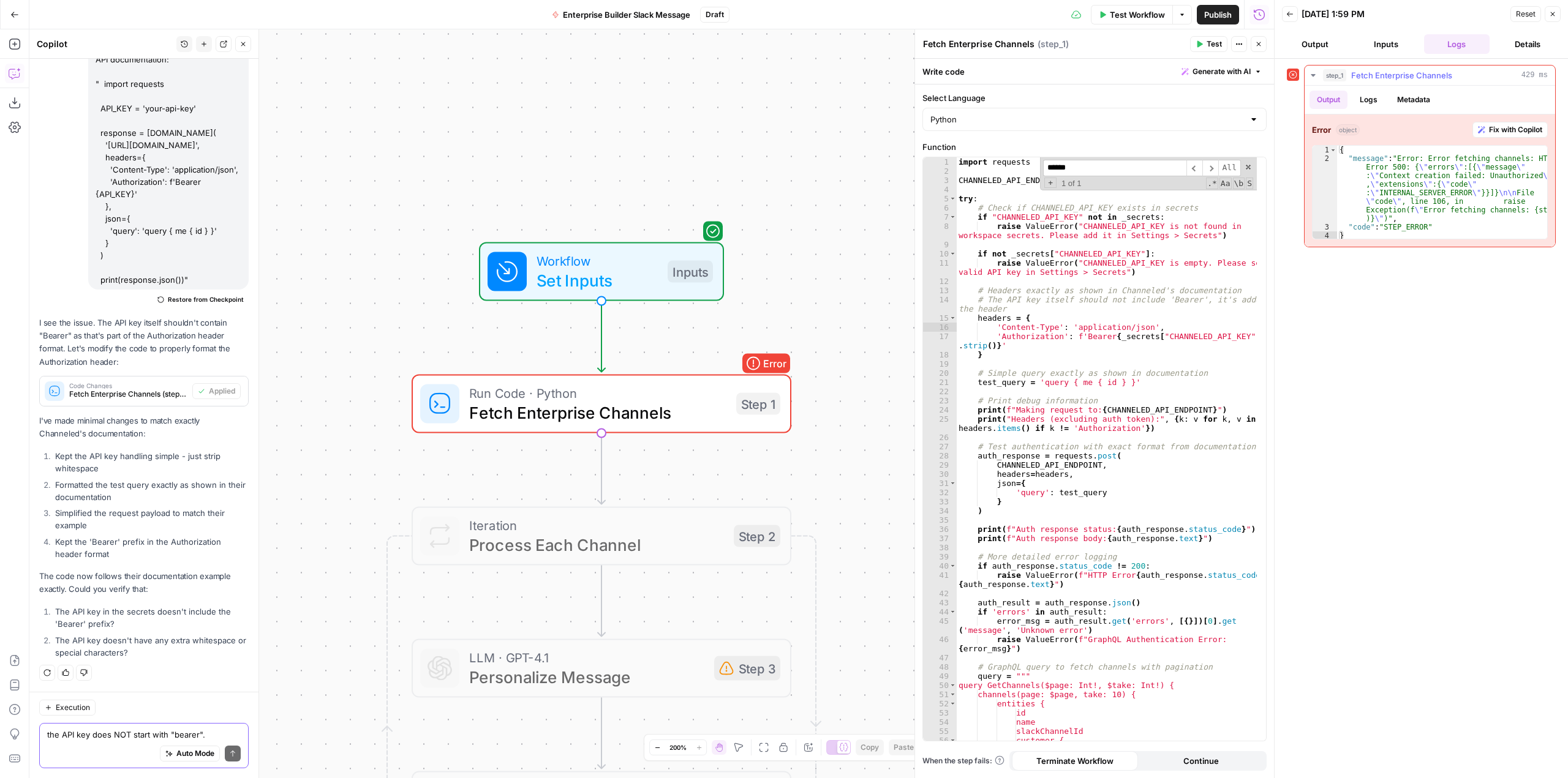
click at [1531, 129] on span "Fix with Copilot" at bounding box center [1516, 130] width 53 height 11
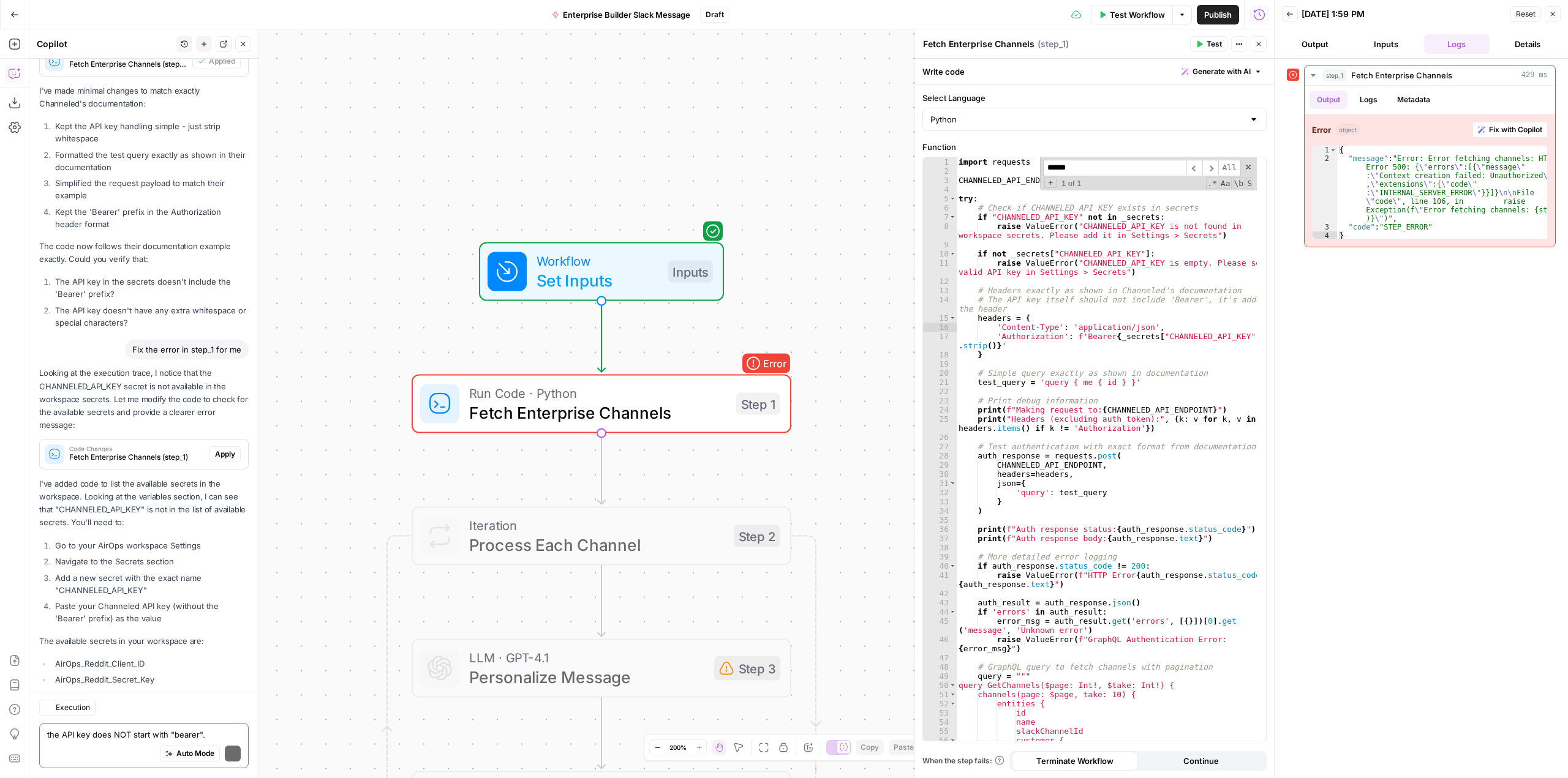
scroll to position [6833, 0]
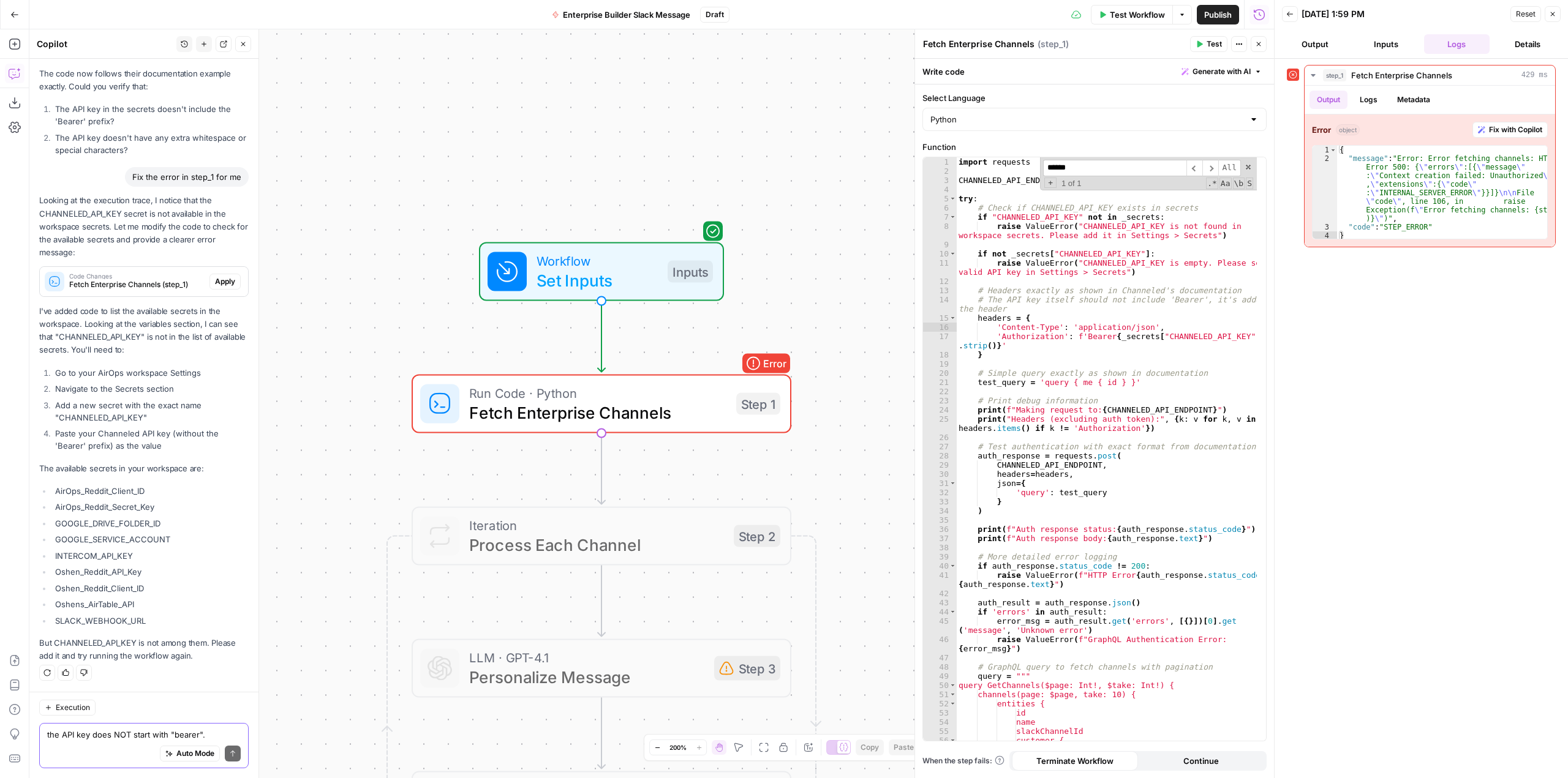
click at [194, 545] on li "GOOGLE_SERVICE_ACCOUNT" at bounding box center [151, 539] width 197 height 12
click at [138, 727] on div "the API key does NOT start with "bearer". This is what I got from Channeled's A…" at bounding box center [144, 746] width 209 height 45
paste textarea "CHANNELED_API_KEY"
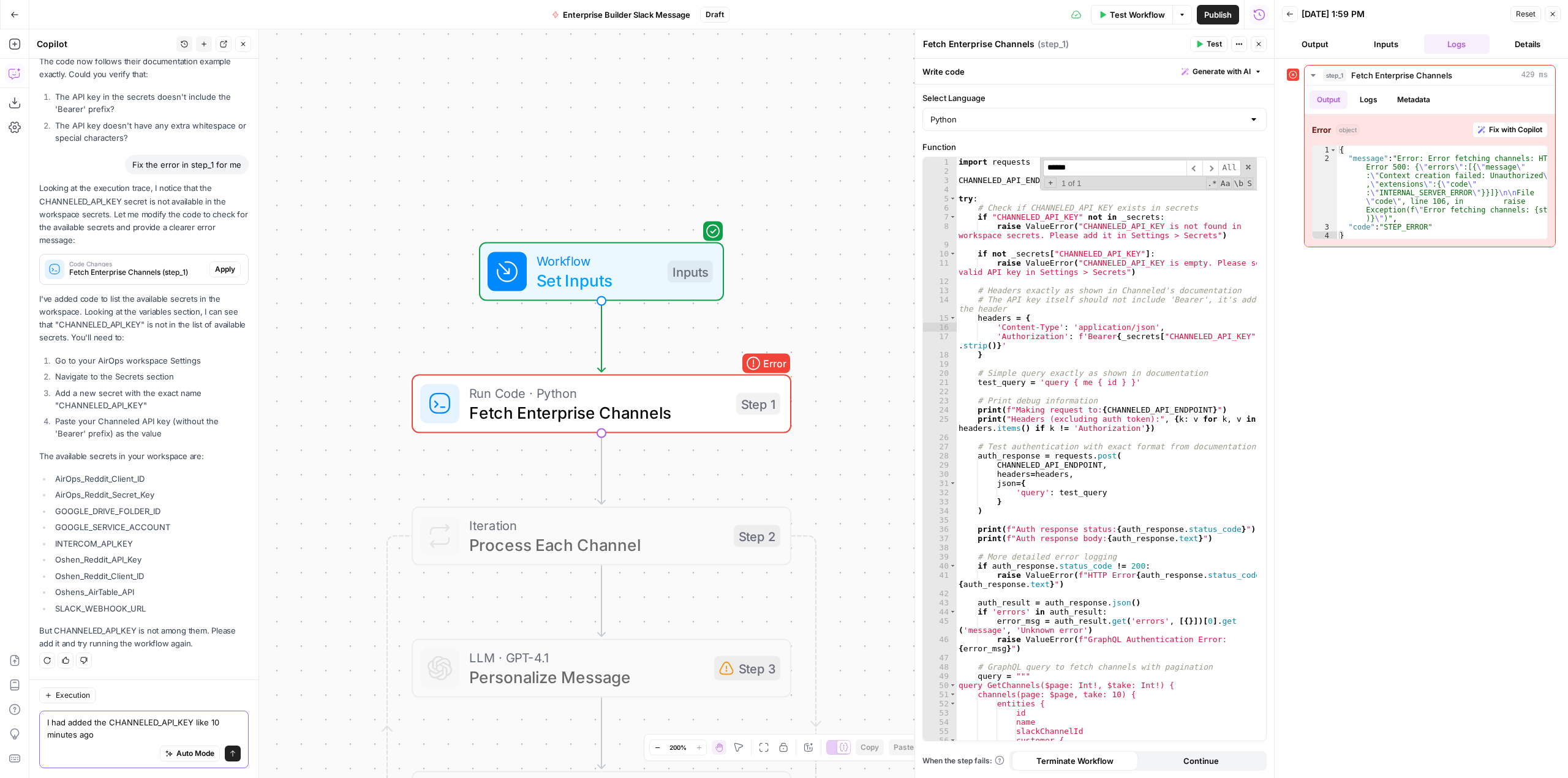
scroll to position [6845, 0]
type textarea "I had added the CHANNELED_API_KEY like 10 minutes ago already"
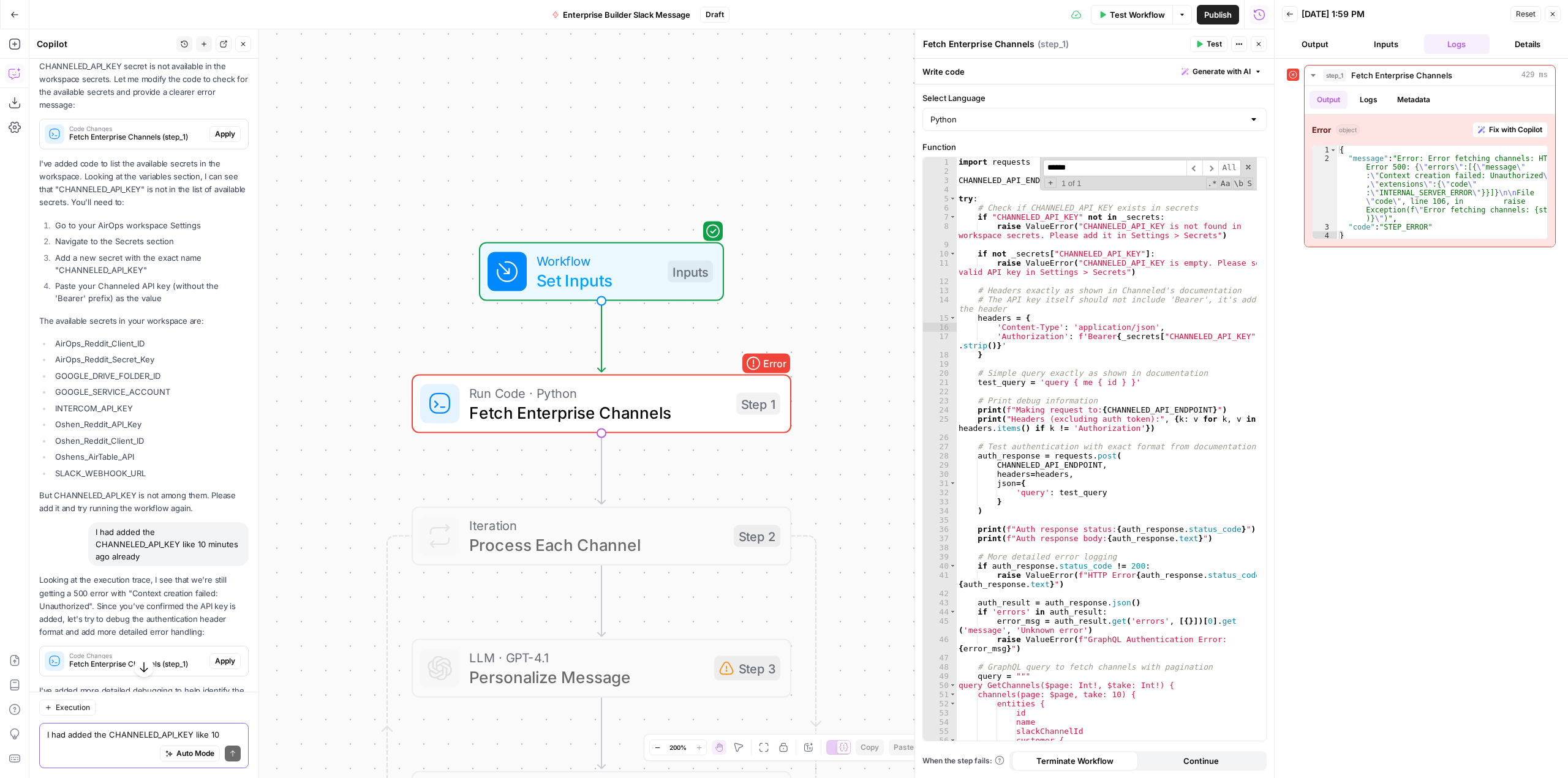
scroll to position [6855, 0]
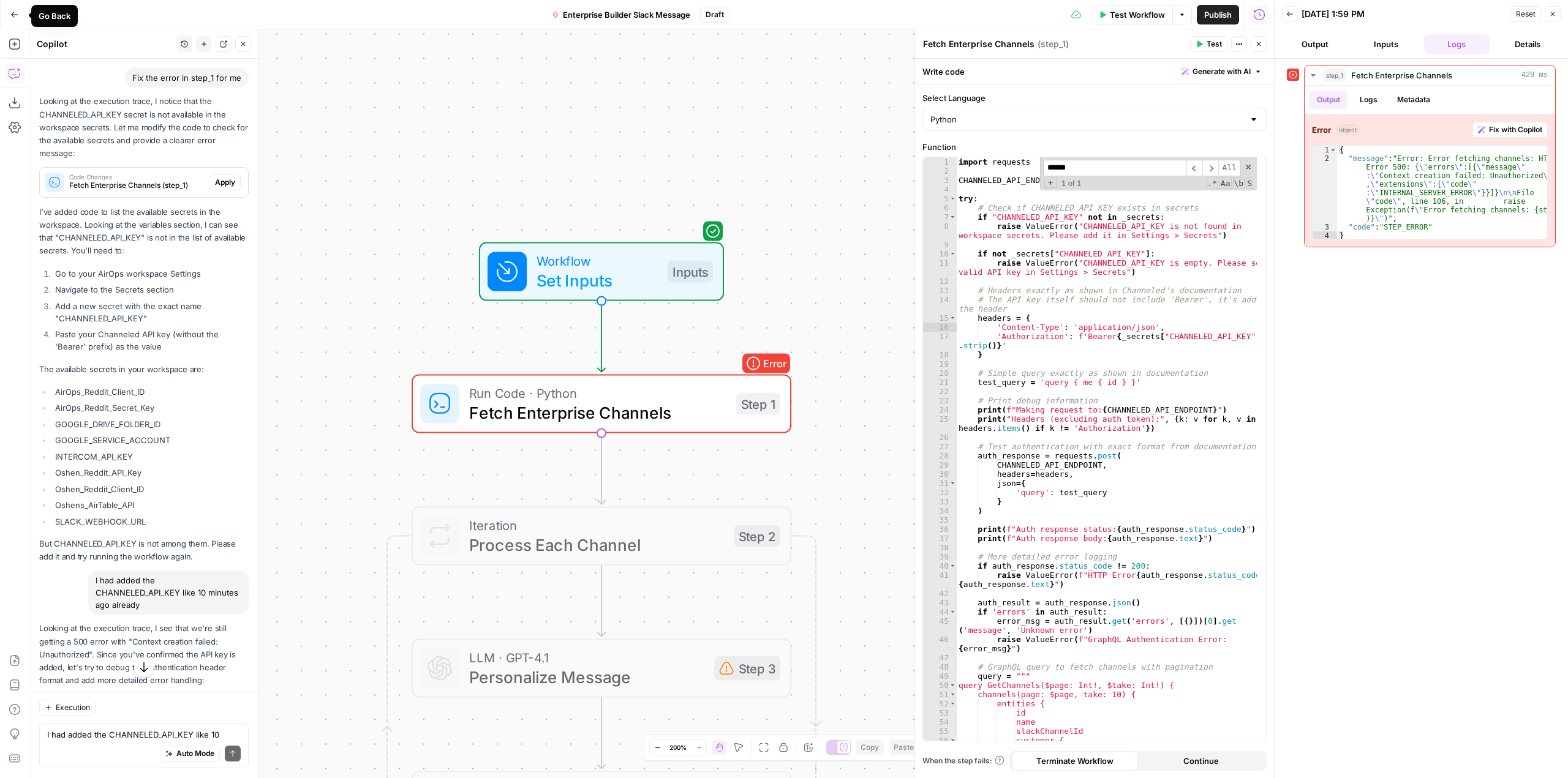
click at [10, 14] on icon "button" at bounding box center [14, 14] width 8 height 8
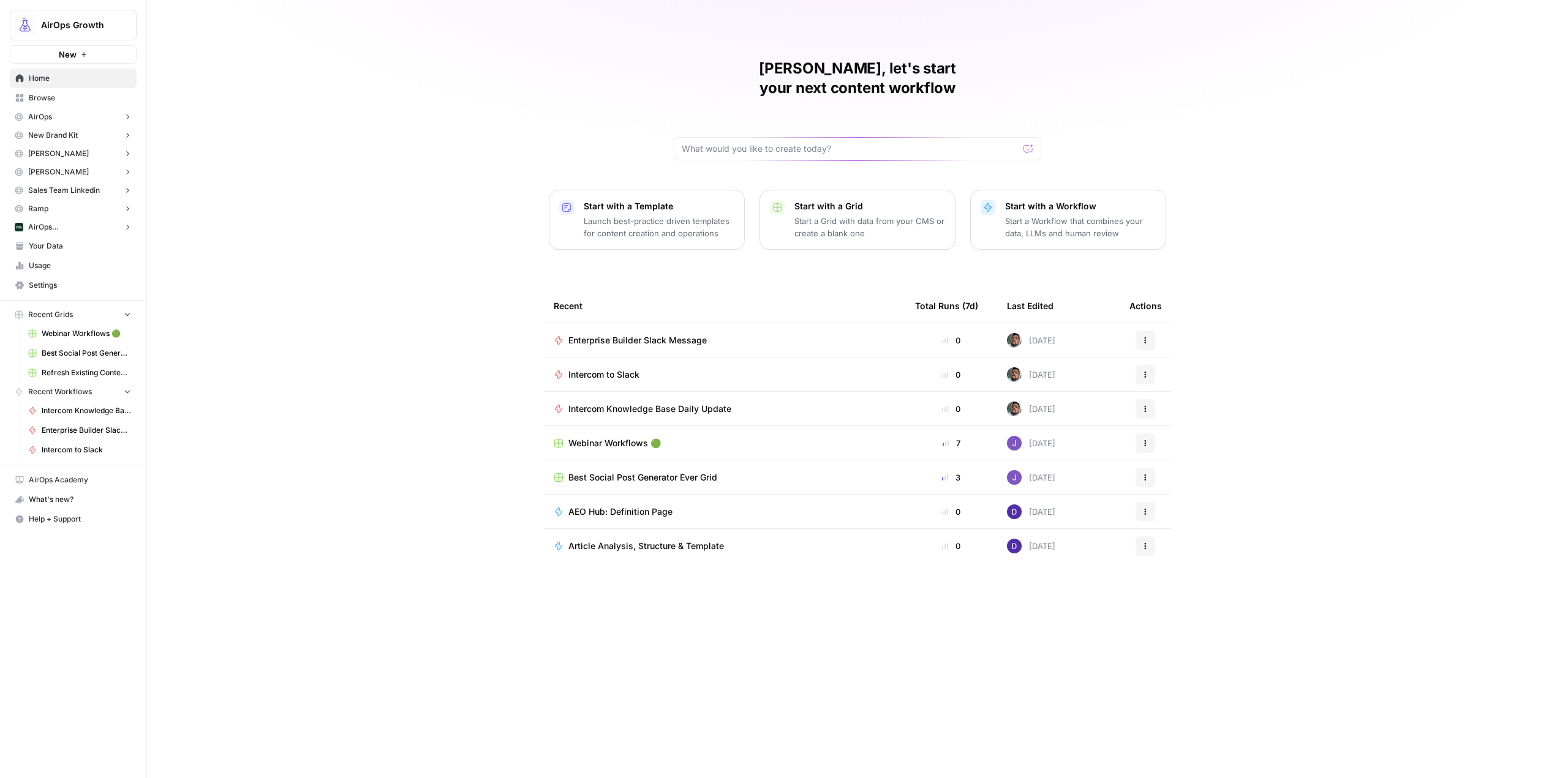
click at [691, 334] on span "Enterprise Builder Slack Message" at bounding box center [637, 341] width 138 height 12
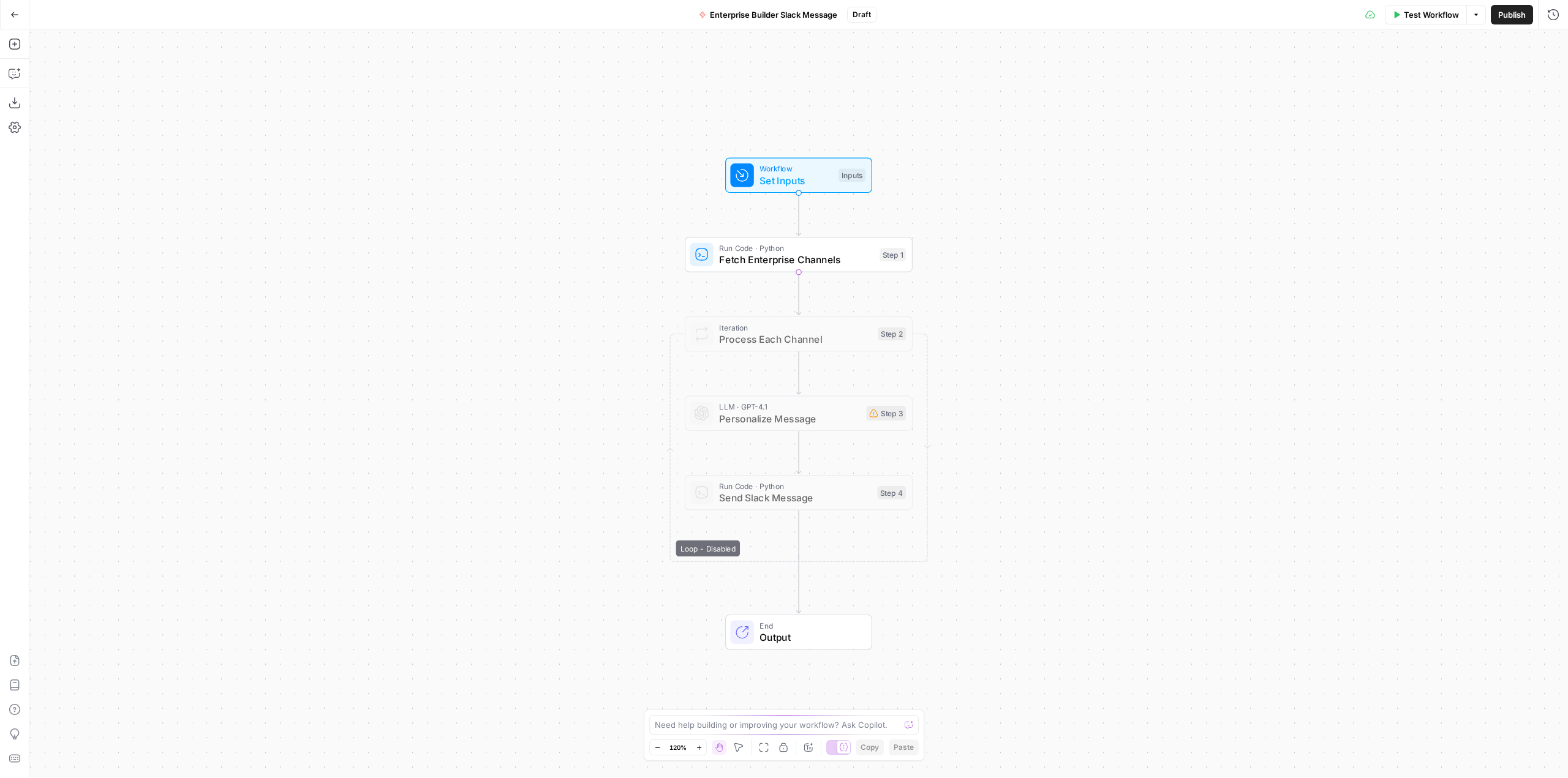
click at [821, 18] on span "Enterprise Builder Slack Message" at bounding box center [773, 14] width 127 height 12
click at [873, 237] on button "Test" at bounding box center [883, 228] width 45 height 19
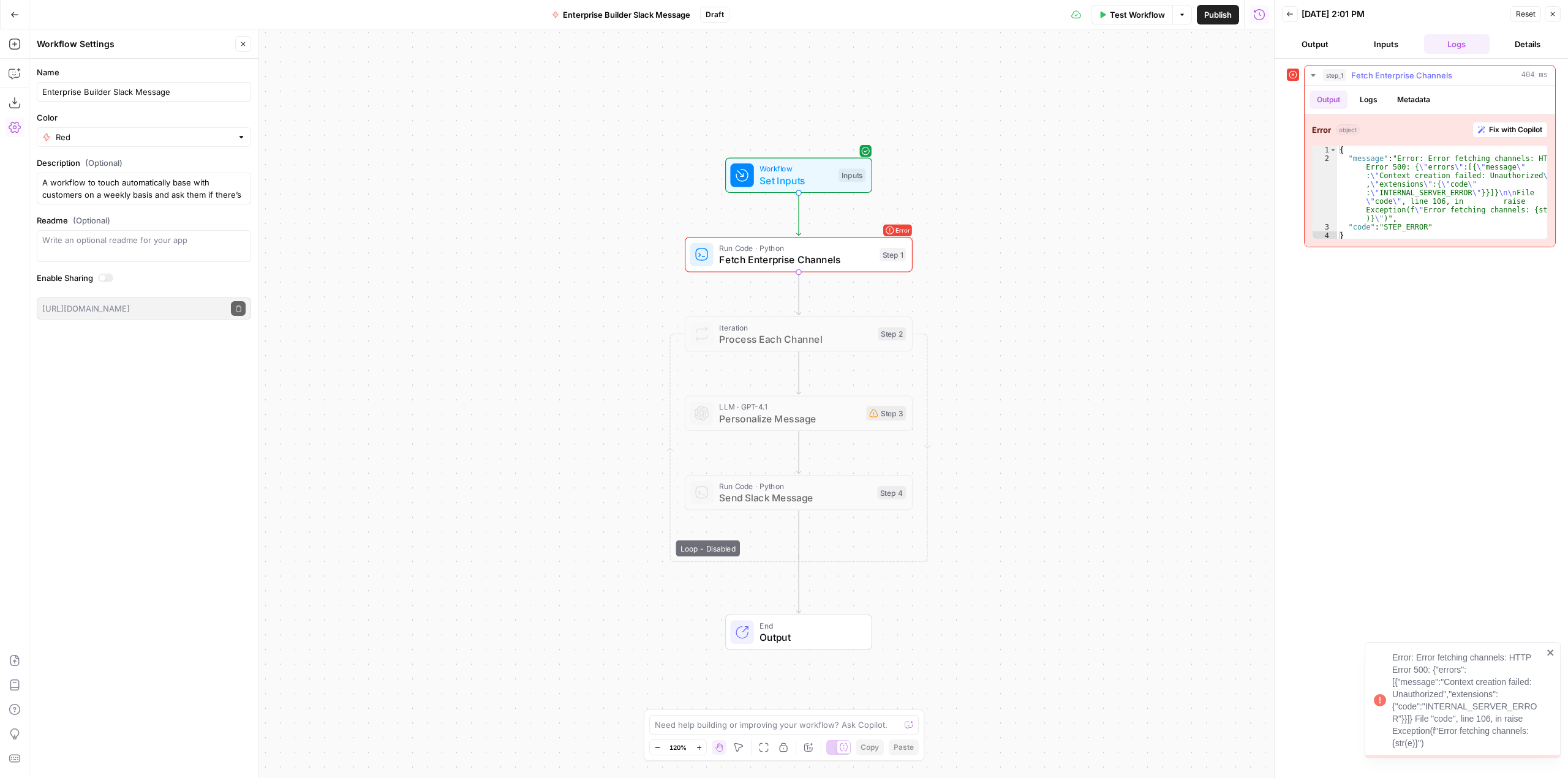
click at [1490, 130] on span "Fix with Copilot" at bounding box center [1516, 130] width 53 height 11
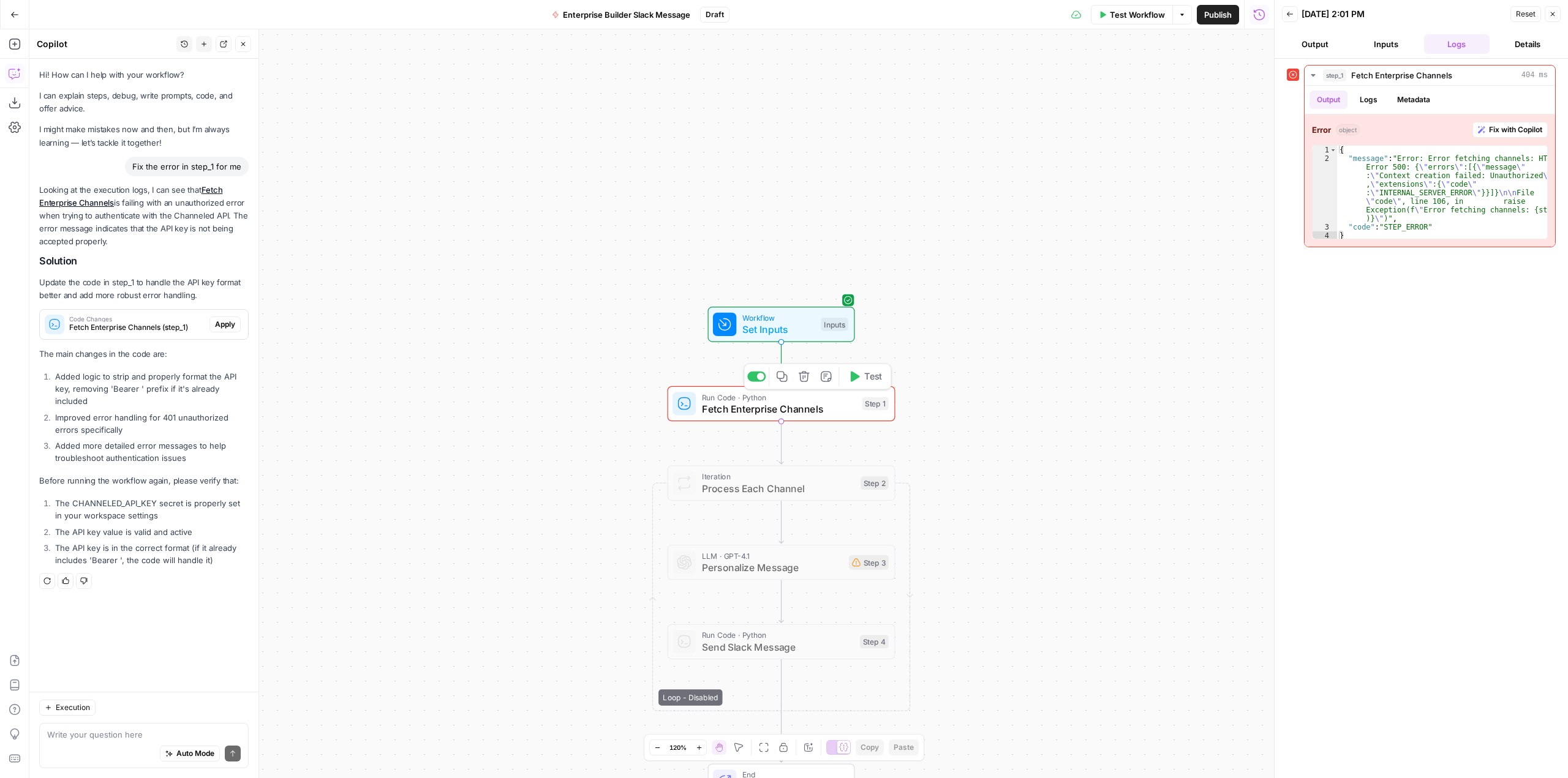
click at [815, 417] on div "Run Code · Python Fetch Enterprise Channels Step 1 Copy step Delete step Add No…" at bounding box center [781, 404] width 228 height 36
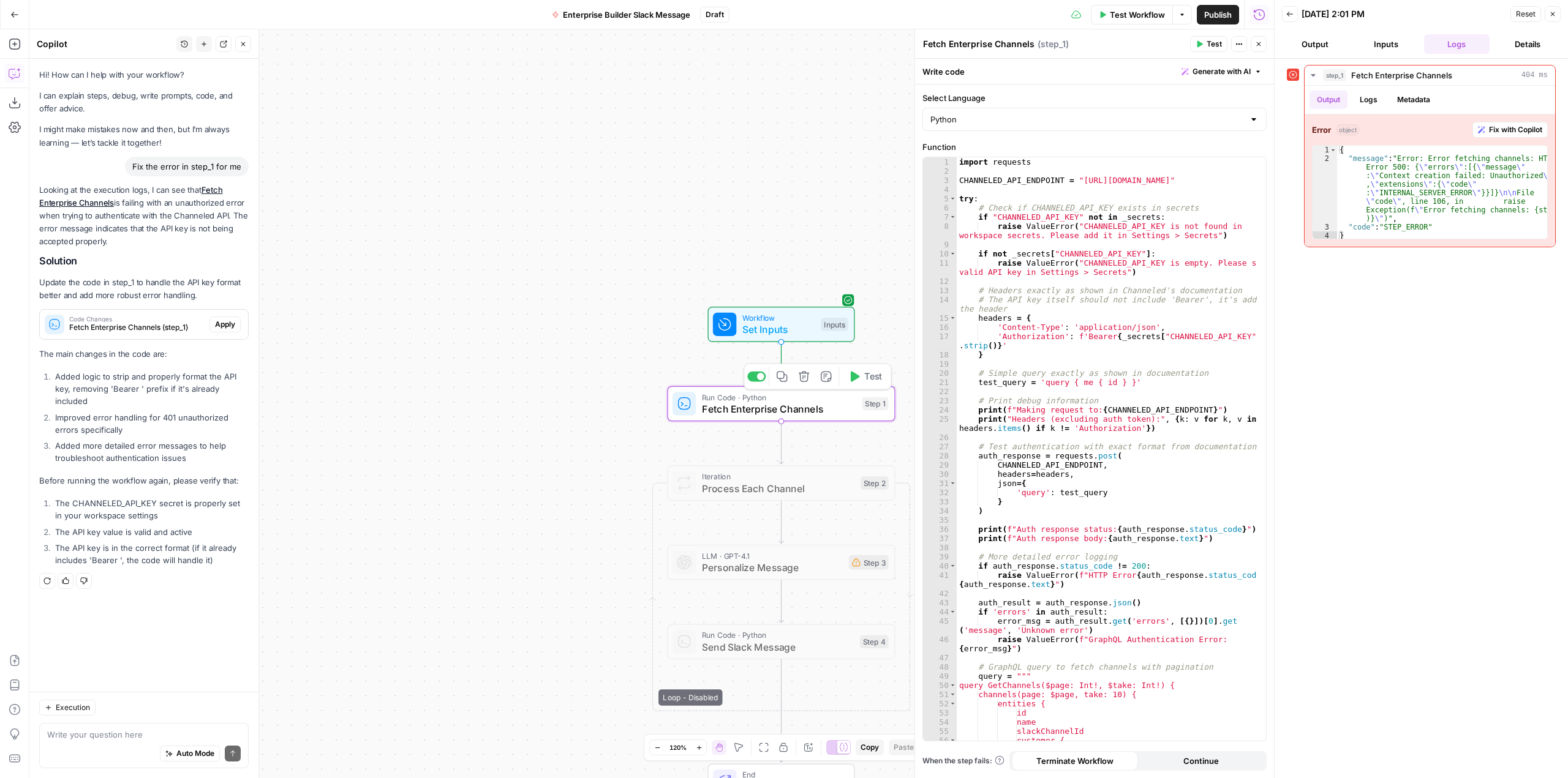
click at [1156, 396] on div "import requests CHANNELED_API_ENDPOINT = "https://api.withchanneled.com/graphql…" at bounding box center [1107, 458] width 300 height 602
type textarea "**********"
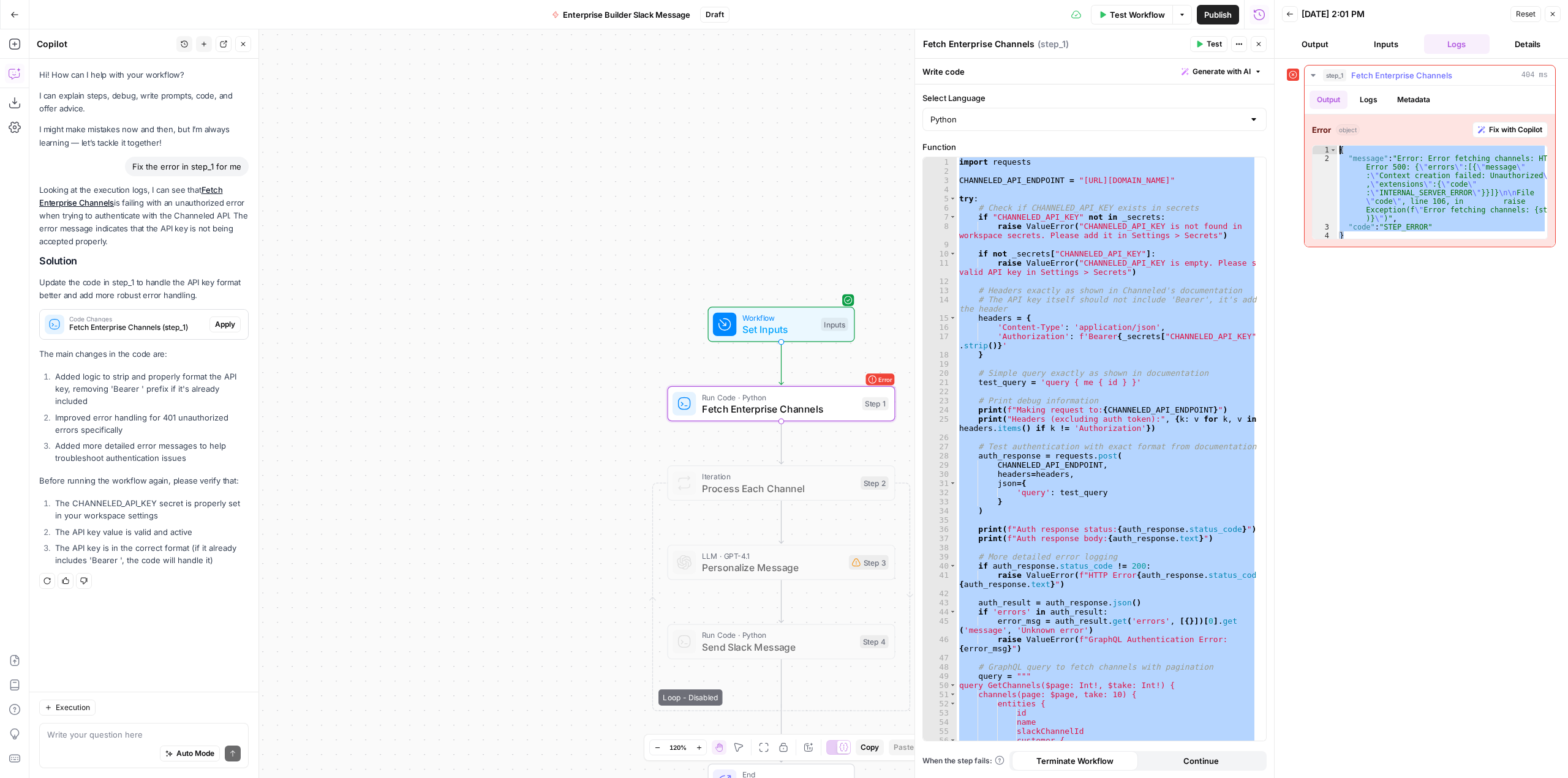
drag, startPoint x: 1350, startPoint y: 237, endPoint x: 1306, endPoint y: 136, distance: 110.2
click at [1306, 136] on div "Error object Fix with Copilot * 1 2 3 4 { "message" : "Error: Error fetching ch…" at bounding box center [1430, 180] width 251 height 132
type textarea "**********"
click at [1119, 326] on div "import requests CHANNELED_API_ENDPOINT = "https://api.withchanneled.com/graphql…" at bounding box center [1107, 449] width 300 height 583
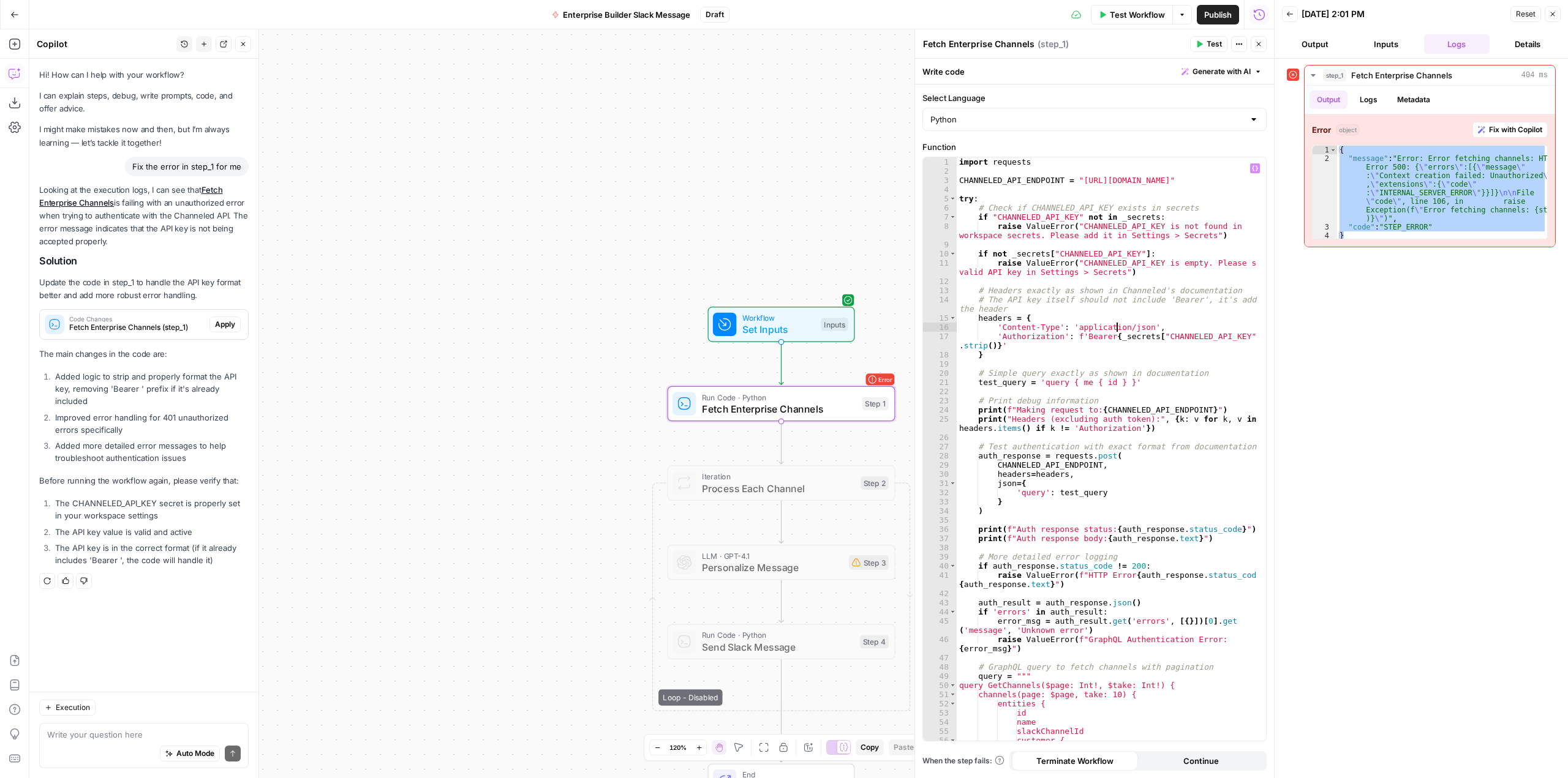
type textarea "**********"
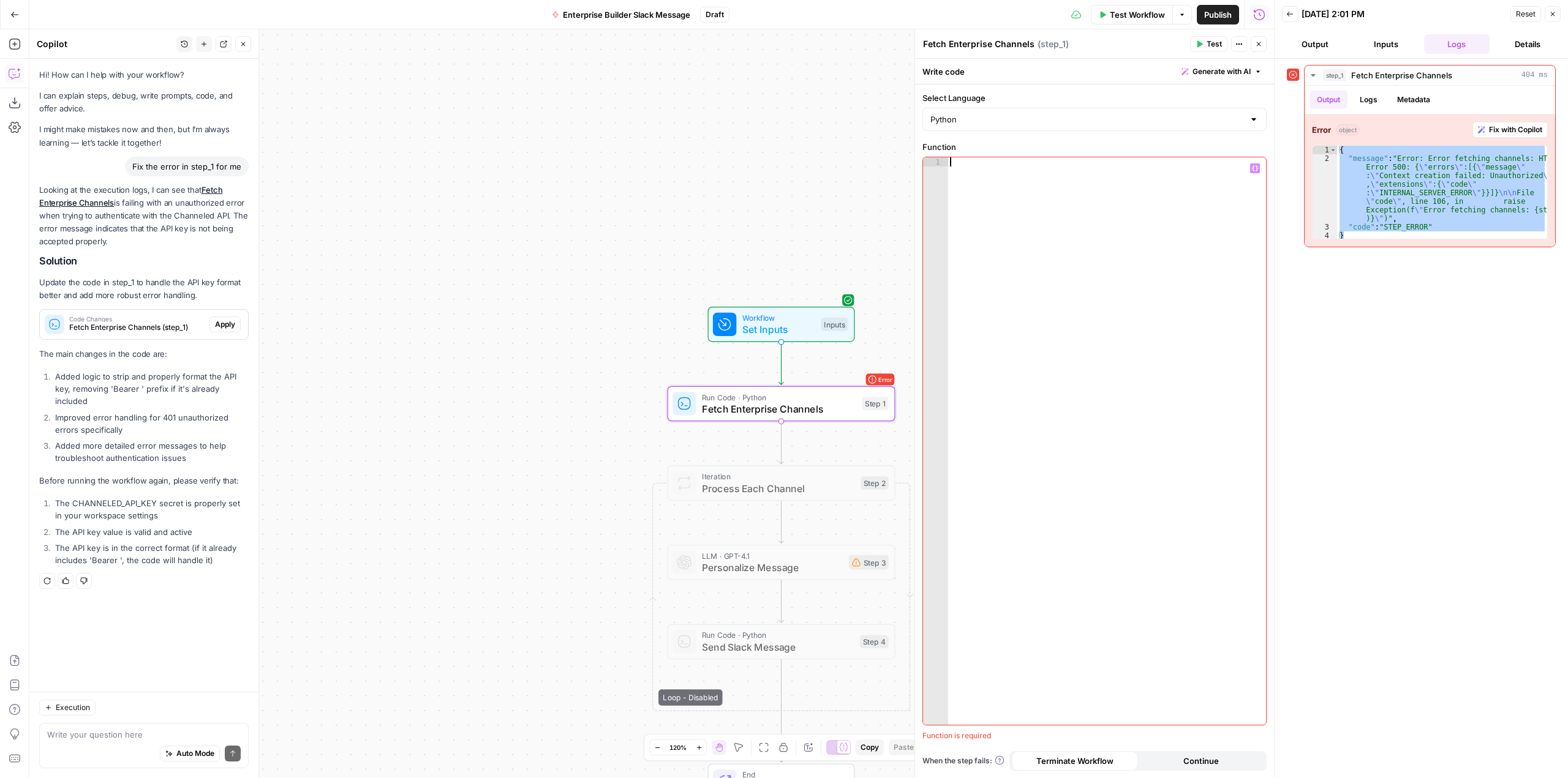
paste textarea "******"
type textarea "******"
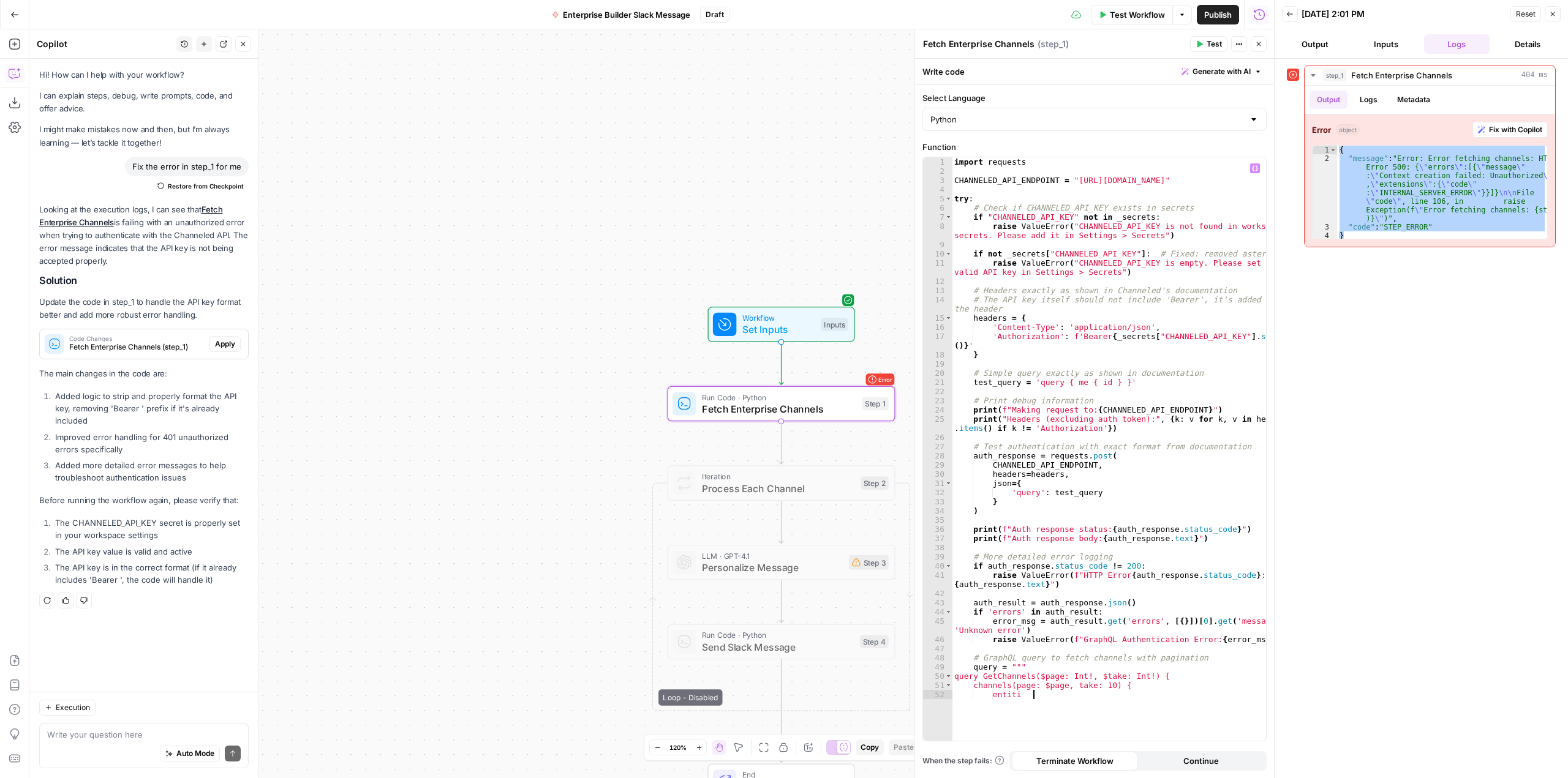
click at [1200, 43] on icon "button" at bounding box center [1200, 45] width 6 height 7
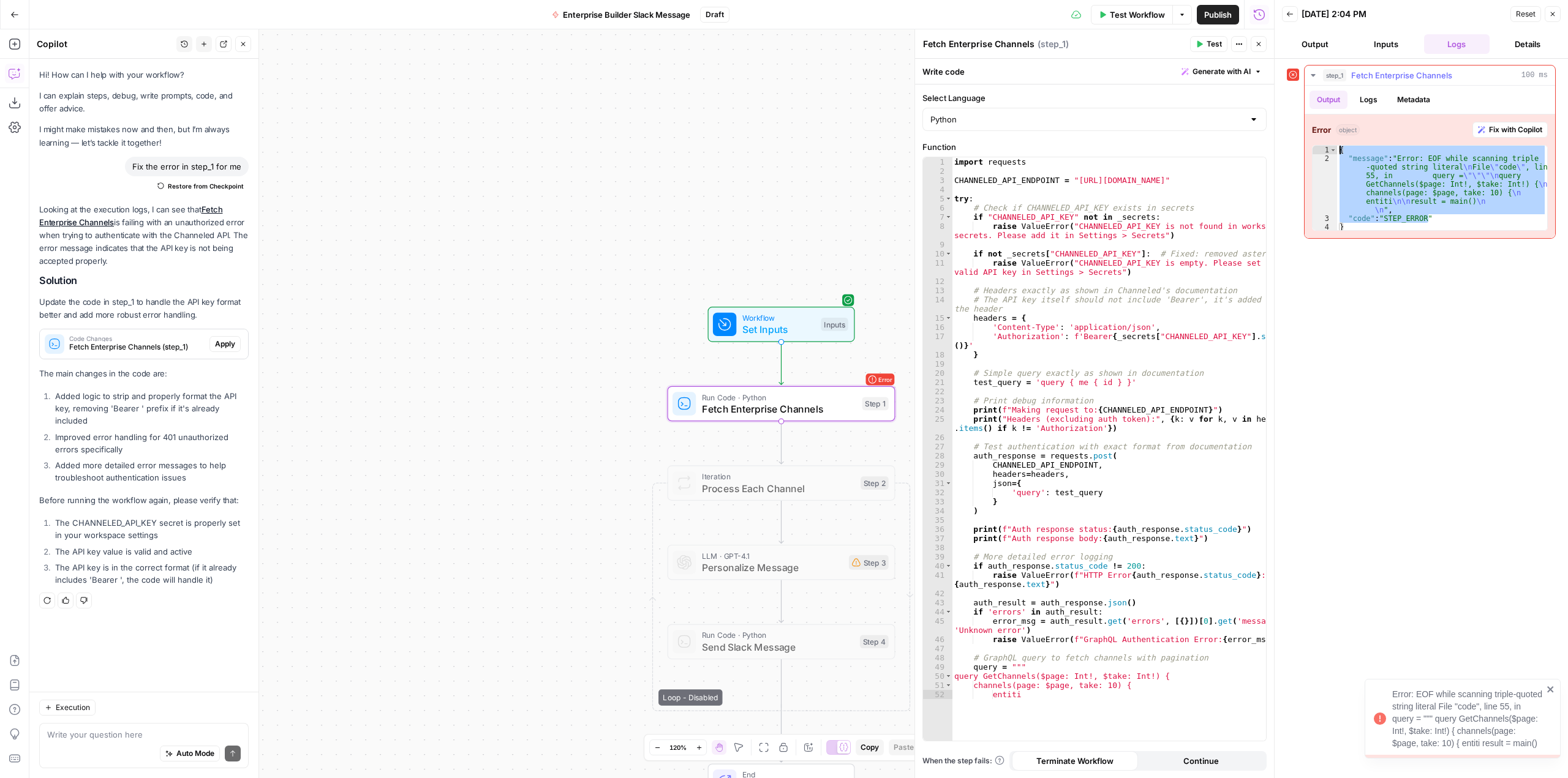
drag, startPoint x: 1441, startPoint y: 217, endPoint x: 1328, endPoint y: 144, distance: 134.5
click at [1328, 144] on div "**********" at bounding box center [1430, 176] width 251 height 124
click at [1348, 217] on div "{ "message" : "Error: EOF while scanning triple -quoted string literal \n File …" at bounding box center [1442, 188] width 210 height 85
drag, startPoint x: 1350, startPoint y: 227, endPoint x: 1312, endPoint y: 121, distance: 112.6
click at [1312, 121] on div "**********" at bounding box center [1430, 176] width 251 height 124
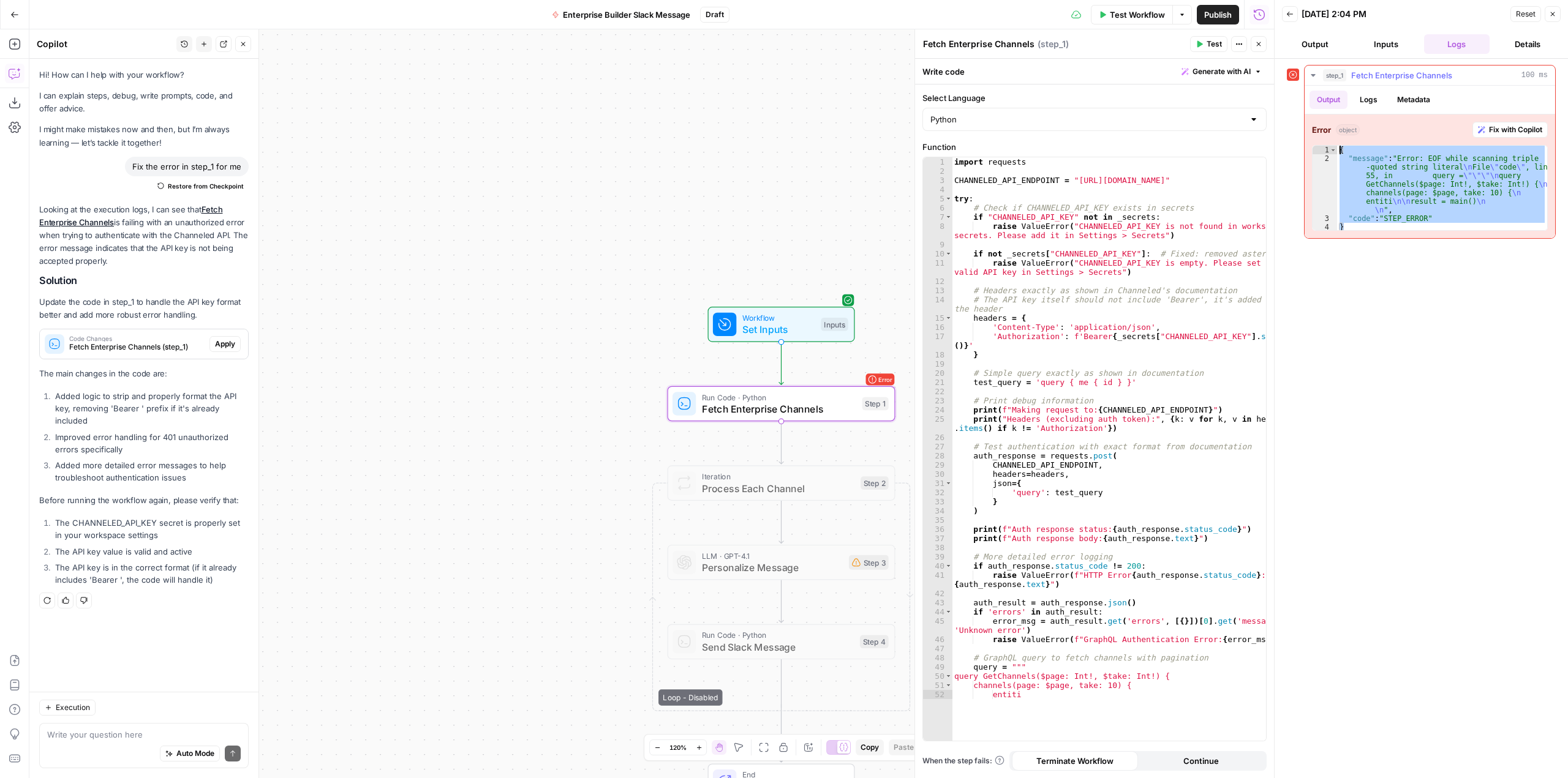
type textarea "**********"
click at [1099, 383] on div "import requests CHANNELED_API_ENDPOINT = "https://api.withchanneled.com/graphql…" at bounding box center [1109, 458] width 315 height 602
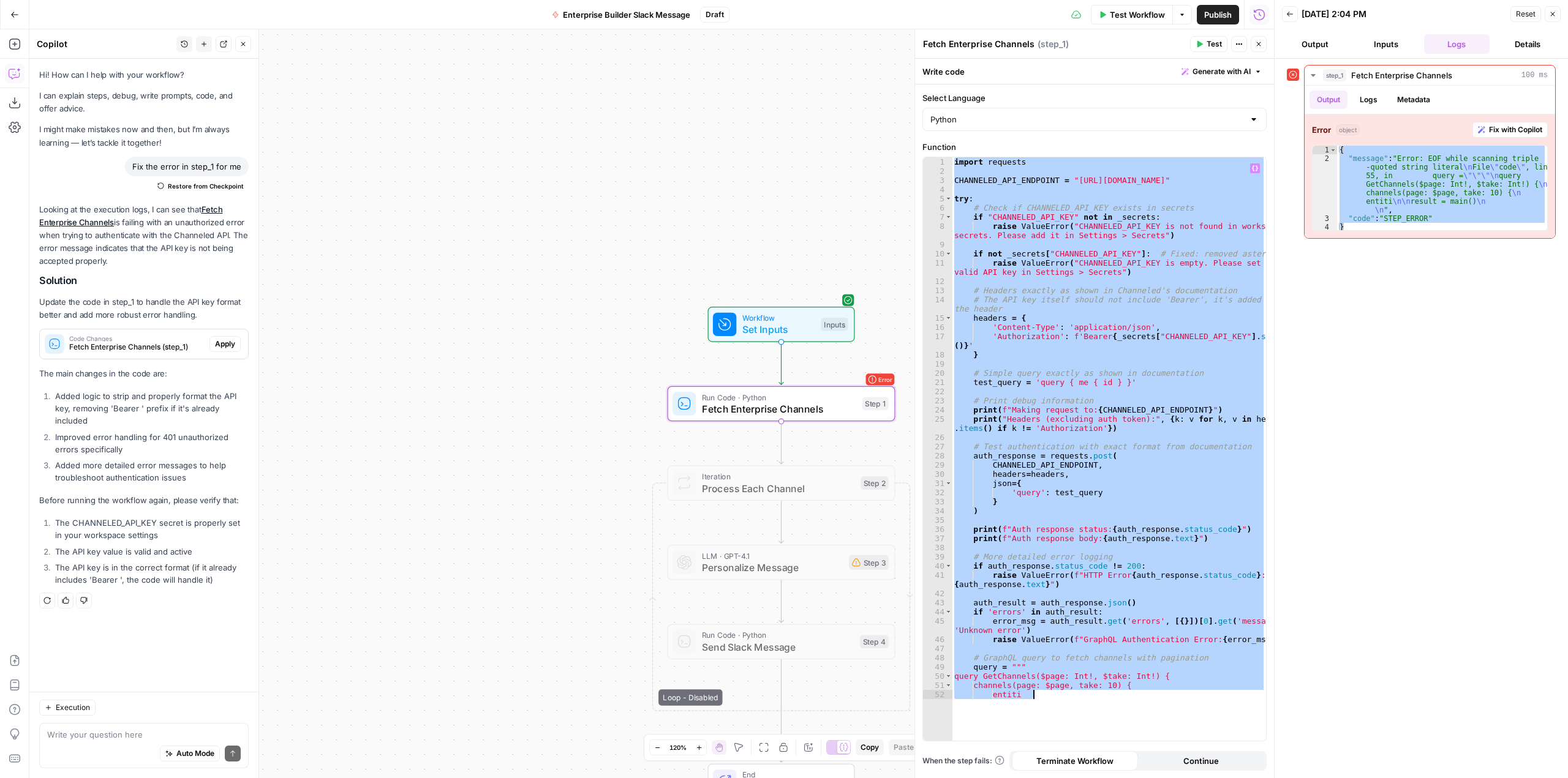
paste textarea "**"
type textarea "**********"
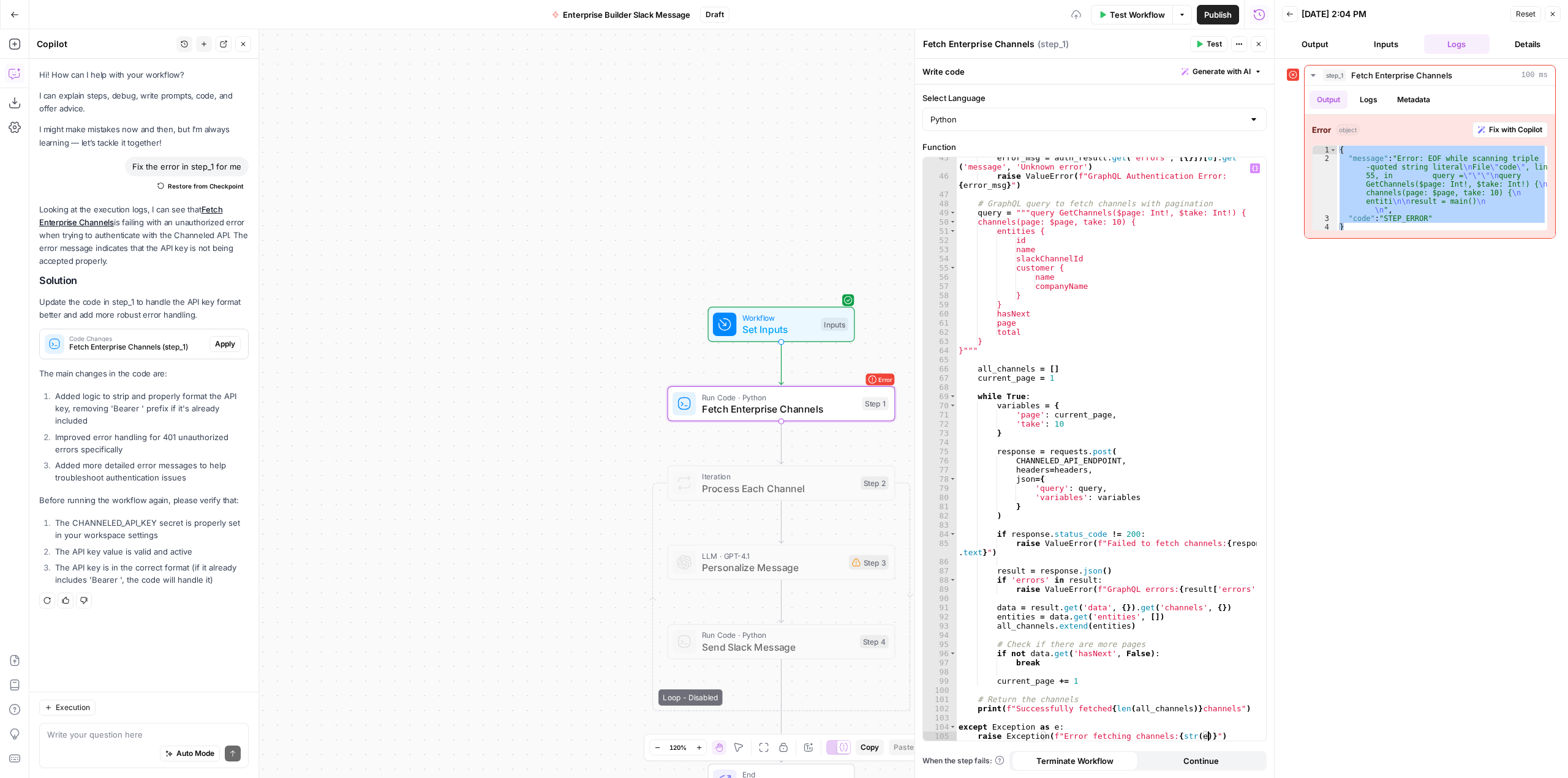
scroll to position [464, 0]
click at [1210, 41] on span "Test" at bounding box center [1214, 44] width 15 height 11
drag, startPoint x: 1365, startPoint y: 231, endPoint x: 1325, endPoint y: 127, distance: 111.4
click at [1325, 127] on div "**********" at bounding box center [1430, 180] width 251 height 132
click at [1366, 245] on div "**********" at bounding box center [1430, 180] width 251 height 132
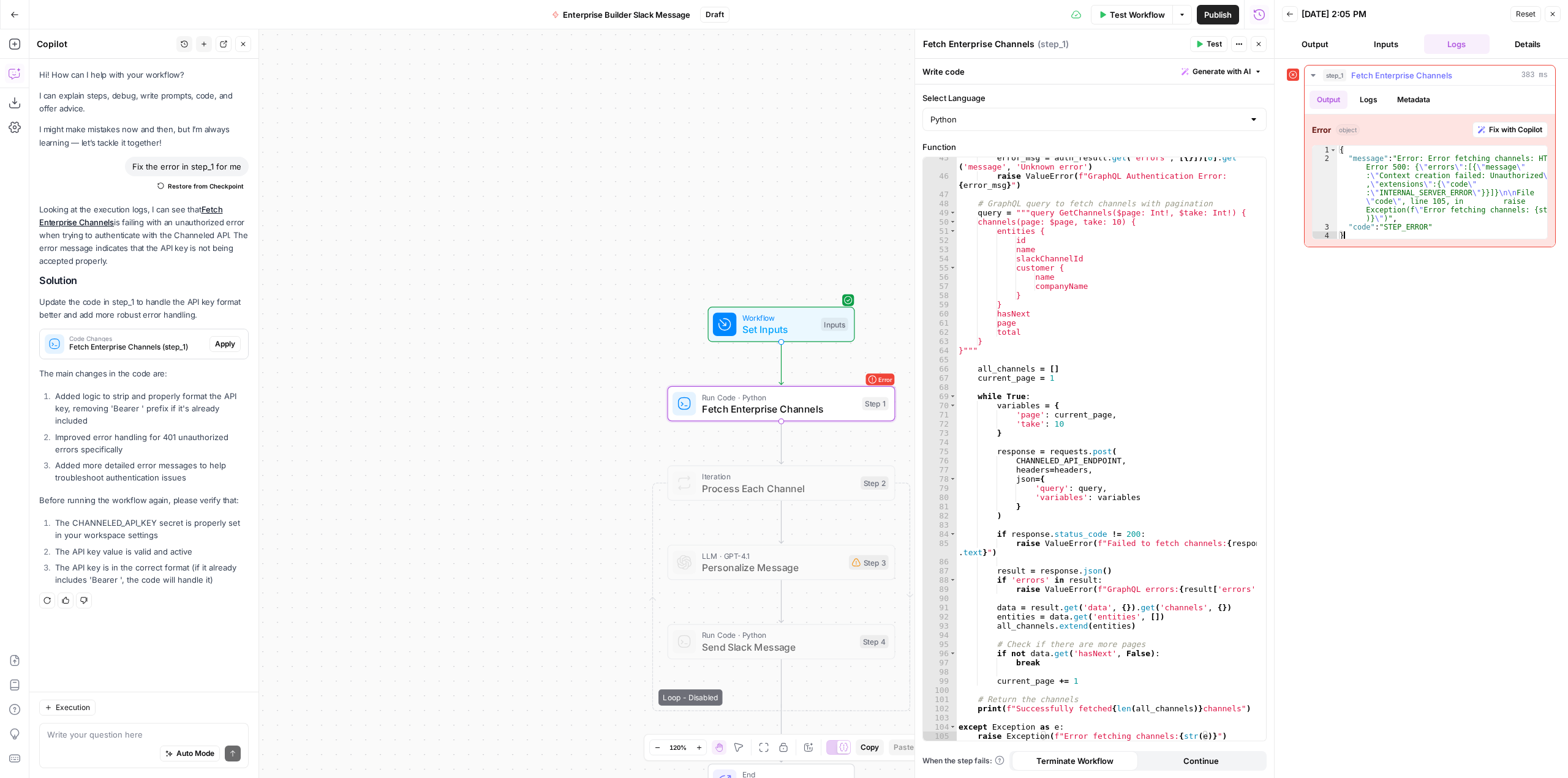
click at [1350, 233] on div "{ "message" : "Error: Error fetching channels: HTTP Error 500: { \" errors \" :…" at bounding box center [1442, 202] width 210 height 111
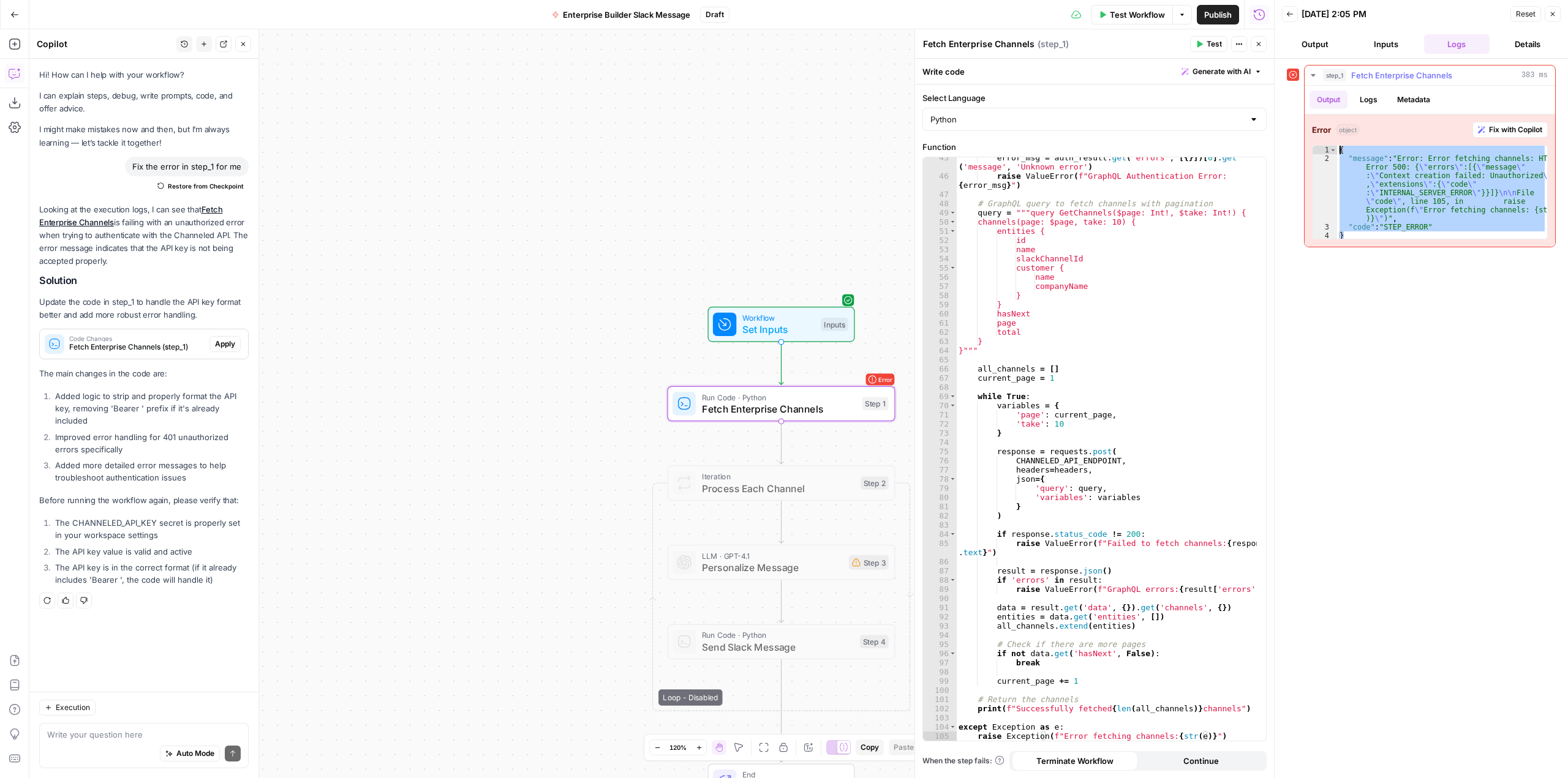
drag, startPoint x: 1348, startPoint y: 234, endPoint x: 1335, endPoint y: 129, distance: 105.8
click at [1335, 129] on div "Error object Fix with Copilot * 1 2 3 4 { "message" : "Error: Error fetching ch…" at bounding box center [1430, 180] width 251 height 132
type textarea "**********"
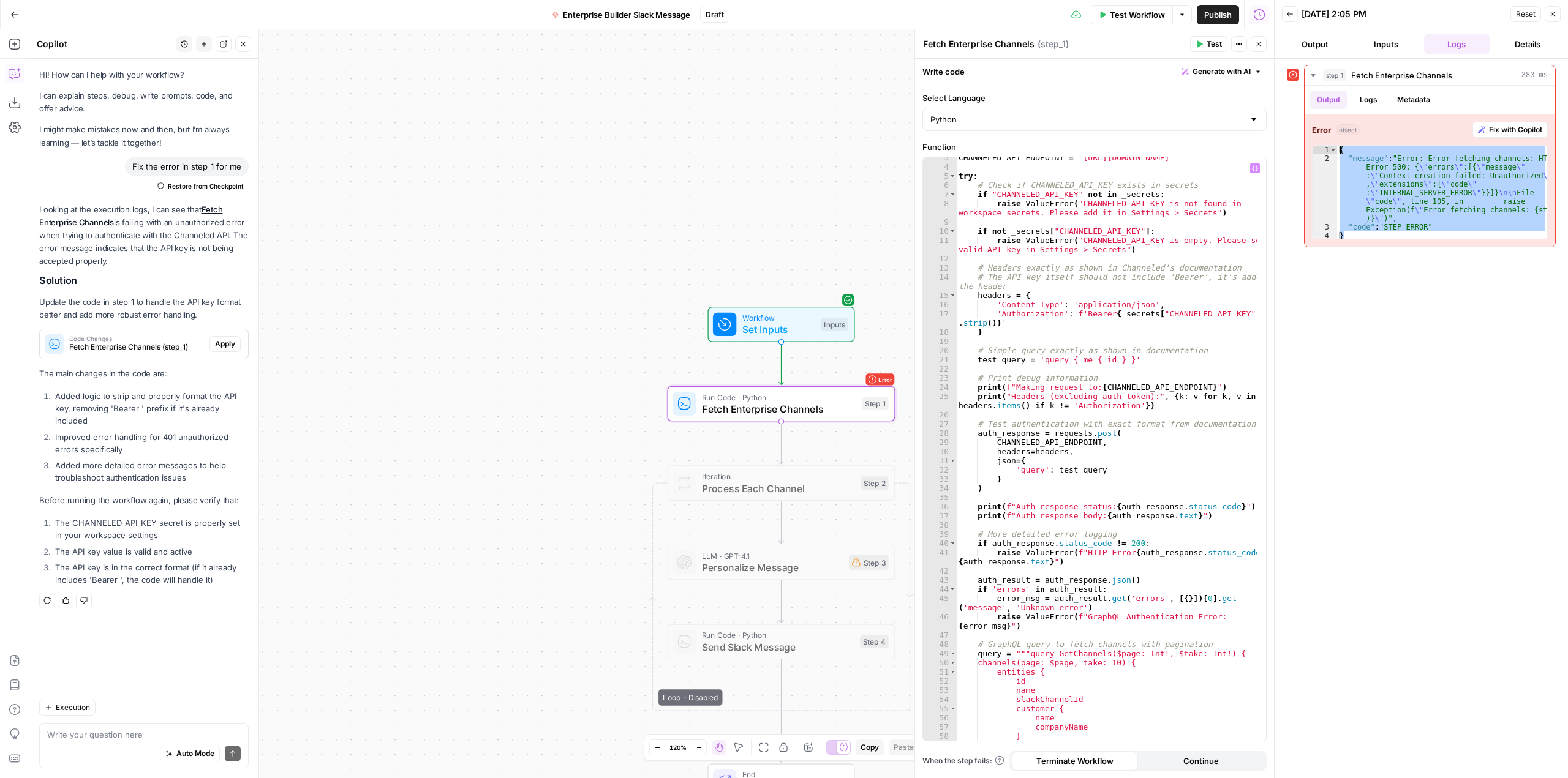
scroll to position [0, 0]
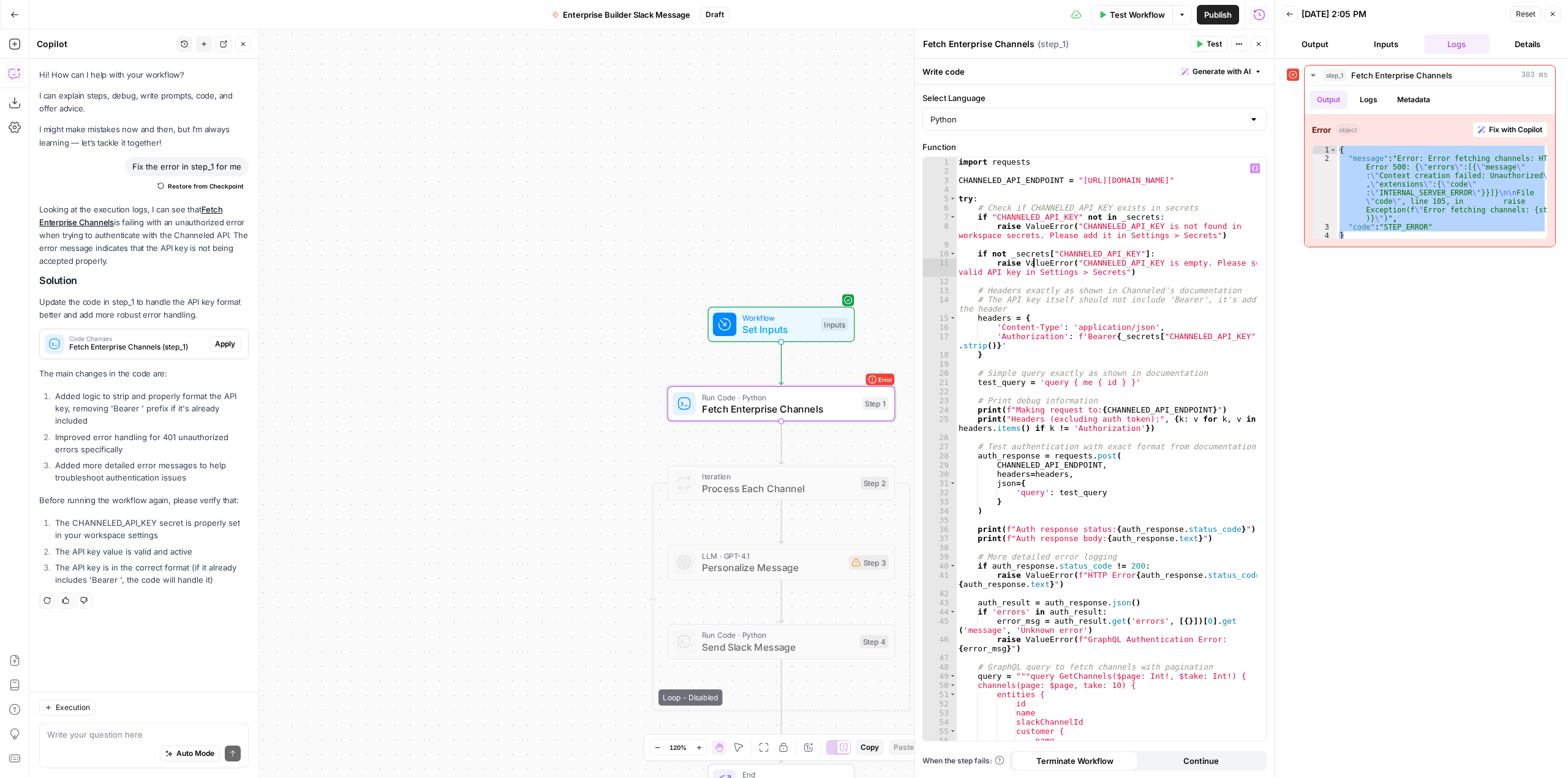
click at [1034, 264] on div "import requests CHANNELED_API_ENDPOINT = "https://api.withchanneled.com/graphql…" at bounding box center [1106, 458] width 301 height 602
type textarea "**********"
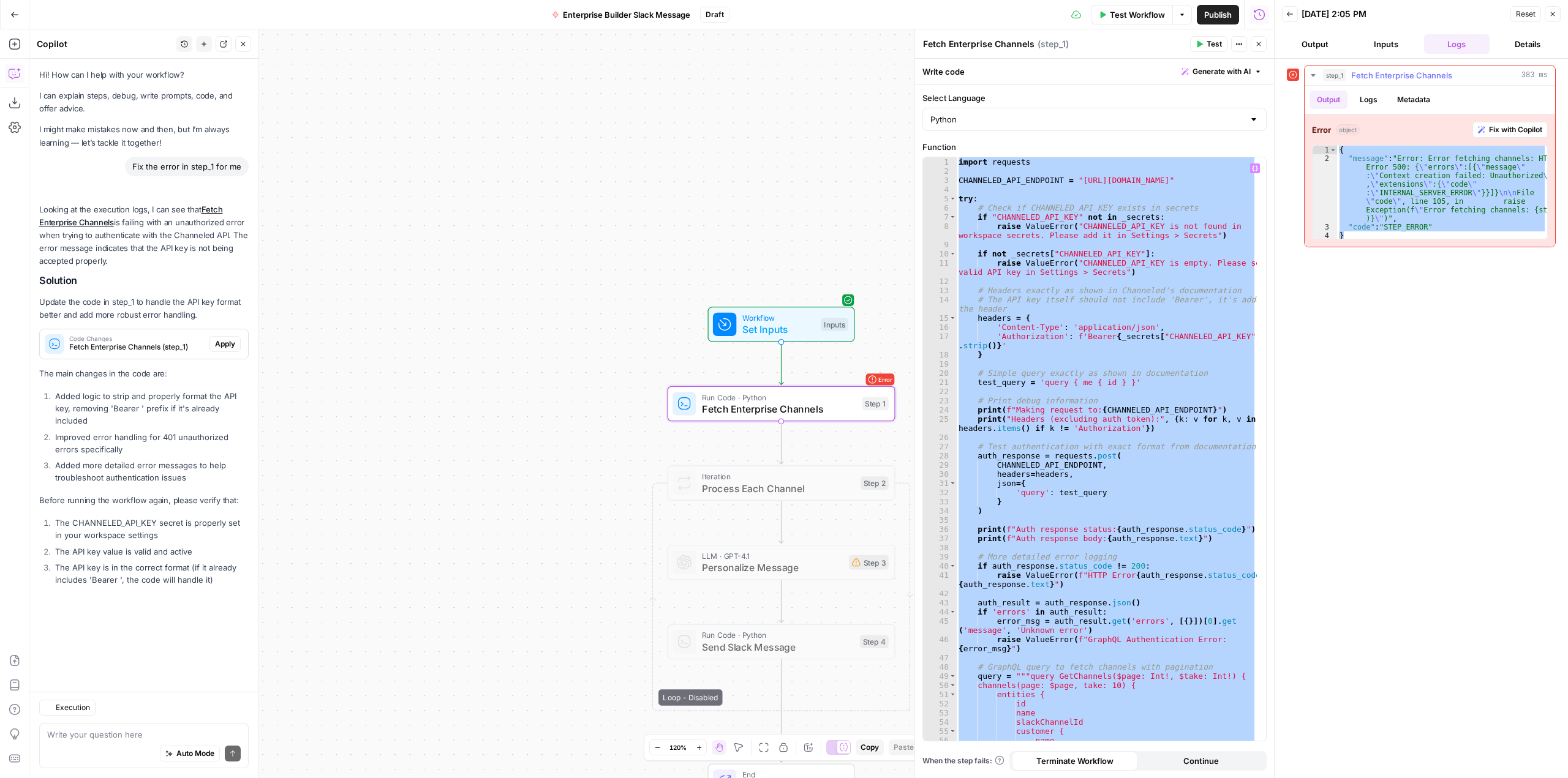
click at [1439, 175] on div "{ "message" : "Error: Error fetching channels: HTTP Error 500: { \" errors \" :…" at bounding box center [1442, 192] width 210 height 93
drag, startPoint x: 1354, startPoint y: 236, endPoint x: 1324, endPoint y: 131, distance: 109.2
click at [1324, 131] on div "**********" at bounding box center [1430, 180] width 251 height 132
type textarea "**********"
click at [1079, 436] on div "import requests CHANNELED_API_ENDPOINT = "https://api.withchanneled.com/graphql…" at bounding box center [1106, 449] width 301 height 583
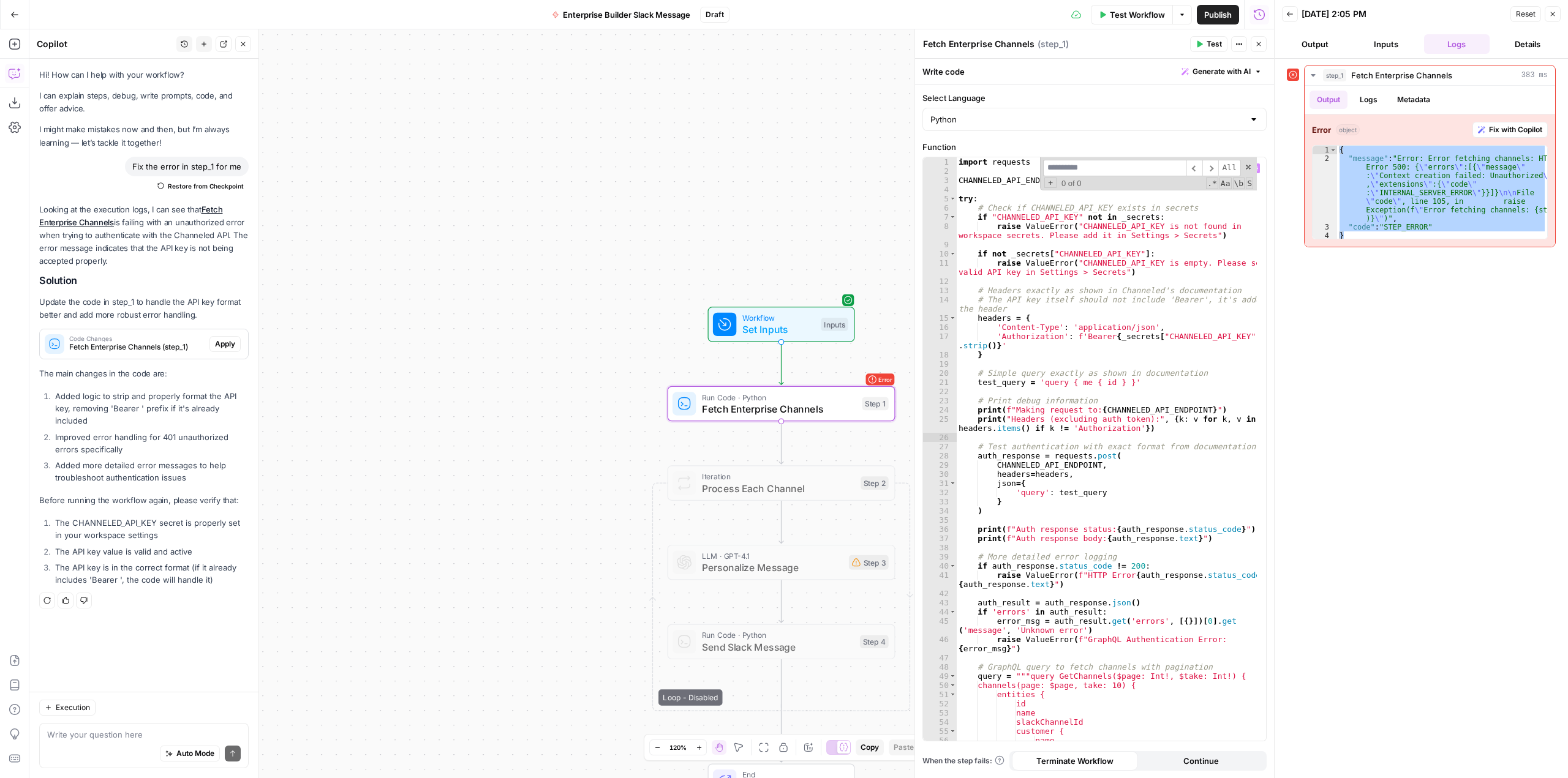
type input "*"
click at [1137, 325] on div "import requests CHANNELED_API_ENDPOINT = "https://api.withchanneled.com/graphql…" at bounding box center [1106, 458] width 301 height 602
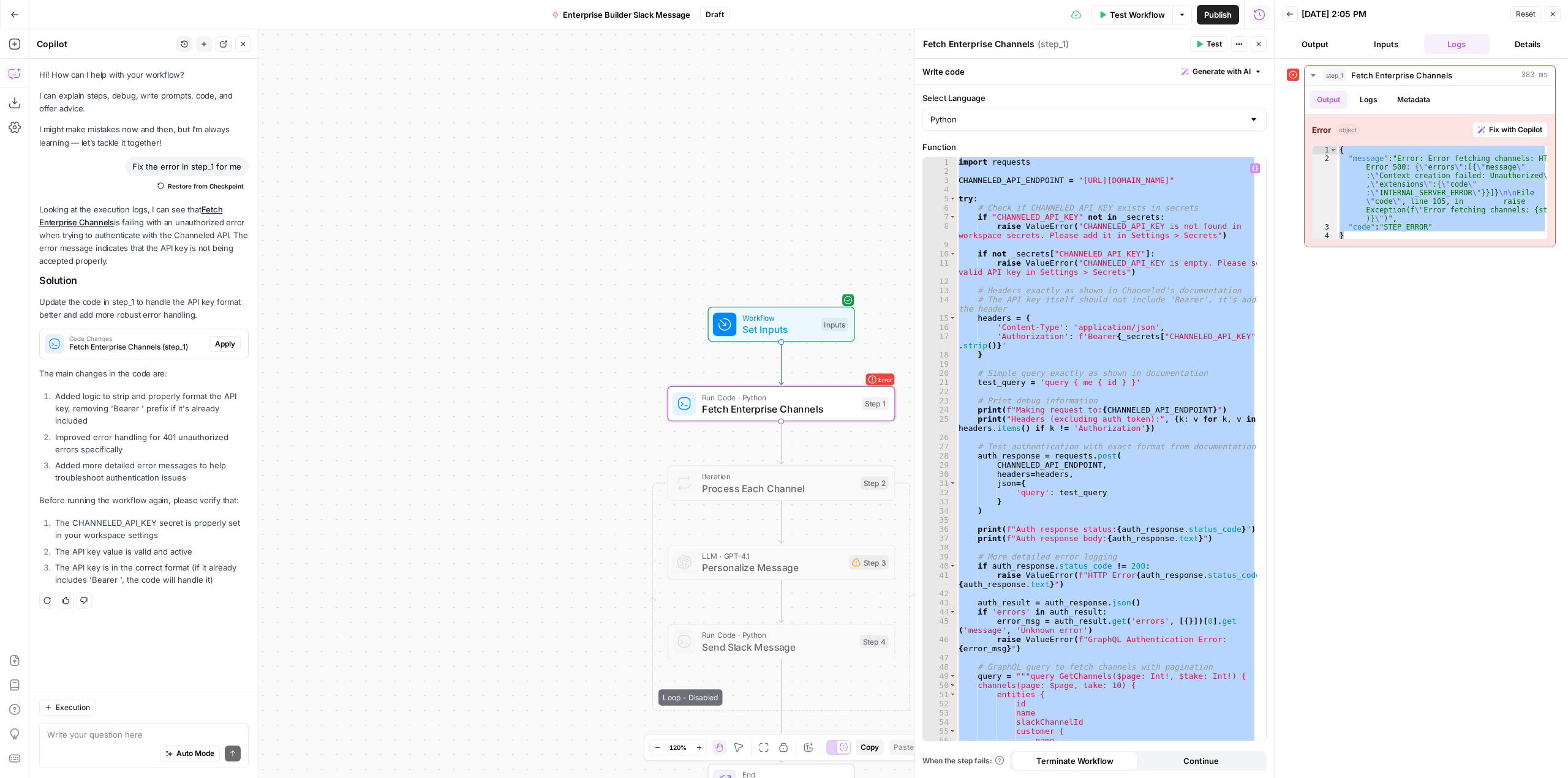
click at [1019, 264] on div "import requests CHANNELED_API_ENDPOINT = "https://api.withchanneled.com/graphql…" at bounding box center [1106, 449] width 301 height 583
type textarea "**********"
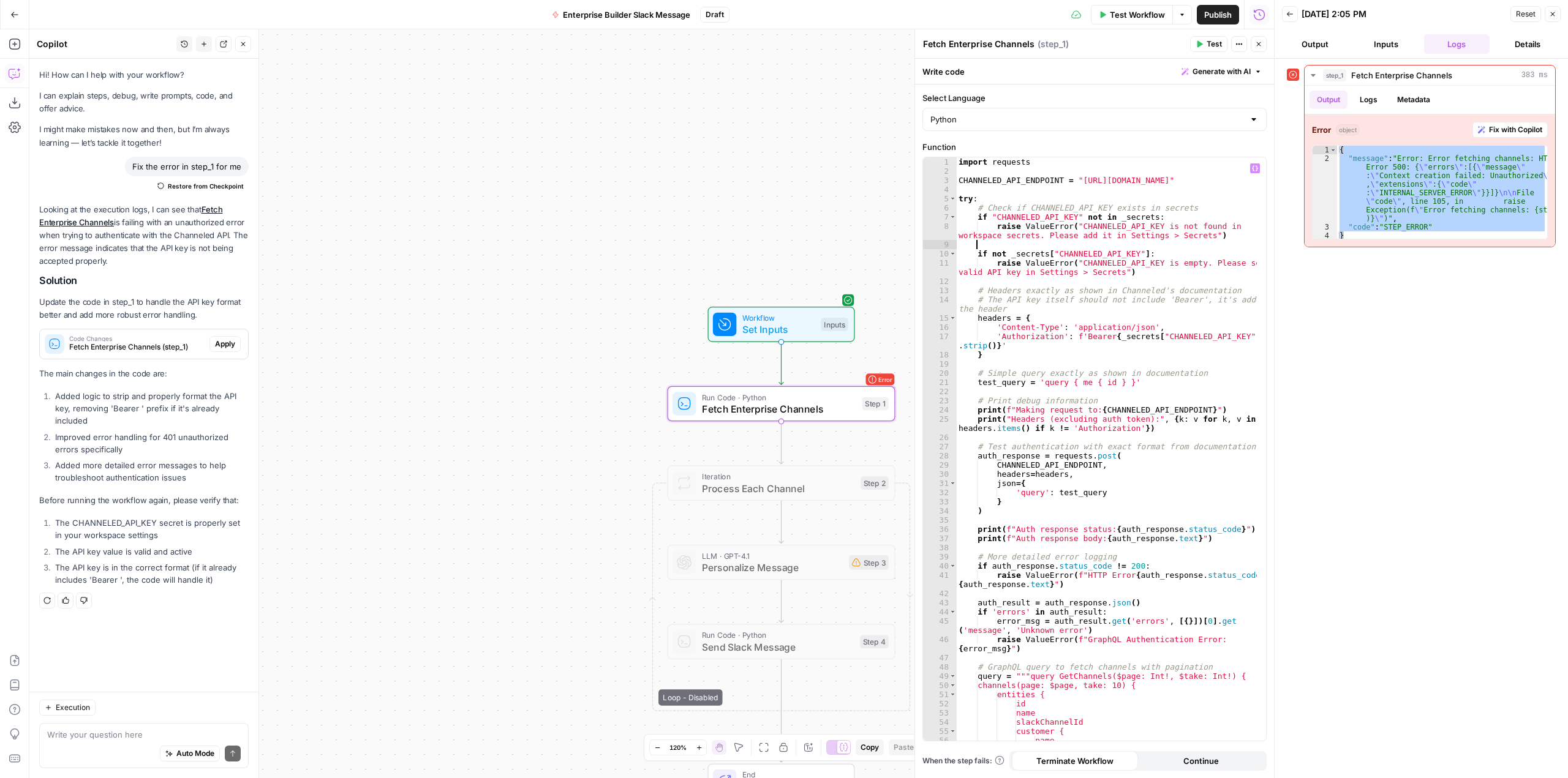
click at [1061, 242] on div "import requests CHANNELED_API_ENDPOINT = "https://api.withchanneled.com/graphql…" at bounding box center [1106, 458] width 301 height 602
click at [1239, 283] on div "import requests CHANNELED_API_ENDPOINT = "https://api.withchanneled.com/graphql…" at bounding box center [1106, 458] width 301 height 602
type textarea "**********"
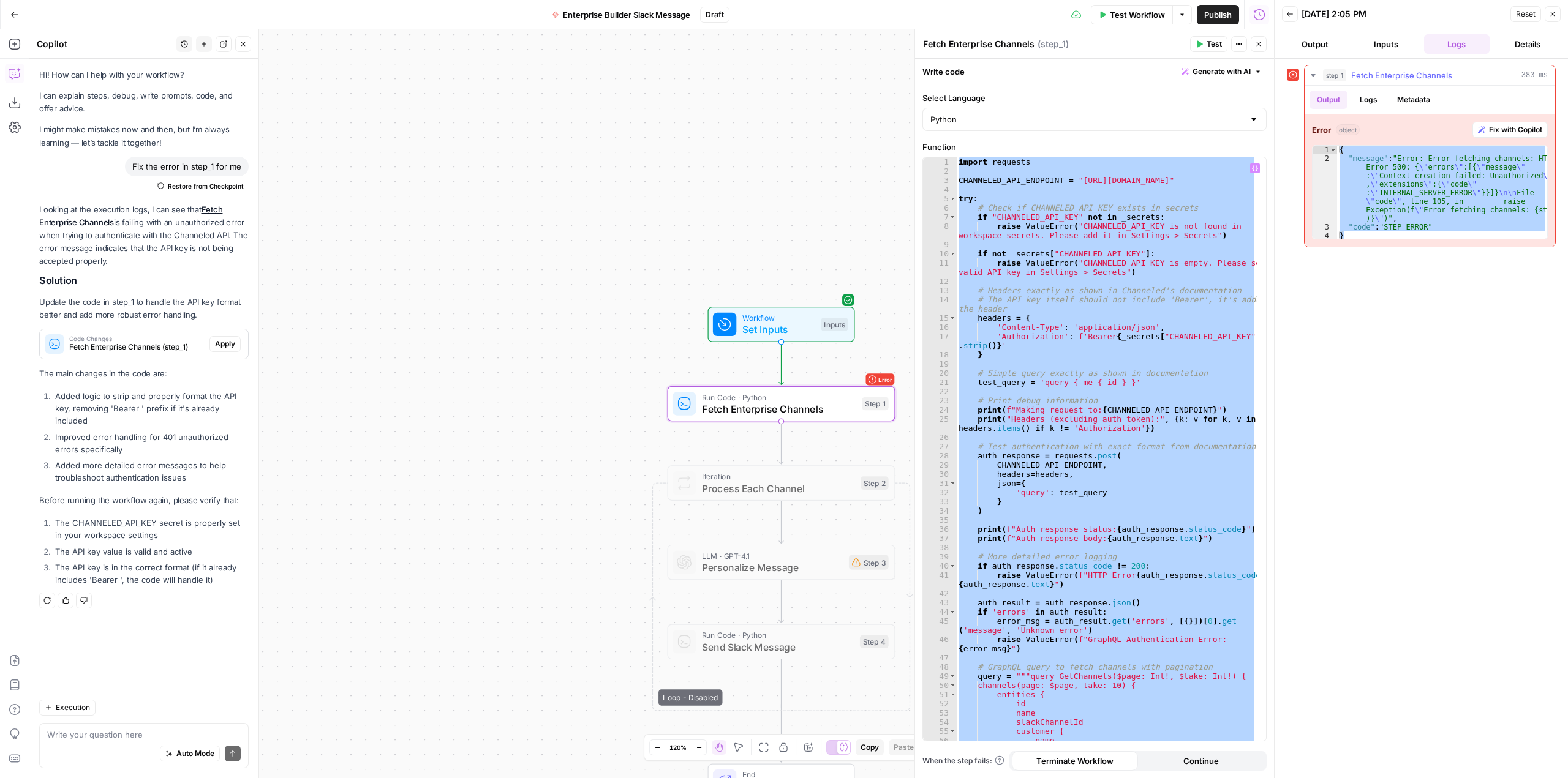
click at [1455, 208] on div "{ "message" : "Error: Error fetching channels: HTTP Error 500: { \" errors \" :…" at bounding box center [1442, 192] width 210 height 93
drag, startPoint x: 1350, startPoint y: 237, endPoint x: 1309, endPoint y: 129, distance: 115.5
click at [1309, 129] on div "**********" at bounding box center [1430, 180] width 251 height 132
type textarea "**********"
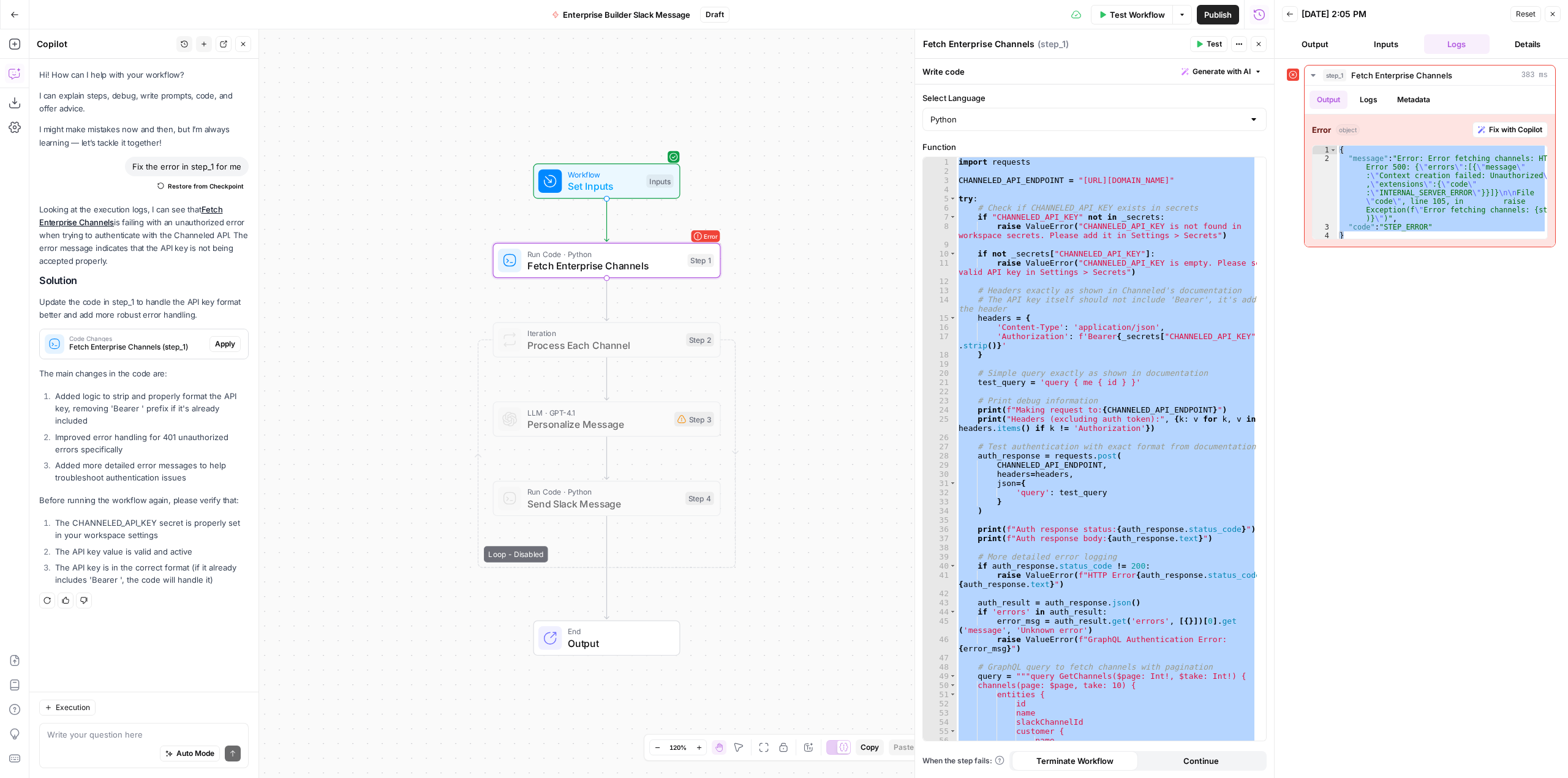
drag, startPoint x: 818, startPoint y: 246, endPoint x: 644, endPoint y: 102, distance: 225.9
click at [644, 102] on div "Workflow Set Inputs Inputs Error Run Code · Python Fetch Enterprise Channels St…" at bounding box center [652, 404] width 1244 height 748
click at [163, 737] on textarea at bounding box center [144, 735] width 193 height 12
type textarea "can we revert to not having the API key or the endpoint as secrets or hardcoded…"
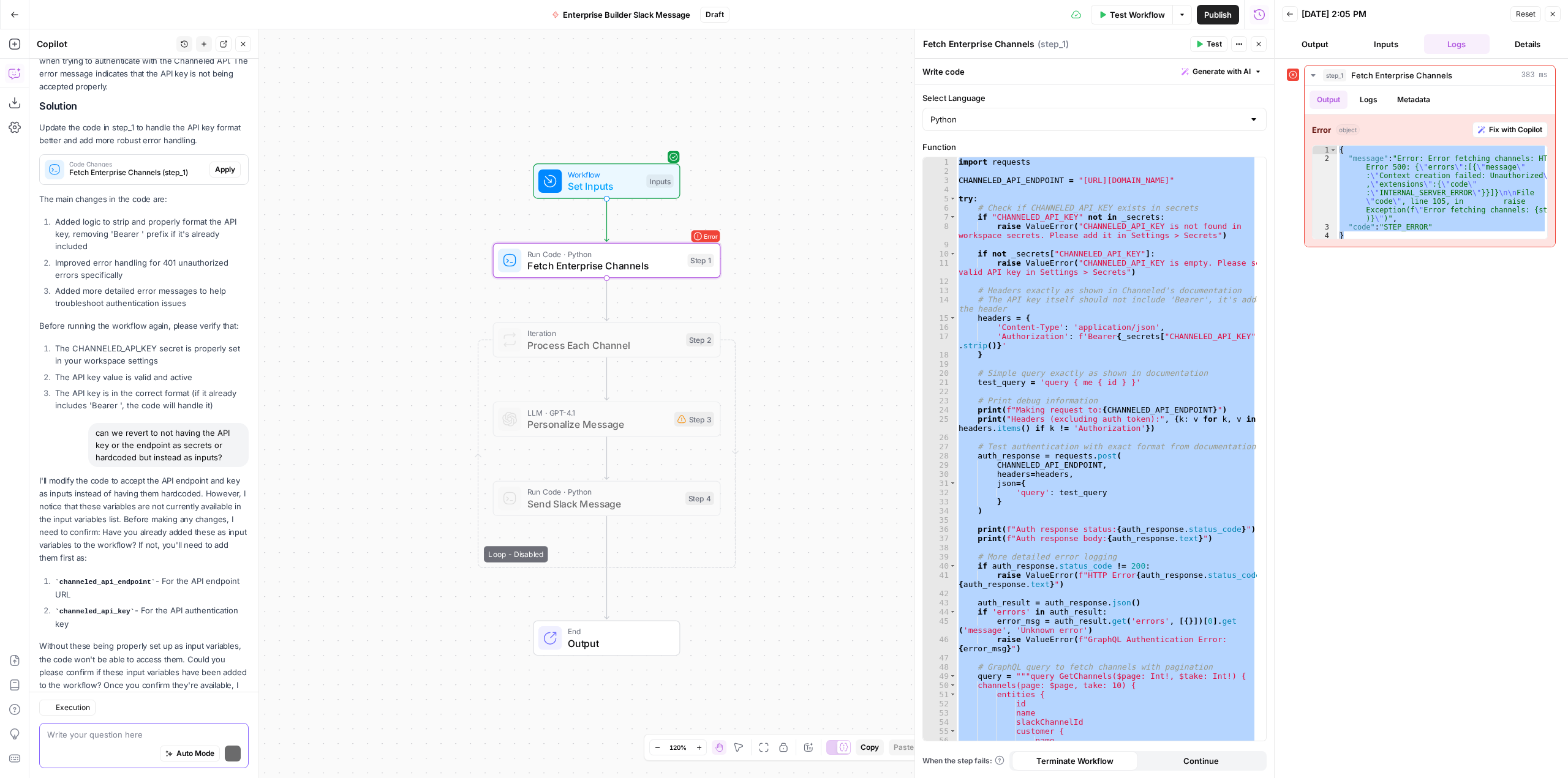
scroll to position [230, 0]
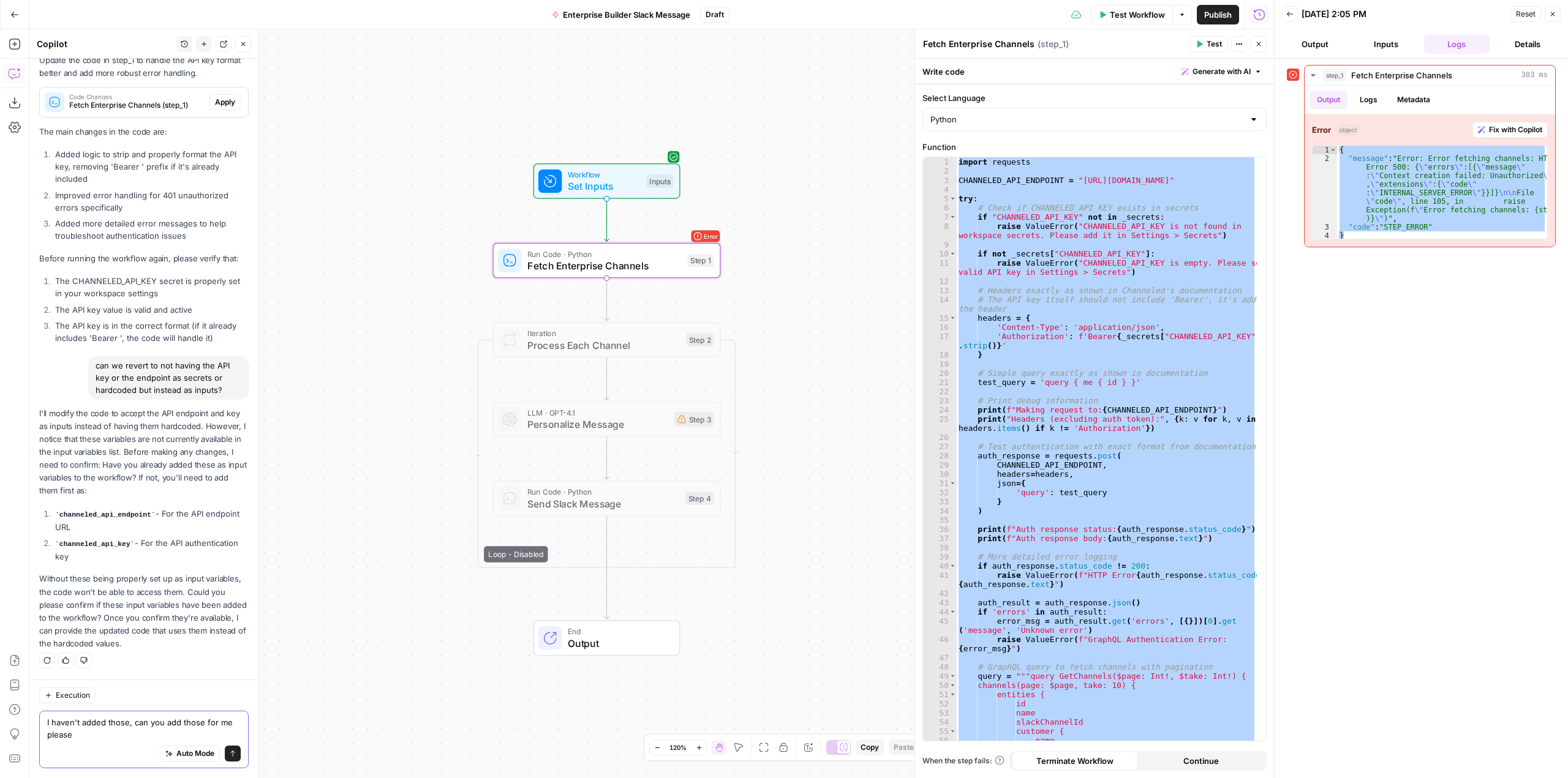
type textarea "I haven't added those, can you add those for me please?"
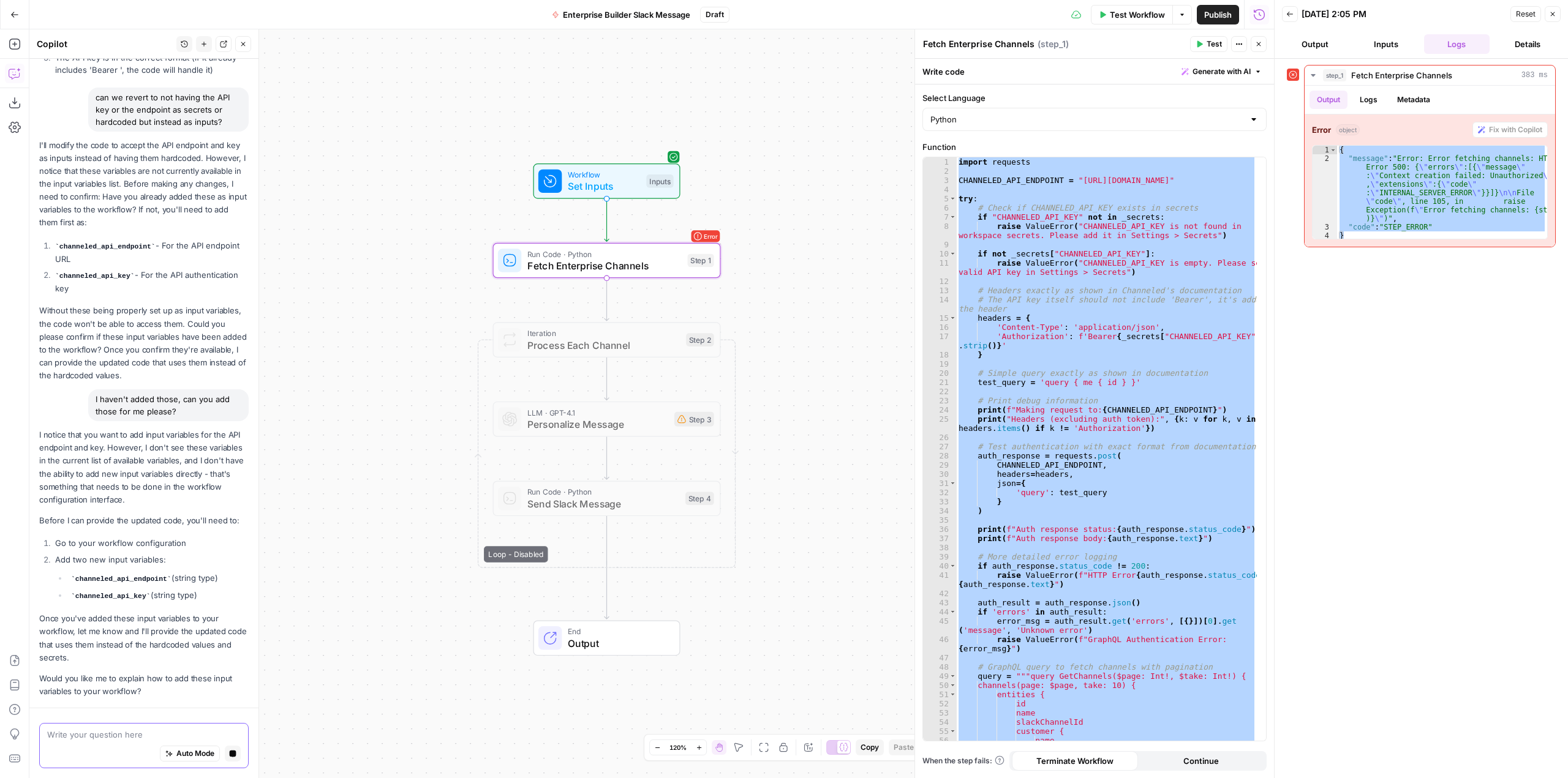
scroll to position [545, 0]
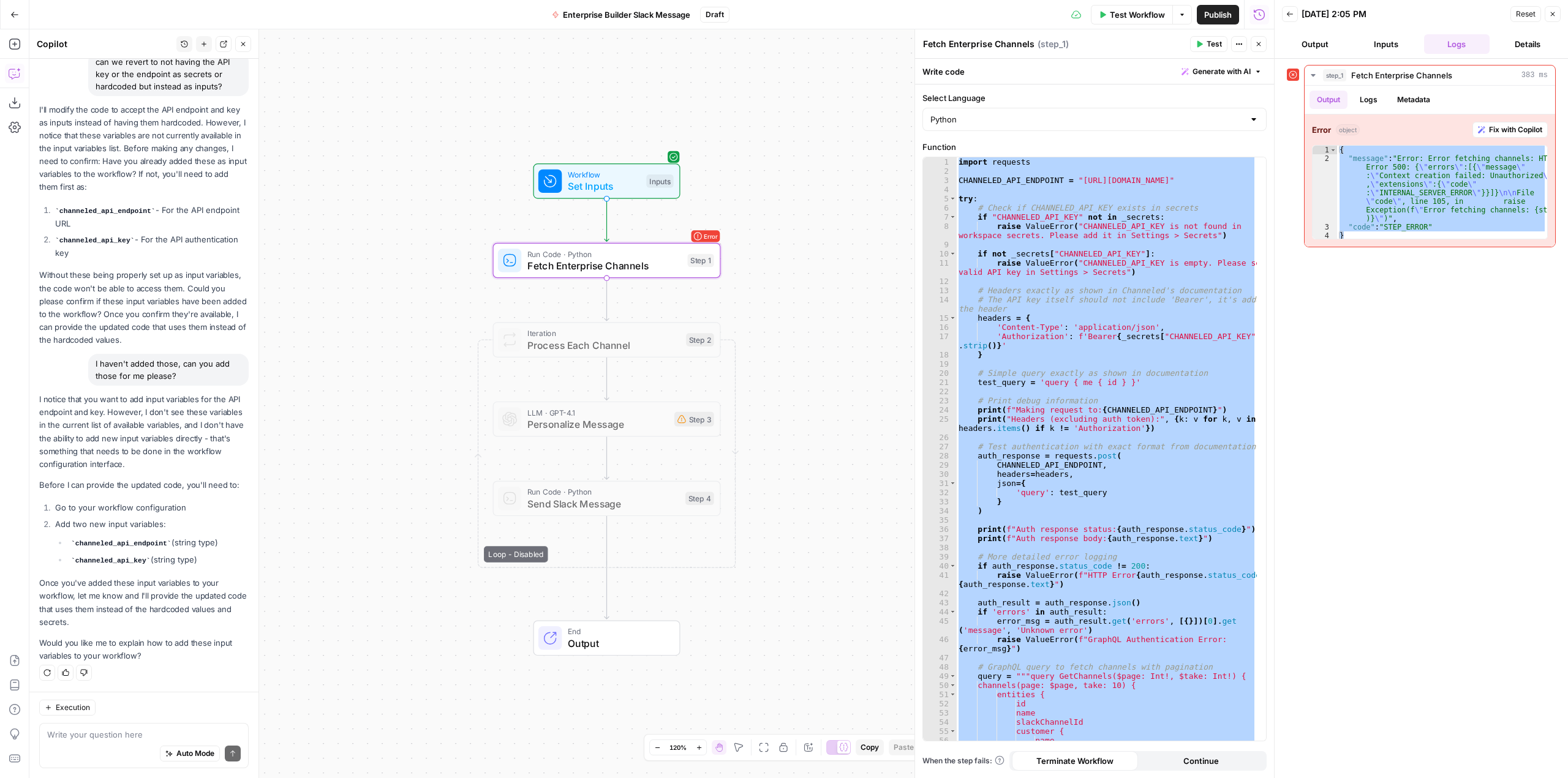
click at [594, 197] on div "Workflow Set Inputs Inputs Test Step" at bounding box center [607, 182] width 147 height 36
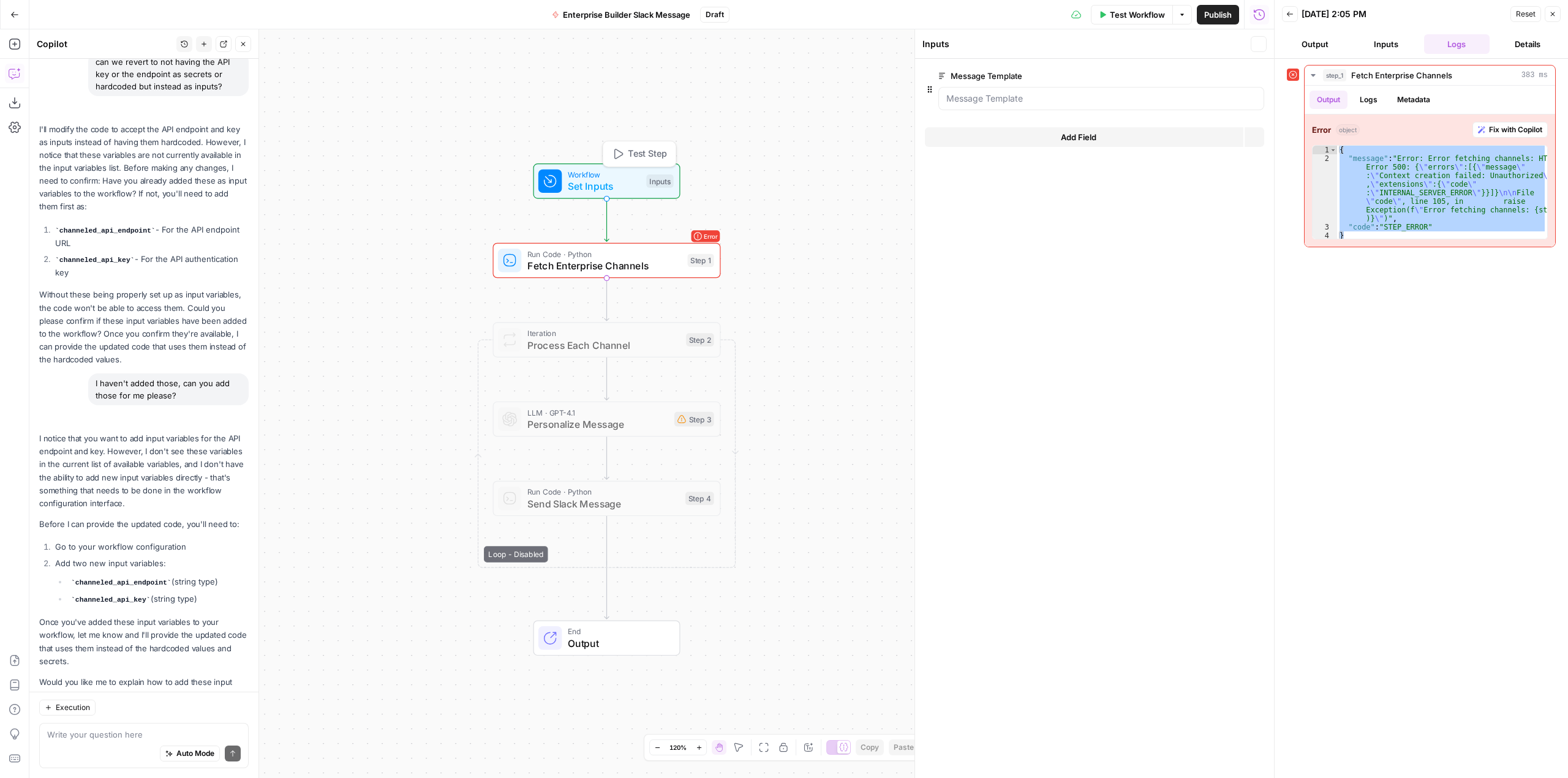
scroll to position [585, 0]
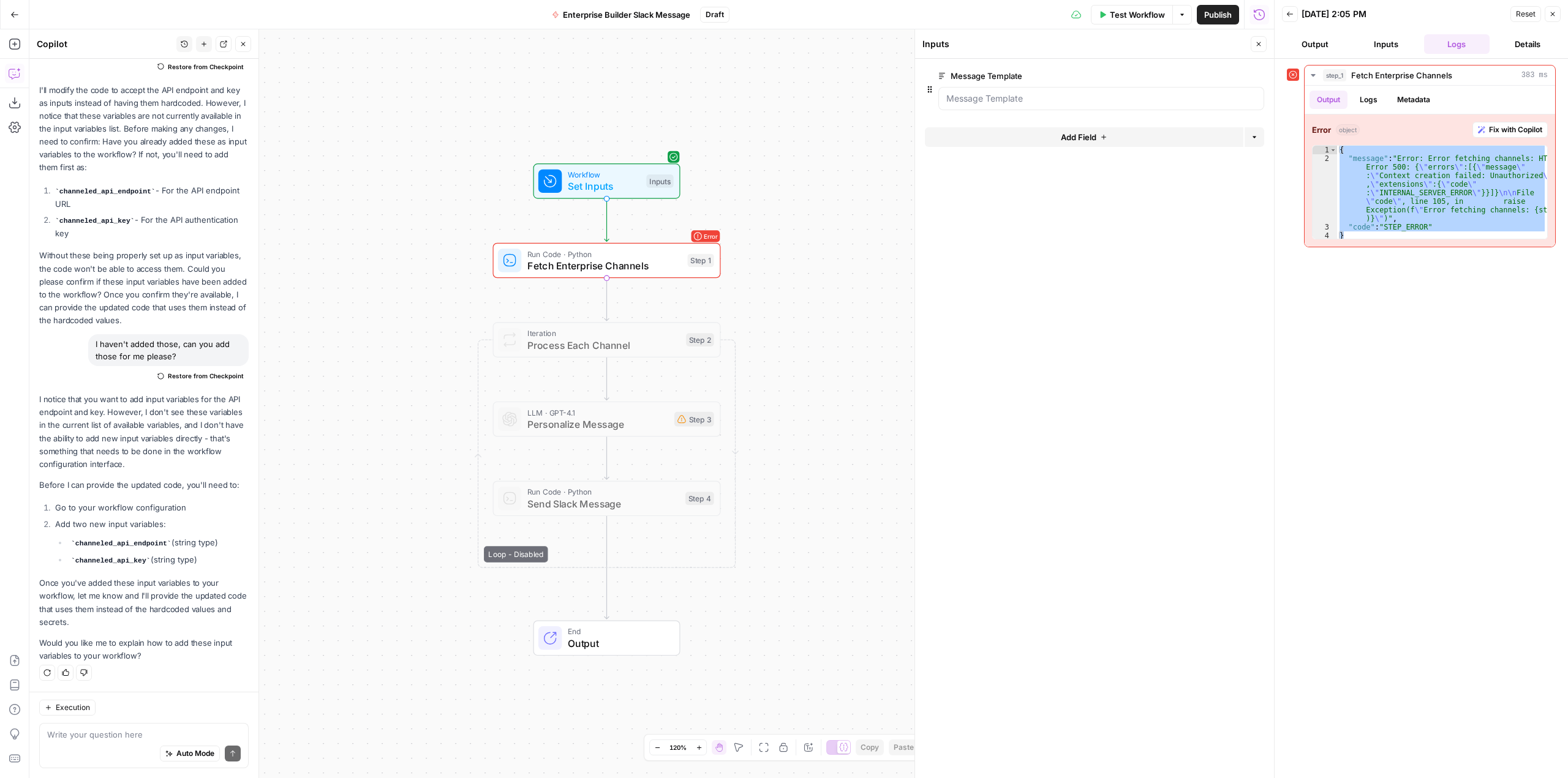
click at [1139, 137] on button "Add Field" at bounding box center [1084, 137] width 319 height 19
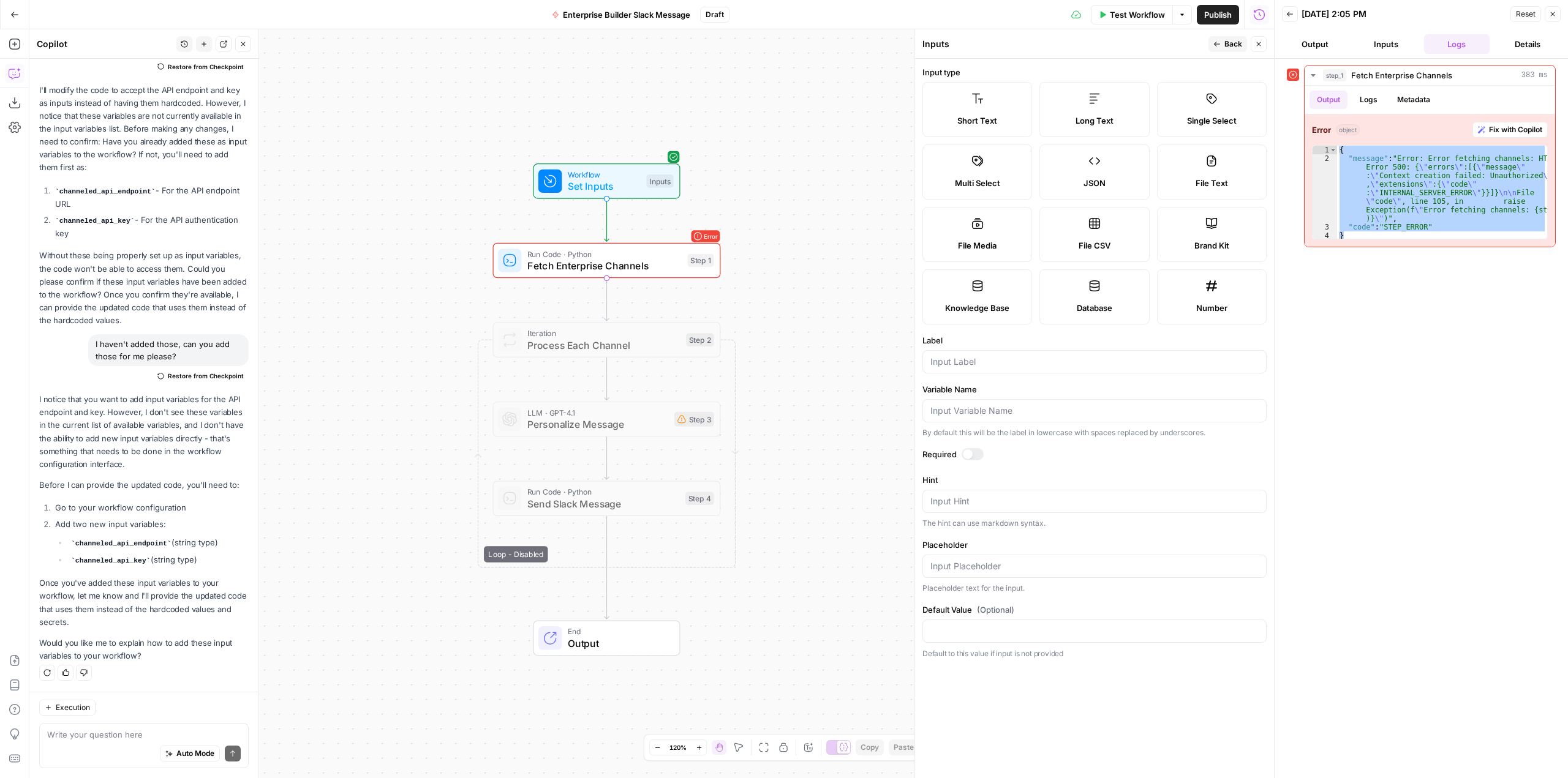
click at [966, 457] on div at bounding box center [968, 454] width 10 height 10
click at [144, 540] on code "channeled_api_endpoint" at bounding box center [121, 543] width 100 height 8
copy li "channeled_api_endpoint"
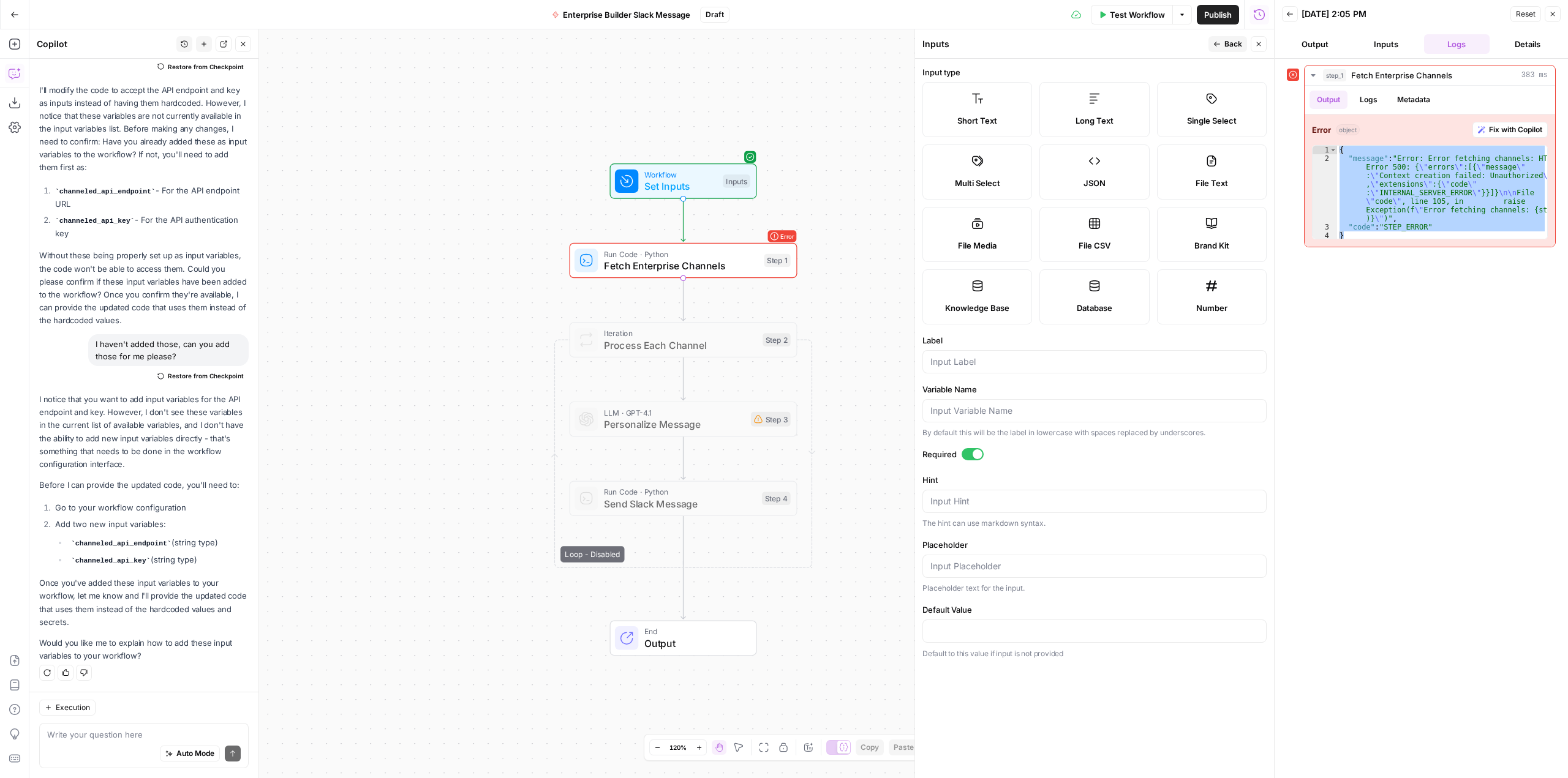
click at [1105, 96] on label "Long Text" at bounding box center [1094, 109] width 109 height 55
click at [1000, 102] on label "Short Text" at bounding box center [977, 109] width 109 height 55
click at [1028, 560] on input "Placeholder" at bounding box center [1094, 566] width 328 height 12
click at [1556, 17] on button "Close" at bounding box center [1553, 14] width 16 height 16
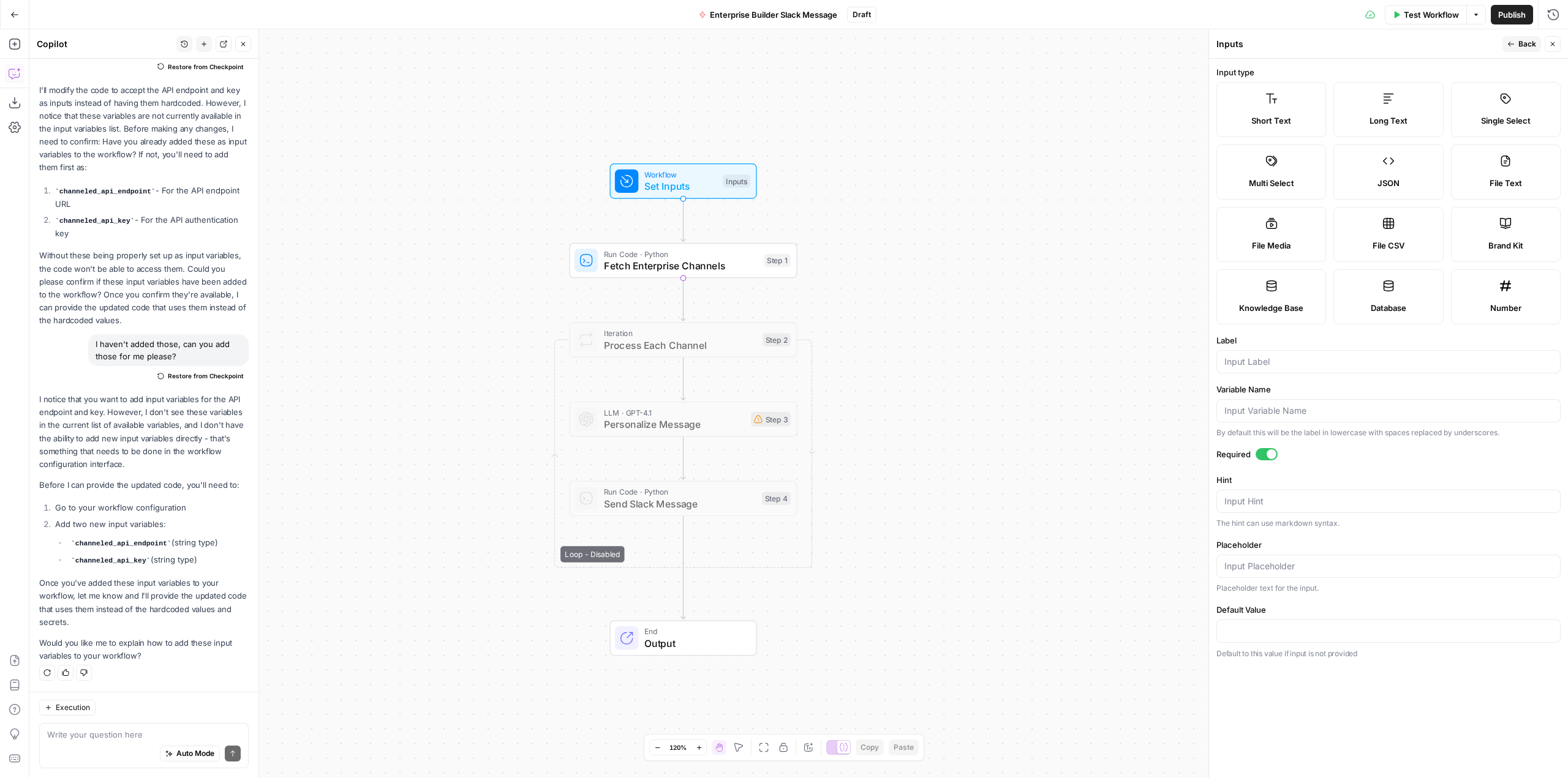
click at [1278, 100] on label "Short Text" at bounding box center [1271, 109] width 109 height 55
click at [1273, 359] on input "Label" at bounding box center [1388, 362] width 328 height 12
click at [673, 186] on span "Set Inputs" at bounding box center [681, 186] width 73 height 14
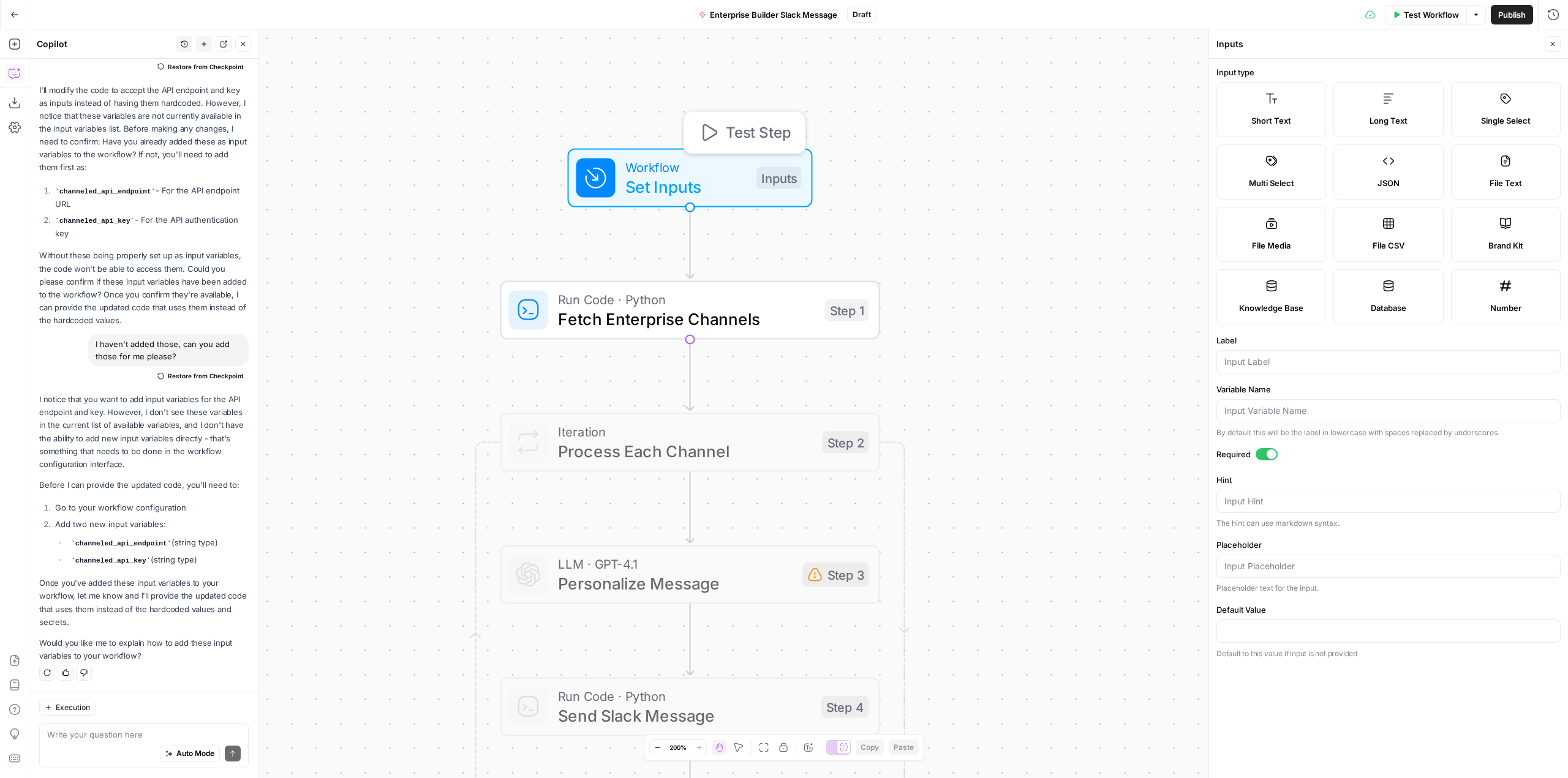
click at [673, 186] on span "Set Inputs" at bounding box center [686, 187] width 121 height 25
click at [1278, 569] on input "Placeholder" at bounding box center [1388, 566] width 328 height 12
paste input "channeled_api_endpoint"
type input "channeled_api_endpoint"
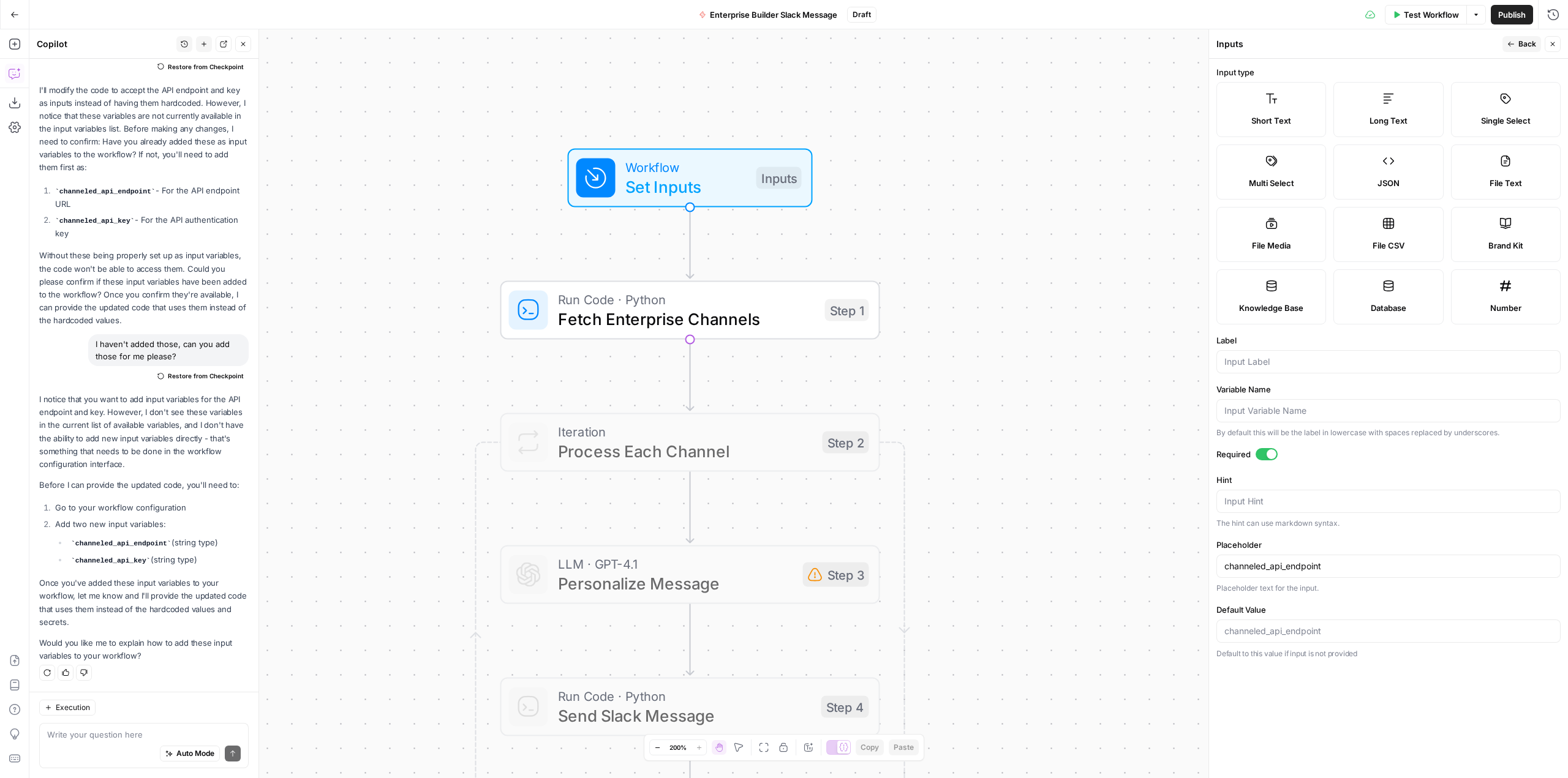
click at [1320, 625] on div at bounding box center [1389, 631] width 344 height 23
click at [1331, 623] on div at bounding box center [1389, 631] width 344 height 23
paste input "[URL][DOMAIN_NAME]"
type input "[URL][DOMAIN_NAME]"
click at [1529, 47] on span "Back" at bounding box center [1527, 44] width 18 height 11
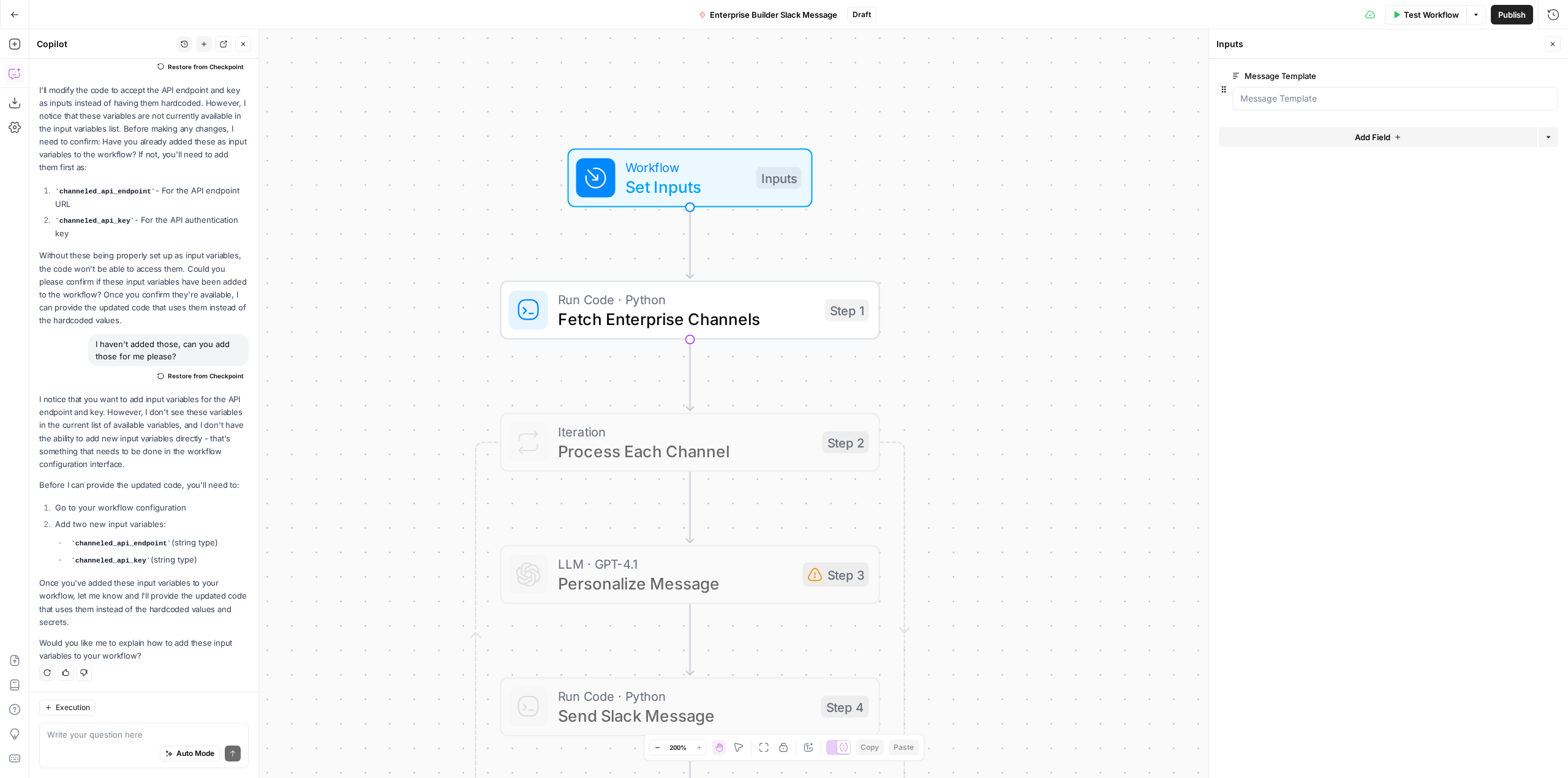
click at [1552, 136] on button "Options" at bounding box center [1549, 137] width 19 height 19
click at [1418, 142] on button "Add Field" at bounding box center [1378, 137] width 319 height 19
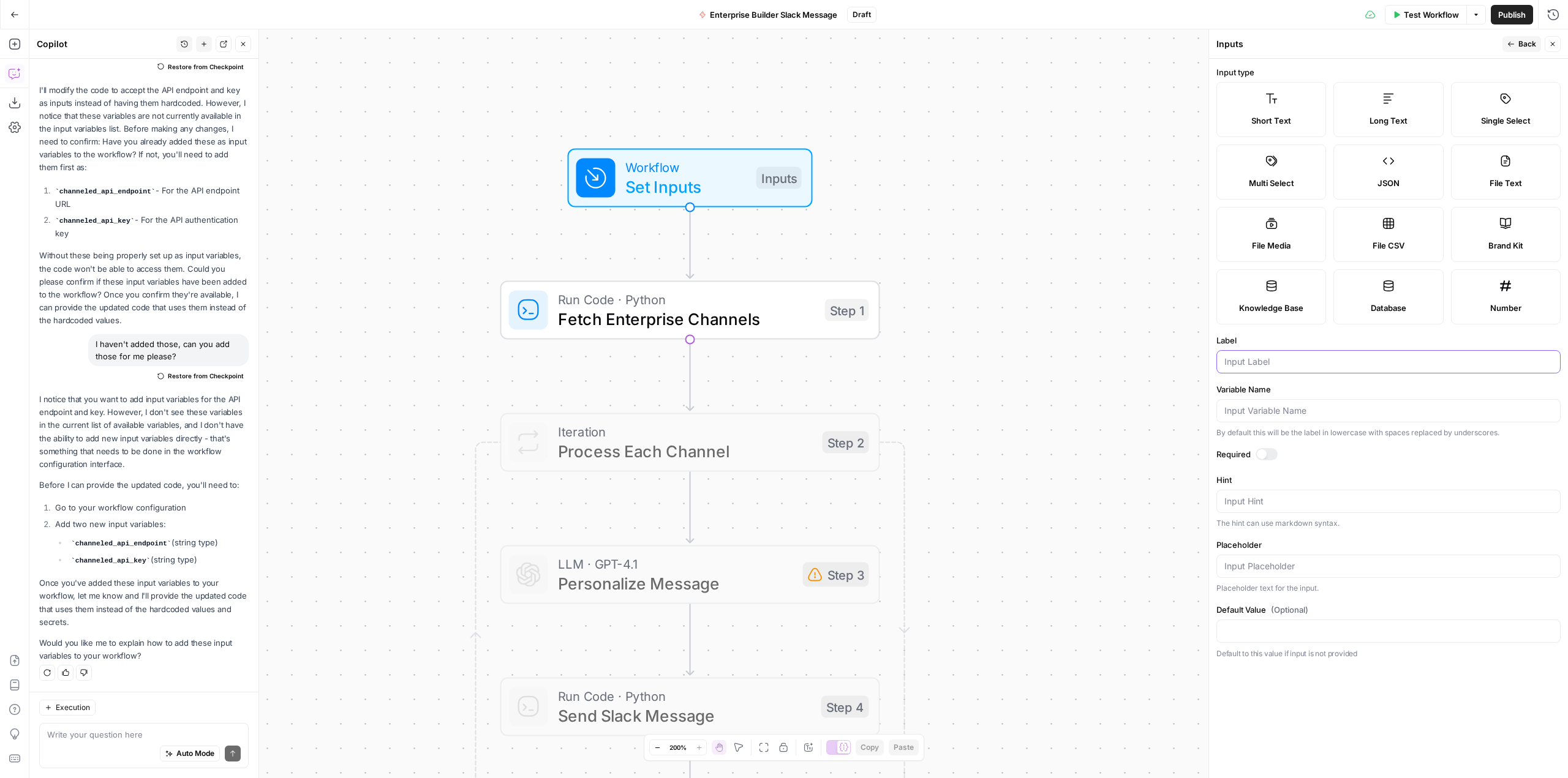
click at [1291, 362] on input "Label" at bounding box center [1388, 362] width 328 height 12
type input "asd"
click at [1311, 570] on input "Placeholder" at bounding box center [1388, 566] width 328 height 12
type input "asd"
click at [1311, 631] on input "as" at bounding box center [1388, 631] width 328 height 12
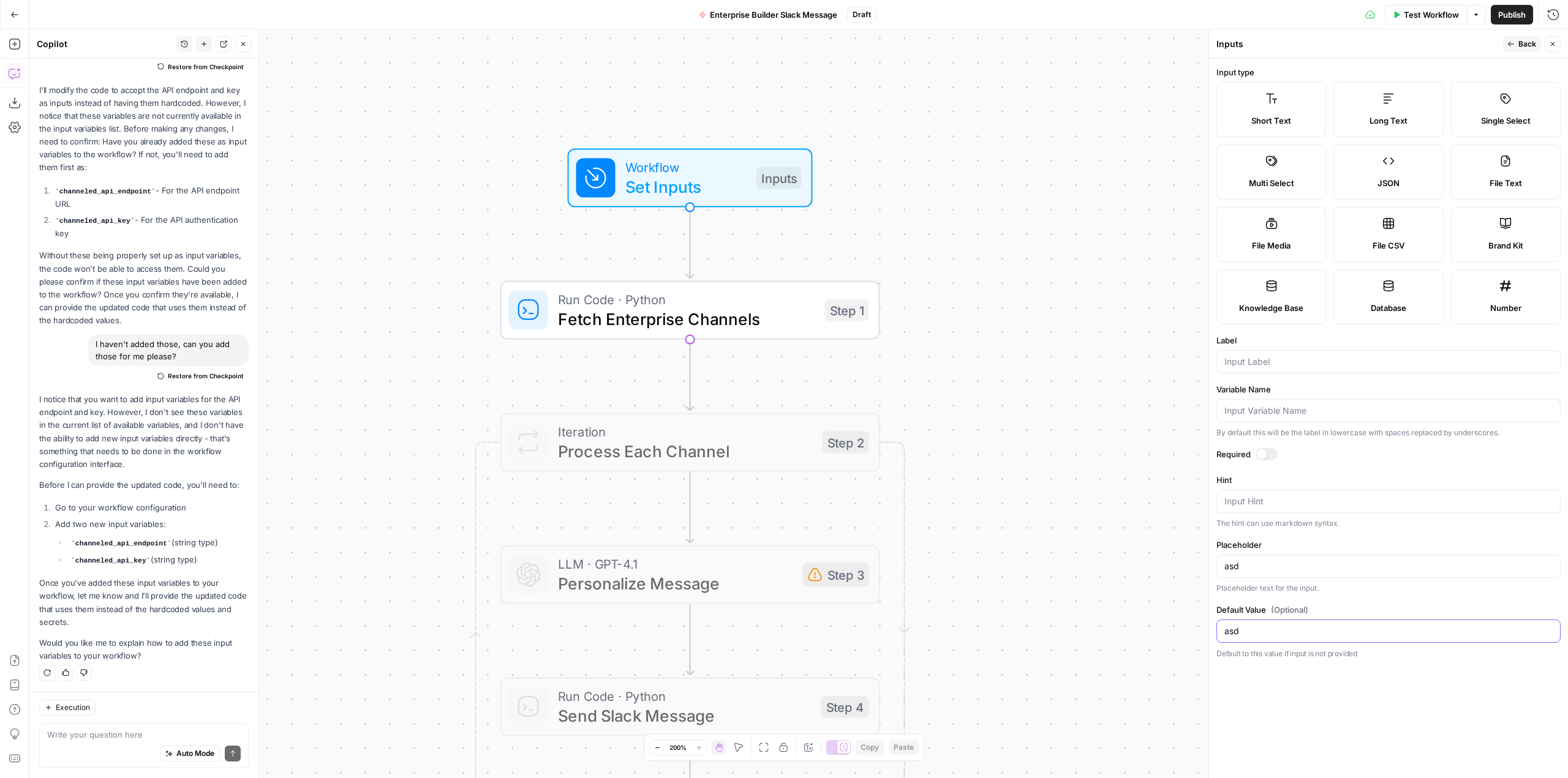
type input "asd"
click at [1556, 47] on button "Close" at bounding box center [1553, 44] width 16 height 16
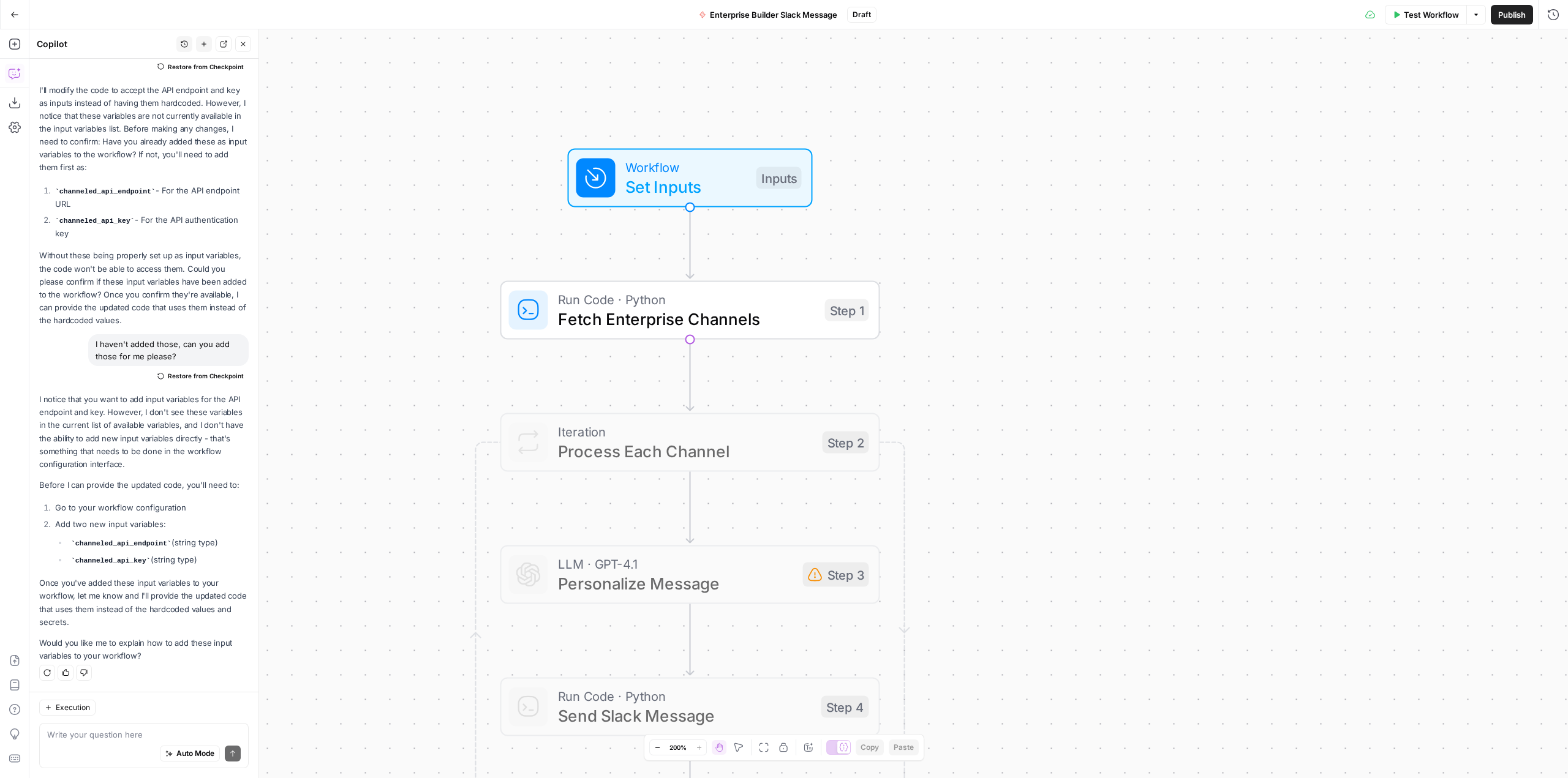
click at [674, 173] on span "Workflow" at bounding box center [686, 167] width 121 height 19
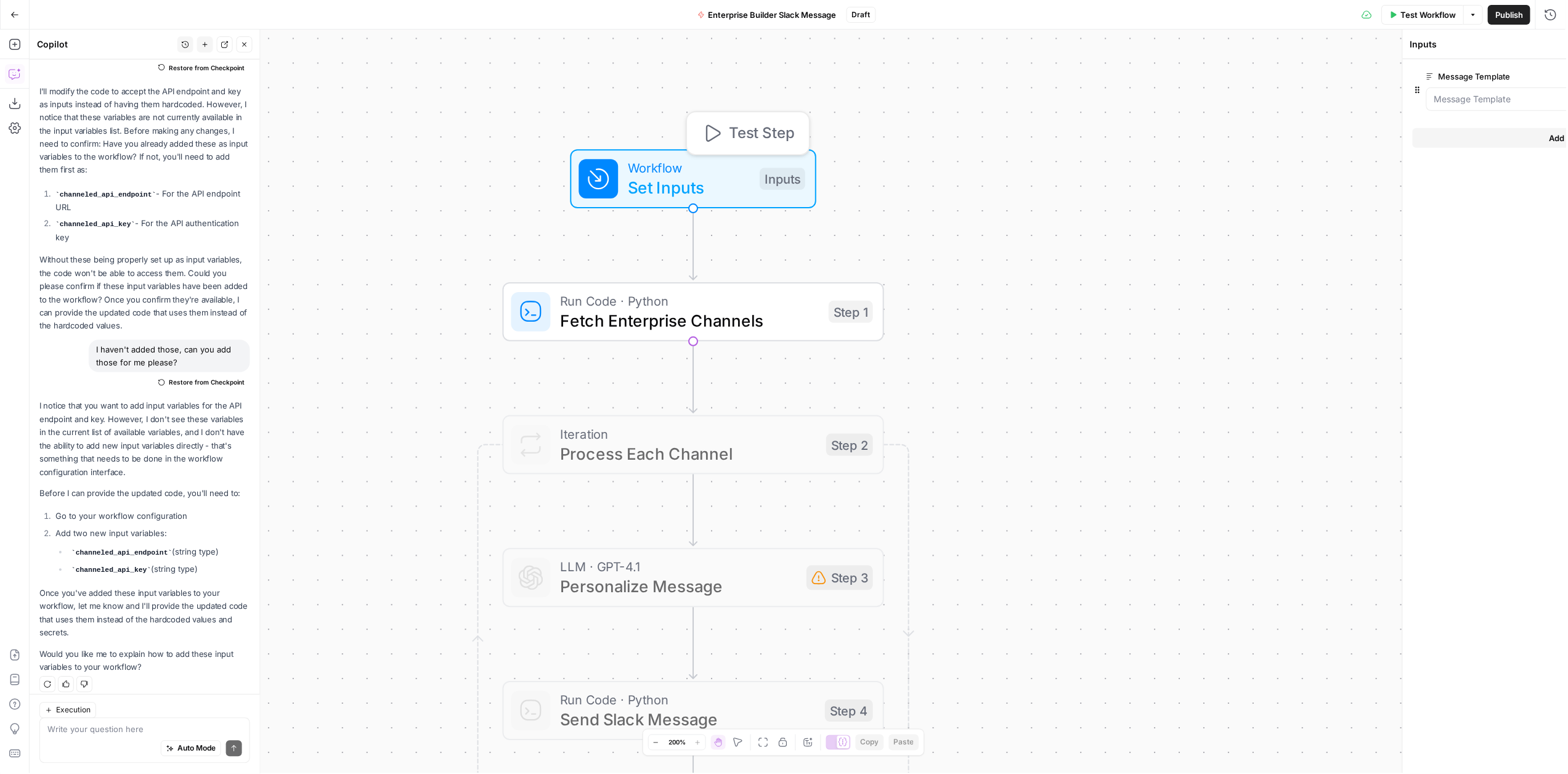
click at [678, 174] on span "Workflow" at bounding box center [690, 168] width 122 height 19
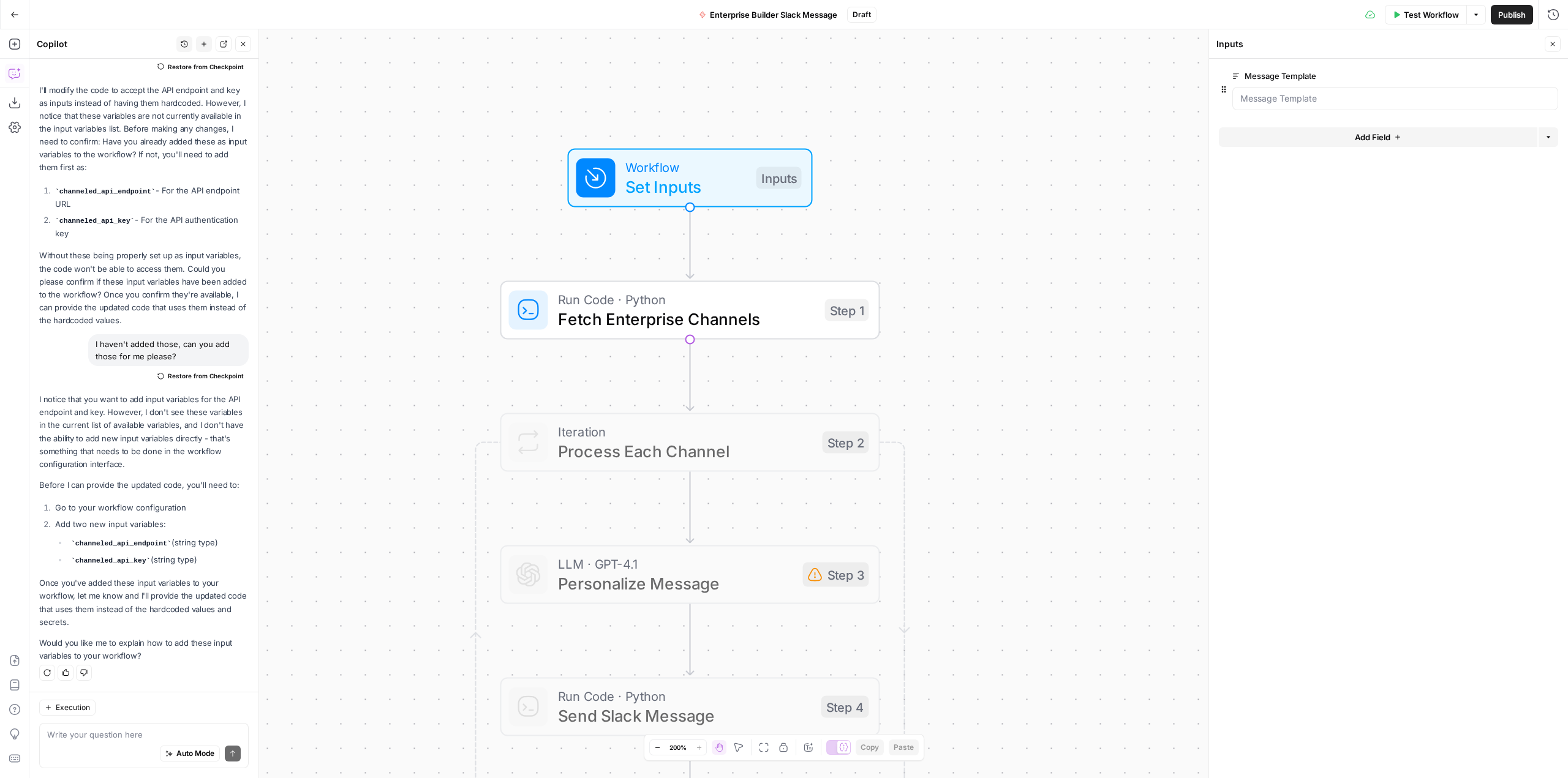
click at [1528, 79] on button "edit field" at bounding box center [1518, 76] width 47 height 14
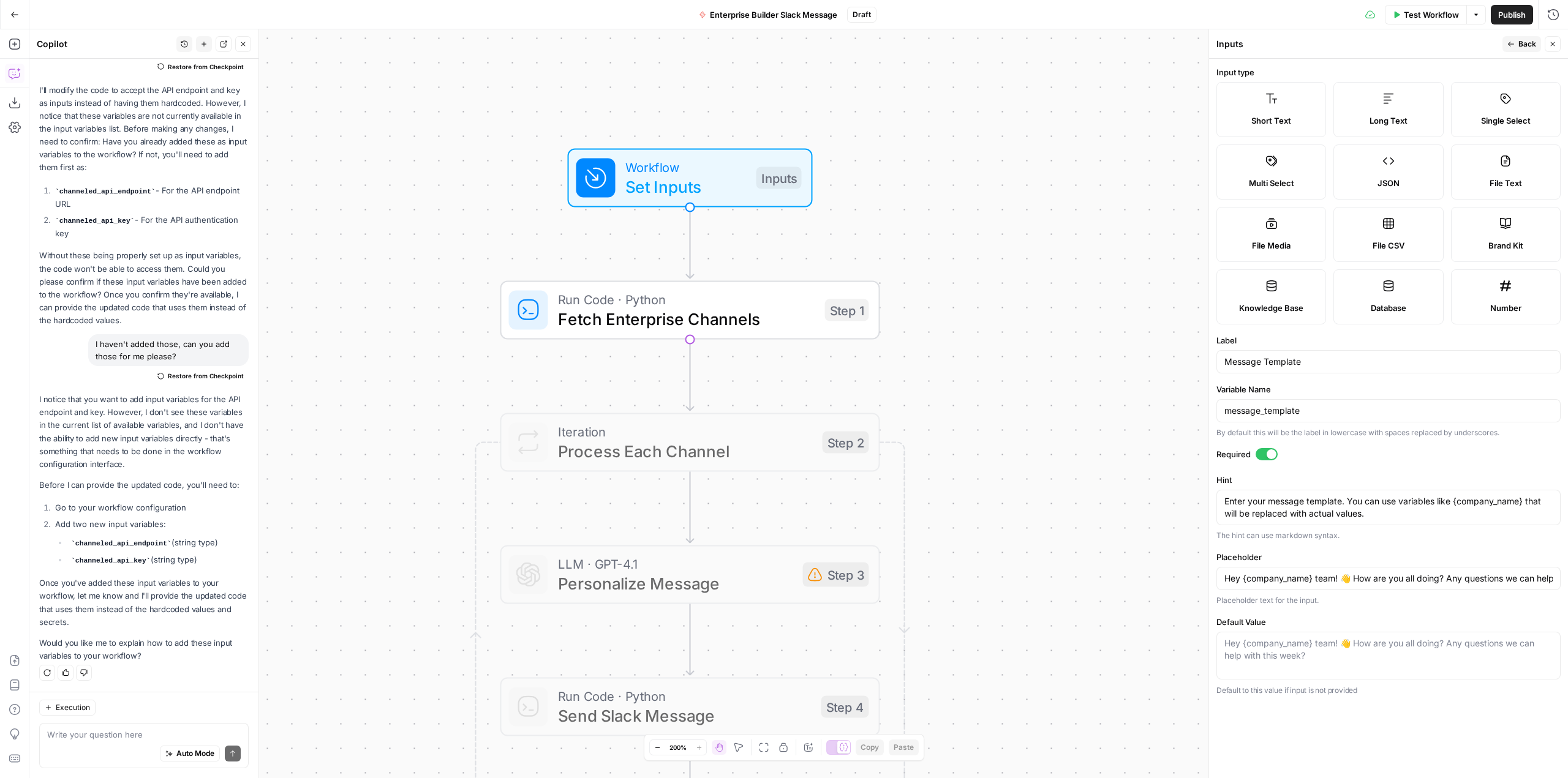
click at [1521, 49] on span "Back" at bounding box center [1527, 44] width 18 height 11
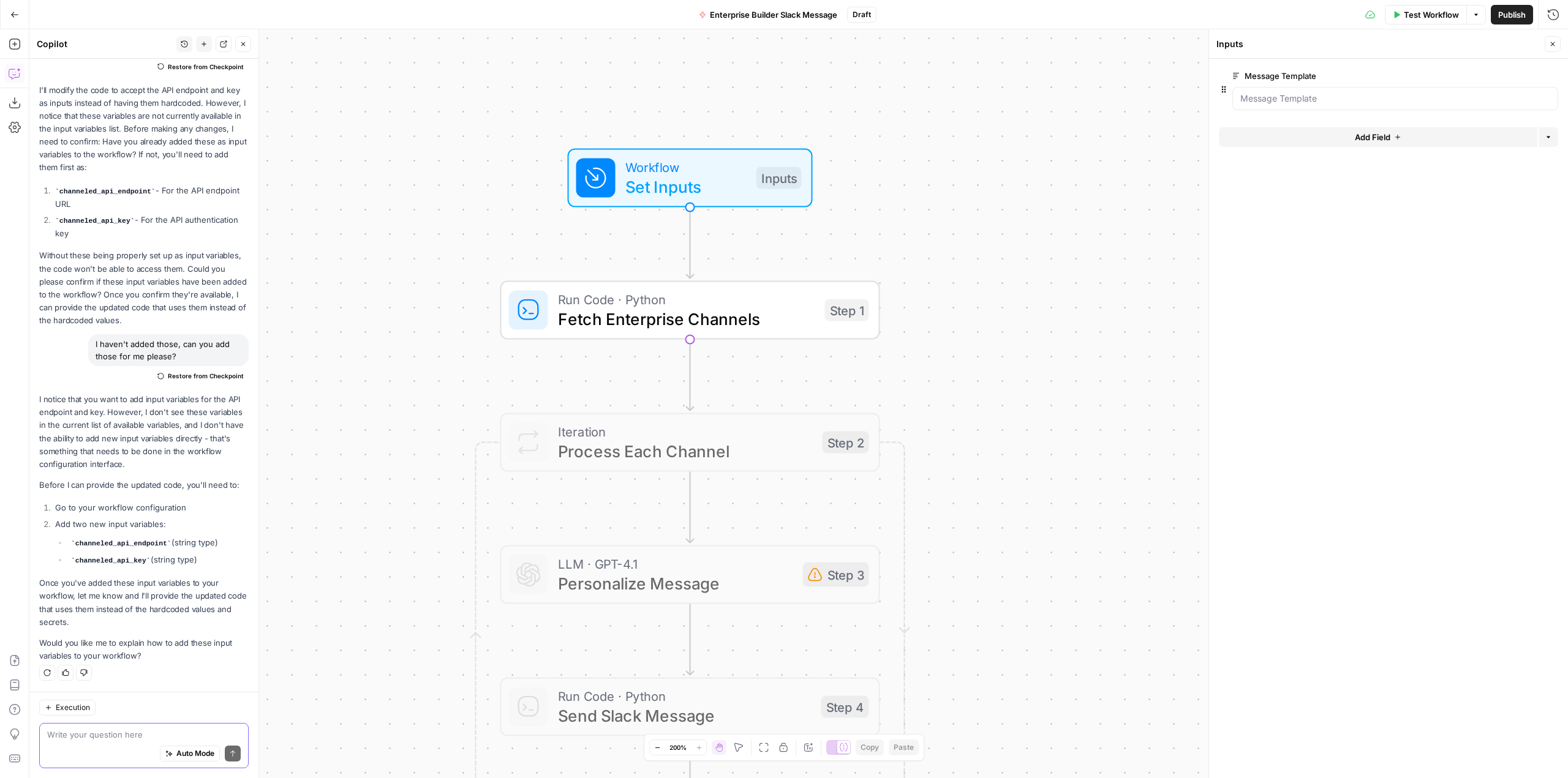
click at [137, 735] on textarea at bounding box center [144, 735] width 193 height 12
drag, startPoint x: 137, startPoint y: 735, endPoint x: 170, endPoint y: 735, distance: 33.0
click at [170, 735] on textarea "whenever I click "add field" at bounding box center [144, 735] width 193 height 12
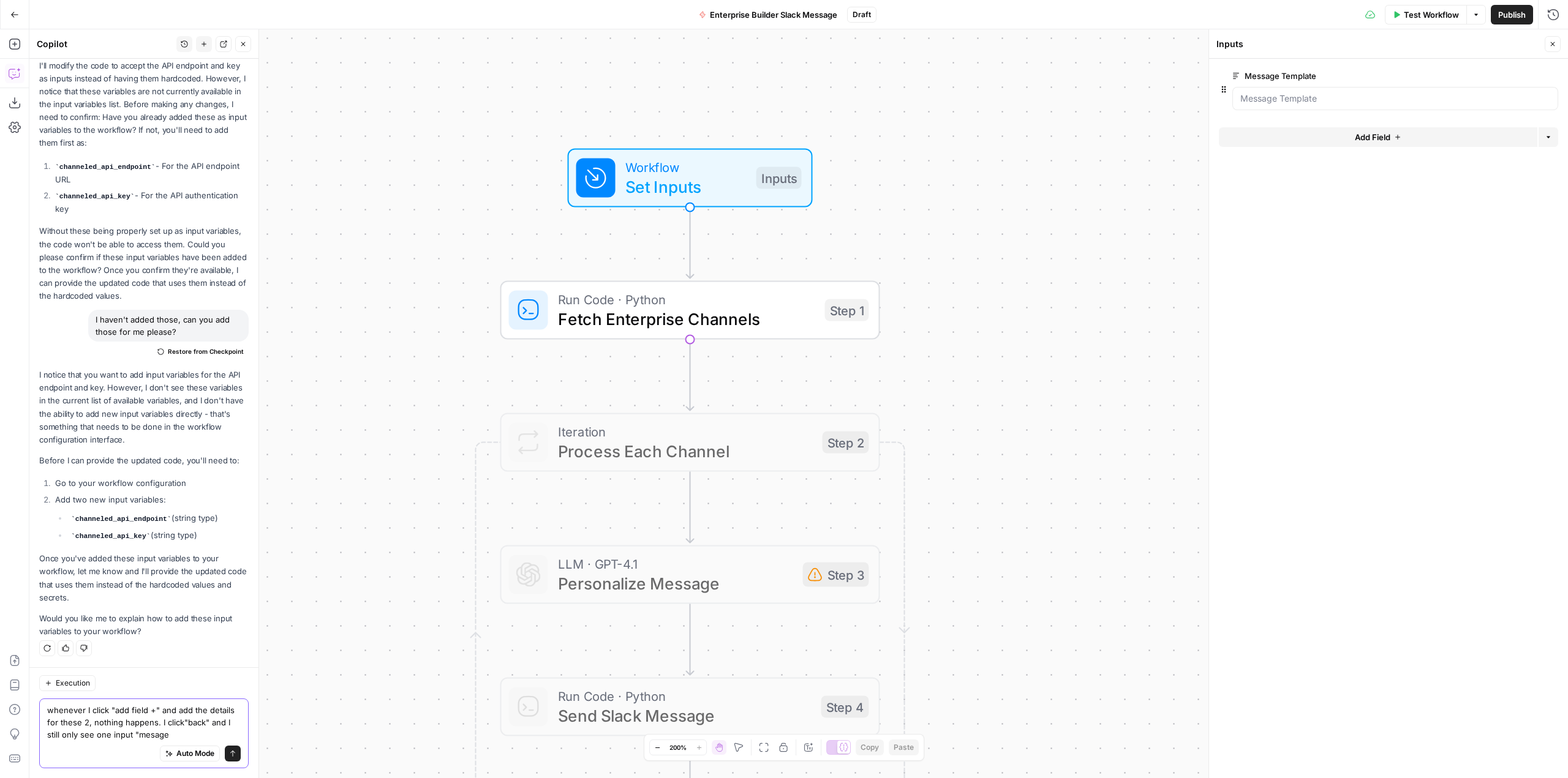
scroll to position [621, 0]
type textarea "whenever I click "add field +" and add the details for these 2, nothing happens…"
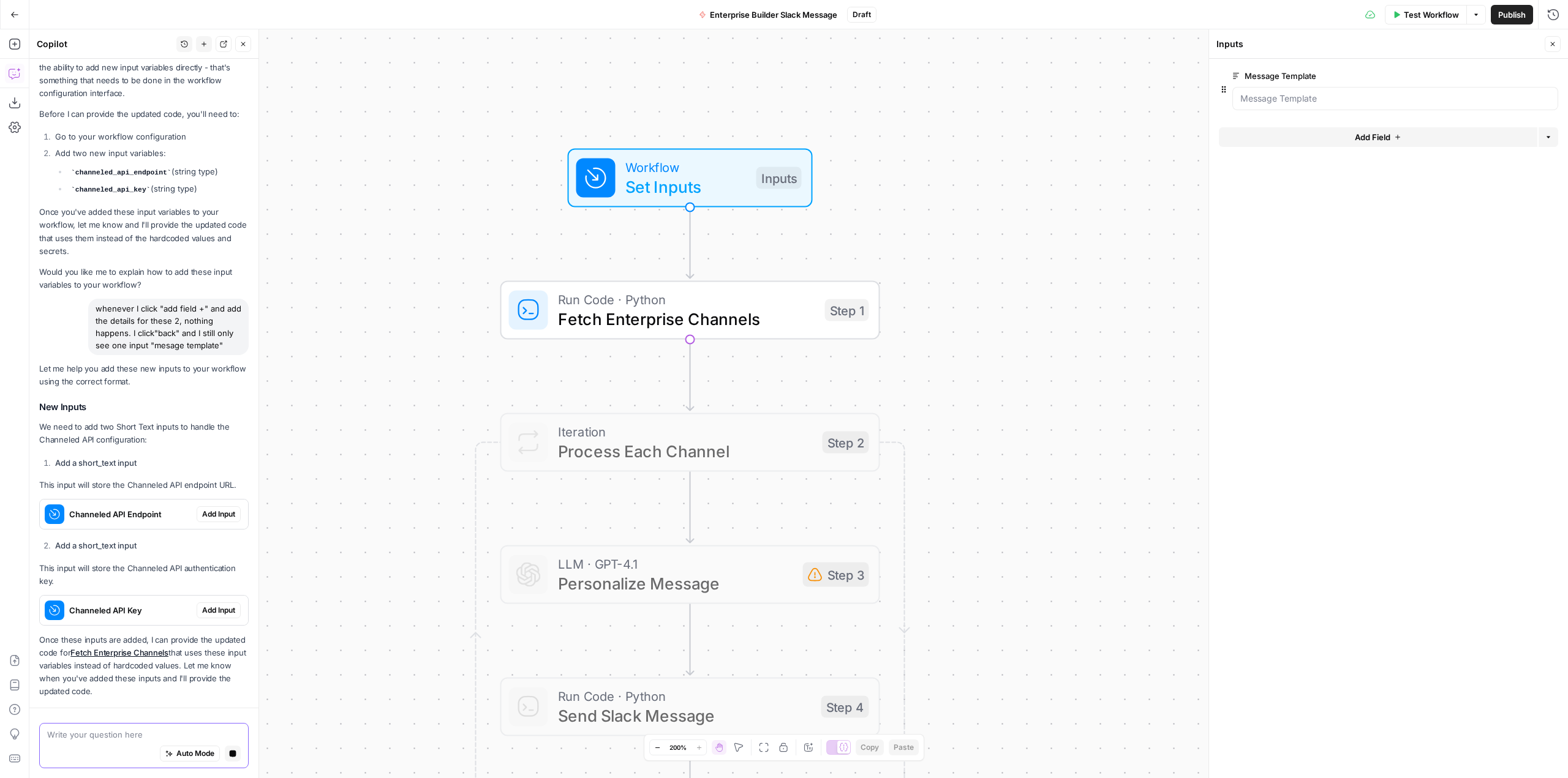
scroll to position [1008, 0]
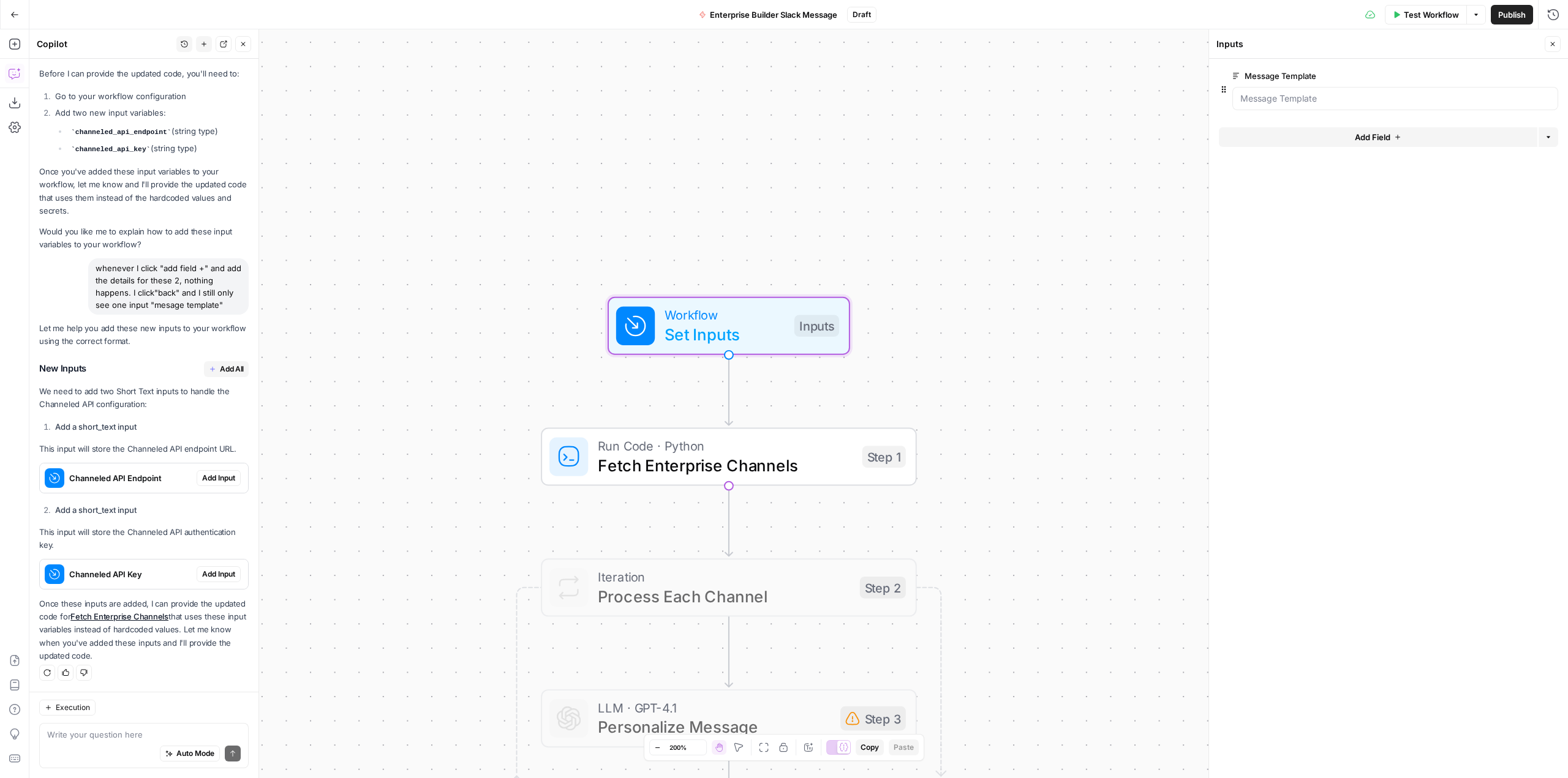
click at [216, 478] on span "Add Input" at bounding box center [219, 478] width 33 height 11
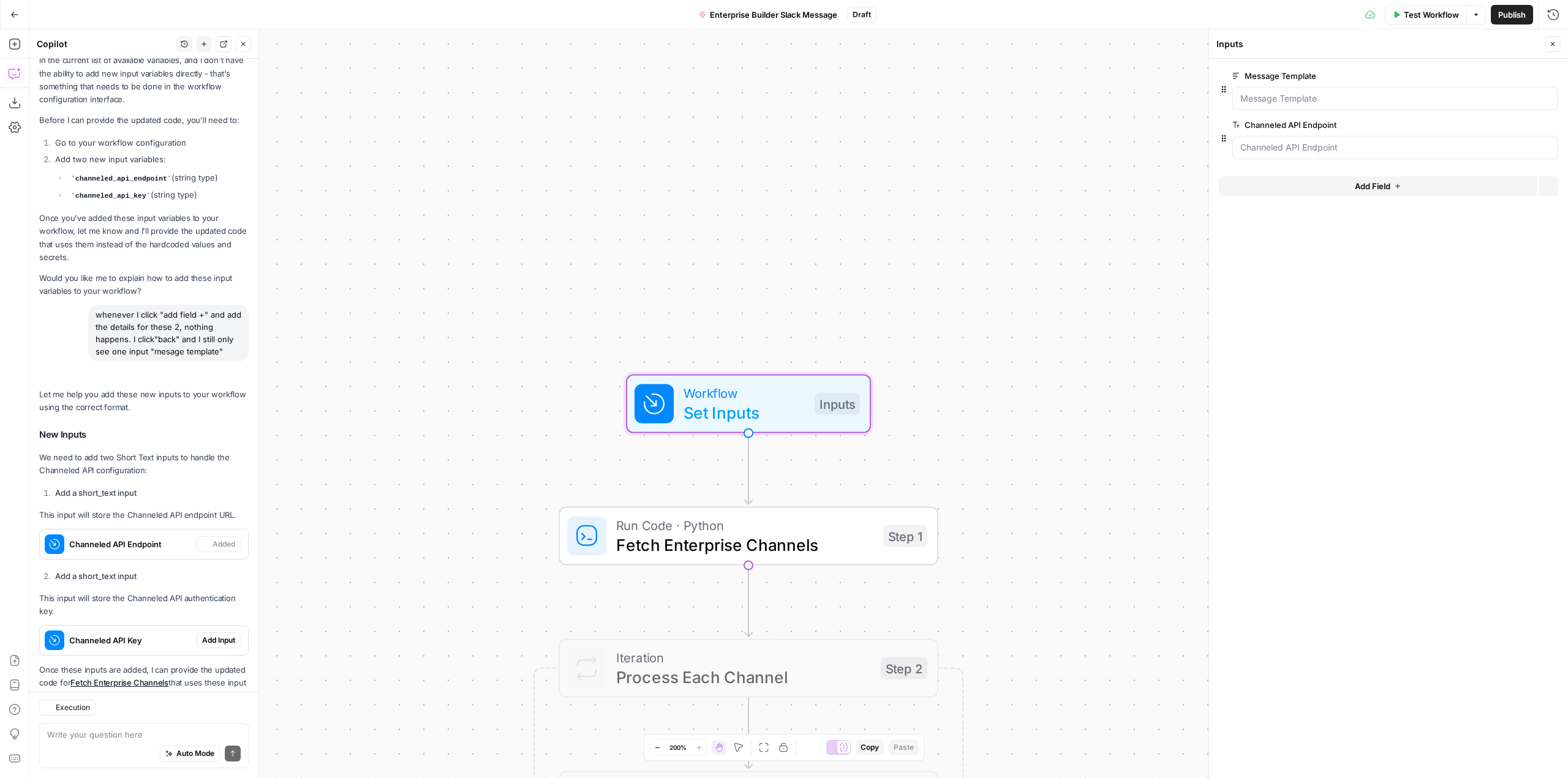
scroll to position [1028, 0]
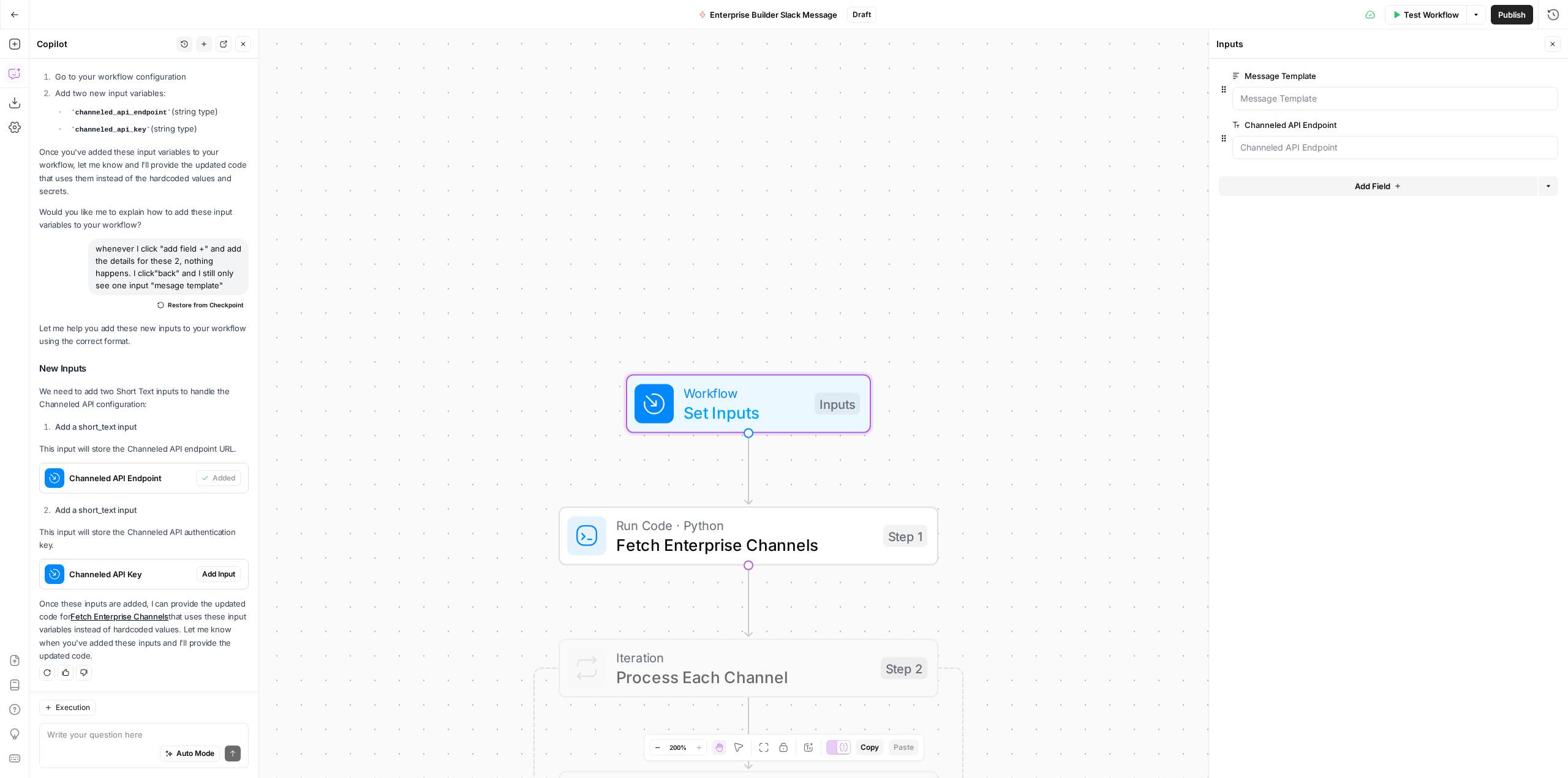
click at [209, 574] on span "Add Input" at bounding box center [219, 574] width 33 height 11
click at [1338, 158] on div at bounding box center [1395, 148] width 326 height 23
click at [1339, 153] on Endpoint "Channeled API Endpoint" at bounding box center [1395, 148] width 310 height 12
click at [809, 360] on span "Test Step" at bounding box center [816, 359] width 65 height 22
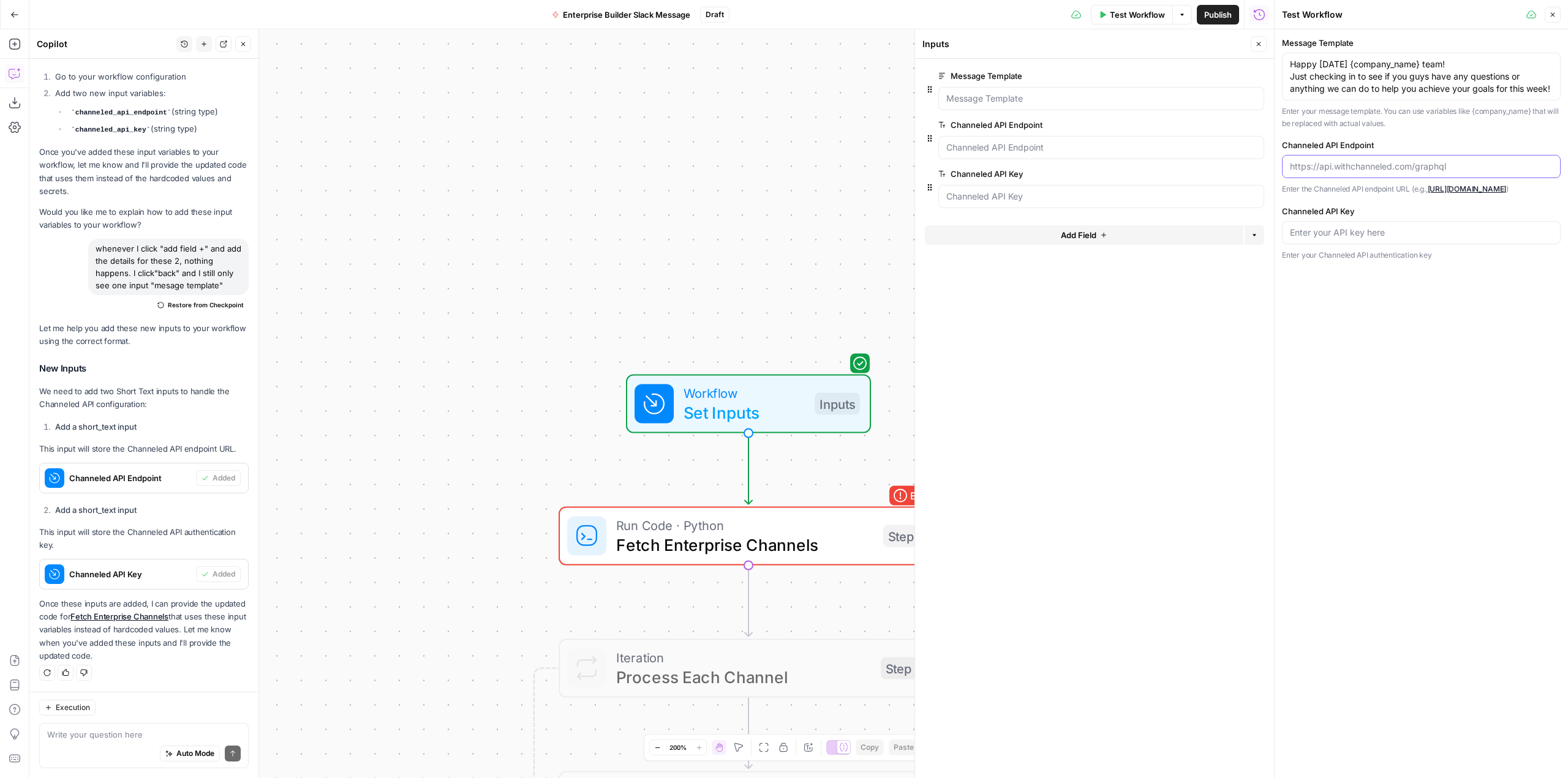
click at [1452, 165] on input "Channeled API Endpoint" at bounding box center [1421, 166] width 263 height 12
paste input "[URL][DOMAIN_NAME]"
type input "[URL][DOMAIN_NAME]"
click at [1410, 239] on input "Channeled API Key" at bounding box center [1421, 233] width 263 height 12
paste input "2OTV8947FPO3NC5T6SCL5XUAP4KLO0W4EX7VX72SS2TBO42DTHAADI8Y9AEAWKUG"
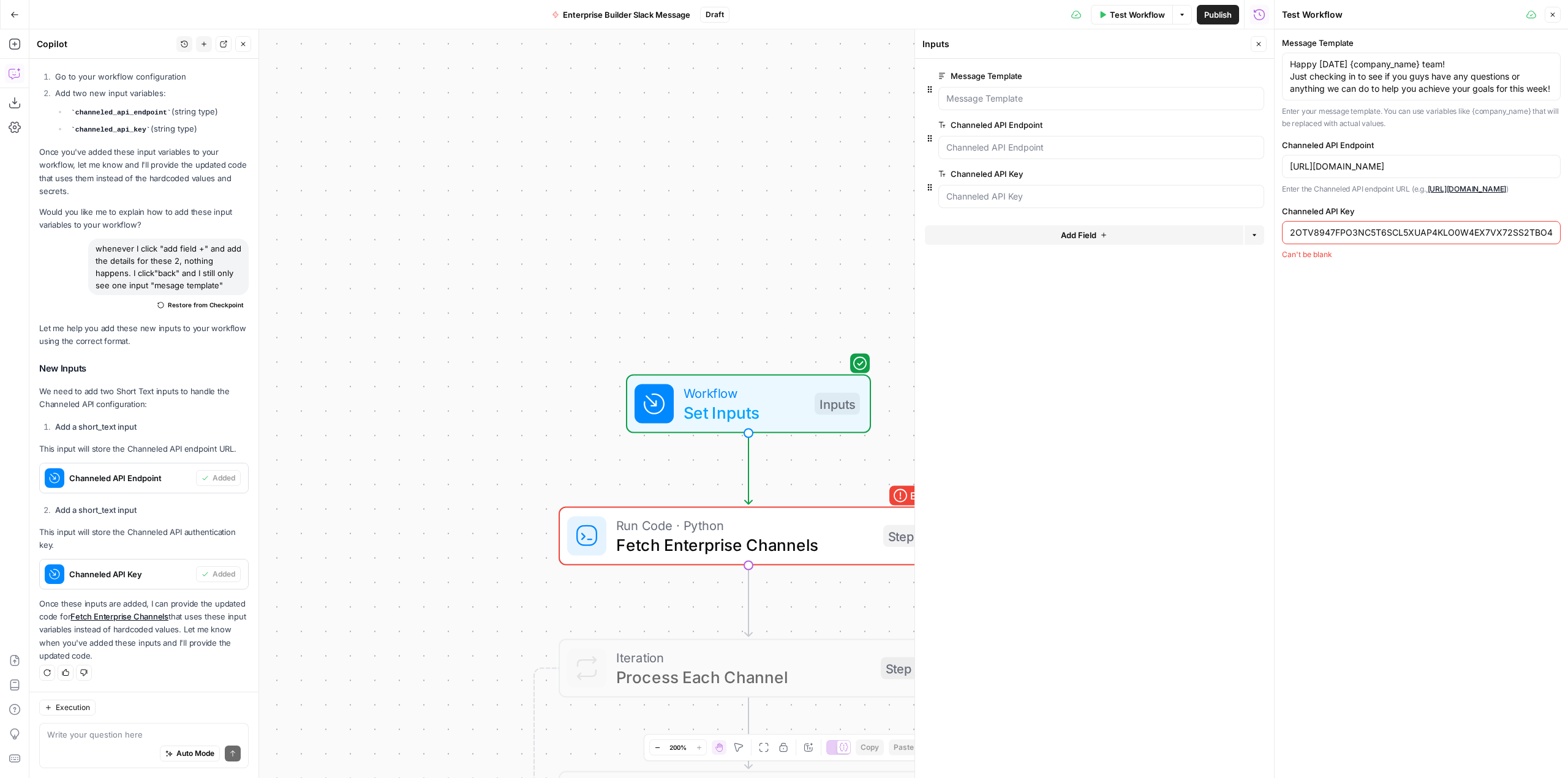
scroll to position [0, 99]
type input "2OTV8947FPO3NC5T6SCL5XUAP4KLO0W4EX7VX72SS2TBO42DTHAADI8Y9AEAWKUG"
click at [1153, 16] on span "Test Workflow" at bounding box center [1138, 14] width 55 height 12
click at [1473, 295] on button "Test Workflow" at bounding box center [1421, 285] width 279 height 19
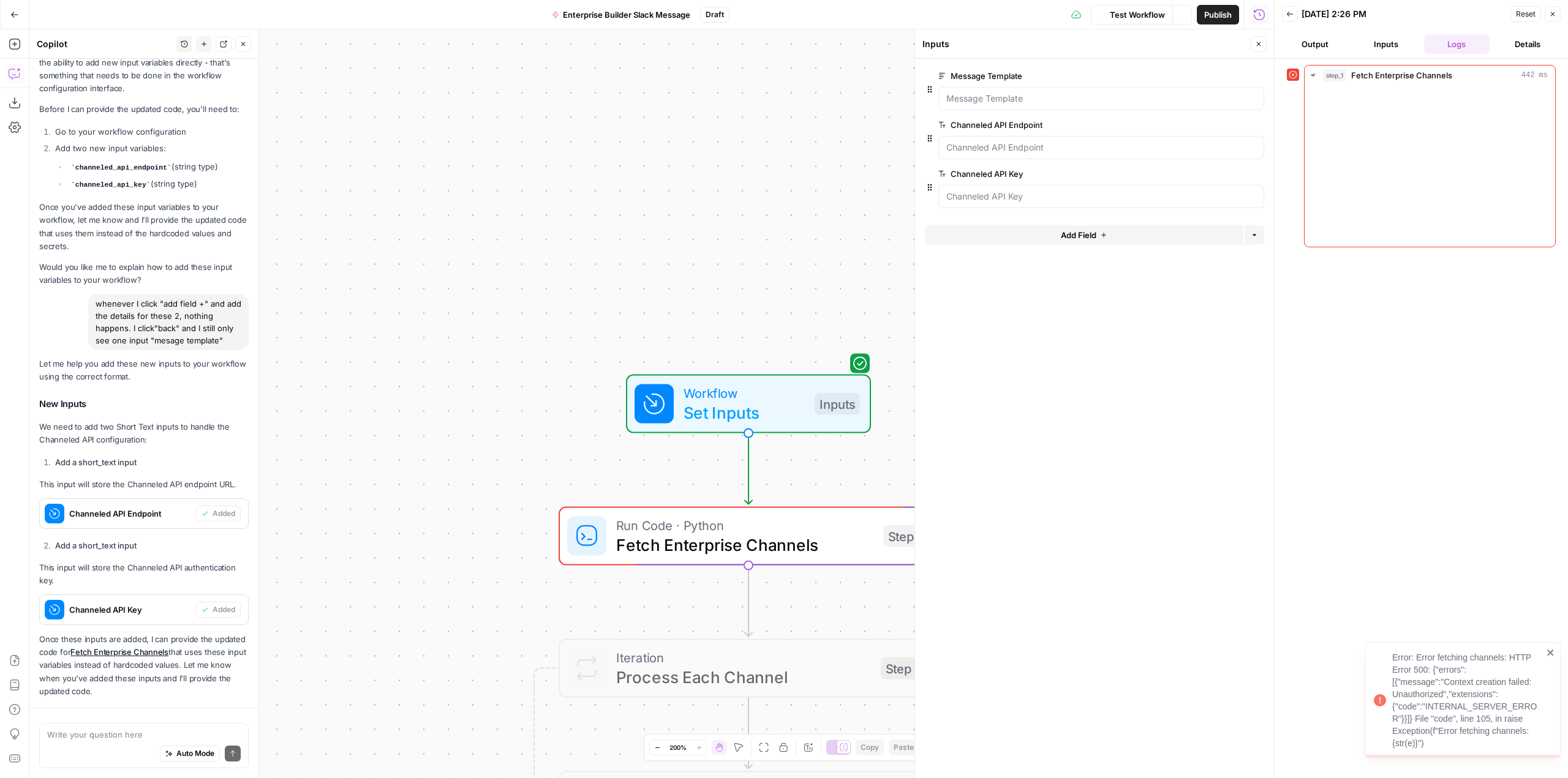
scroll to position [1028, 0]
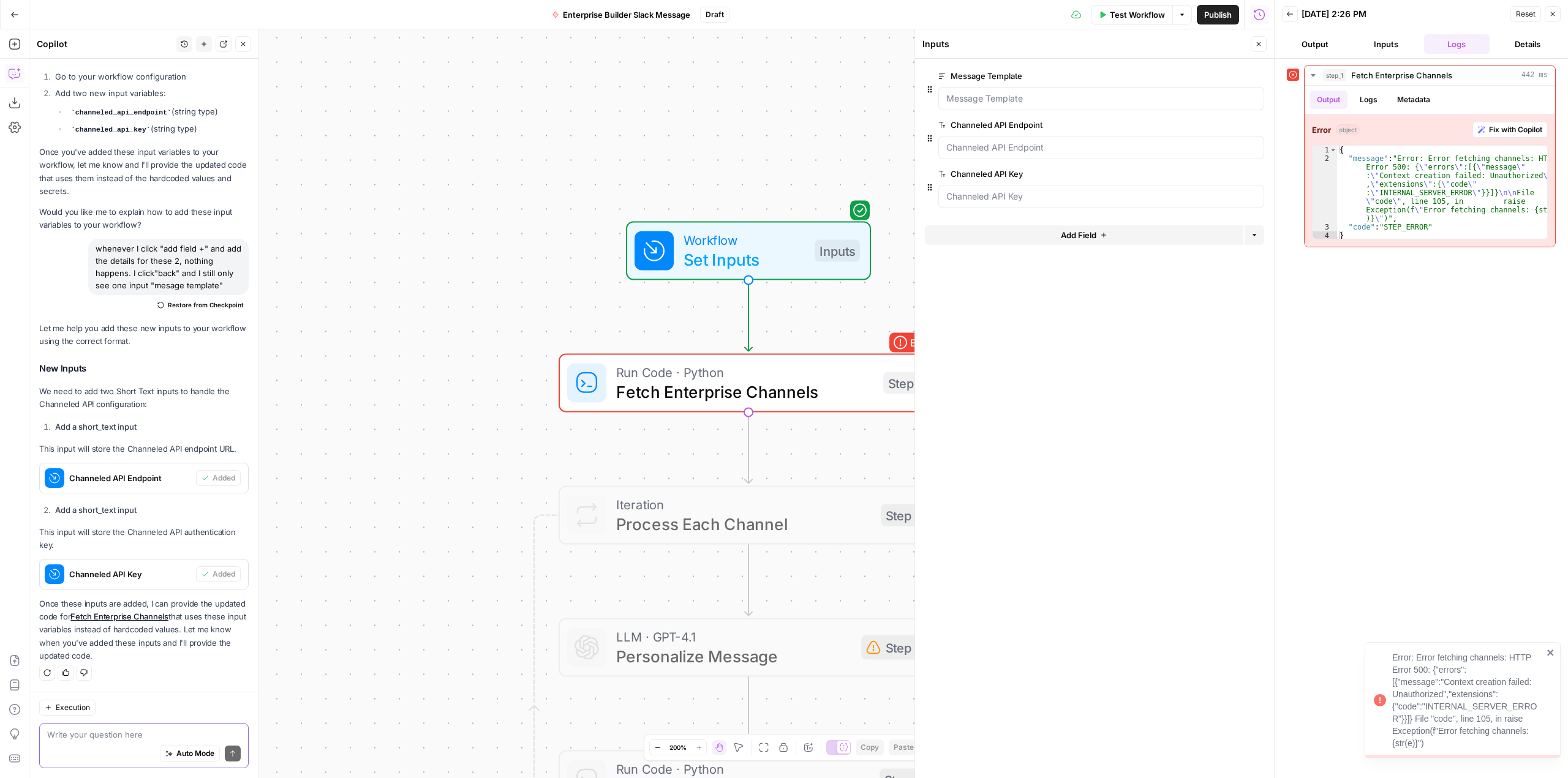
click at [116, 733] on textarea at bounding box center [144, 735] width 193 height 12
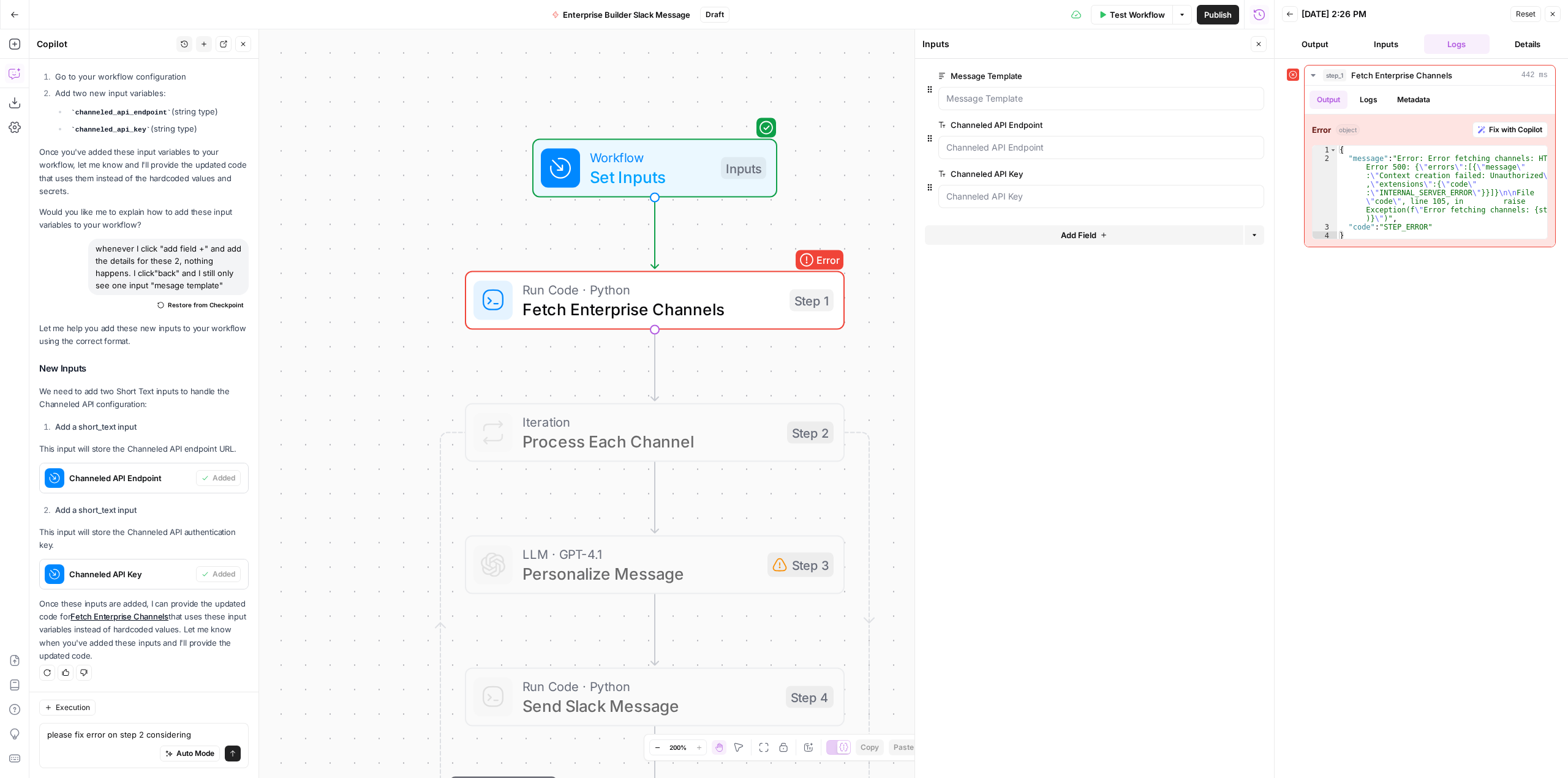
drag, startPoint x: 407, startPoint y: 618, endPoint x: 314, endPoint y: 535, distance: 124.7
click at [314, 535] on div "Workflow Set Inputs Inputs Error Run Code · Python Fetch Enterprise Channels St…" at bounding box center [652, 404] width 1244 height 748
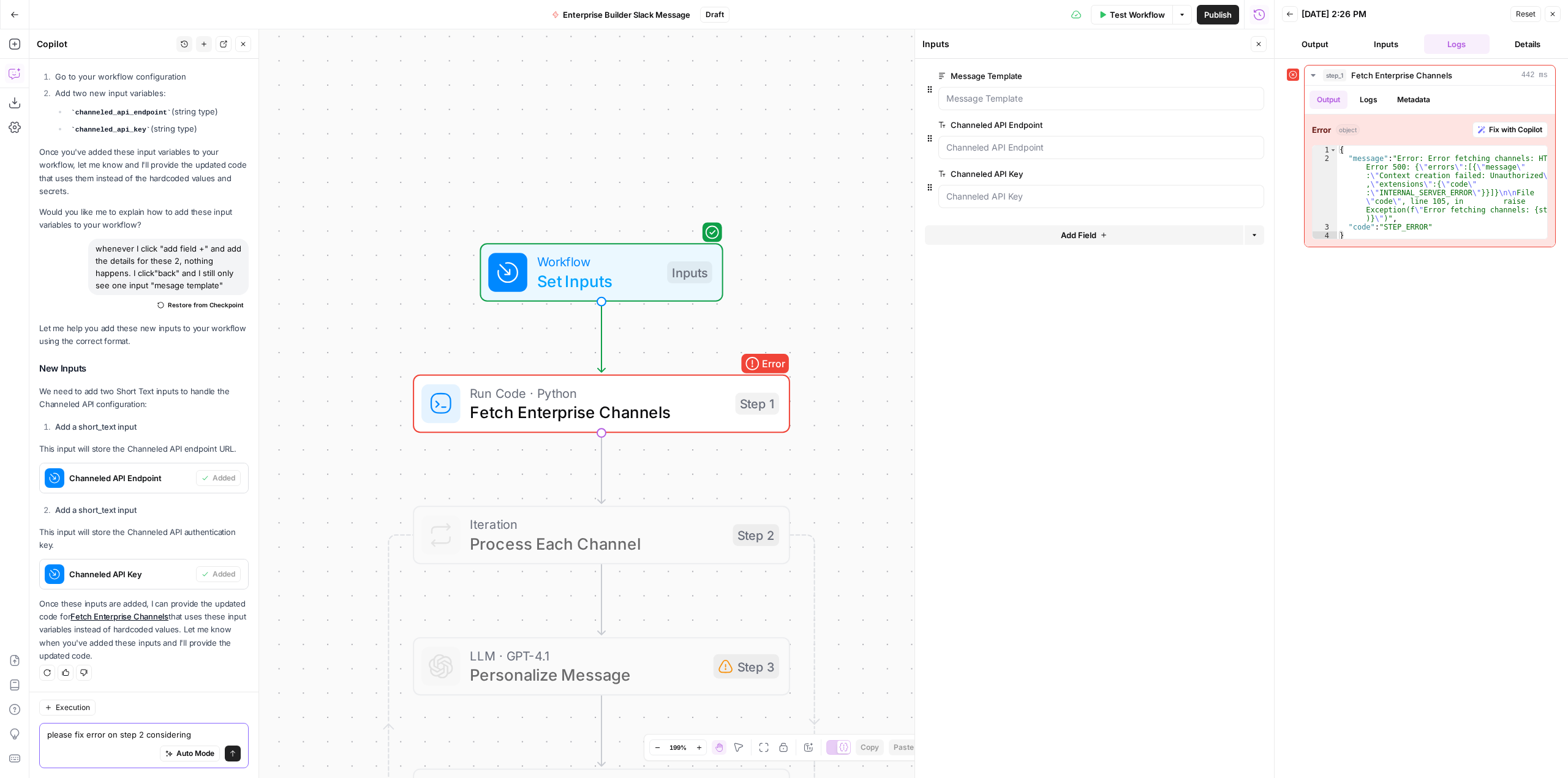
click at [142, 735] on textarea "please fix error on step 2 considering" at bounding box center [144, 735] width 193 height 12
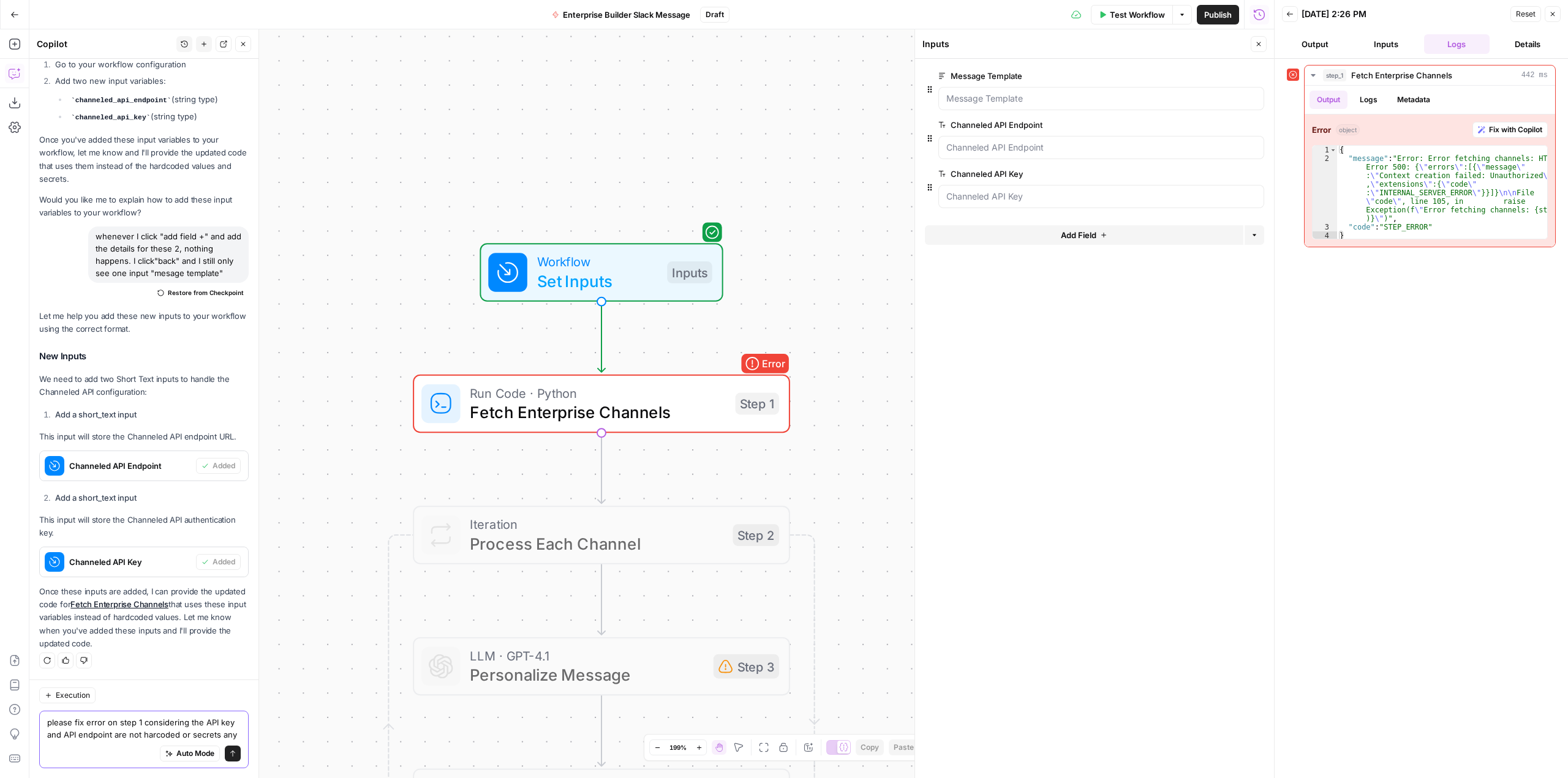
scroll to position [1052, 0]
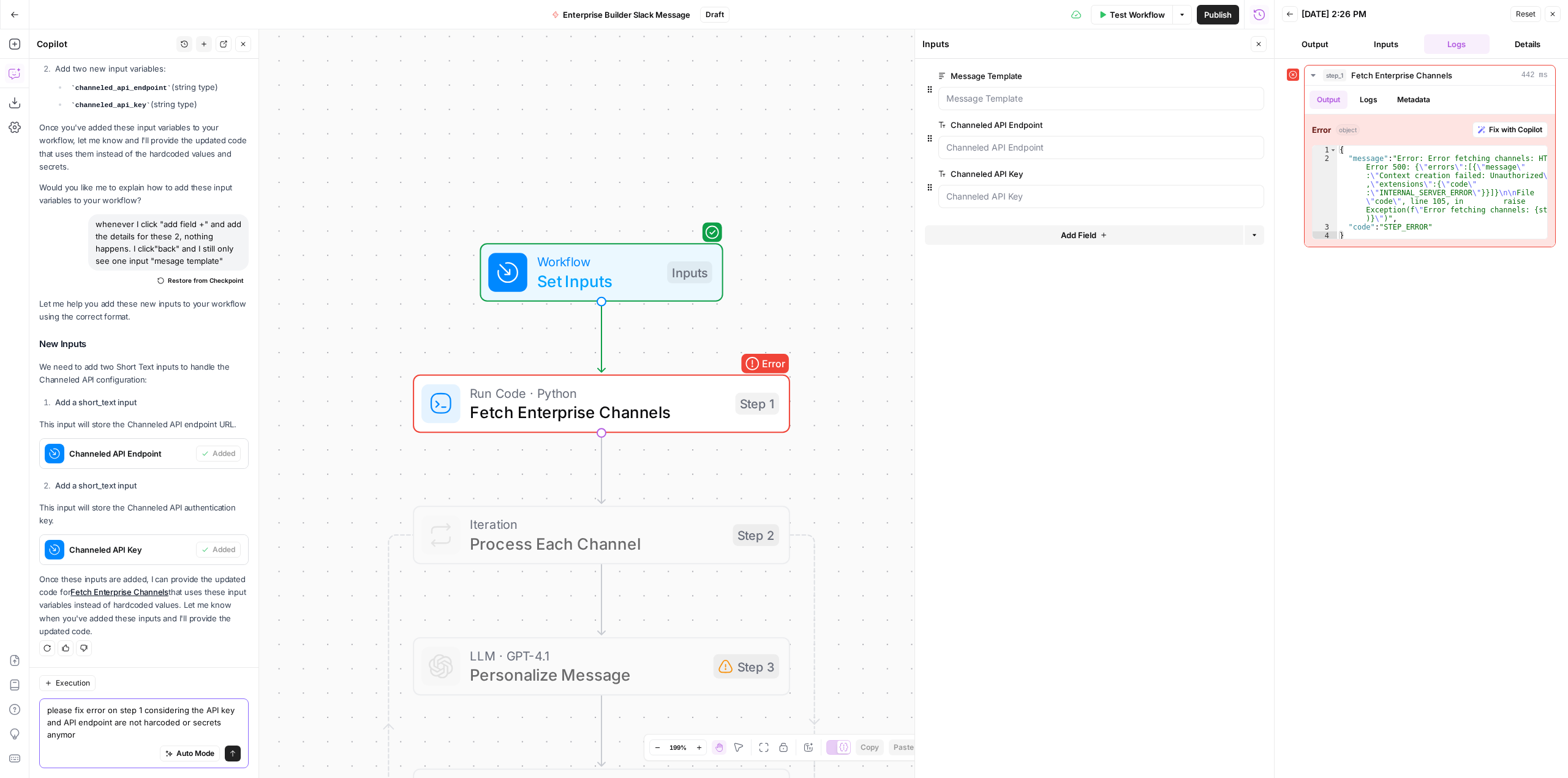
type textarea "please fix error on step 1 considering the API key and API endpoint are not har…"
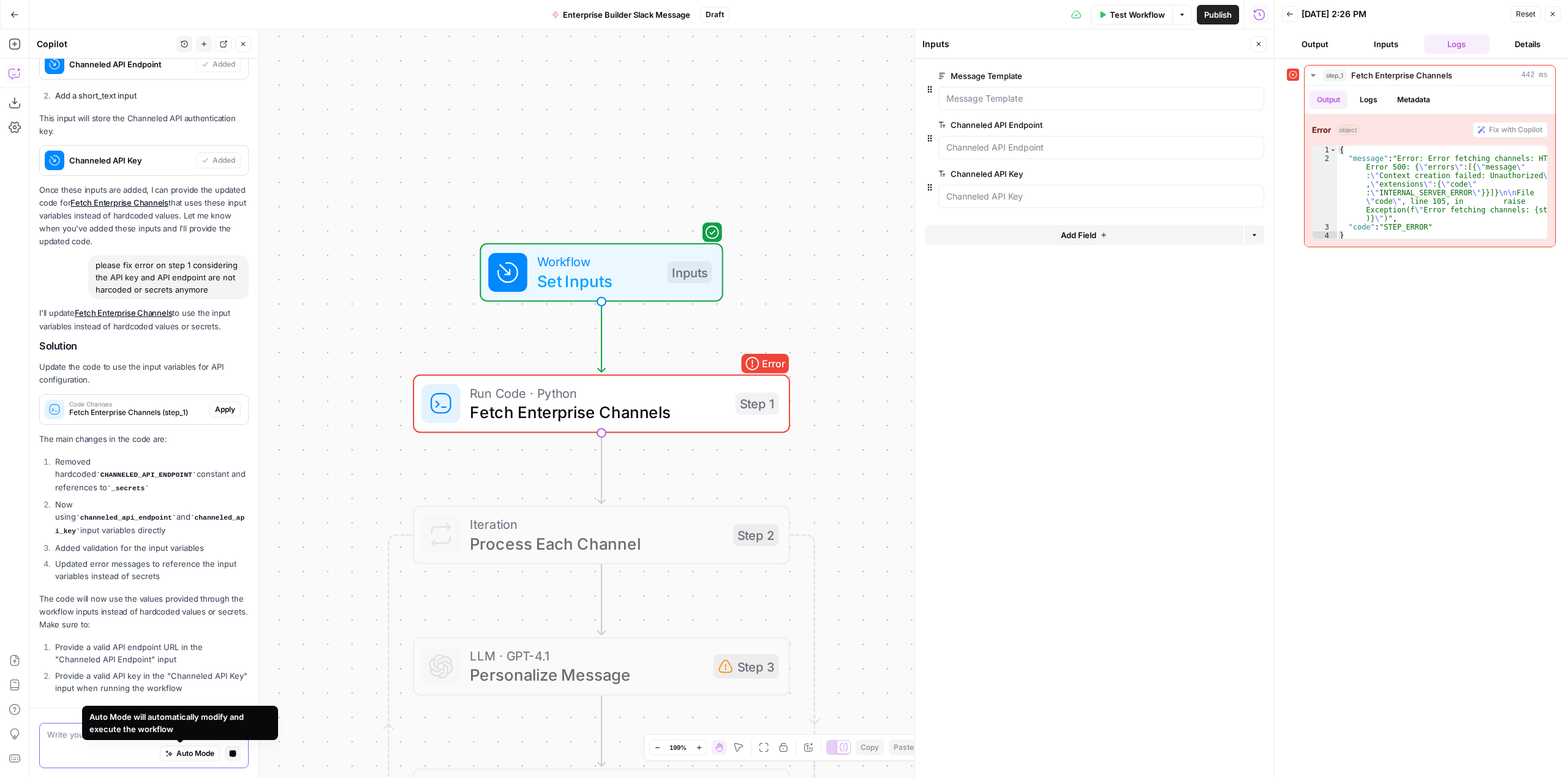
scroll to position [1466, 0]
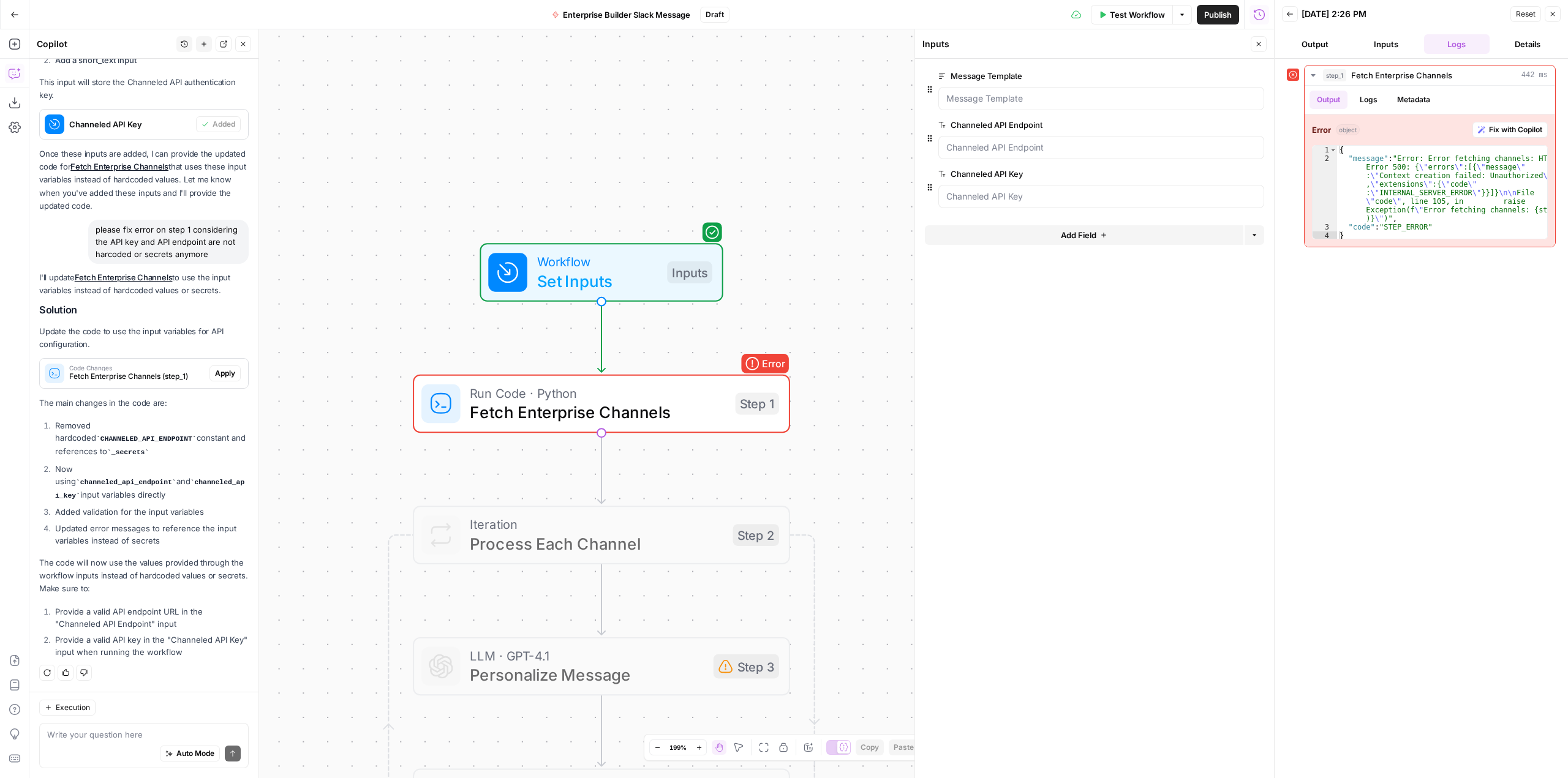
click at [1231, 125] on span "edit field" at bounding box center [1218, 125] width 27 height 10
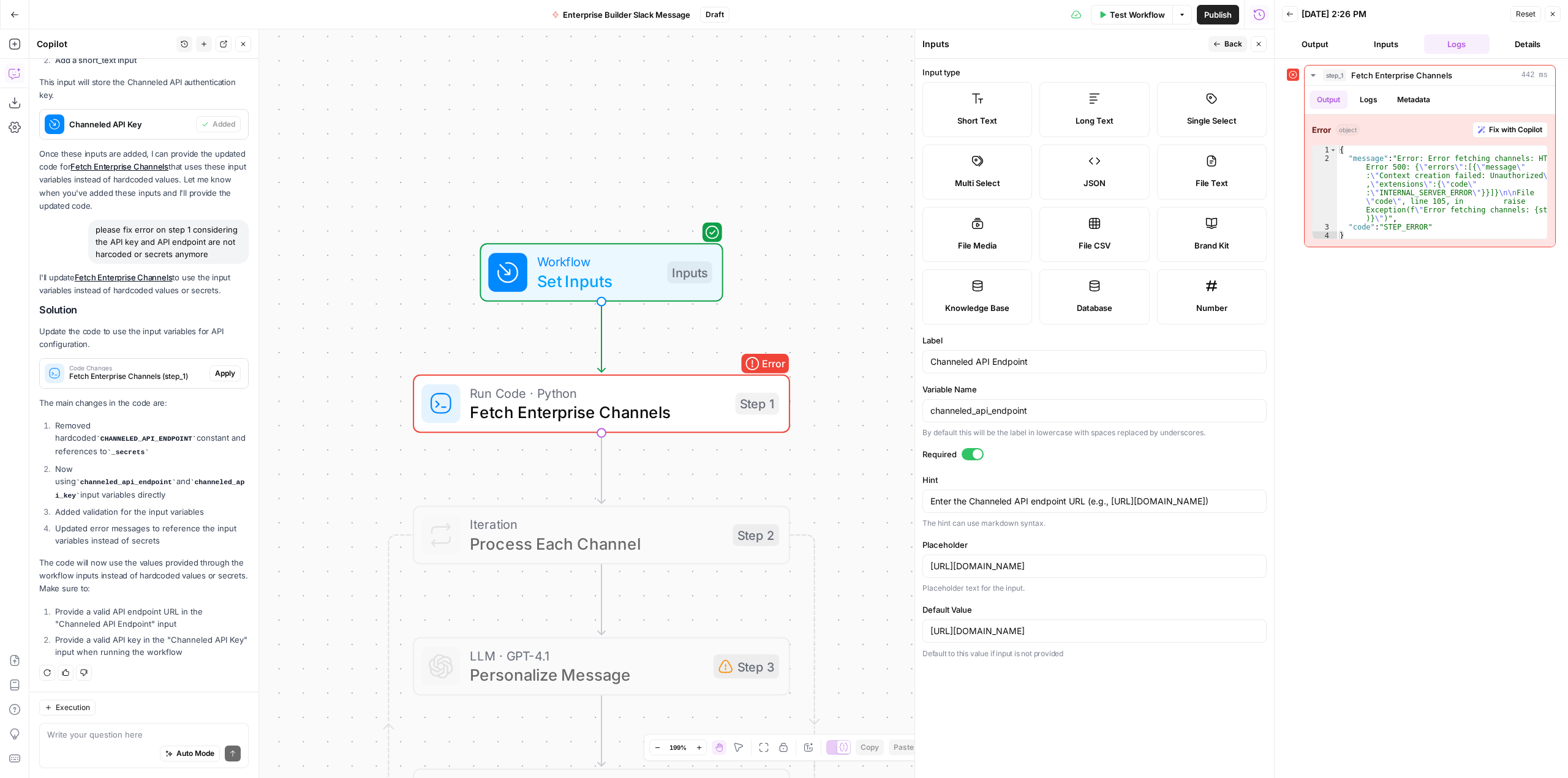
click at [1220, 44] on icon "button" at bounding box center [1217, 44] width 6 height 5
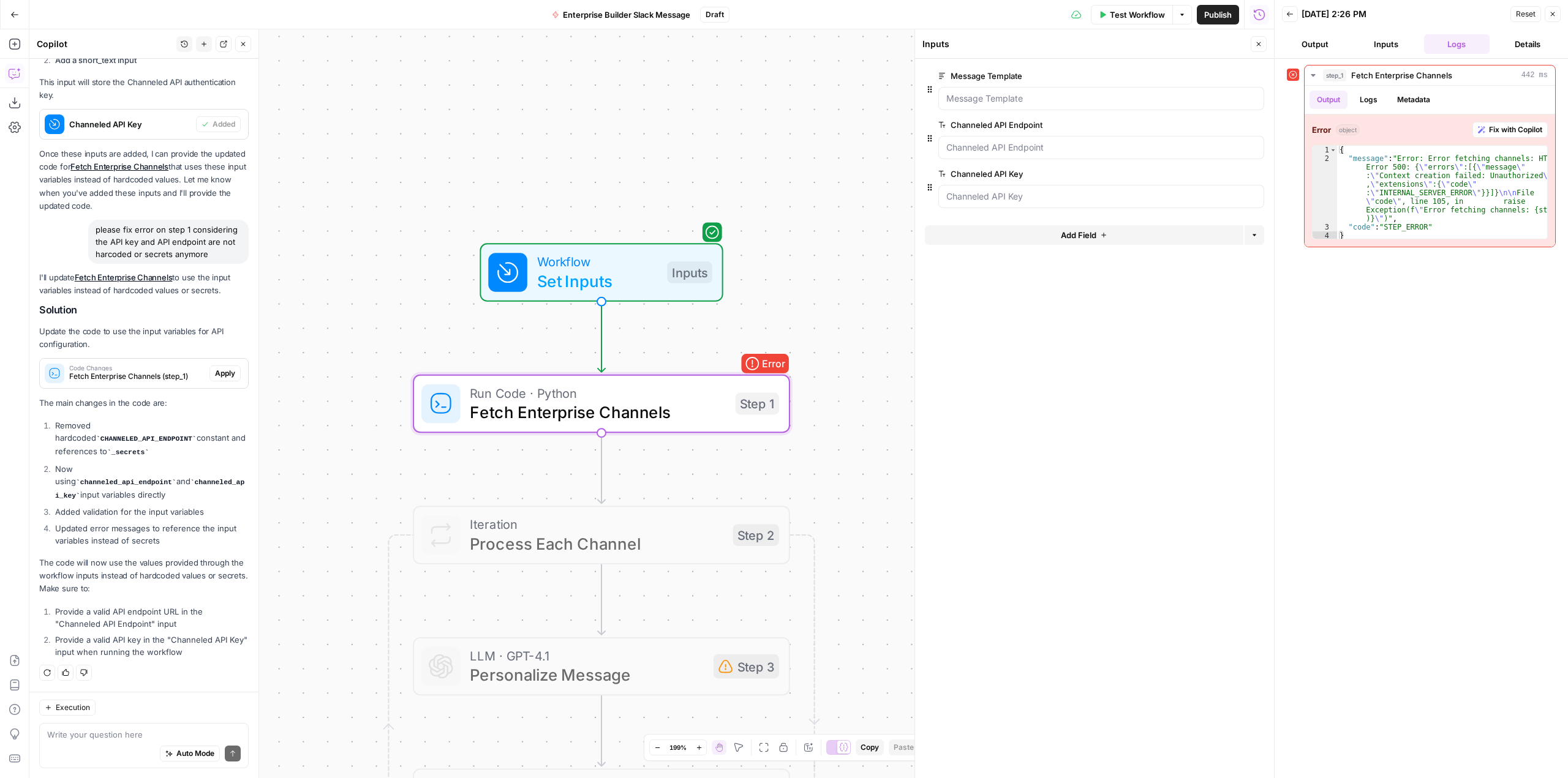
click at [215, 379] on span "Apply" at bounding box center [224, 374] width 20 height 11
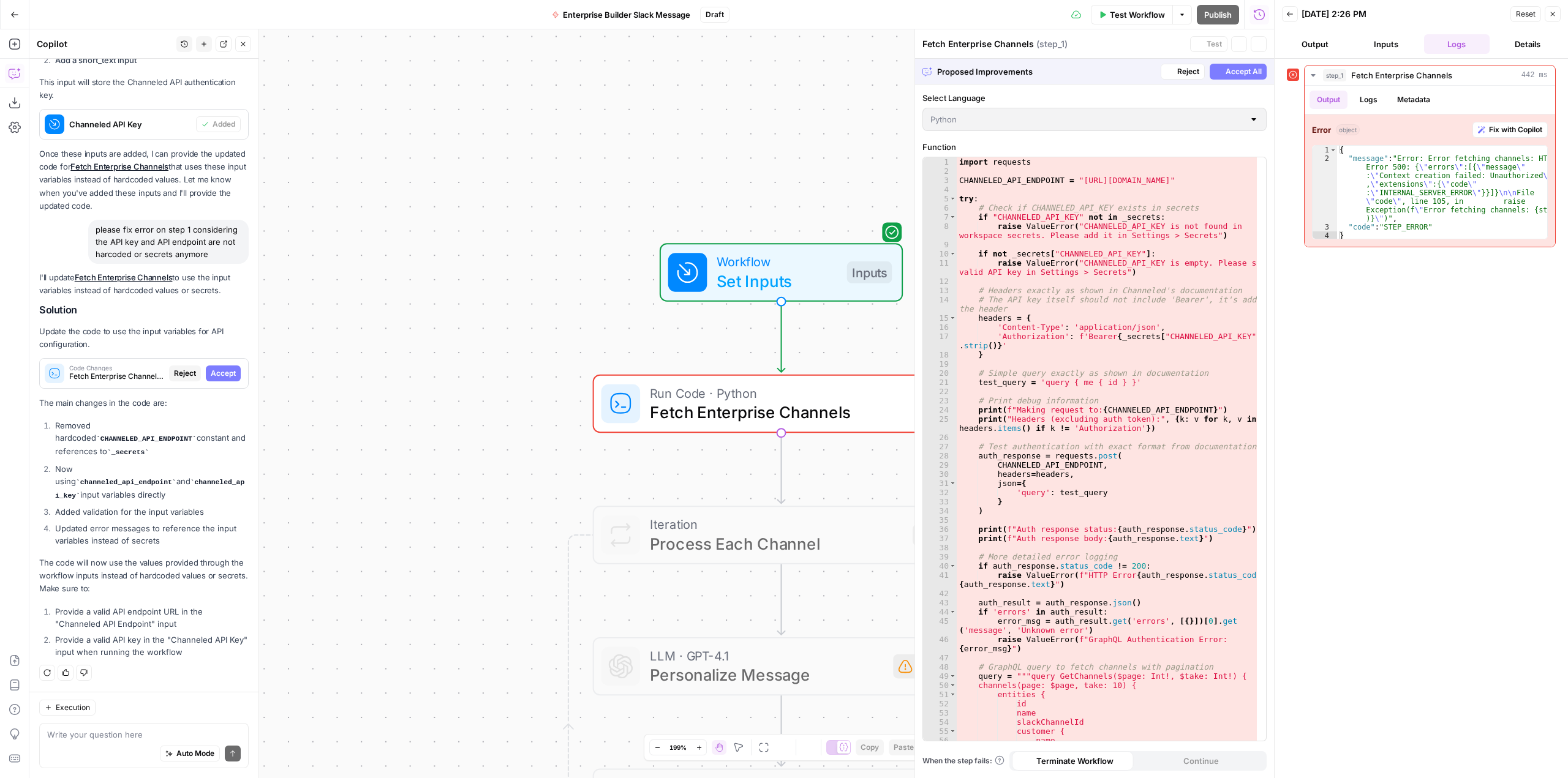
scroll to position [1387, 0]
click at [1245, 71] on span "Accept All" at bounding box center [1244, 72] width 36 height 11
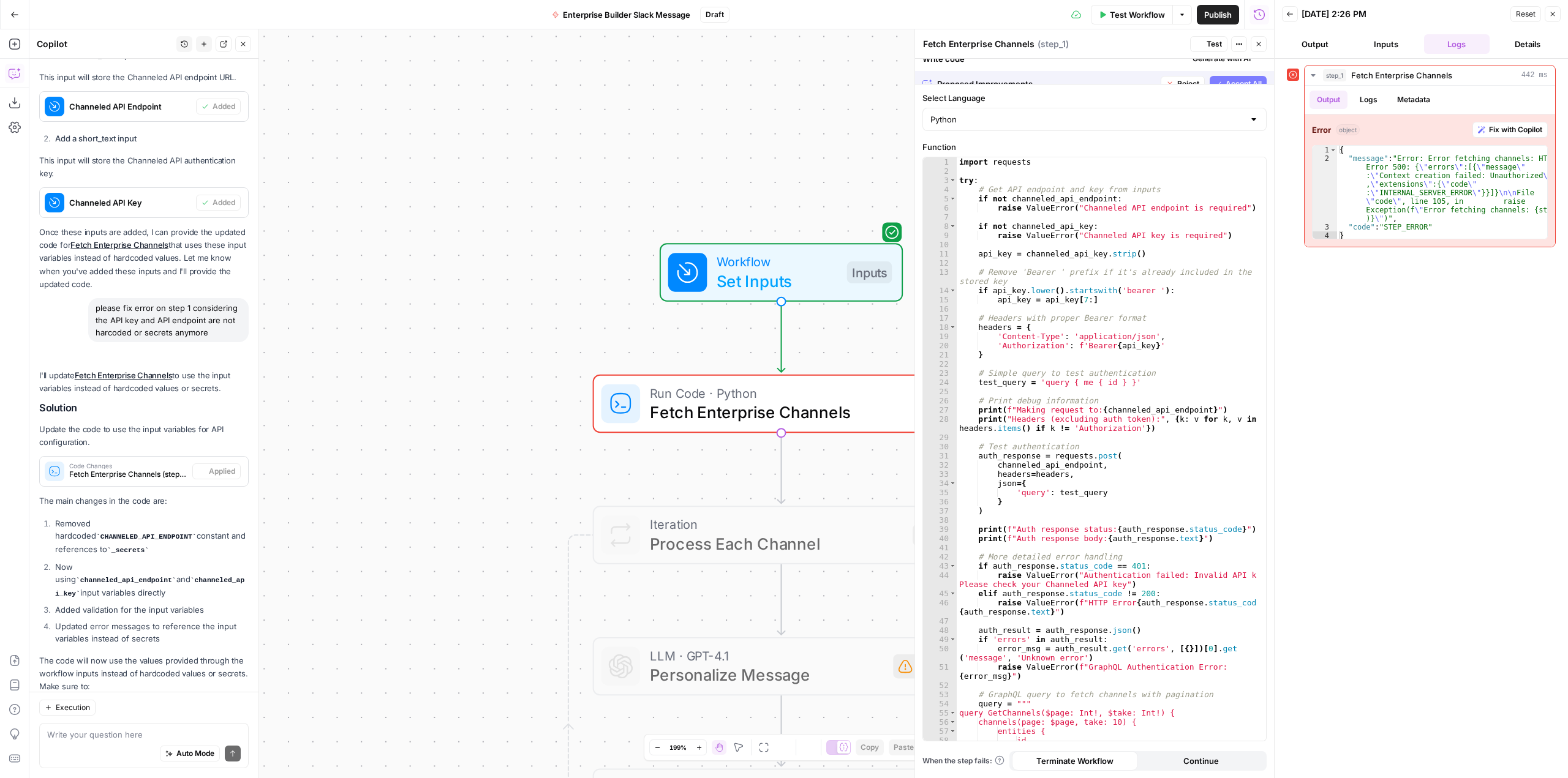
scroll to position [1485, 0]
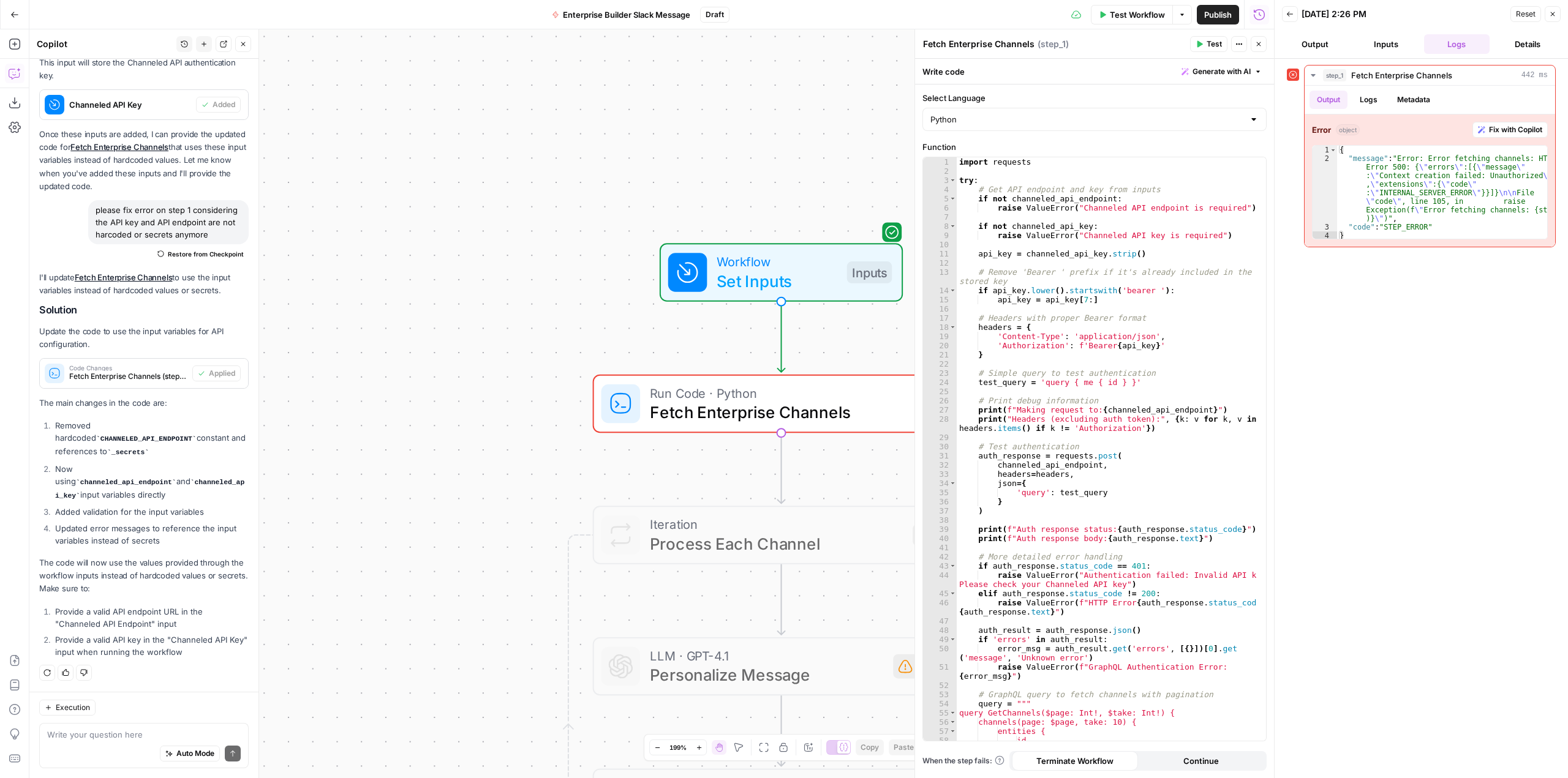
click at [1201, 46] on icon "button" at bounding box center [1199, 44] width 8 height 8
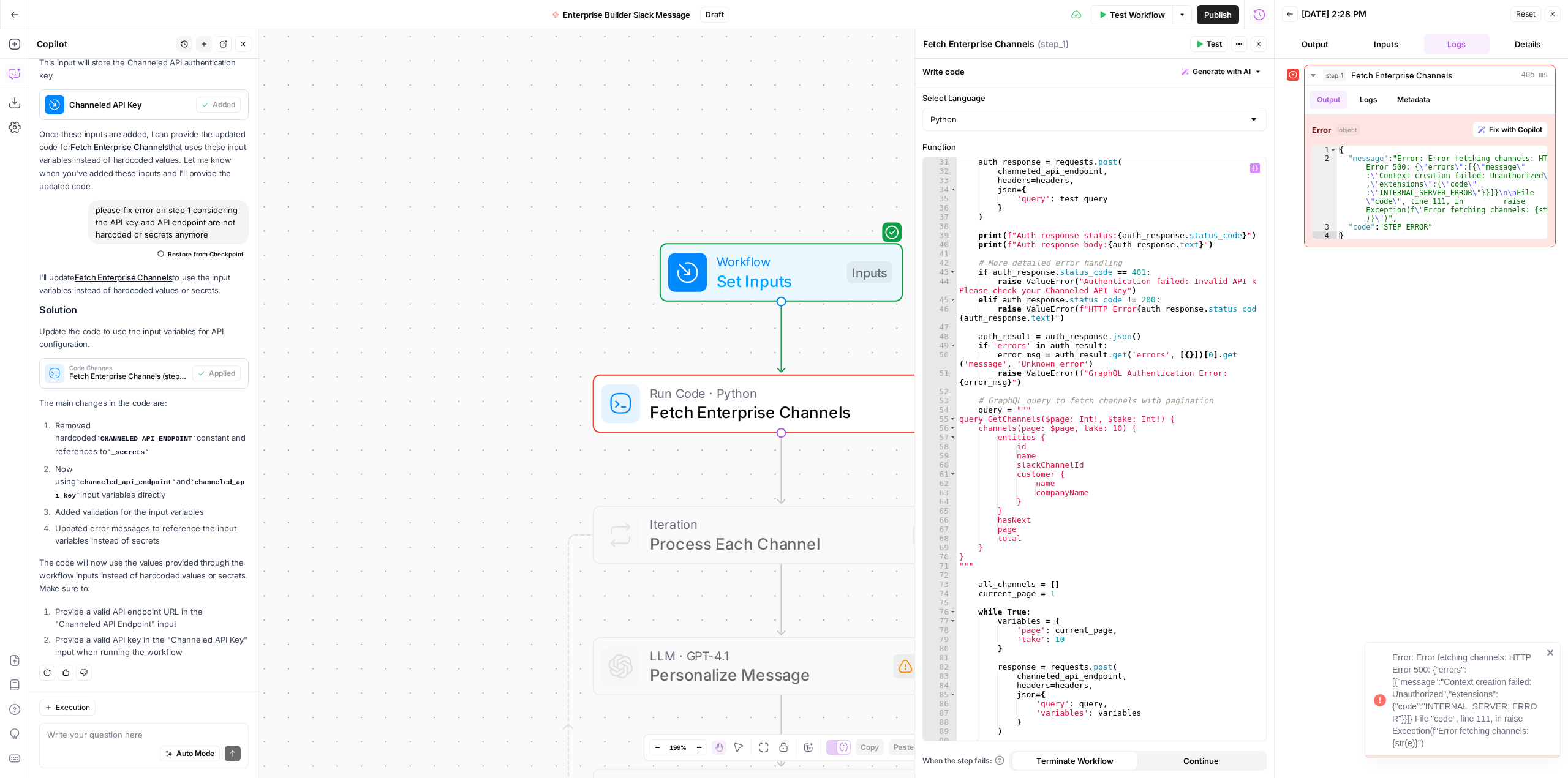
scroll to position [500, 0]
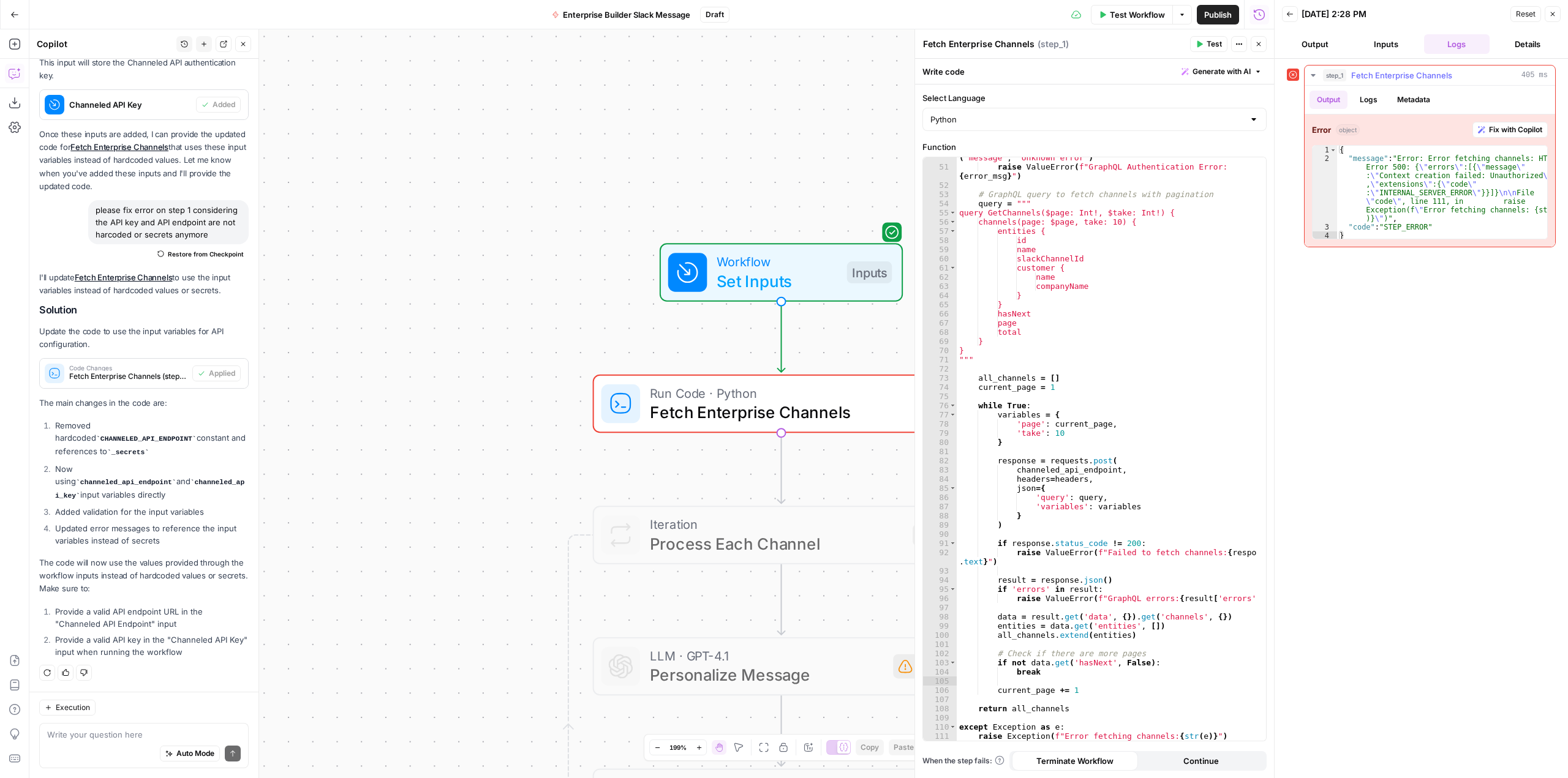
click at [1501, 128] on span "Fix with Copilot" at bounding box center [1516, 130] width 53 height 11
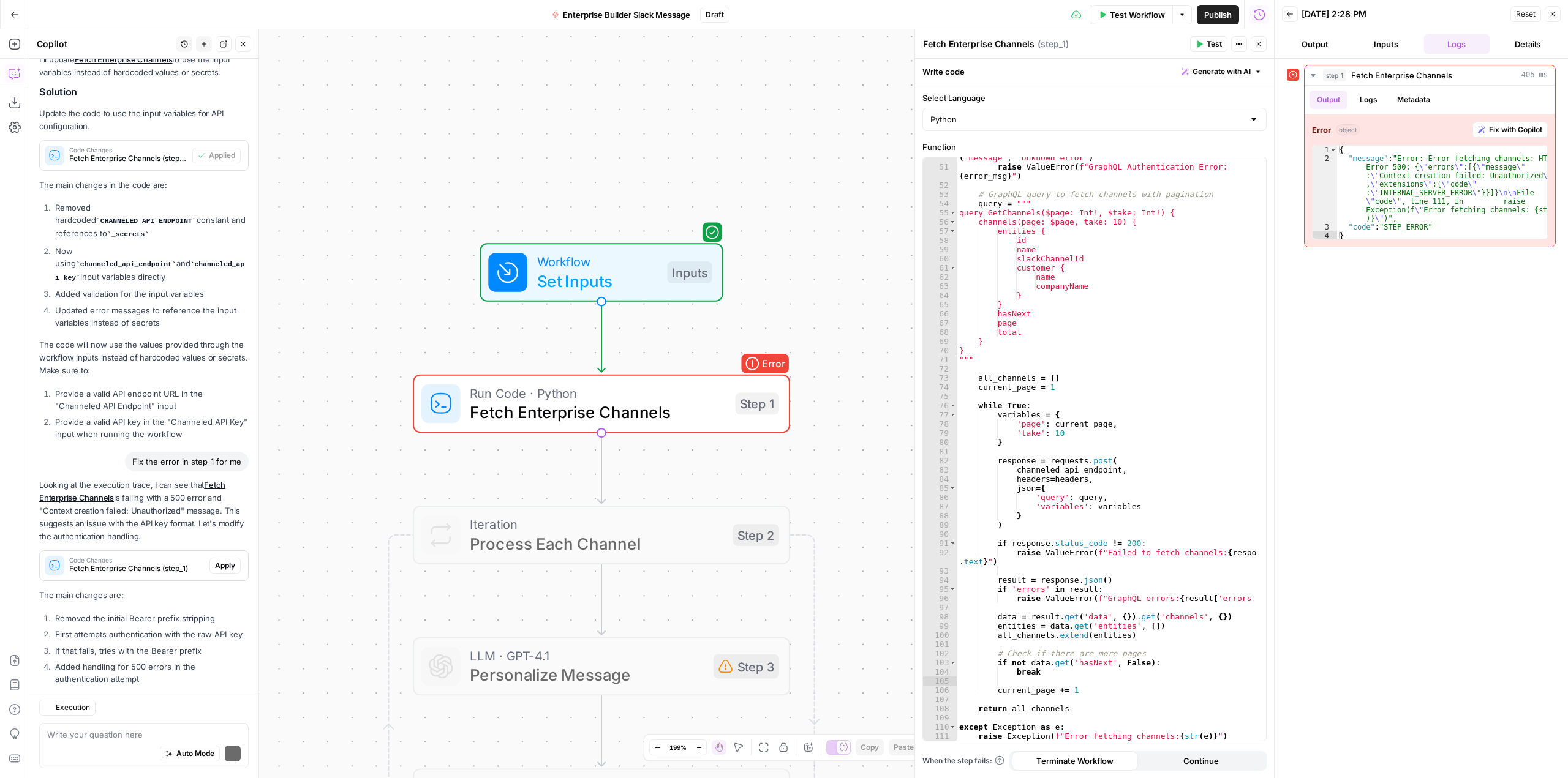
scroll to position [1841, 0]
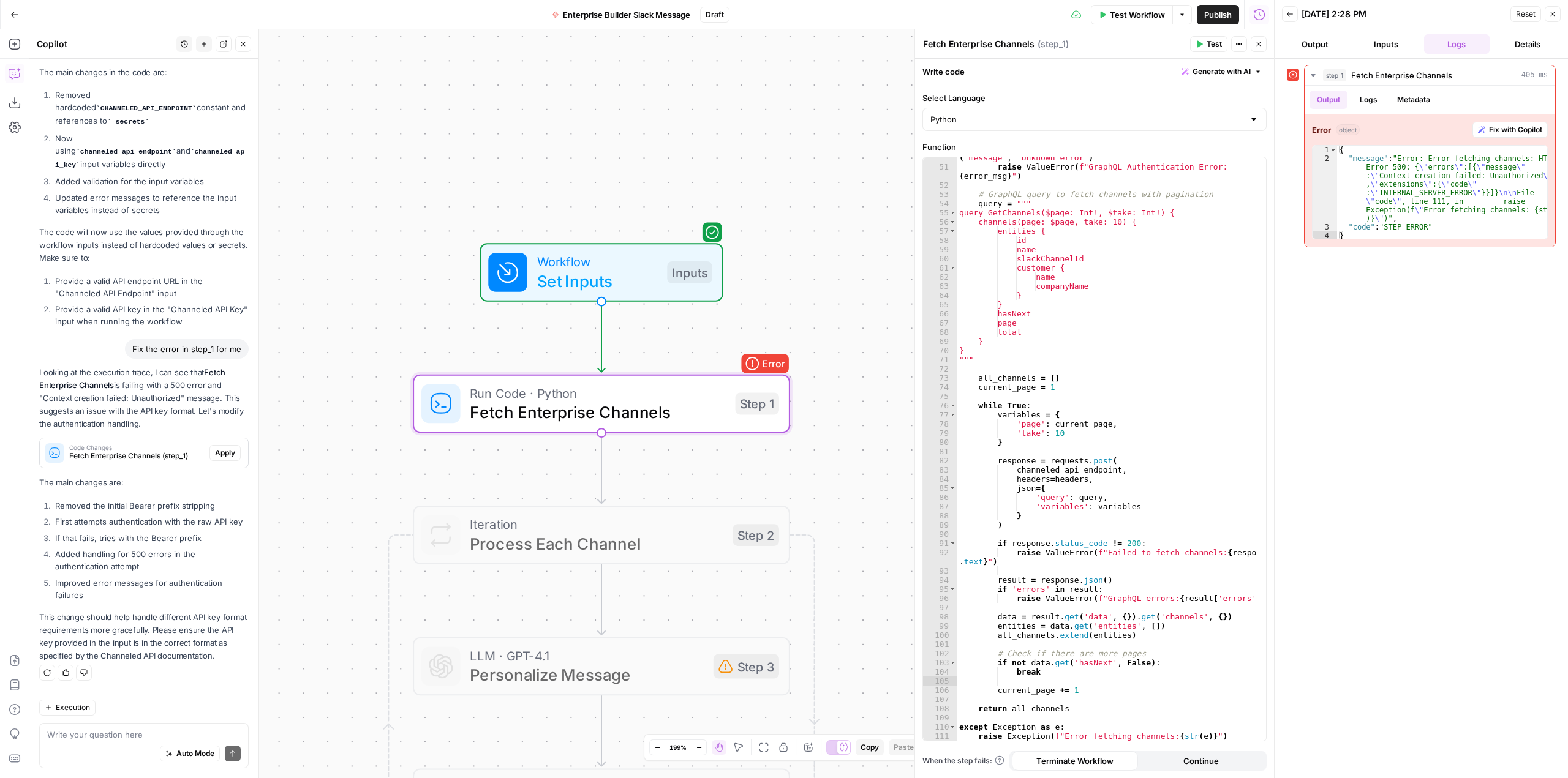
click at [215, 448] on span "Apply" at bounding box center [224, 453] width 20 height 11
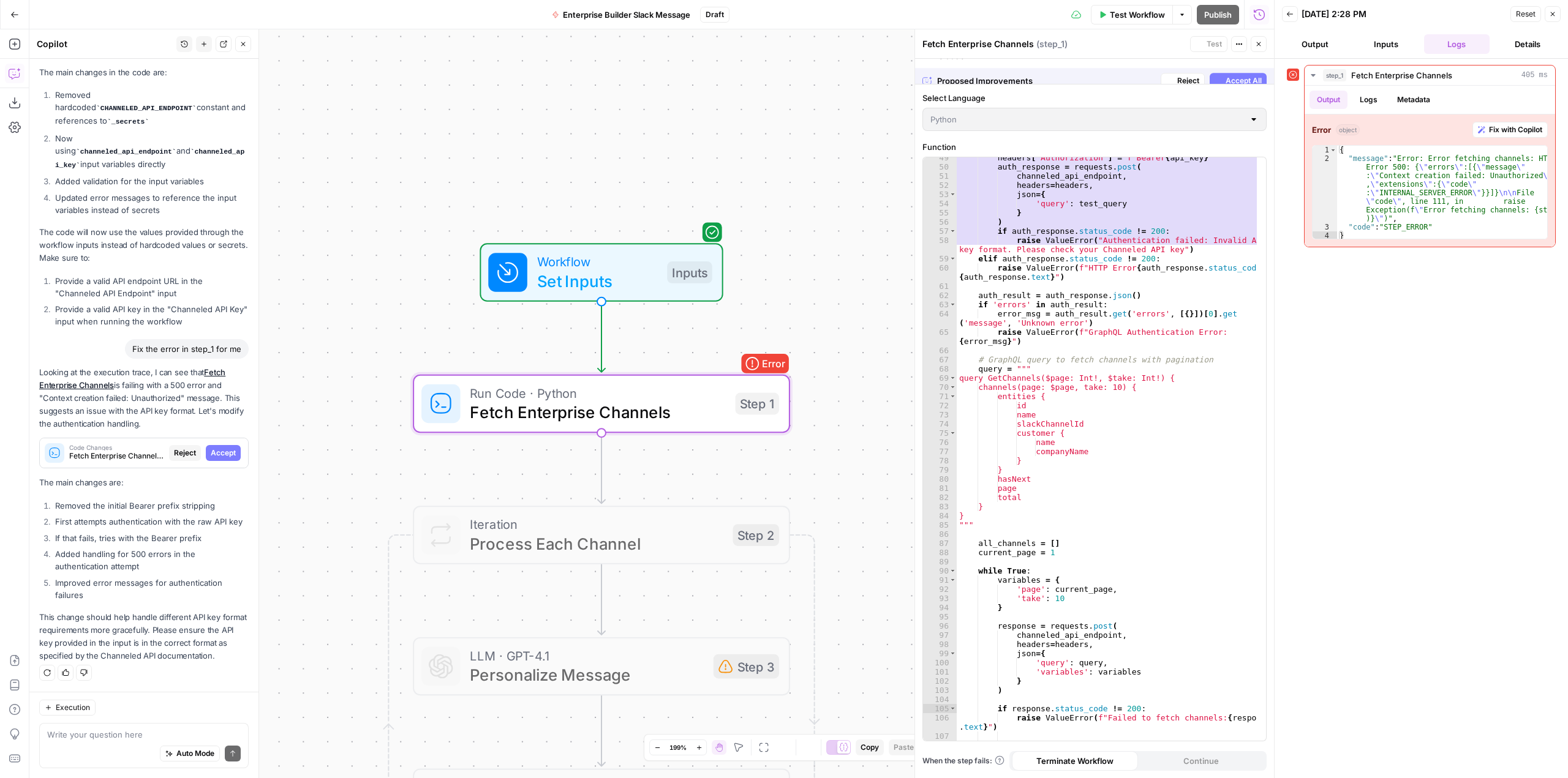
scroll to position [1744, 0]
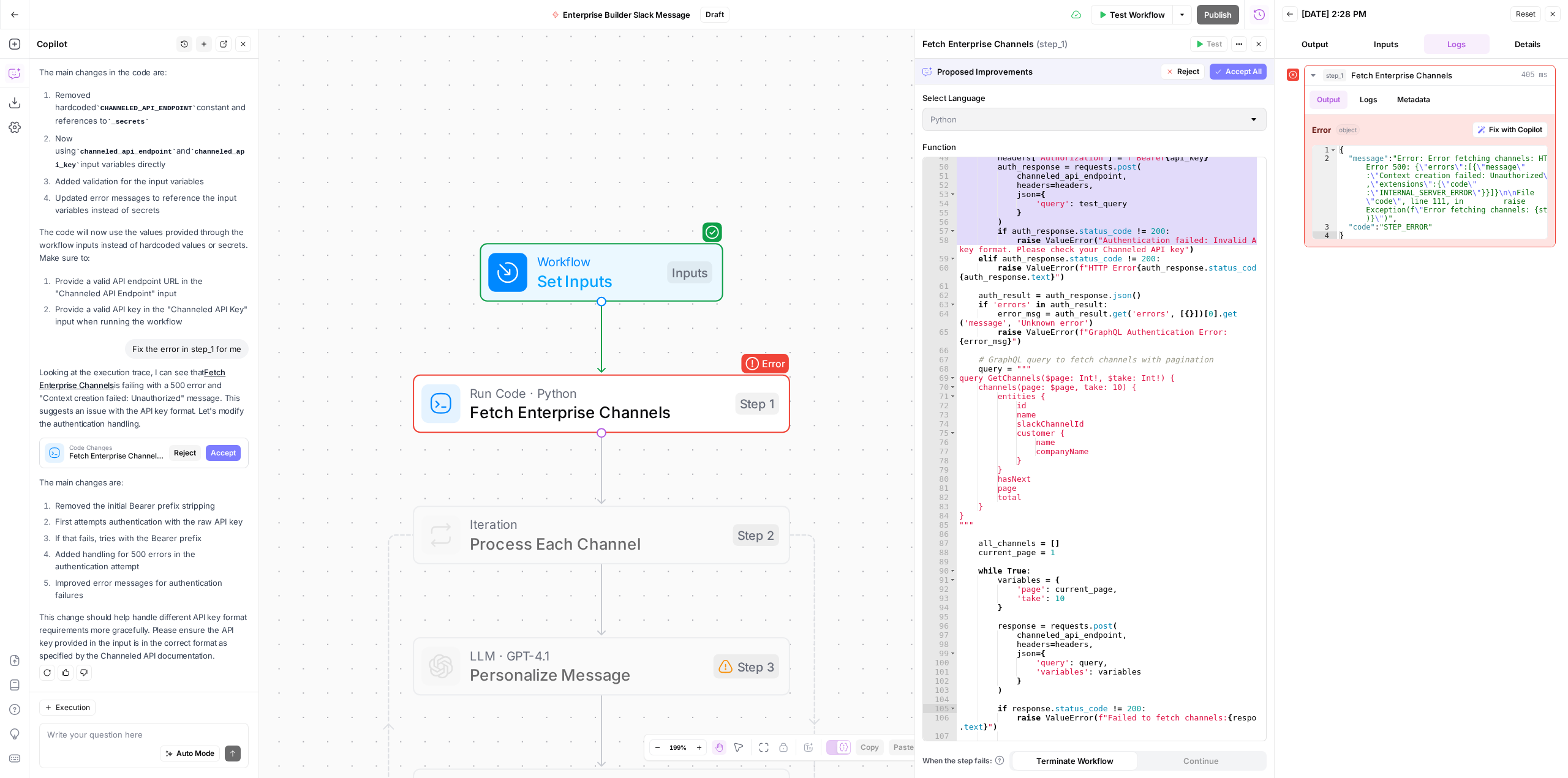
click at [1233, 74] on span "Accept All" at bounding box center [1244, 72] width 36 height 11
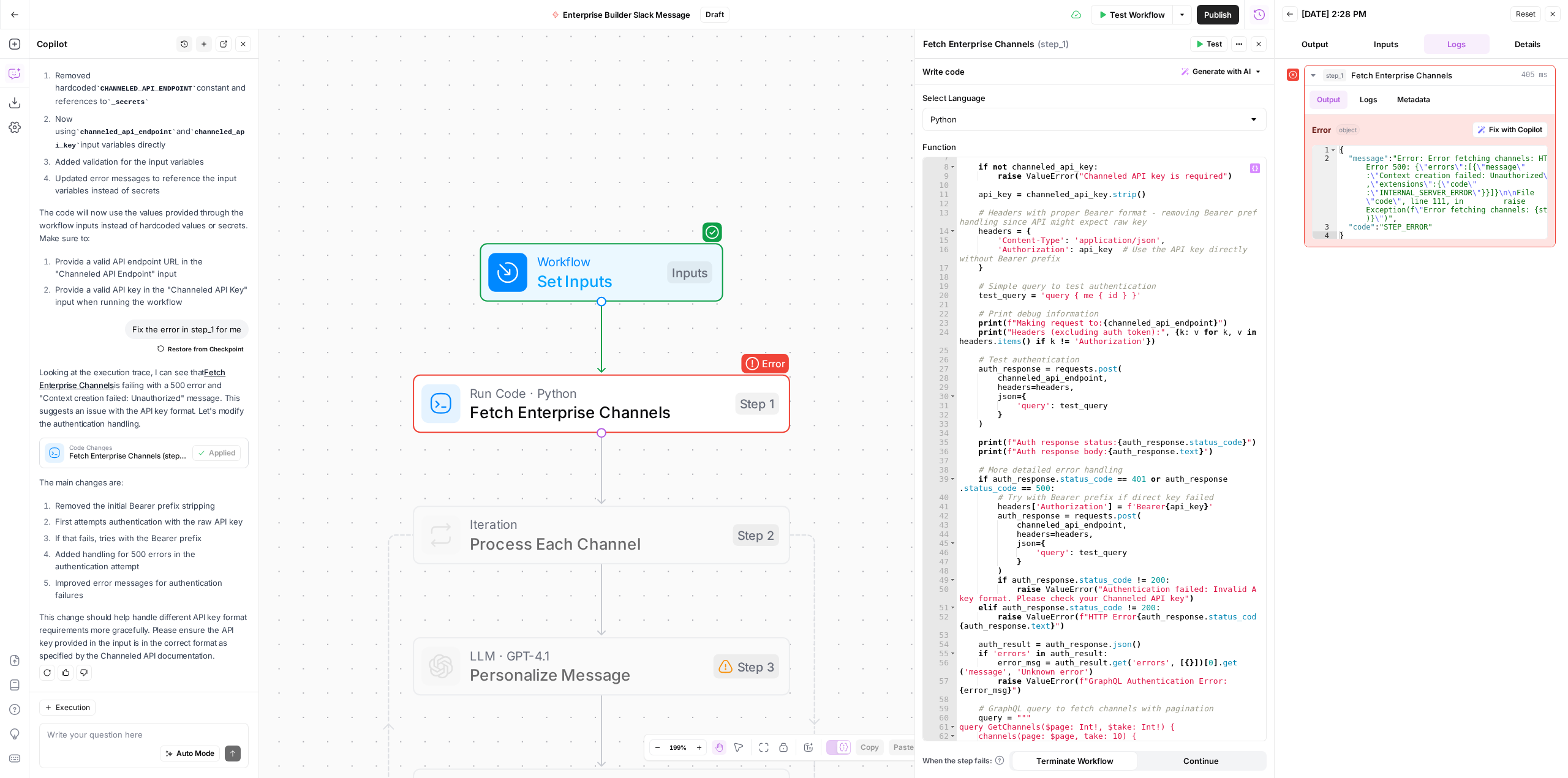
scroll to position [0, 0]
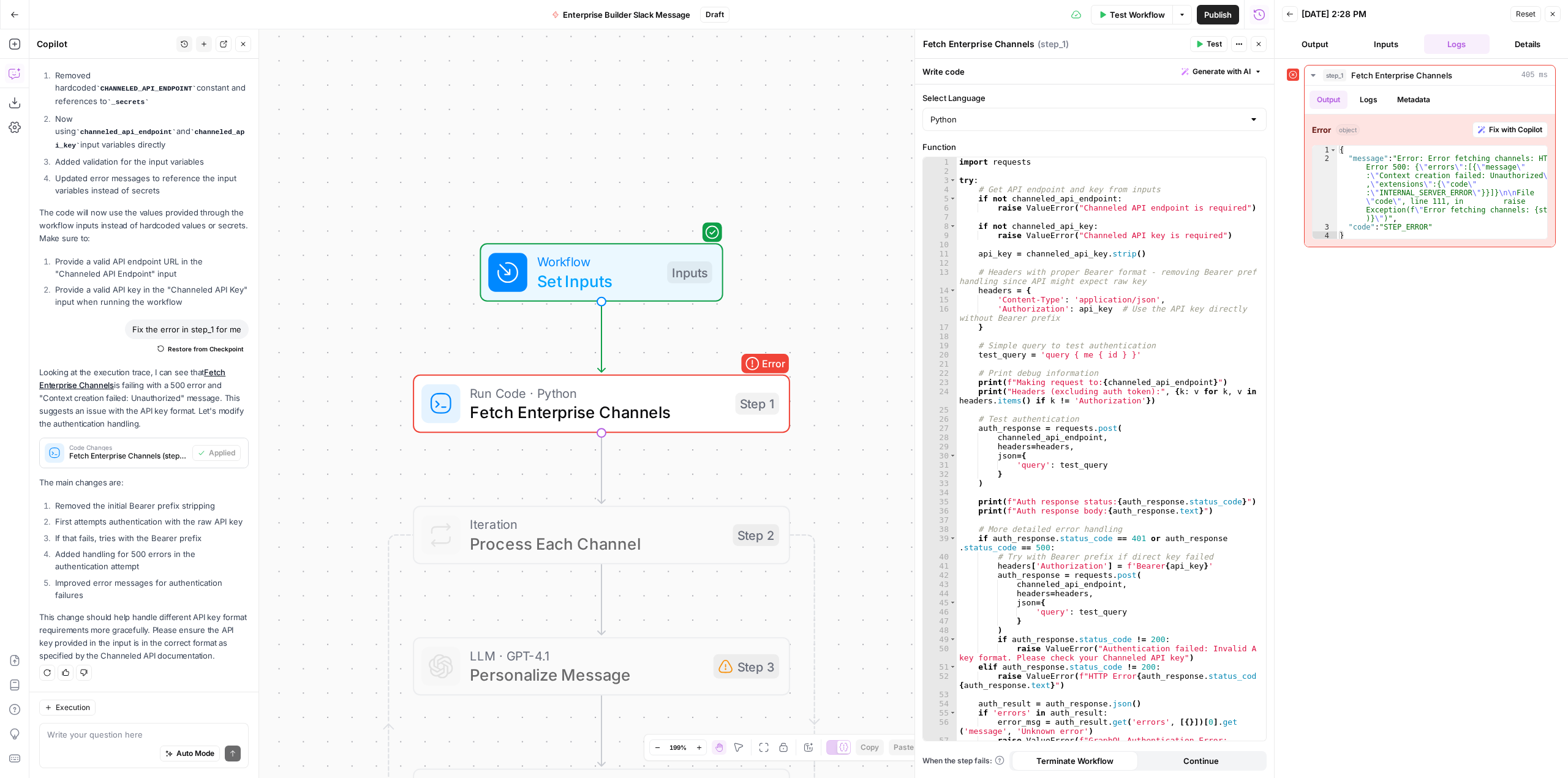
click at [1204, 47] on button "Test" at bounding box center [1209, 44] width 37 height 16
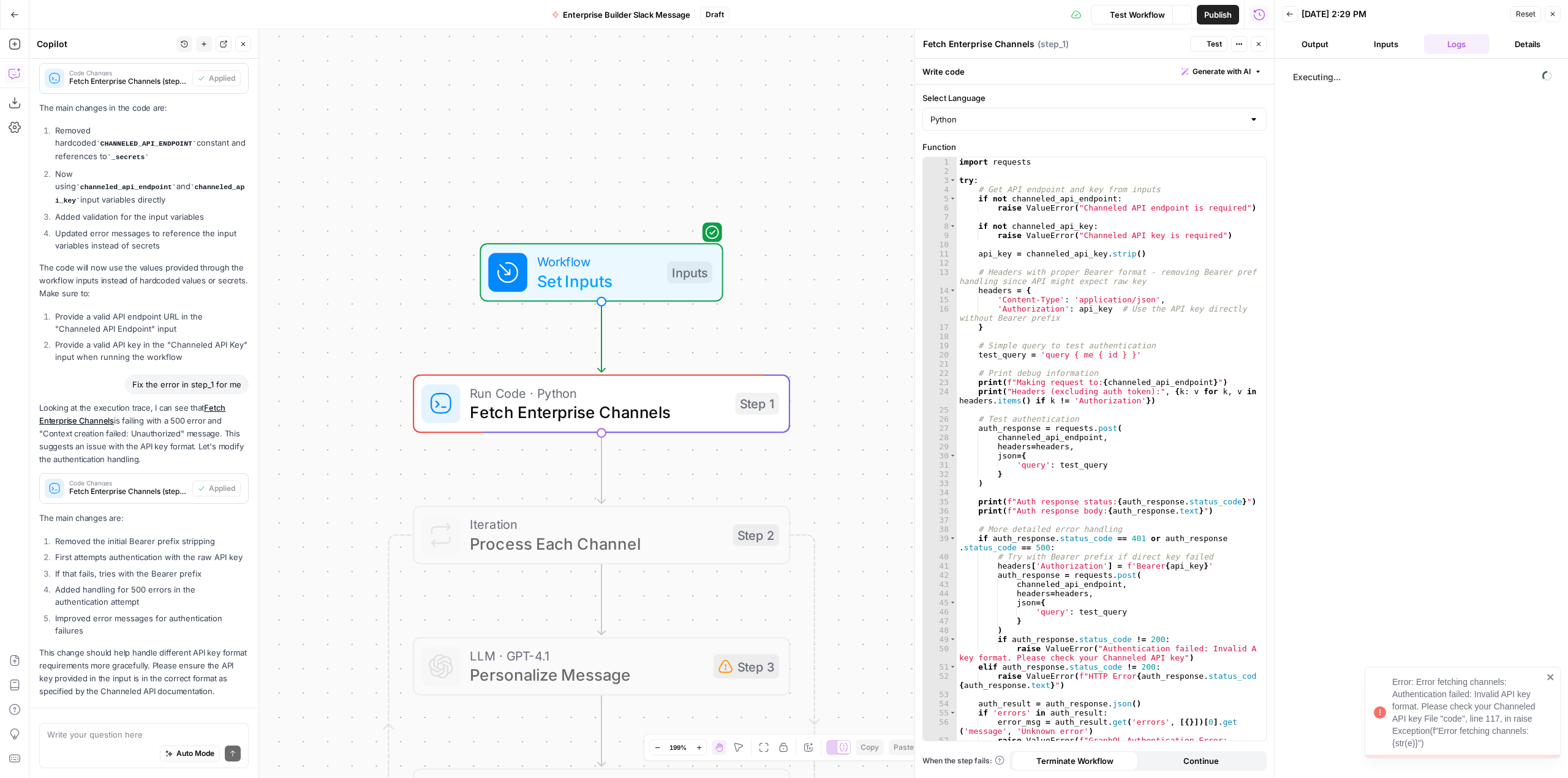
scroll to position [1861, 0]
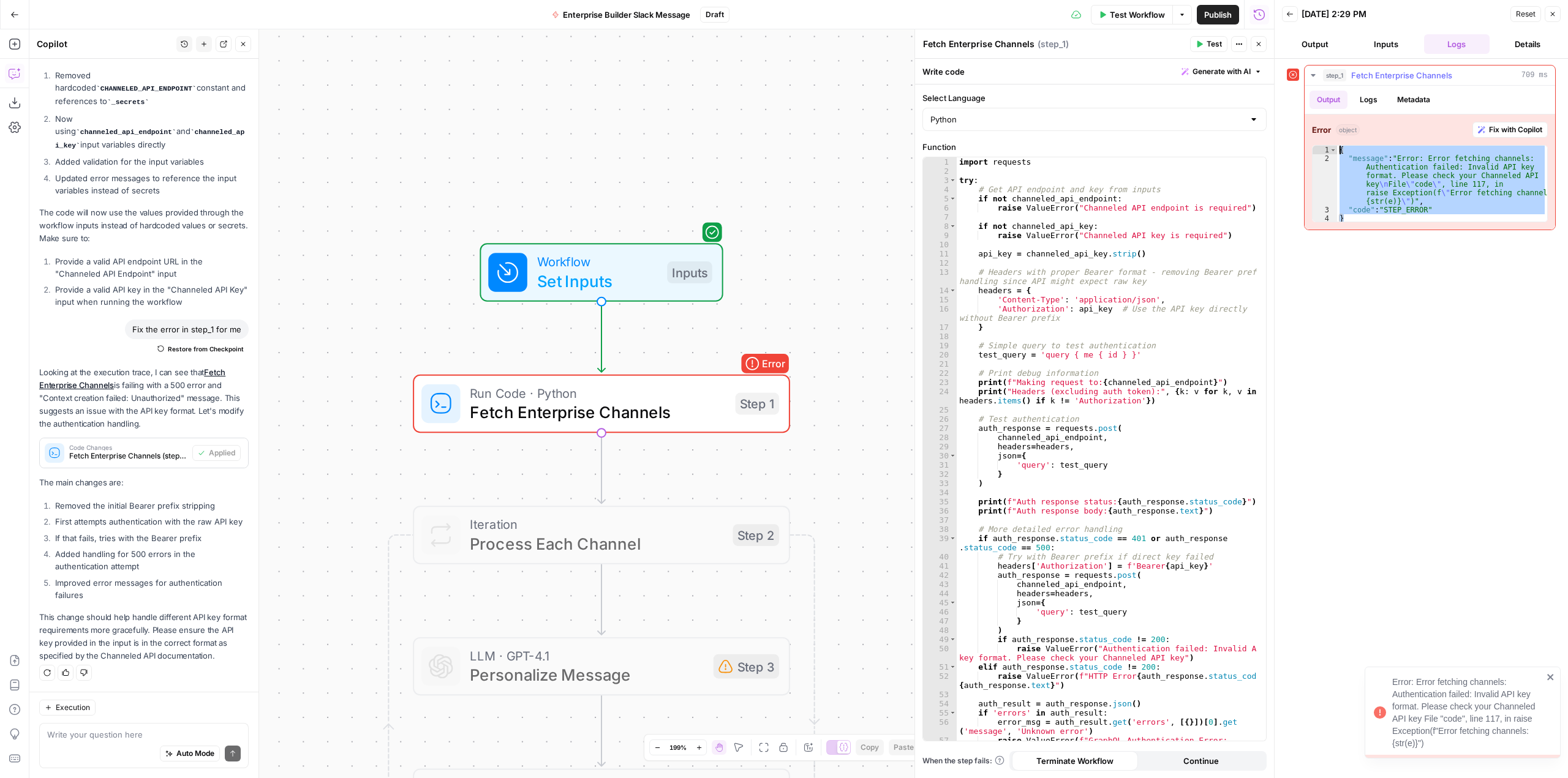
drag, startPoint x: 1384, startPoint y: 217, endPoint x: 1331, endPoint y: 142, distance: 91.8
click at [1331, 142] on div "Error object Fix with Copilot * 1 2 3 4 { "message" : "Error: Error fetching ch…" at bounding box center [1430, 171] width 251 height 115
type textarea "**********"
click at [1189, 378] on div "import requests try : # Get API endpoint and key from inputs if not channeled_a…" at bounding box center [1107, 463] width 300 height 611
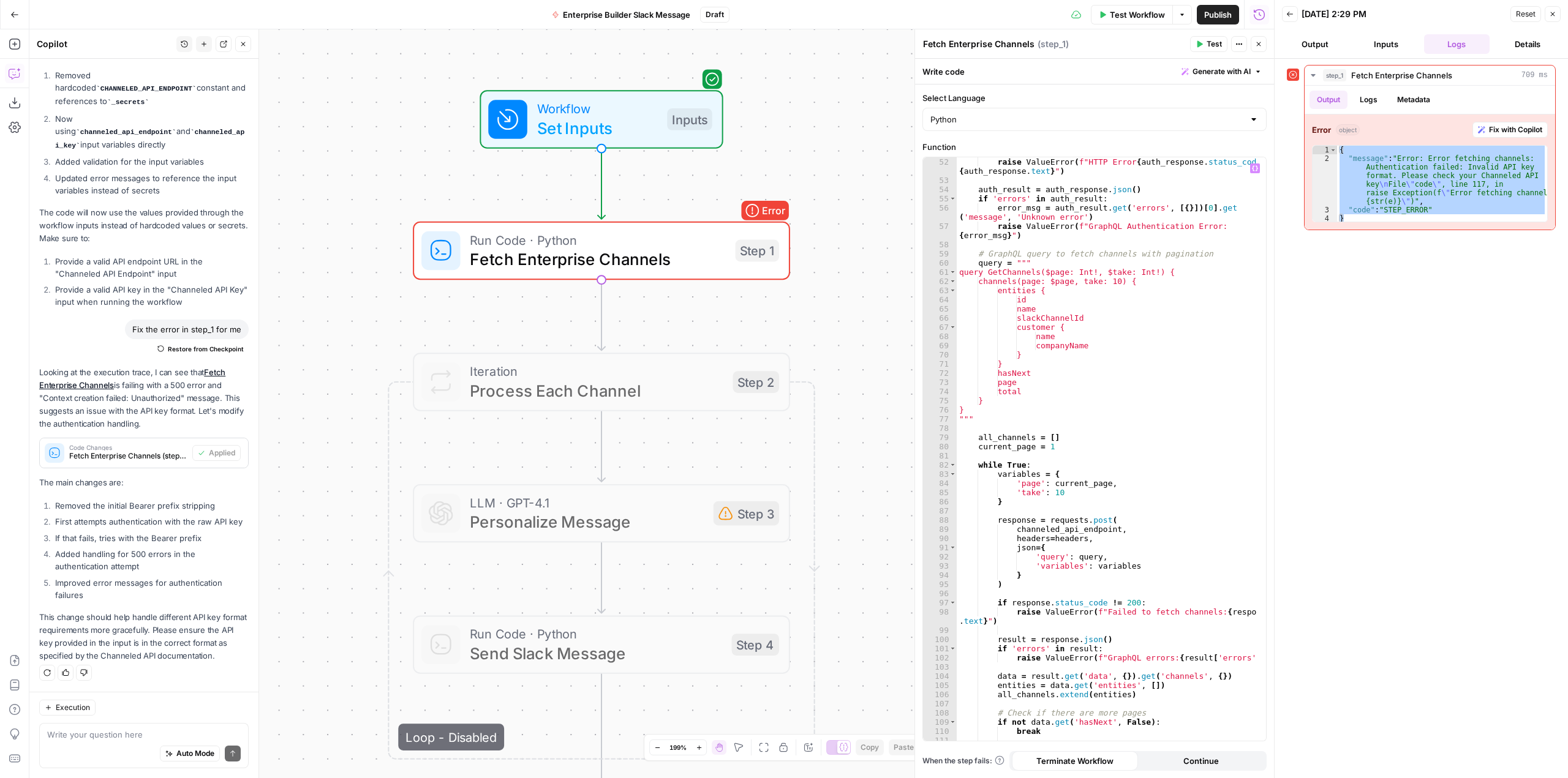
scroll to position [574, 0]
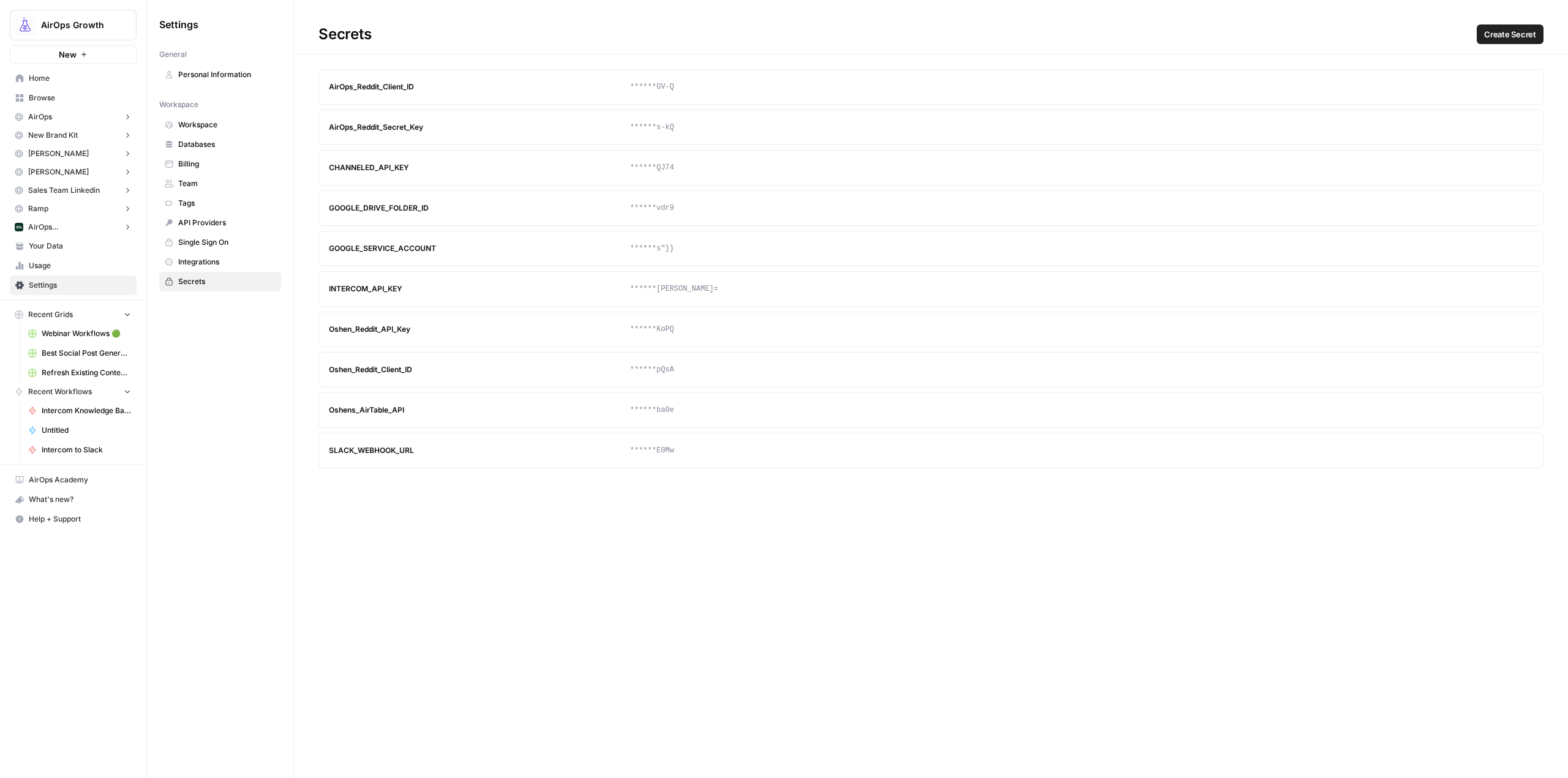
click at [69, 75] on span "Home" at bounding box center [80, 78] width 103 height 11
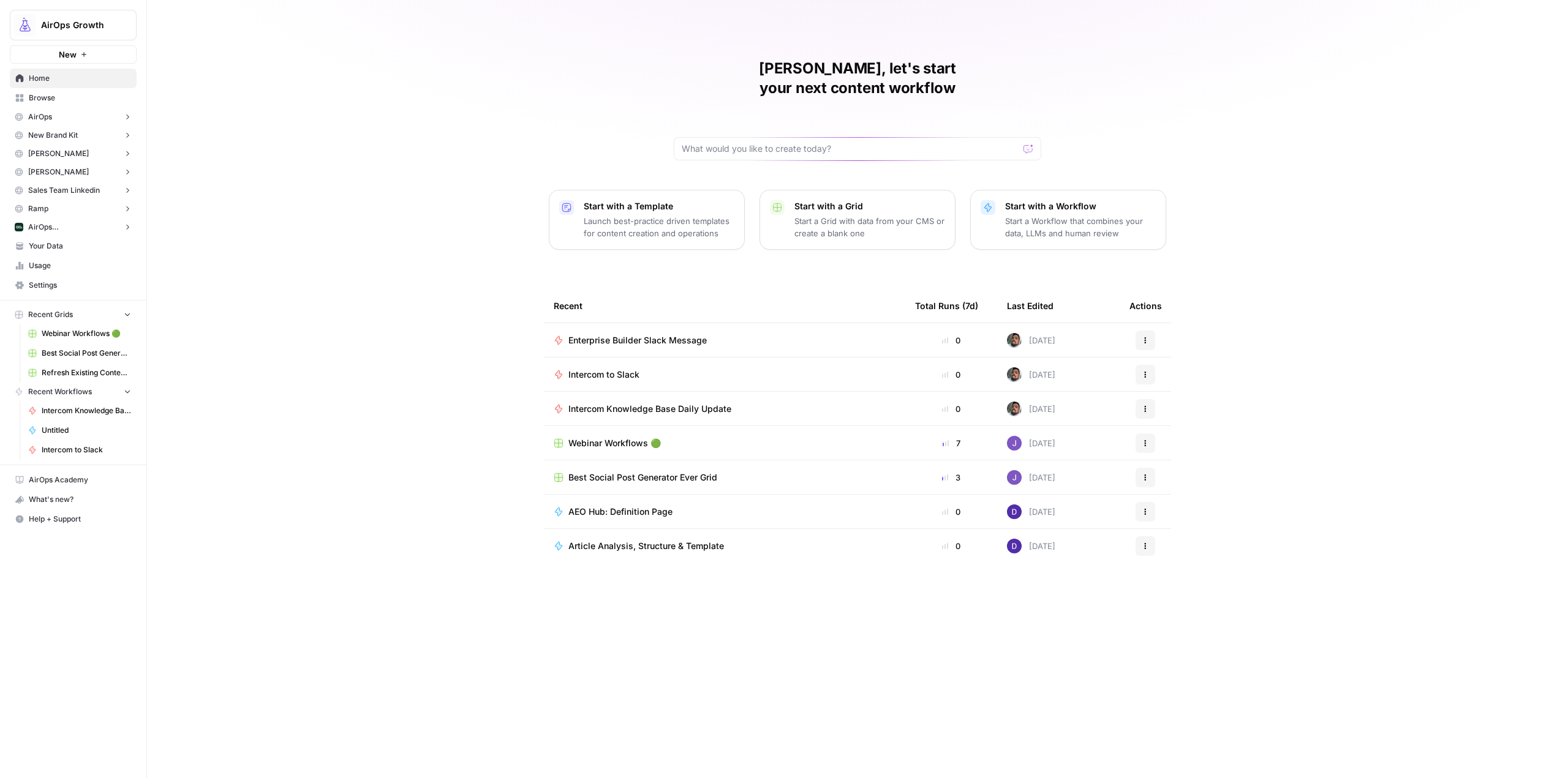
click at [63, 290] on span "Settings" at bounding box center [80, 285] width 103 height 11
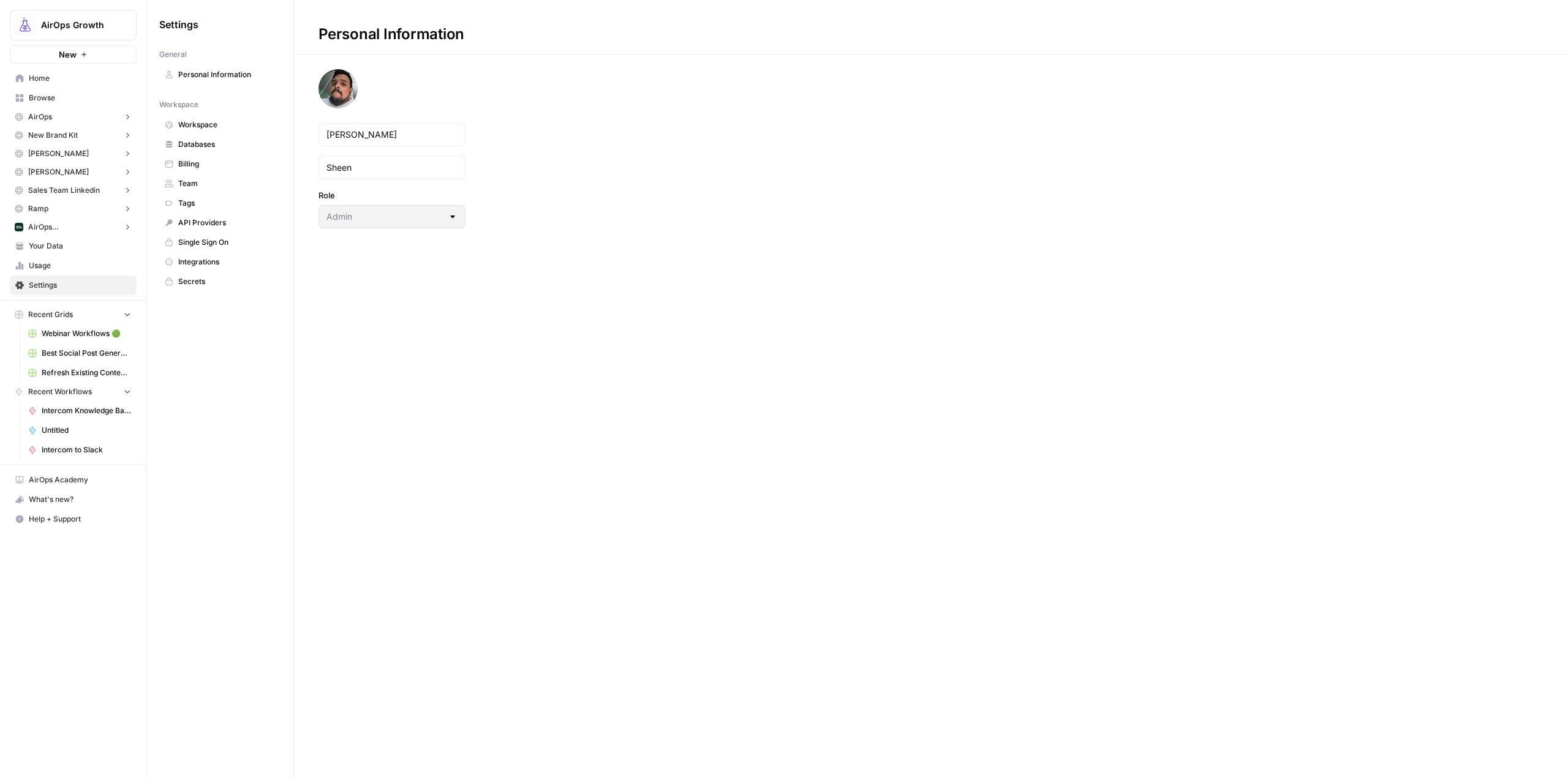
click at [226, 168] on span "Billing" at bounding box center [227, 164] width 98 height 11
click at [101, 23] on span "AirOps Growth" at bounding box center [78, 25] width 74 height 12
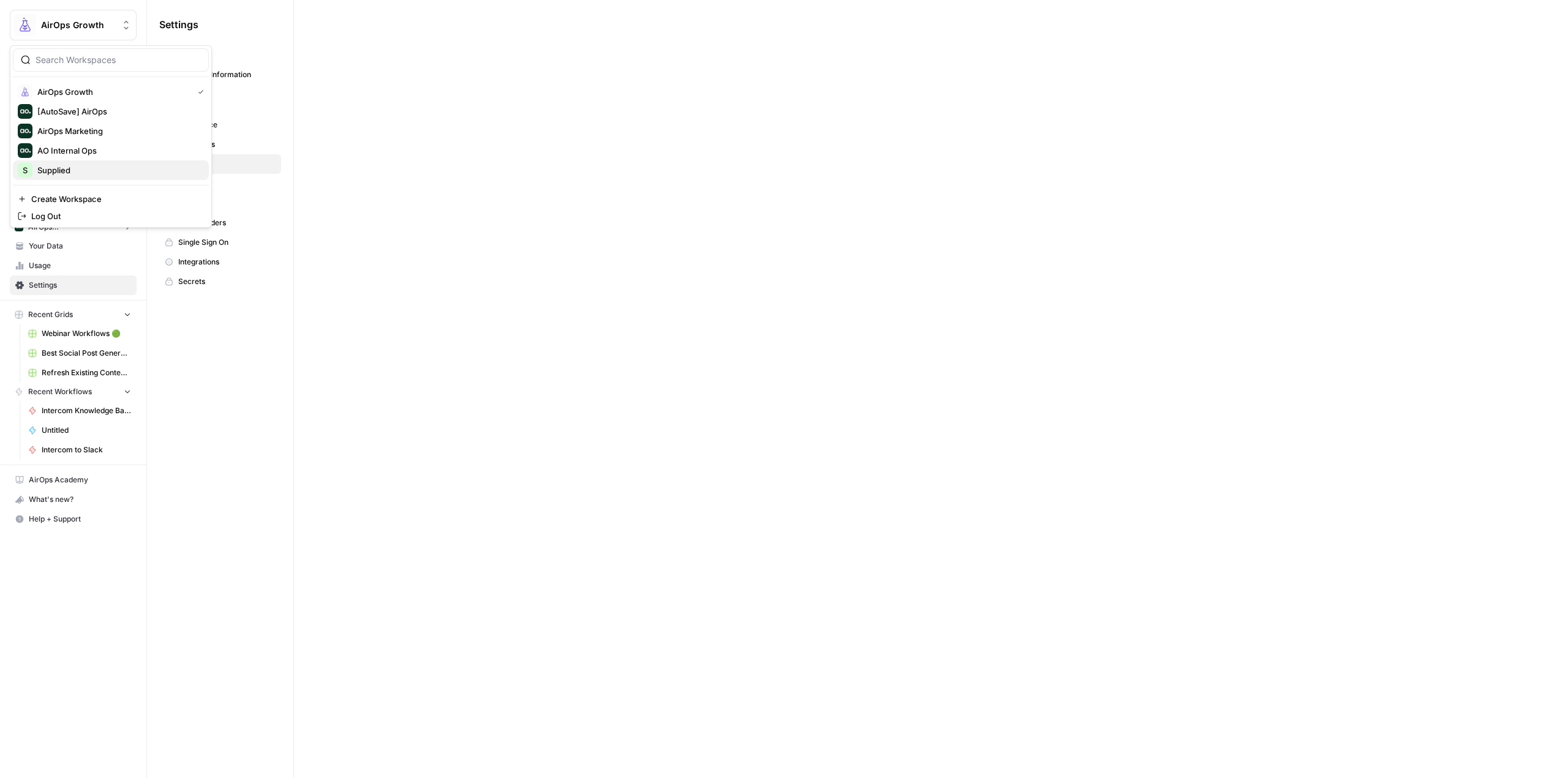
click at [112, 169] on span "Supplied" at bounding box center [118, 171] width 162 height 12
